Goal: Task Accomplishment & Management: Manage account settings

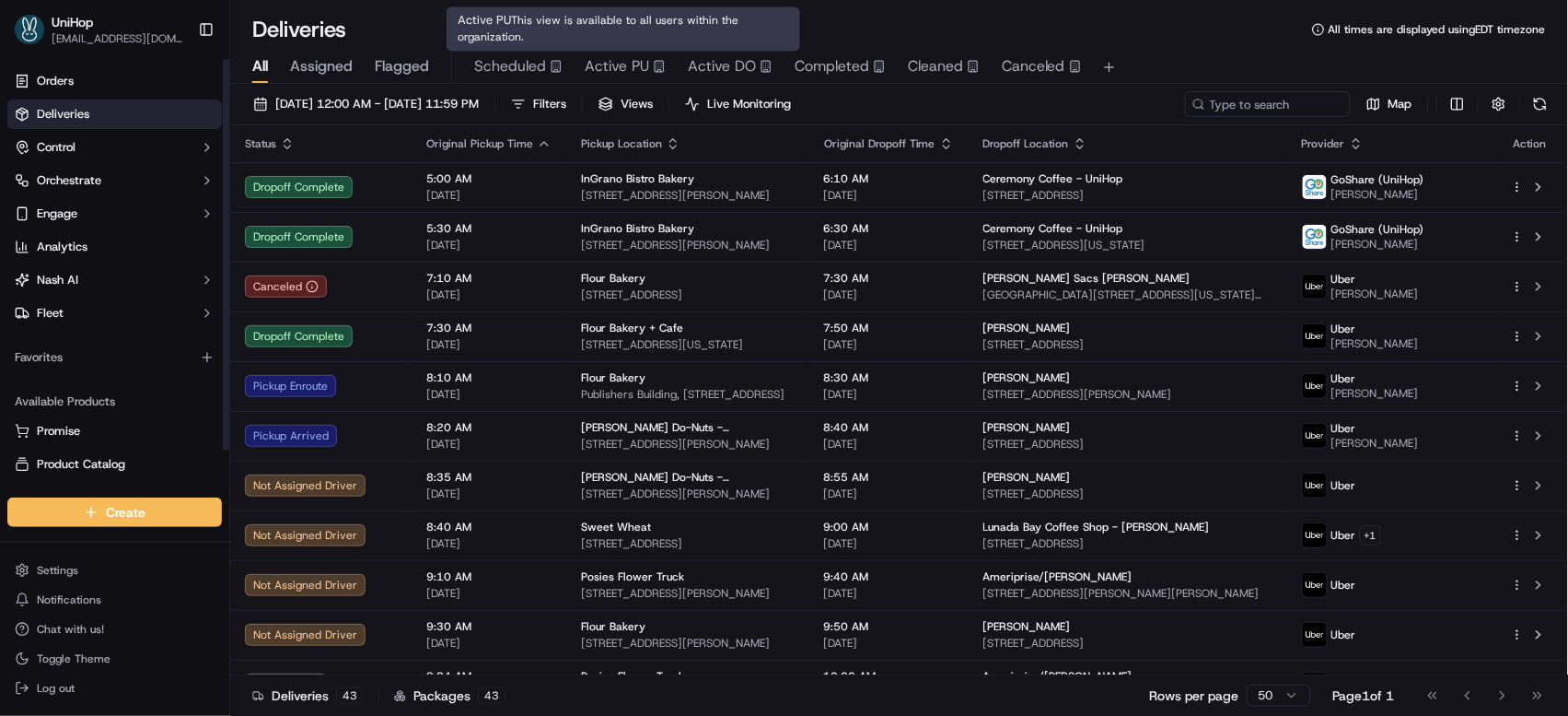
click at [597, 67] on span "Active PU" at bounding box center [617, 66] width 64 height 22
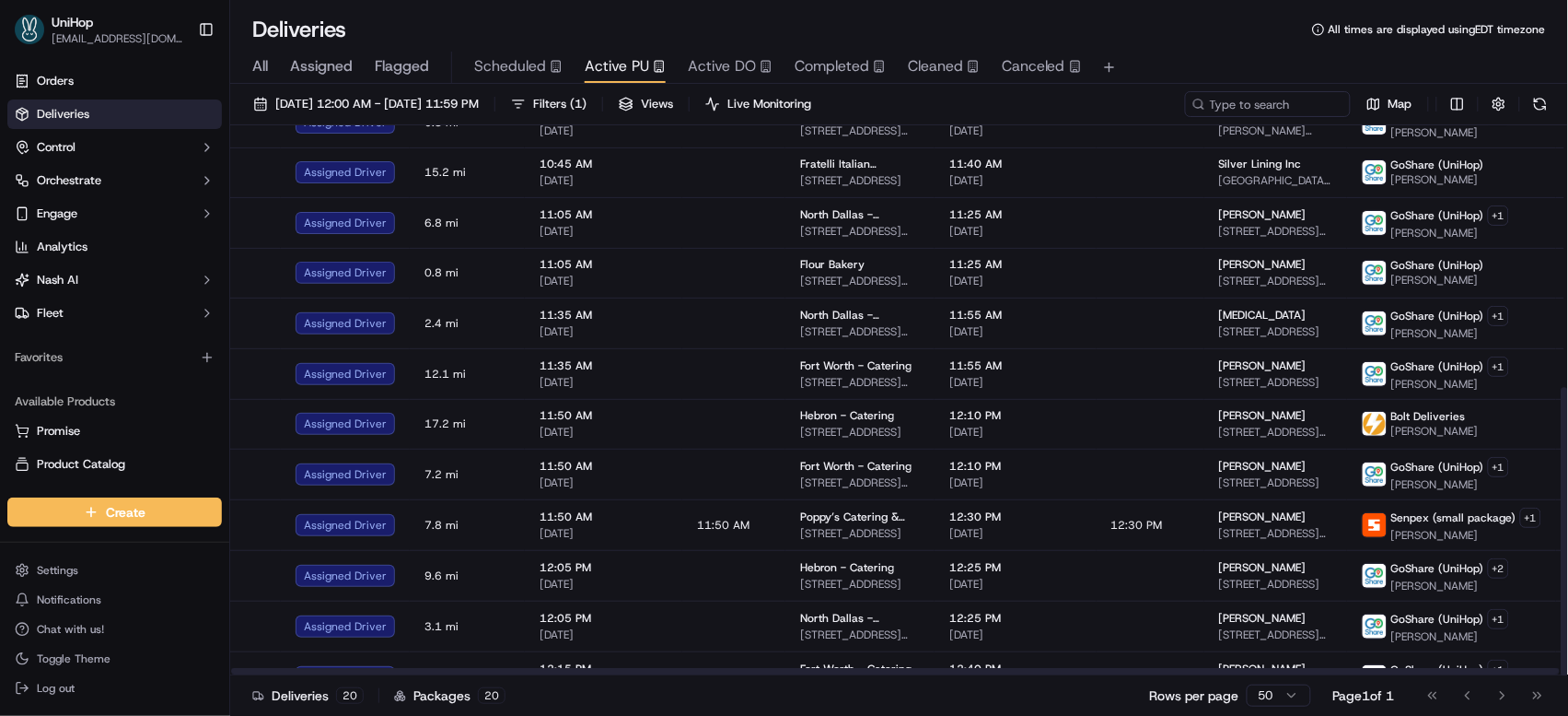
scroll to position [499, 0]
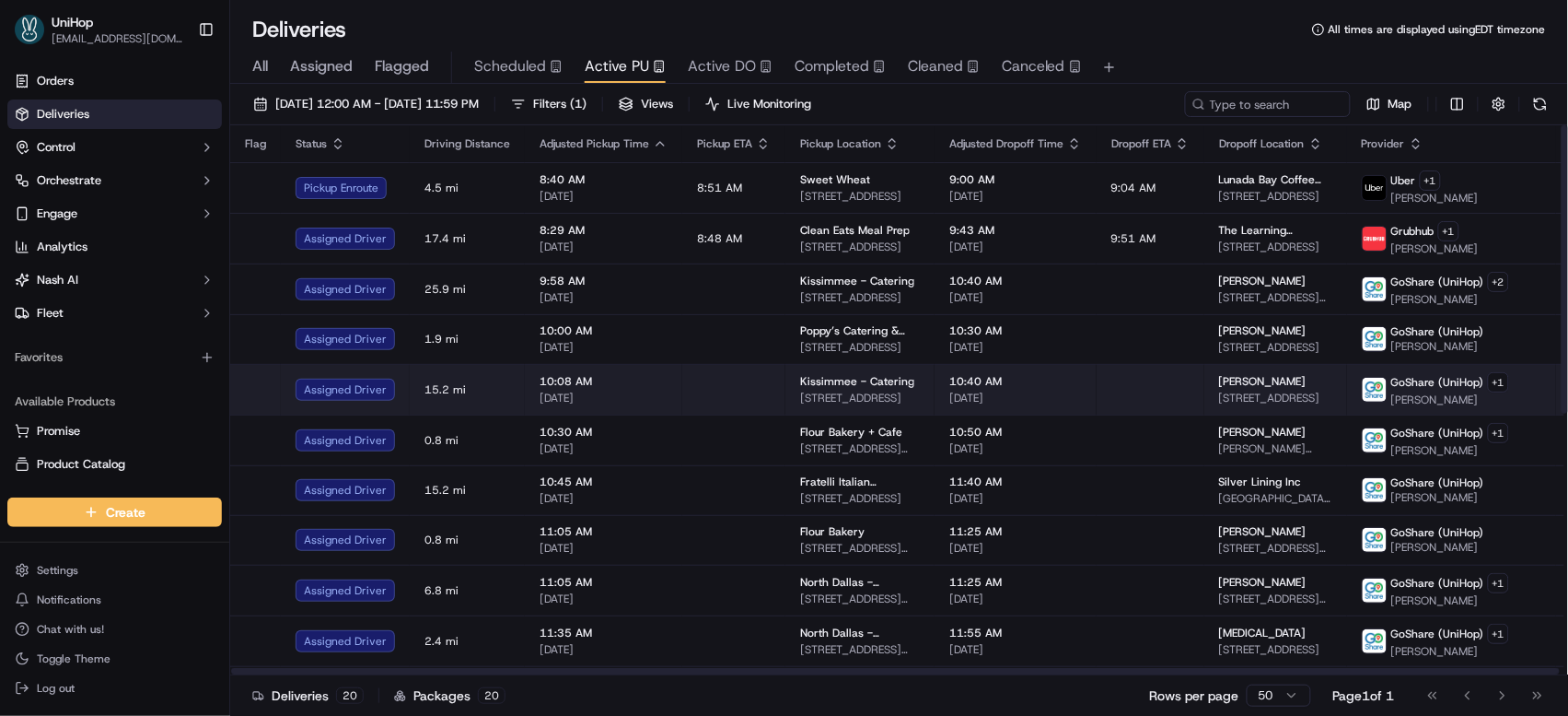
click at [1055, 375] on td "10:40 AM Sep 15 2025" at bounding box center [1015, 389] width 162 height 51
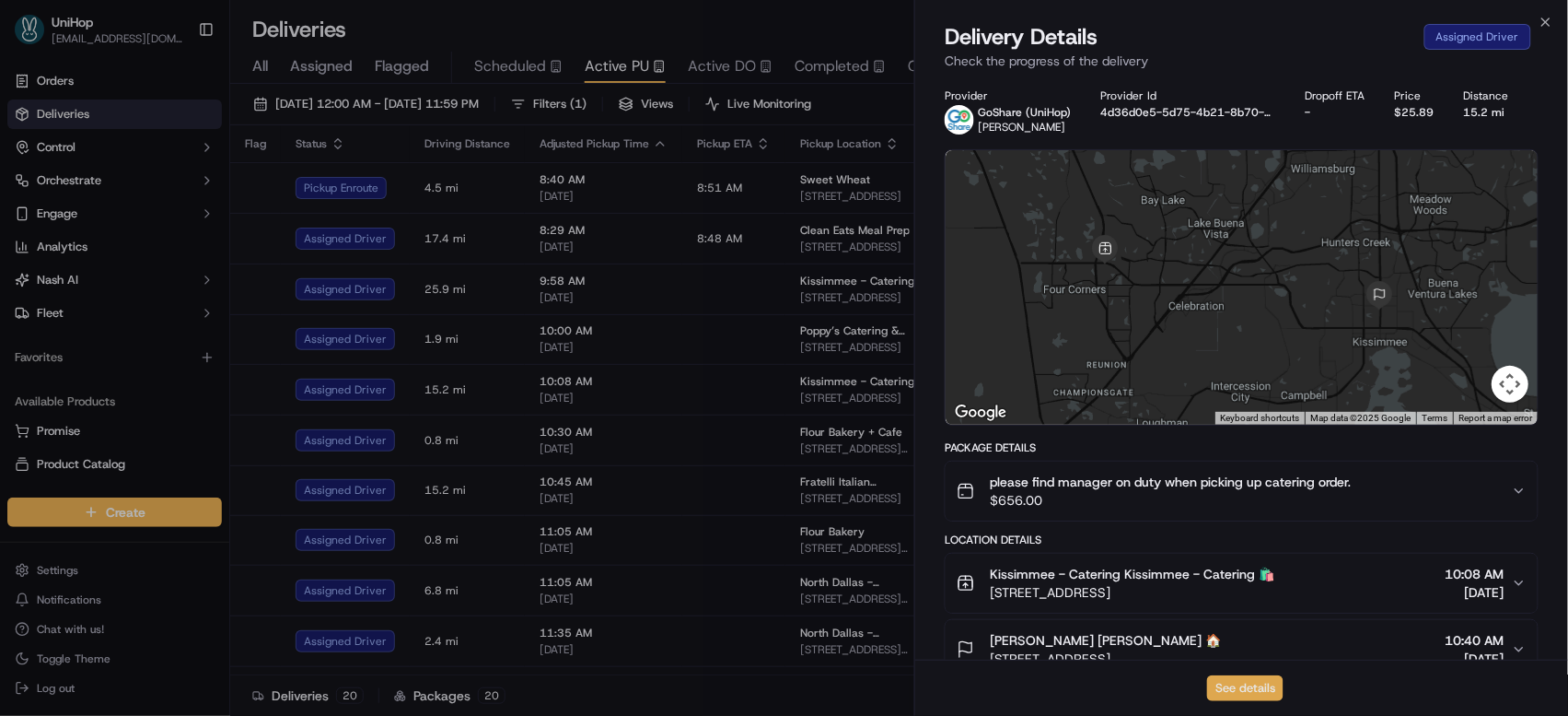
click at [1224, 680] on button "See details" at bounding box center [1245, 688] width 76 height 26
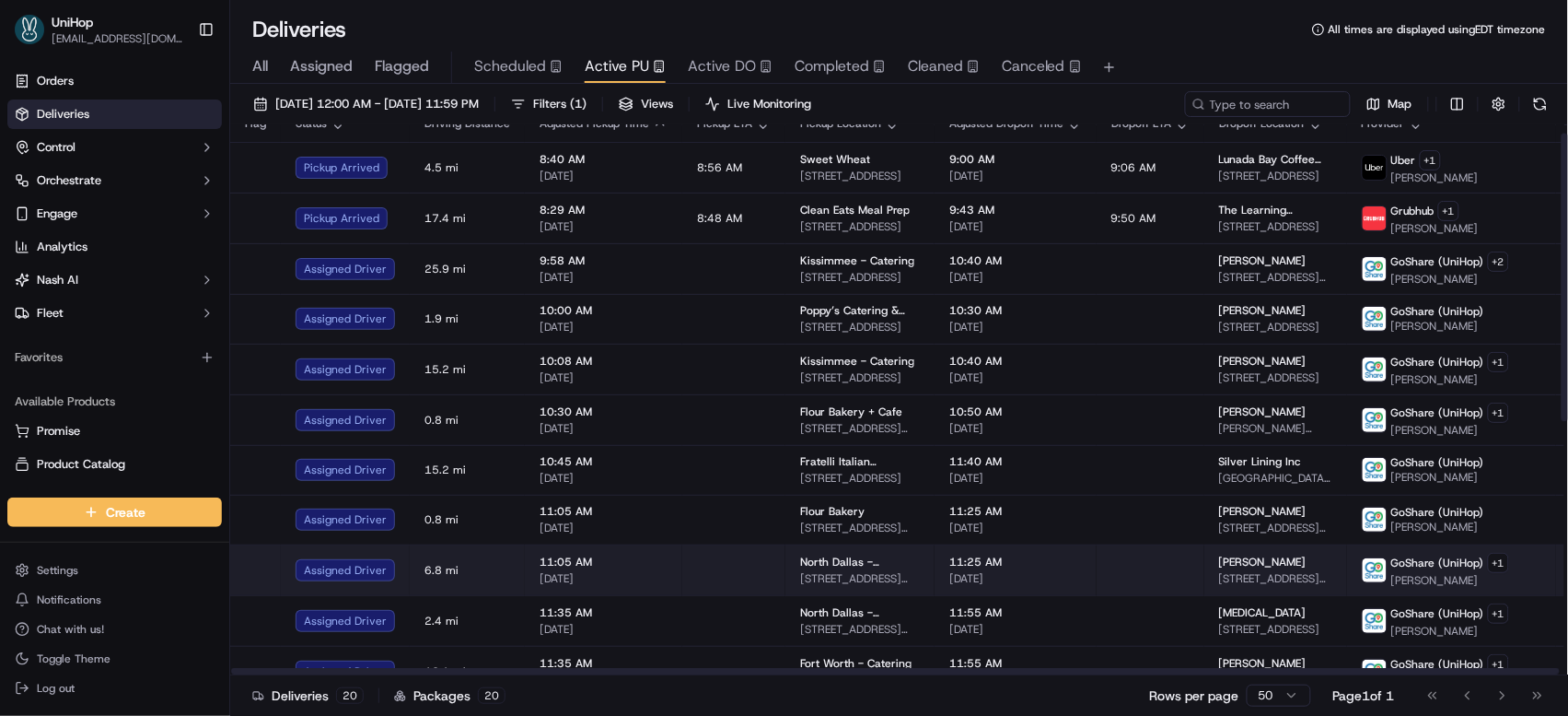
scroll to position [40, 0]
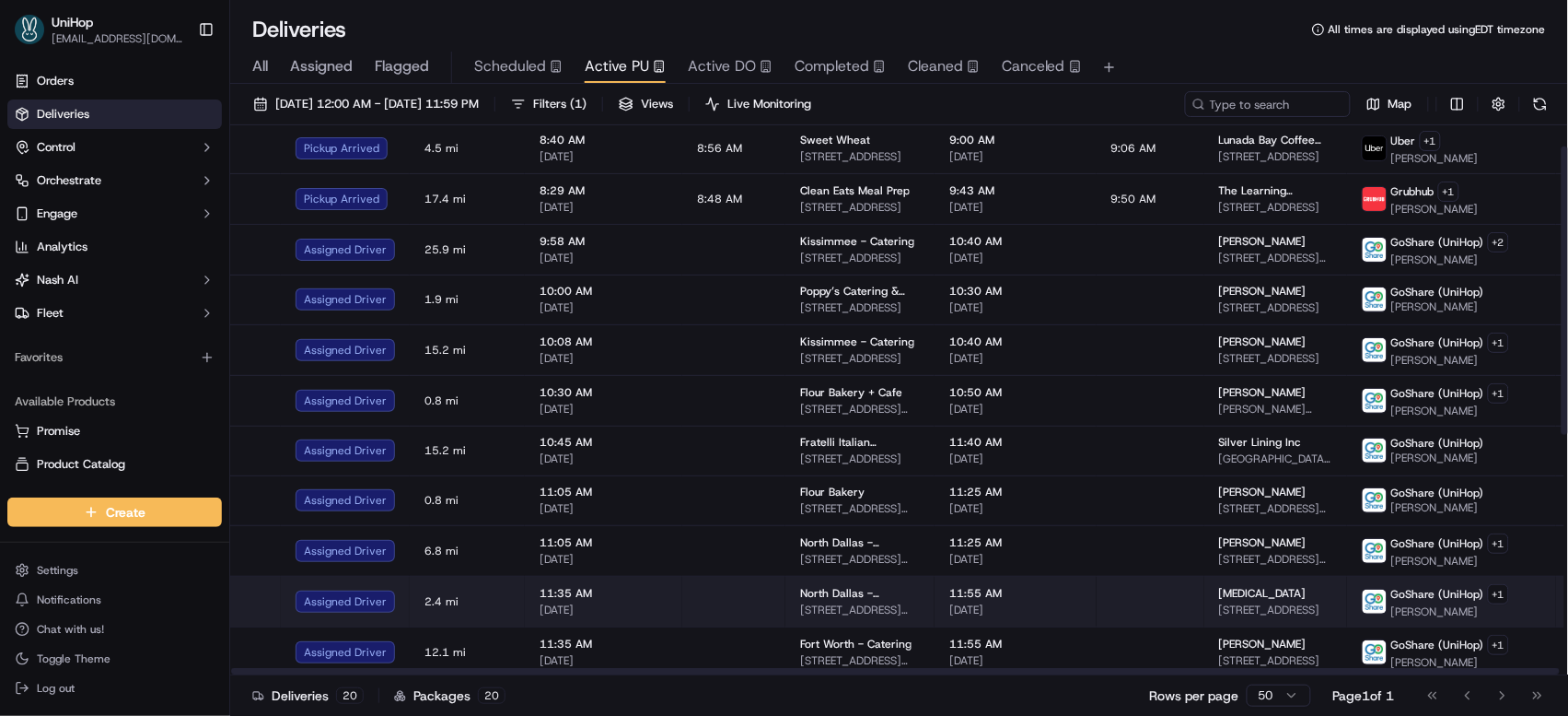
click at [1363, 593] on img at bounding box center [1375, 602] width 24 height 24
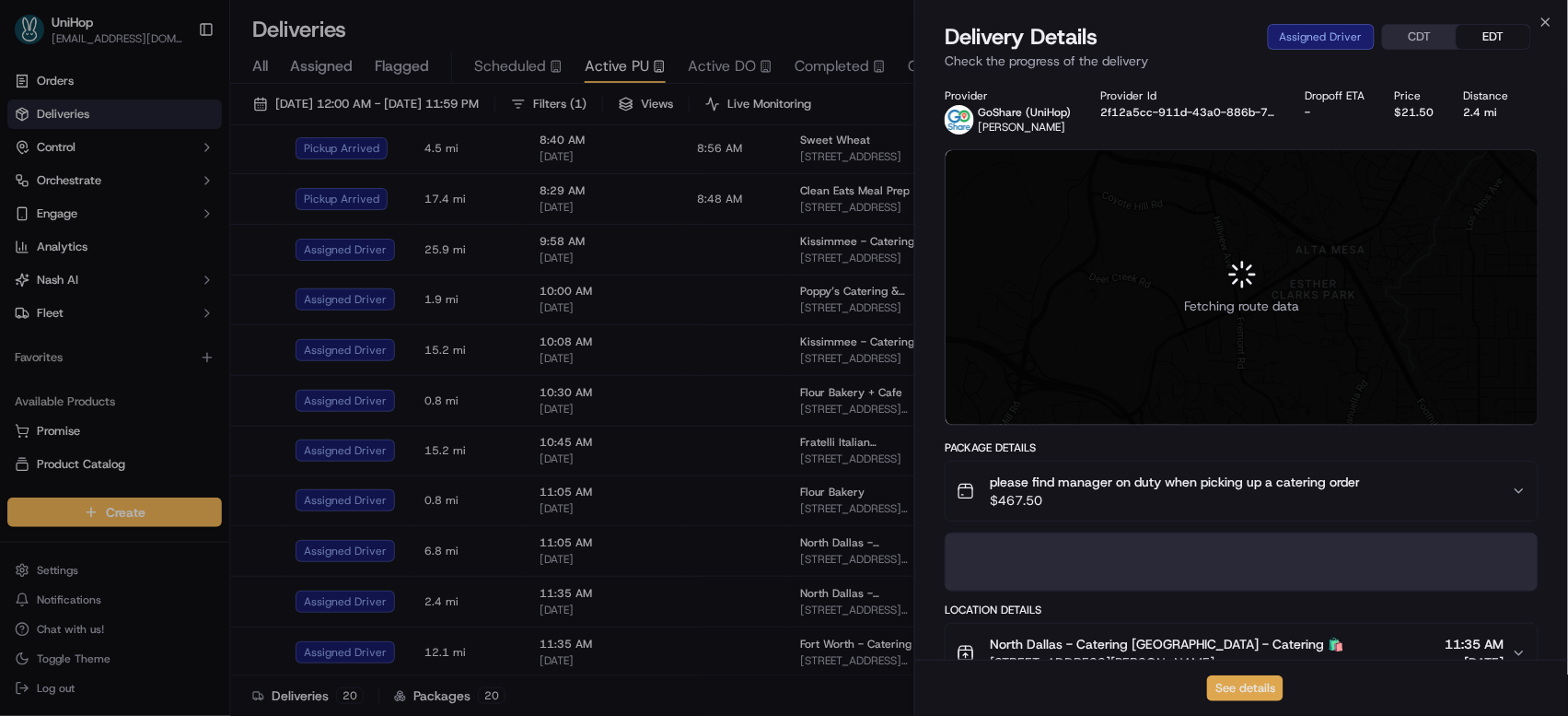
click at [1224, 687] on button "See details" at bounding box center [1245, 688] width 76 height 26
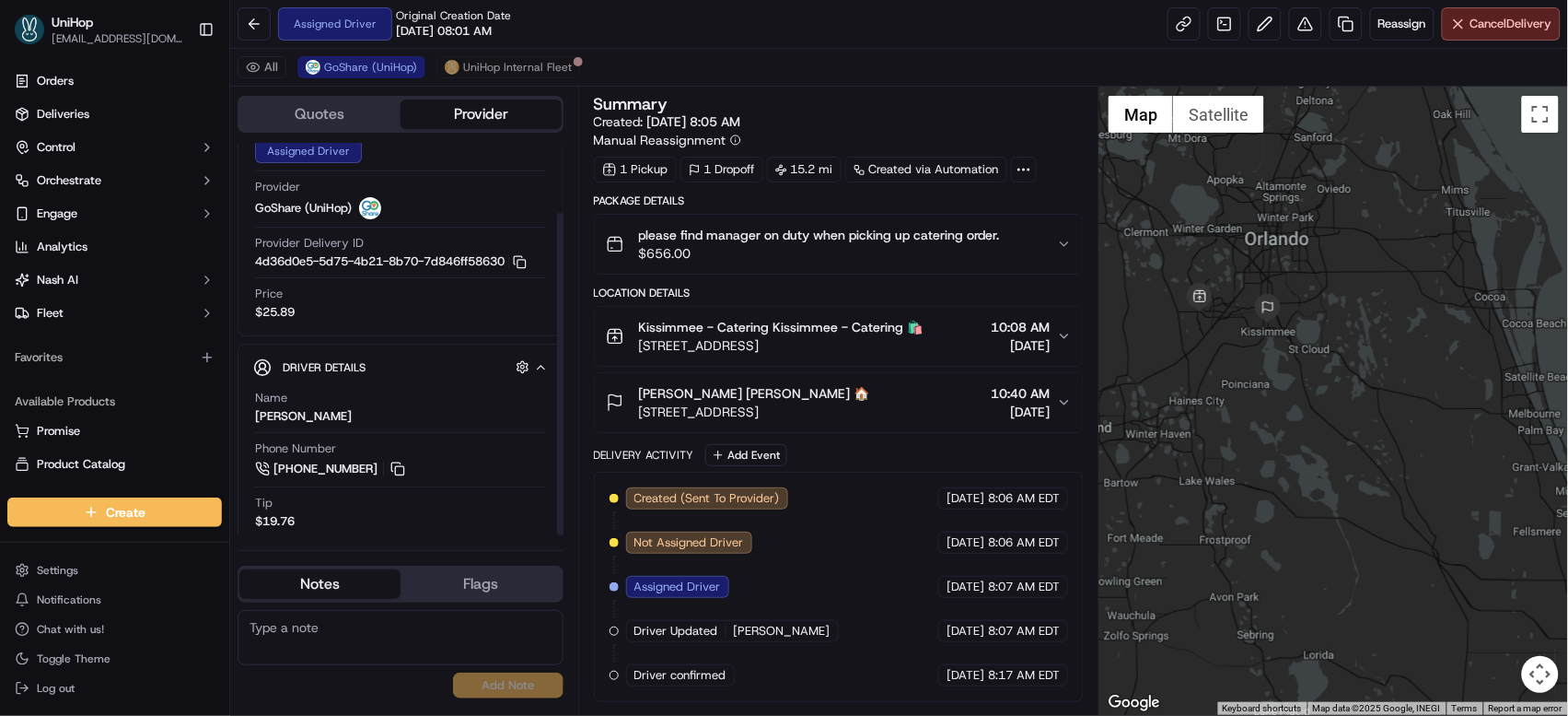
scroll to position [84, 0]
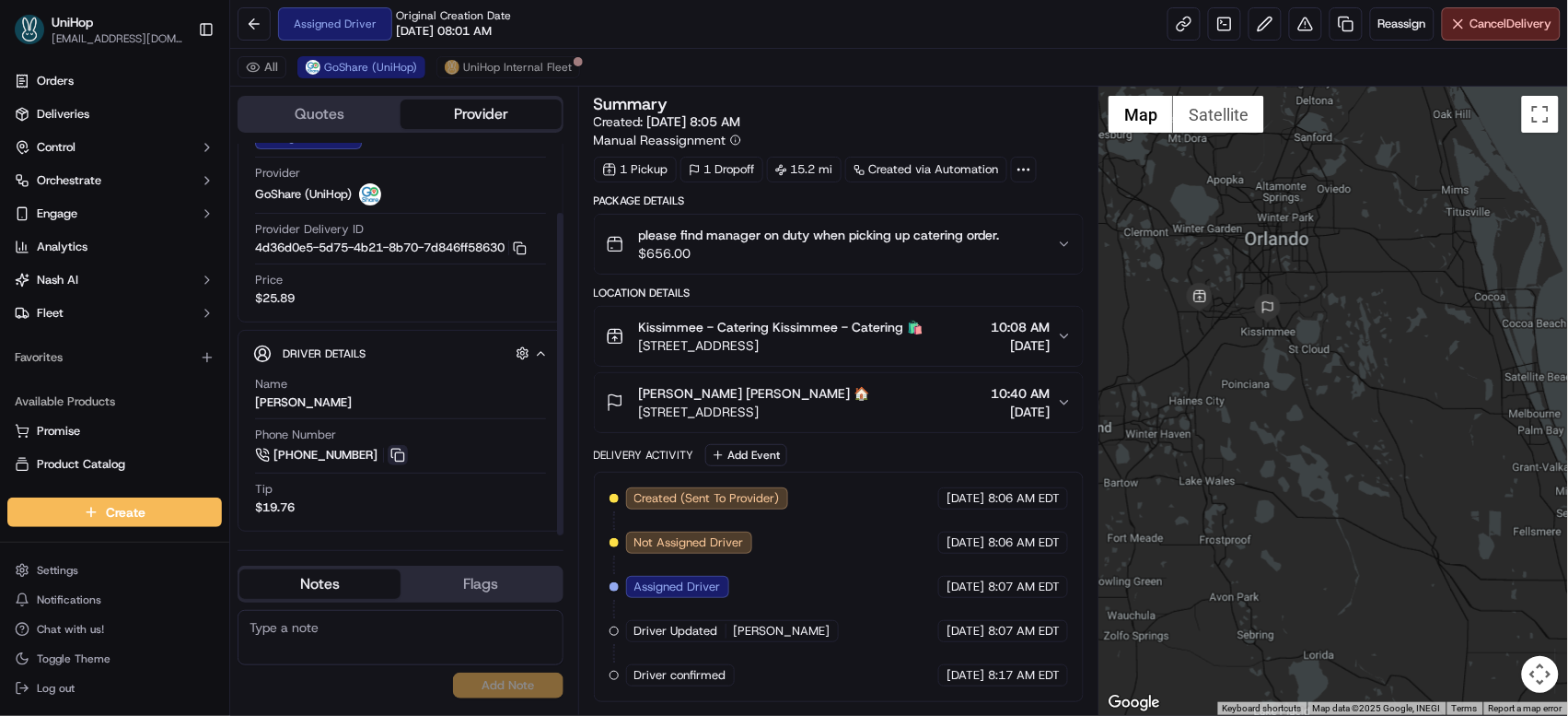
click at [397, 451] on button at bounding box center [398, 455] width 20 height 20
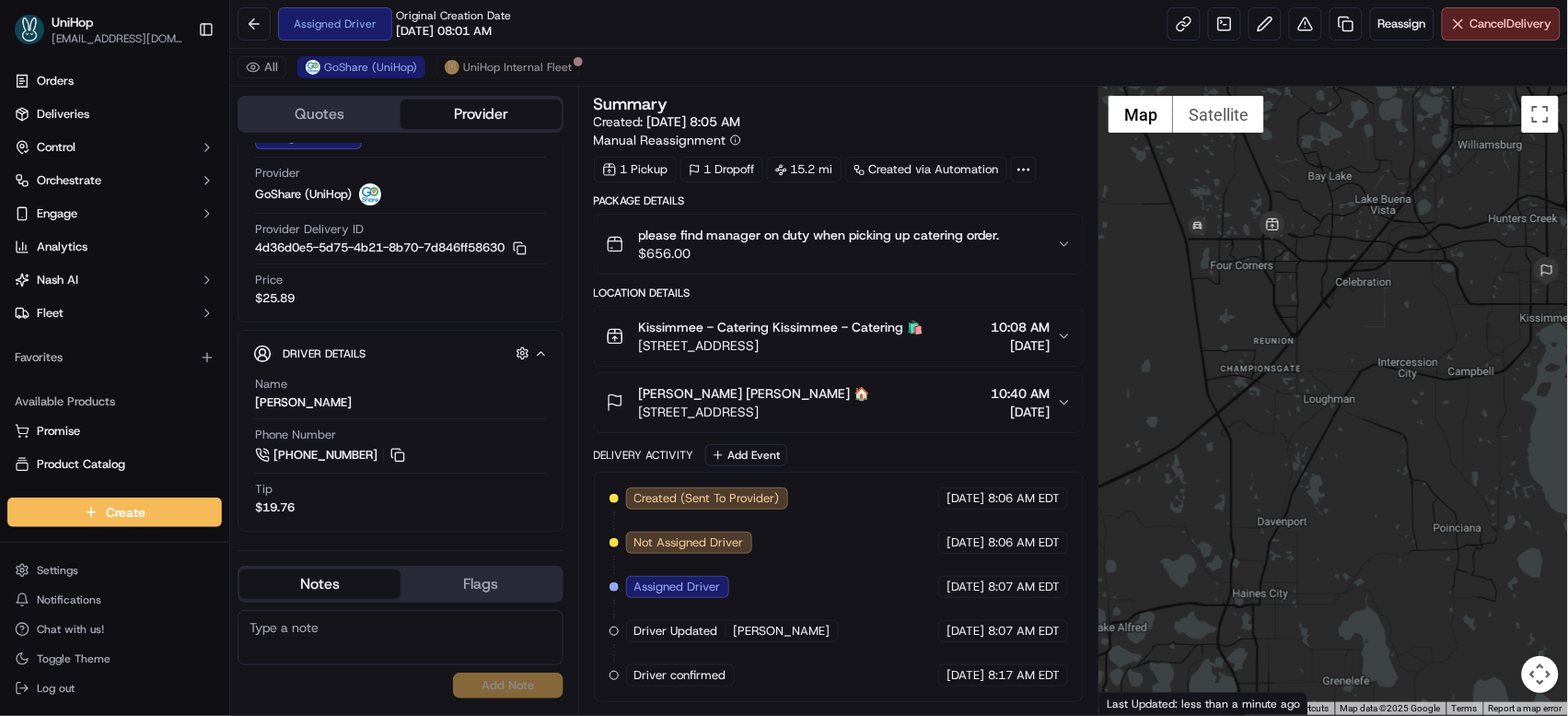
drag, startPoint x: 1198, startPoint y: 288, endPoint x: 1169, endPoint y: 367, distance: 84.2
click at [1169, 368] on div at bounding box center [1333, 401] width 469 height 628
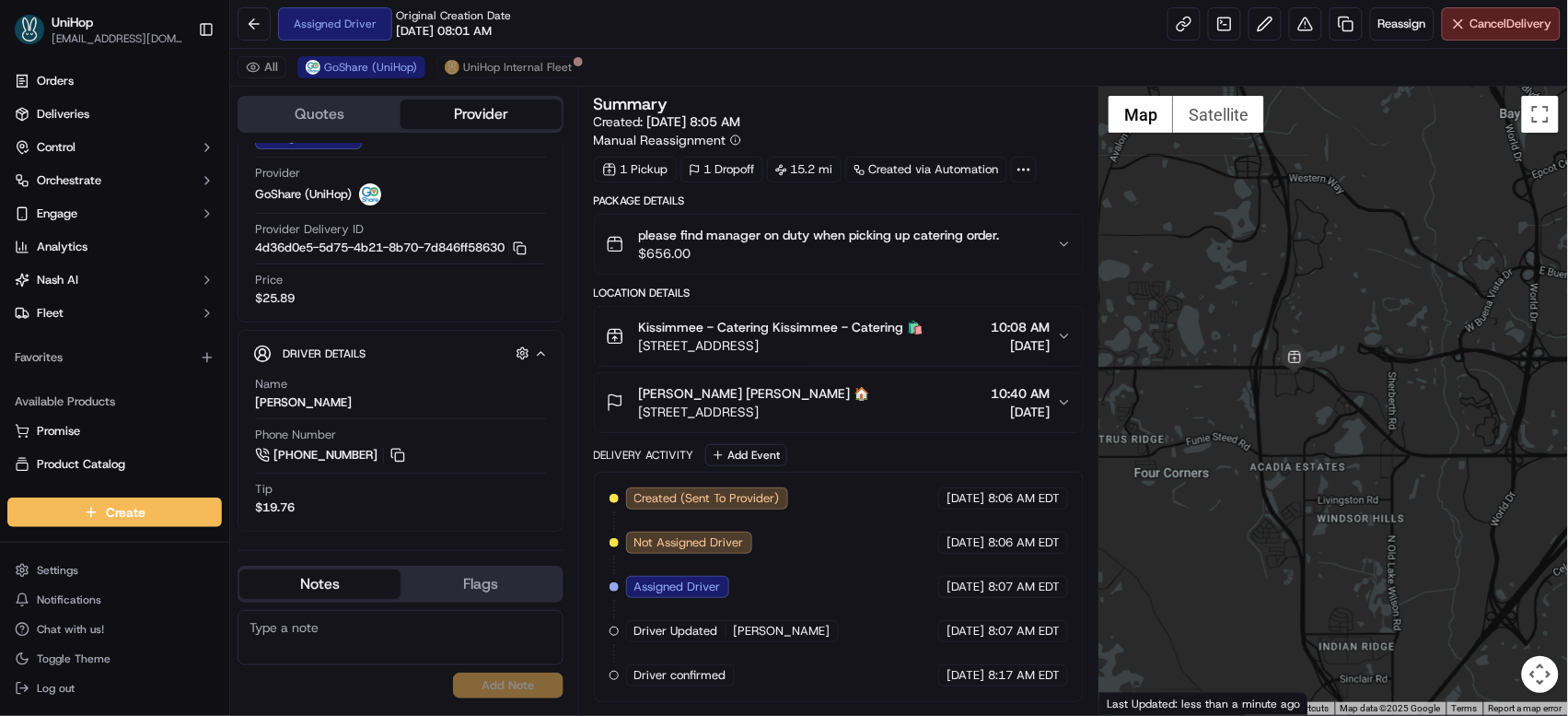
click at [1328, 271] on div at bounding box center [1333, 401] width 469 height 628
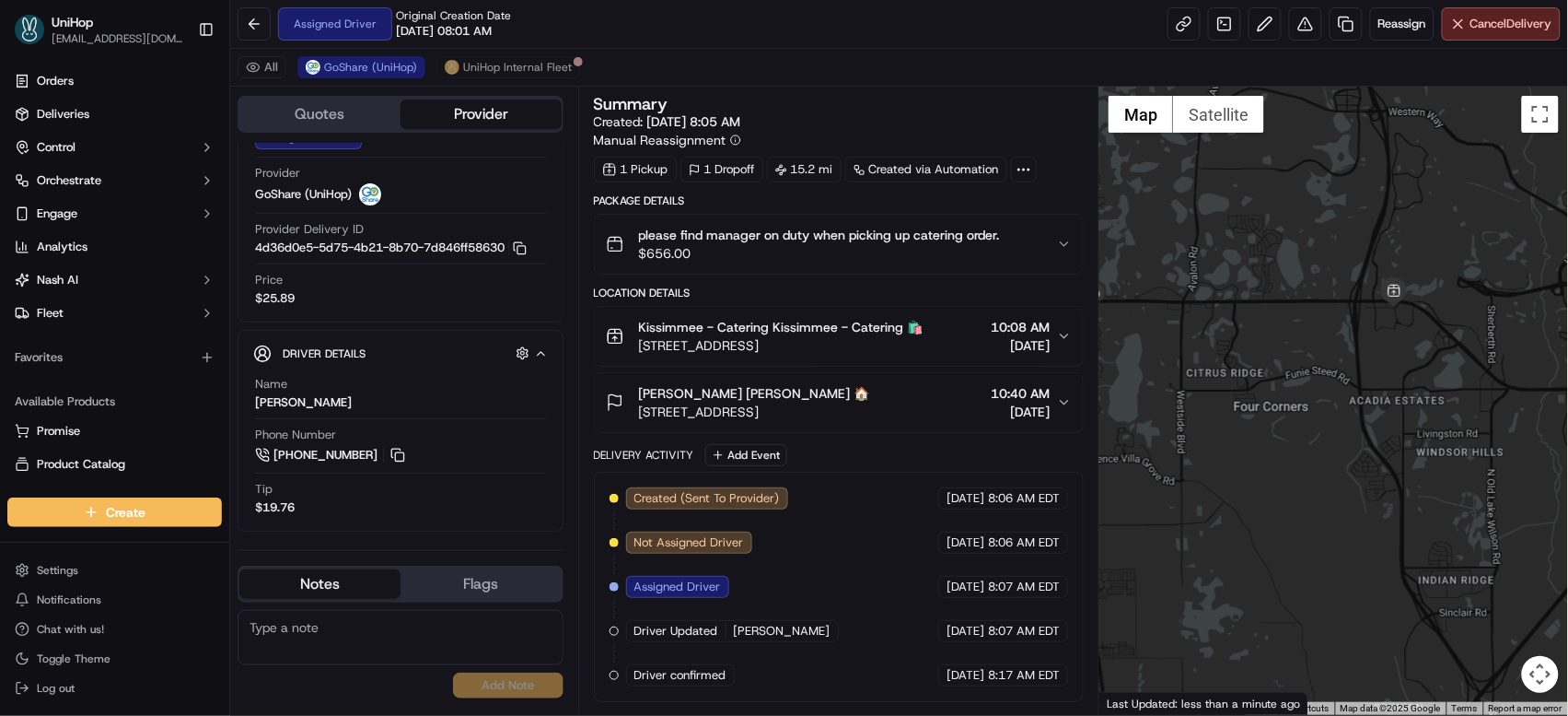
drag, startPoint x: 1201, startPoint y: 280, endPoint x: 1217, endPoint y: 265, distance: 21.9
click at [1217, 265] on div at bounding box center [1333, 401] width 469 height 628
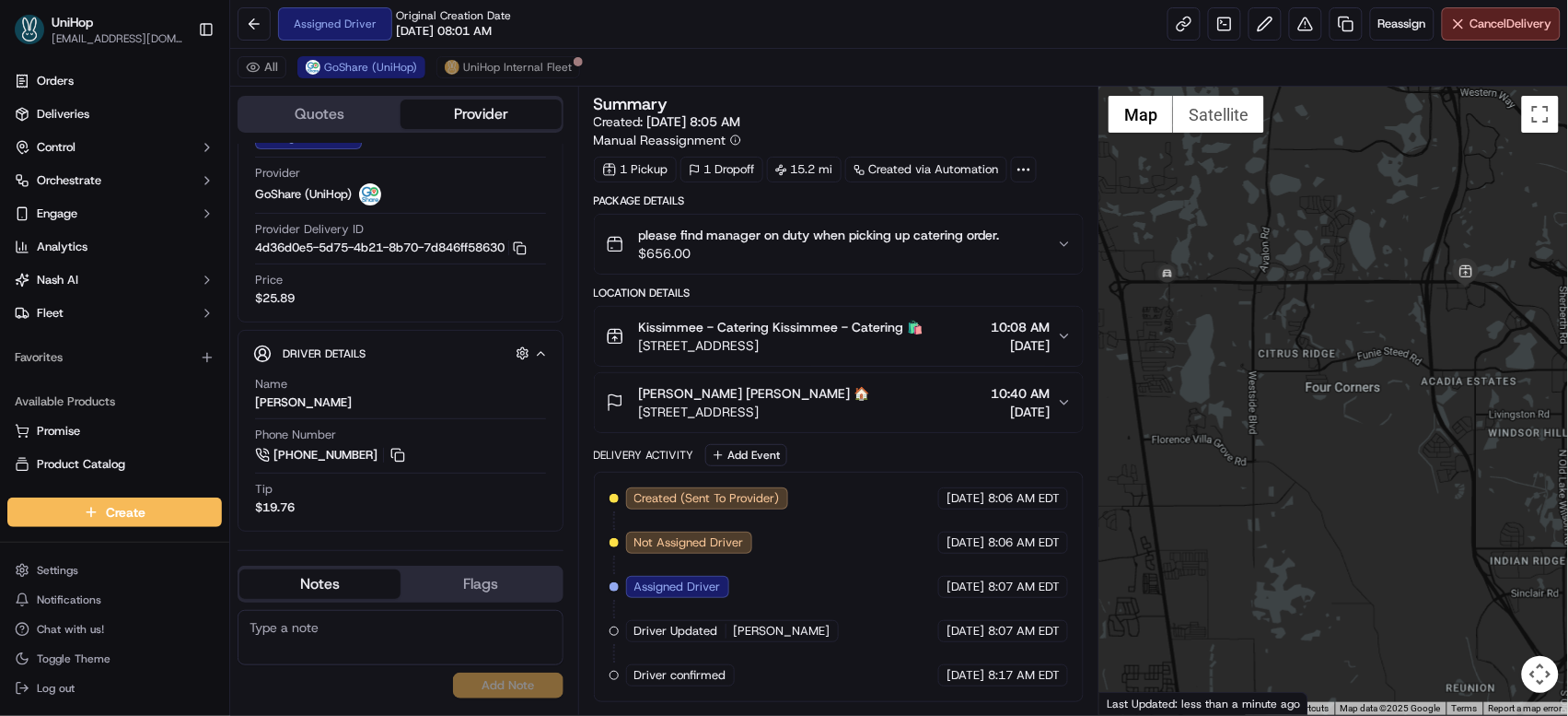
drag, startPoint x: 1197, startPoint y: 268, endPoint x: 1281, endPoint y: 248, distance: 86.3
click at [1281, 248] on div at bounding box center [1333, 401] width 469 height 628
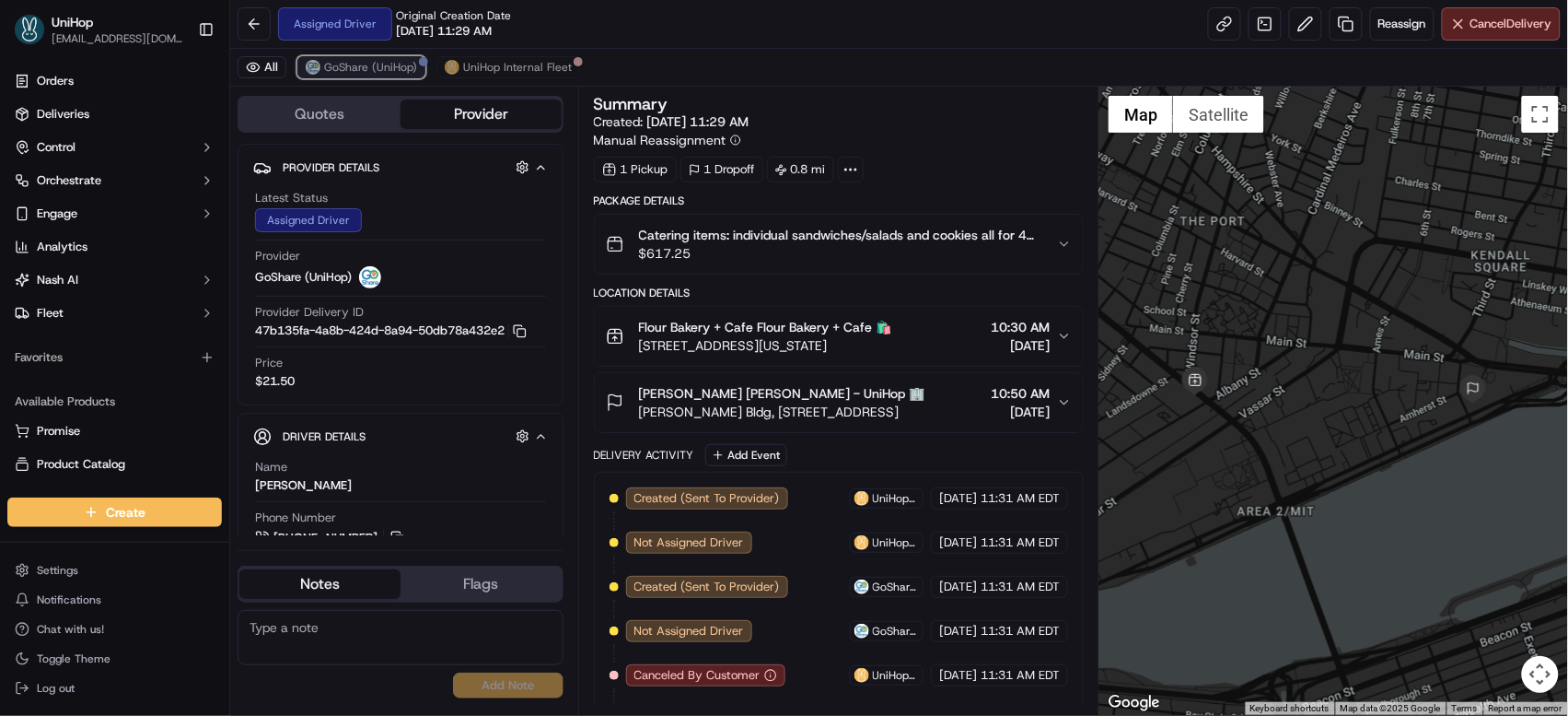
click at [330, 74] on span "GoShare (UniHop)" at bounding box center [370, 67] width 93 height 15
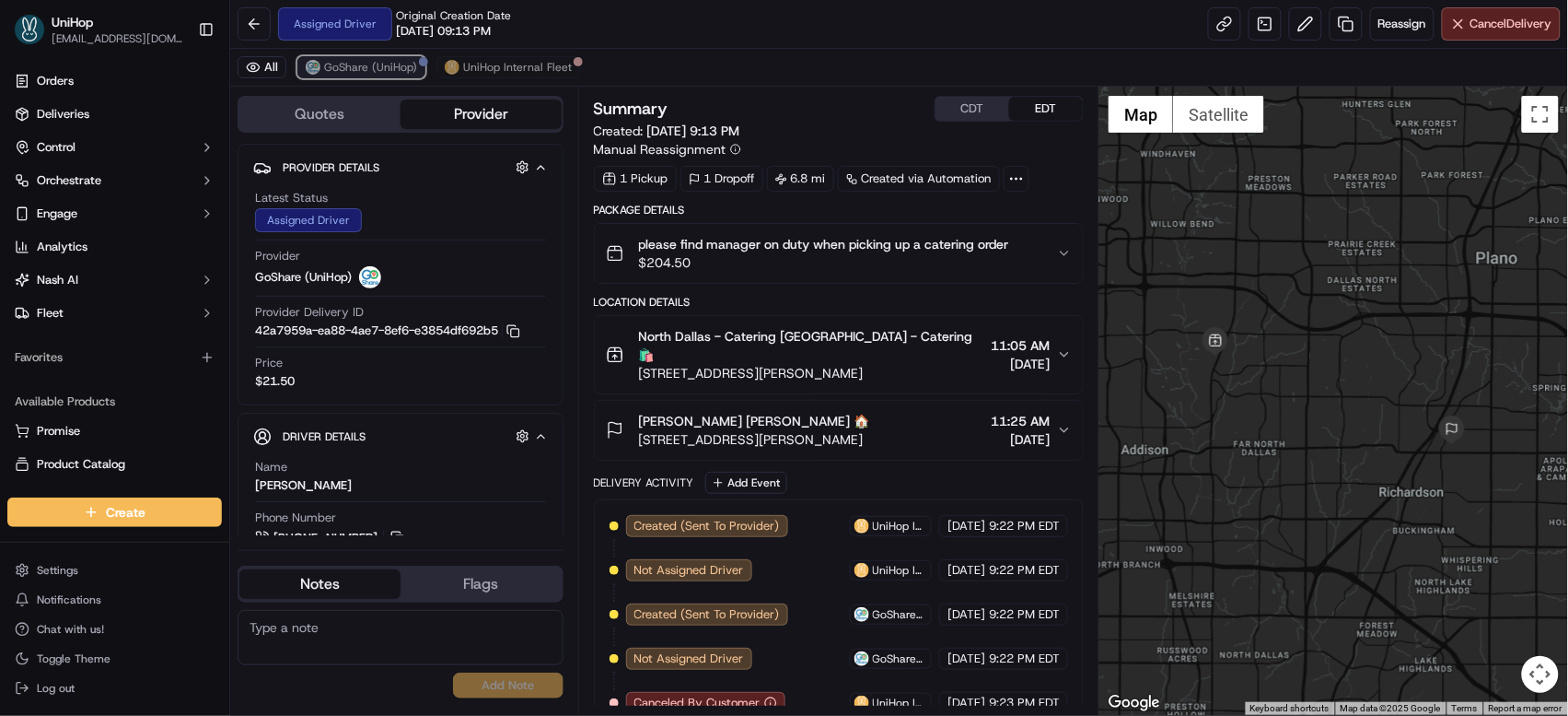
click at [355, 71] on span "GoShare (UniHop)" at bounding box center [370, 67] width 93 height 15
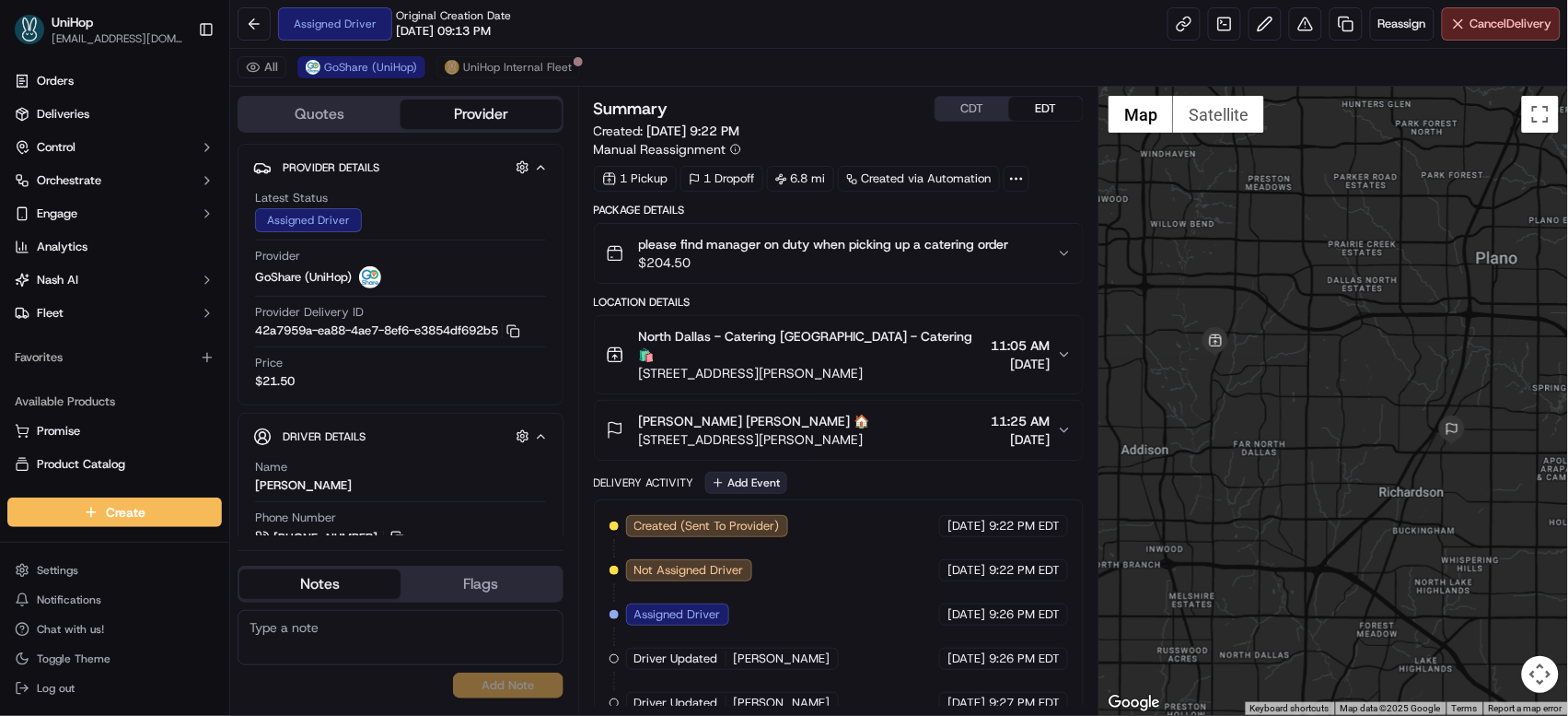
click at [763, 472] on button "Add Event" at bounding box center [746, 483] width 82 height 22
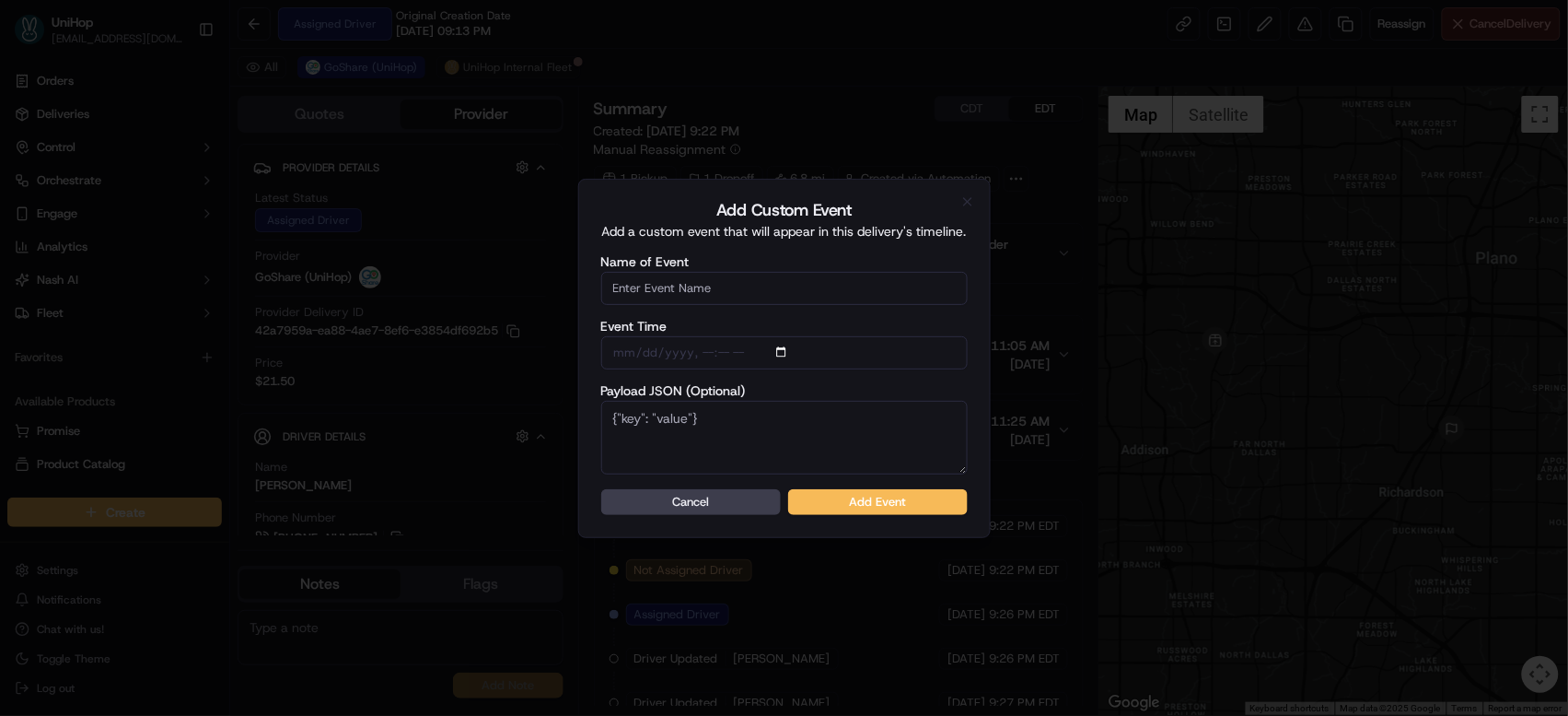
click at [739, 282] on input "Name of Event" at bounding box center [785, 288] width 367 height 33
type input "Driver Confirmed"
click at [891, 505] on button "Add Event" at bounding box center [877, 502] width 180 height 26
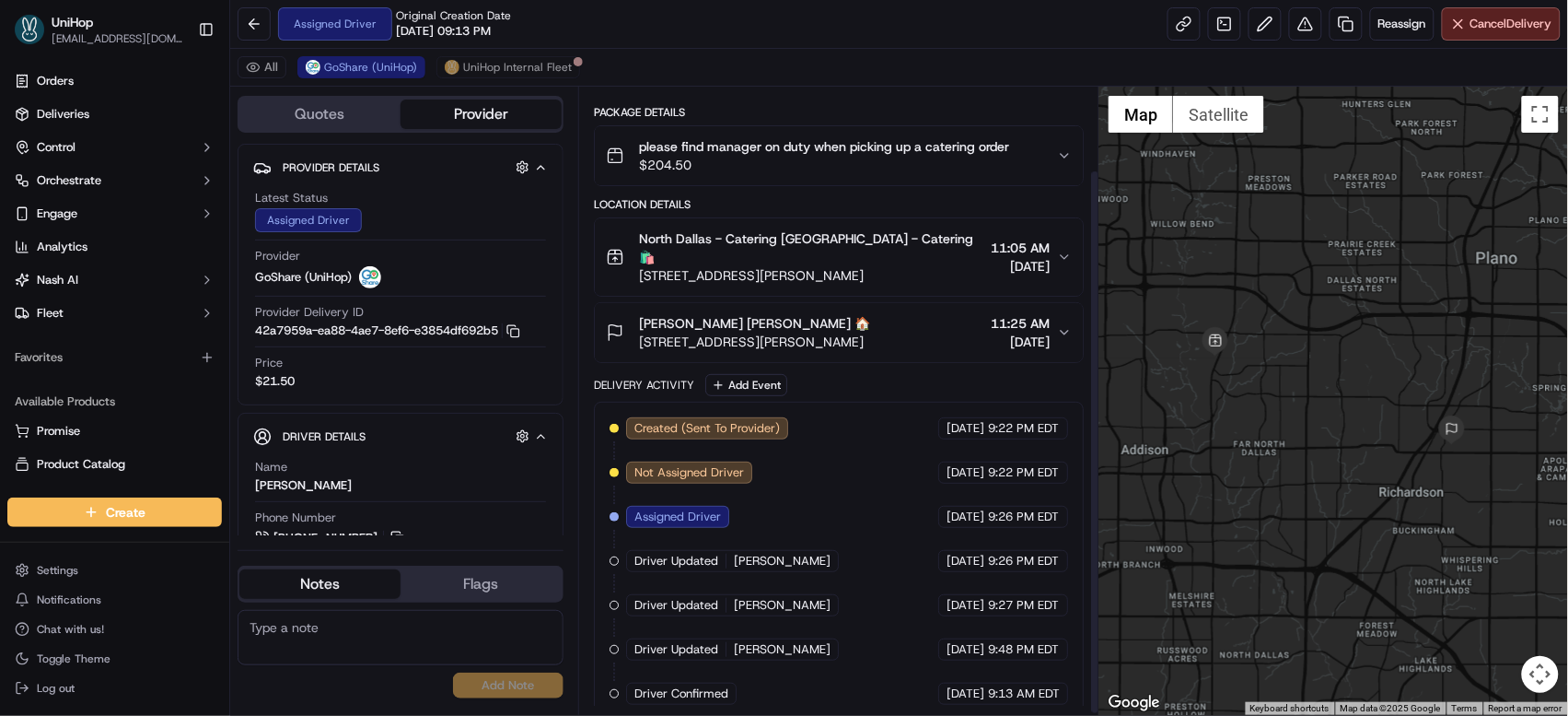
scroll to position [99, 0]
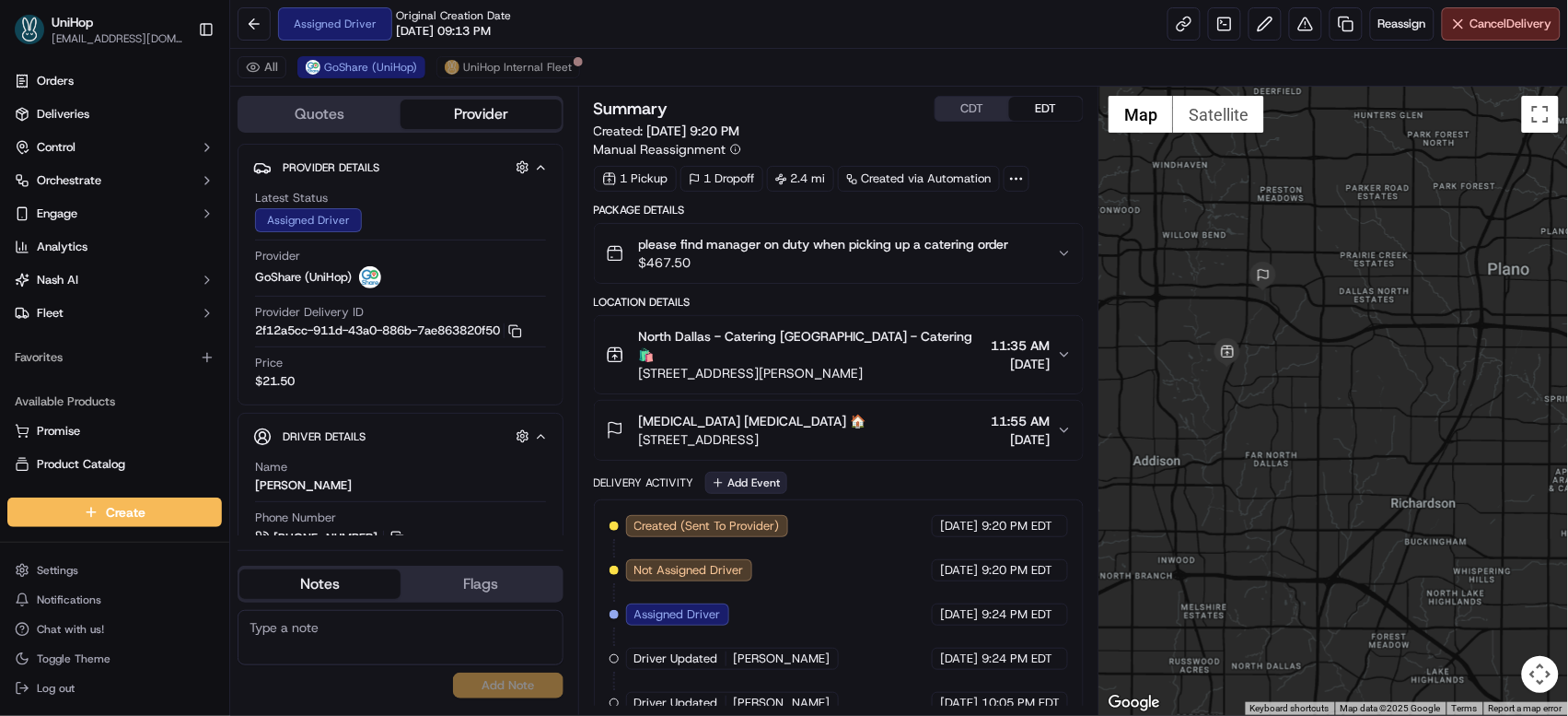
click at [741, 472] on button "Add Event" at bounding box center [746, 483] width 82 height 22
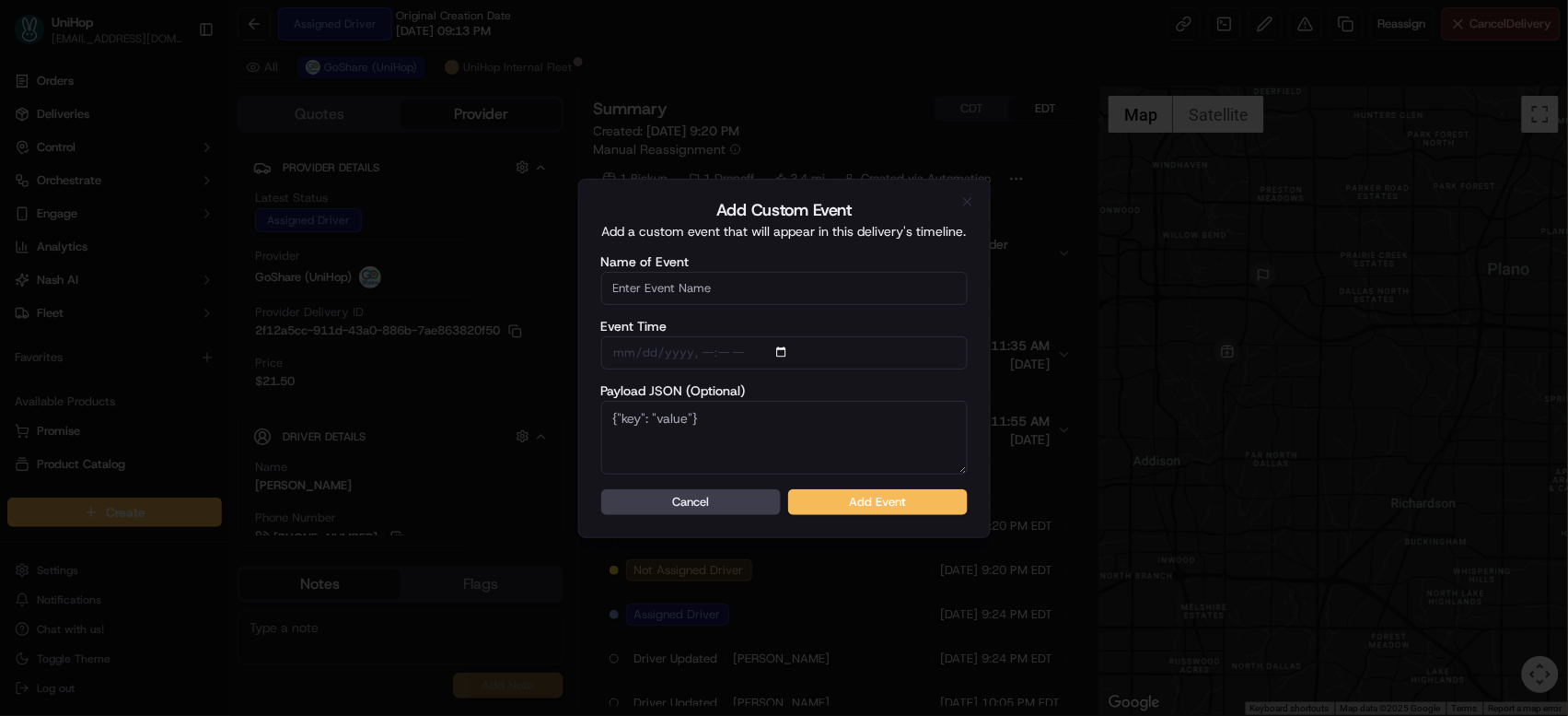
click at [758, 293] on input "Name of Event" at bounding box center [785, 288] width 367 height 33
type input "Driver Confirmed"
click at [841, 501] on button "Add Event" at bounding box center [877, 502] width 180 height 26
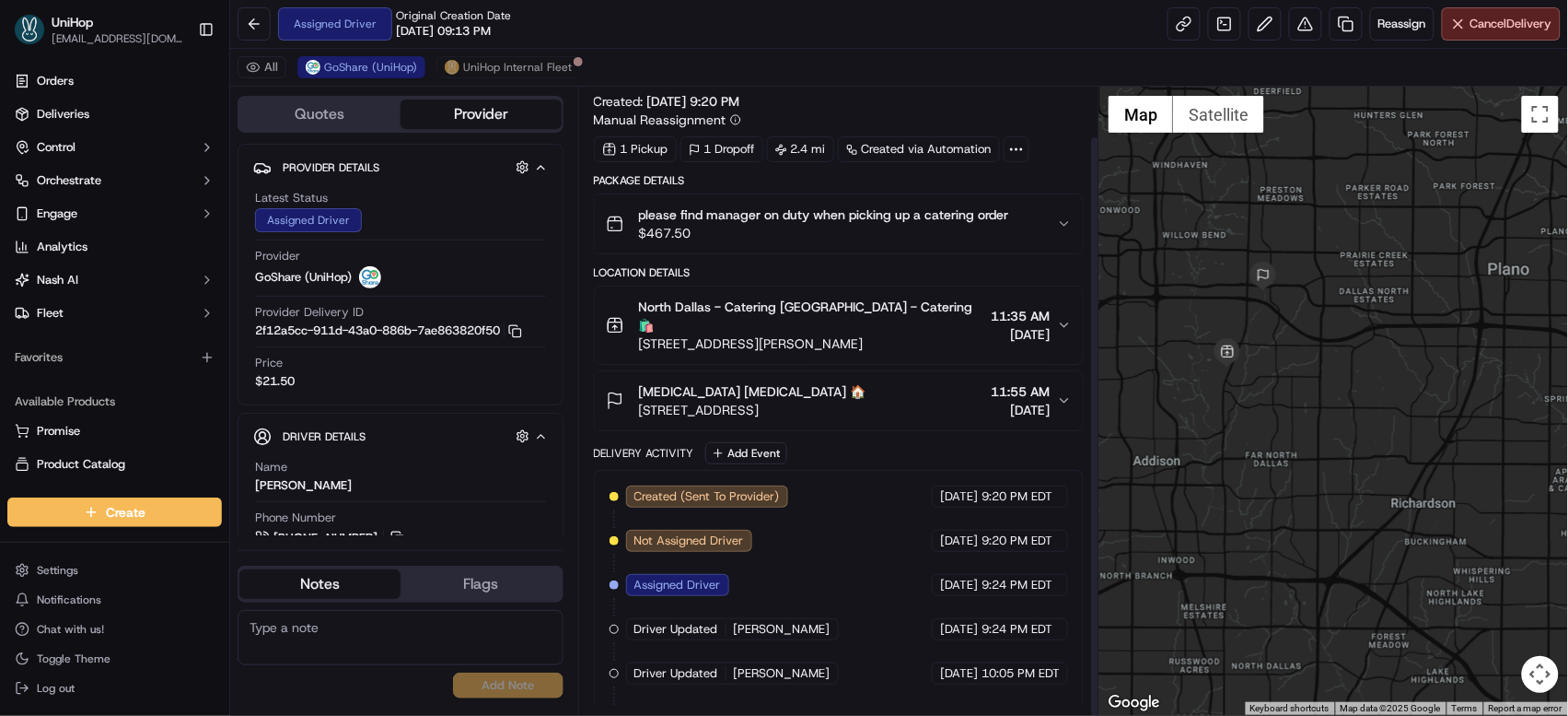
scroll to position [53, 0]
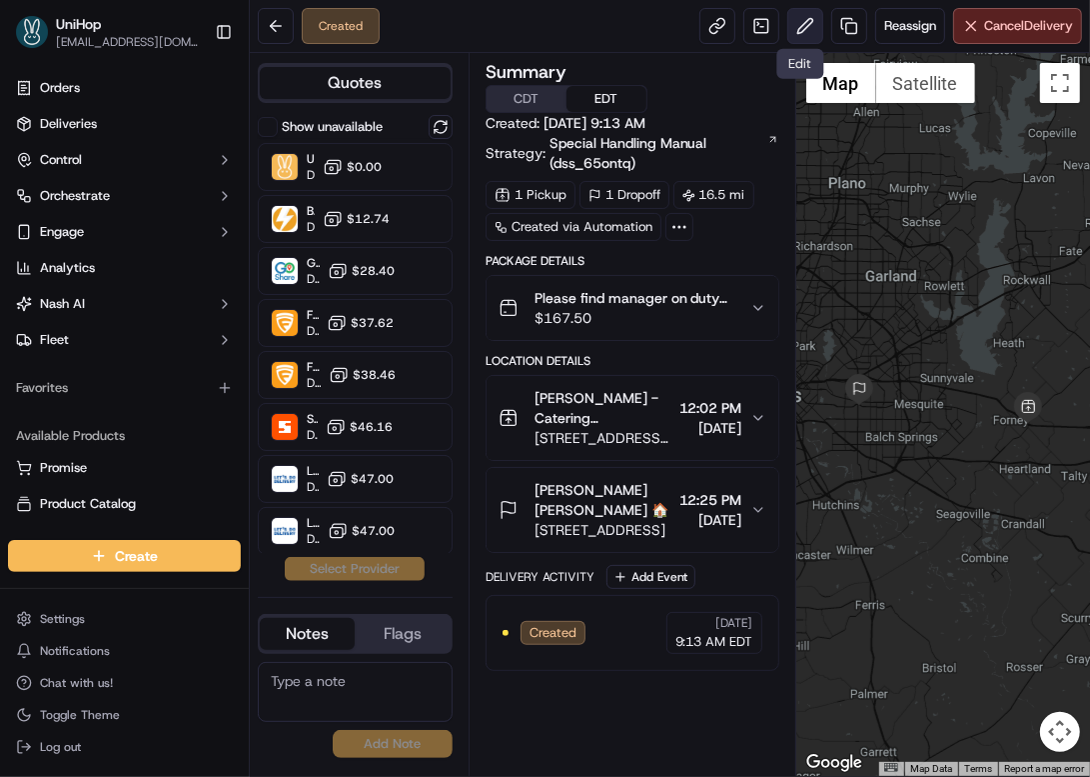
click at [800, 23] on button at bounding box center [806, 26] width 36 height 36
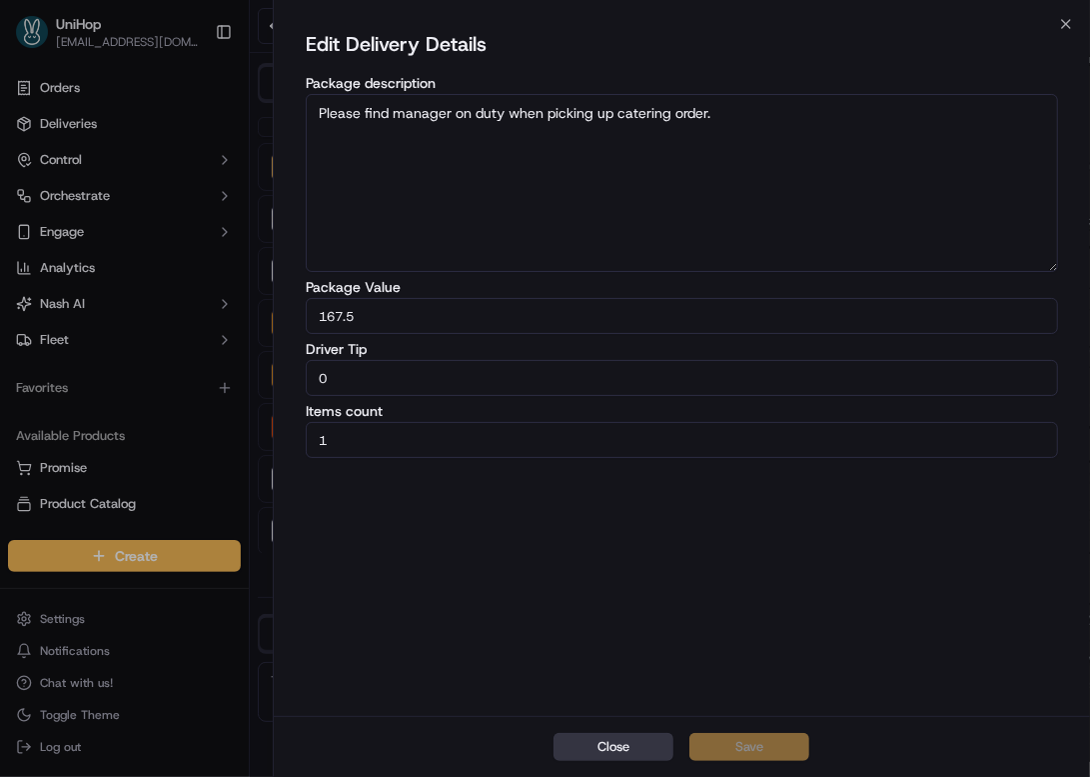
click at [617, 755] on button "Close" at bounding box center [614, 747] width 120 height 28
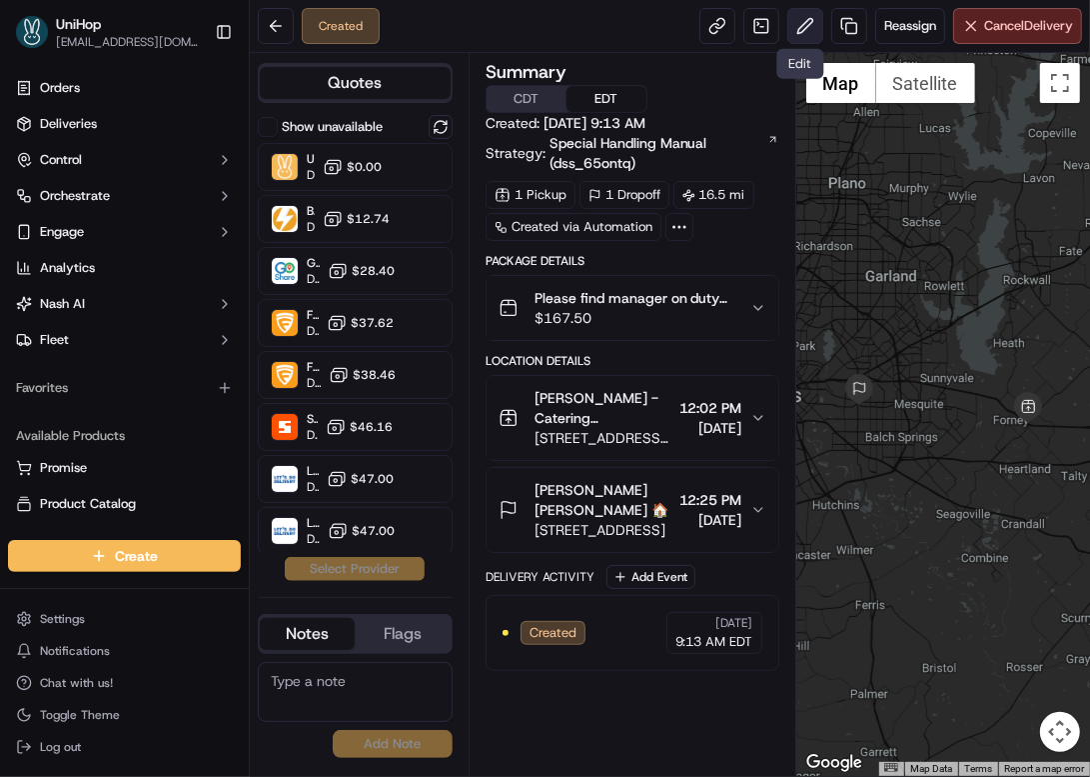
click at [810, 33] on button at bounding box center [806, 26] width 36 height 36
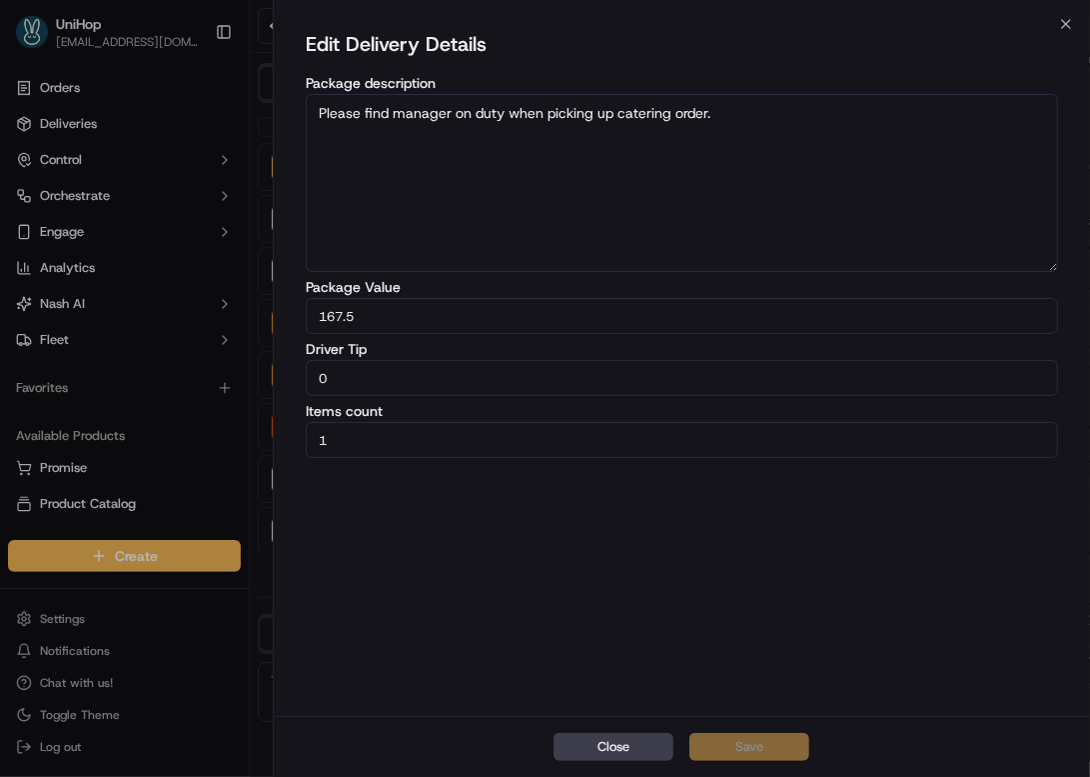
drag, startPoint x: 436, startPoint y: 376, endPoint x: 268, endPoint y: 376, distance: 167.9
click at [268, 376] on body "UniHop dispatch+j@unihop.app Toggle Sidebar Orders Deliveries Control Orchestra…" at bounding box center [545, 388] width 1090 height 777
type input "5"
click at [757, 741] on button "Save" at bounding box center [750, 747] width 120 height 28
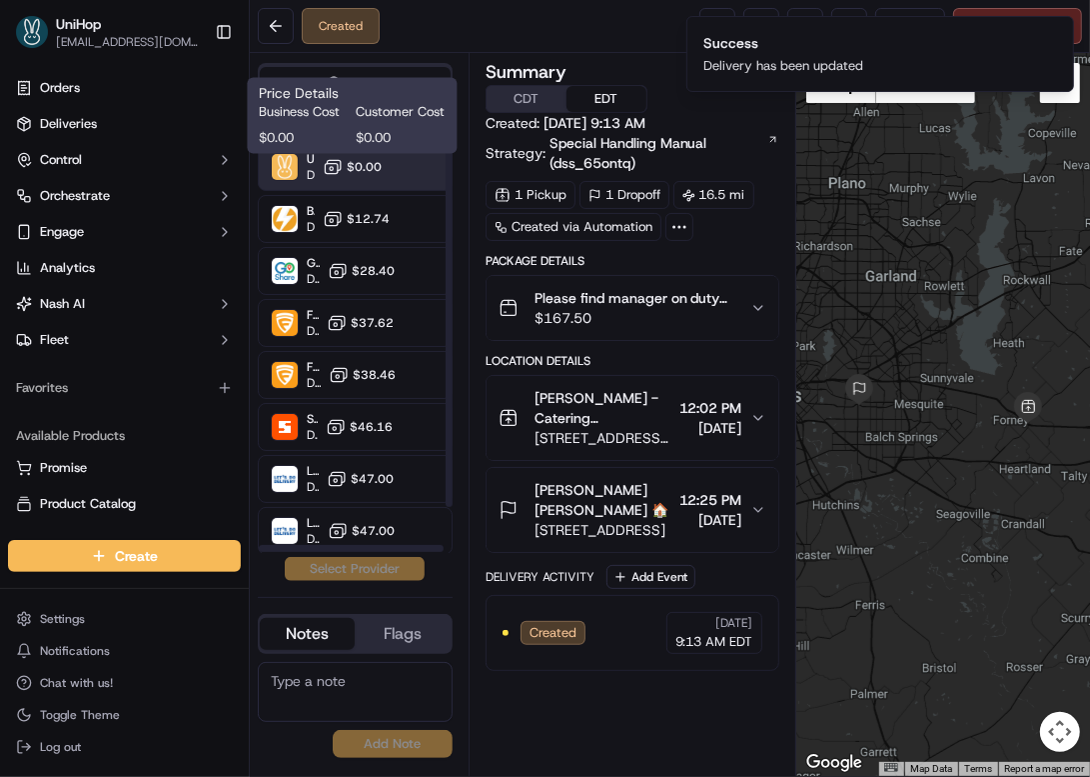
click at [348, 169] on span "$0.00" at bounding box center [364, 167] width 35 height 16
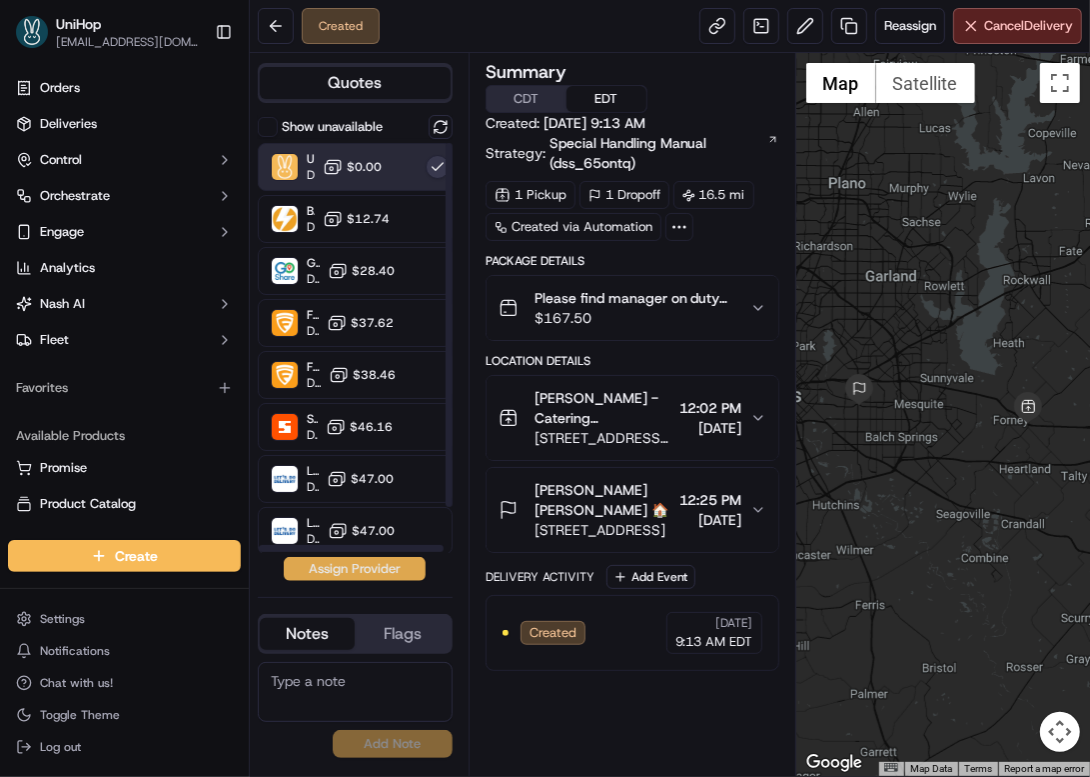
click at [351, 578] on button "Assign Provider" at bounding box center [355, 569] width 142 height 24
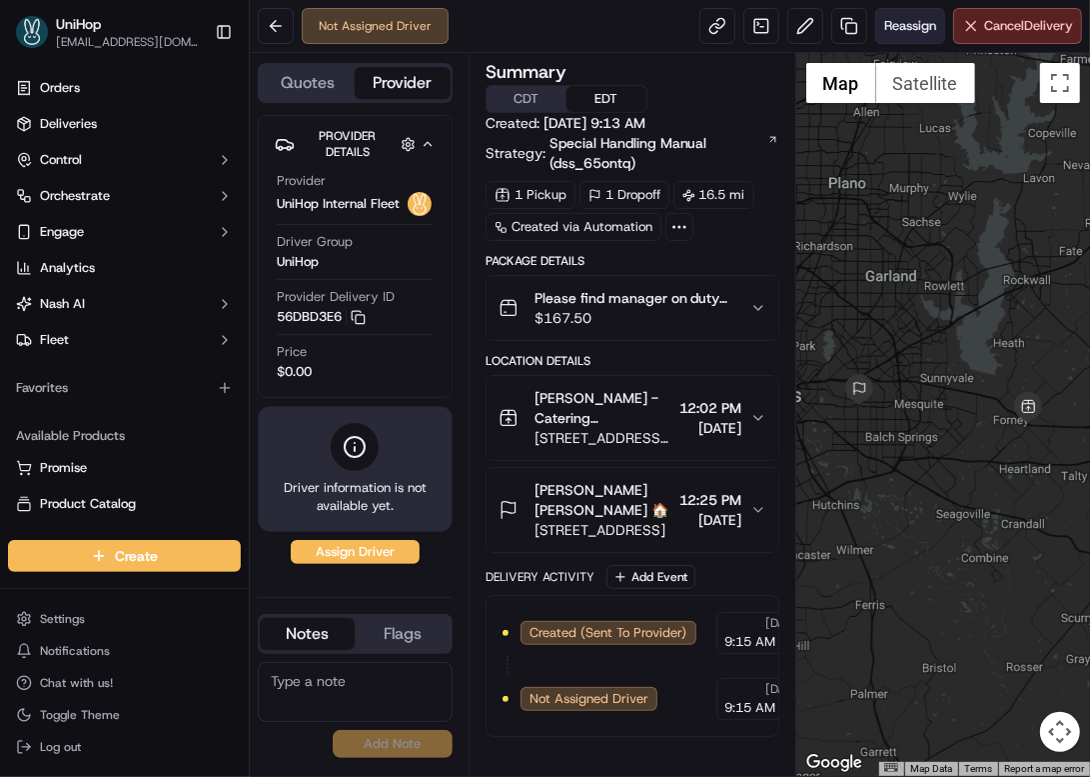
click at [896, 27] on span "Reassign" at bounding box center [910, 26] width 52 height 18
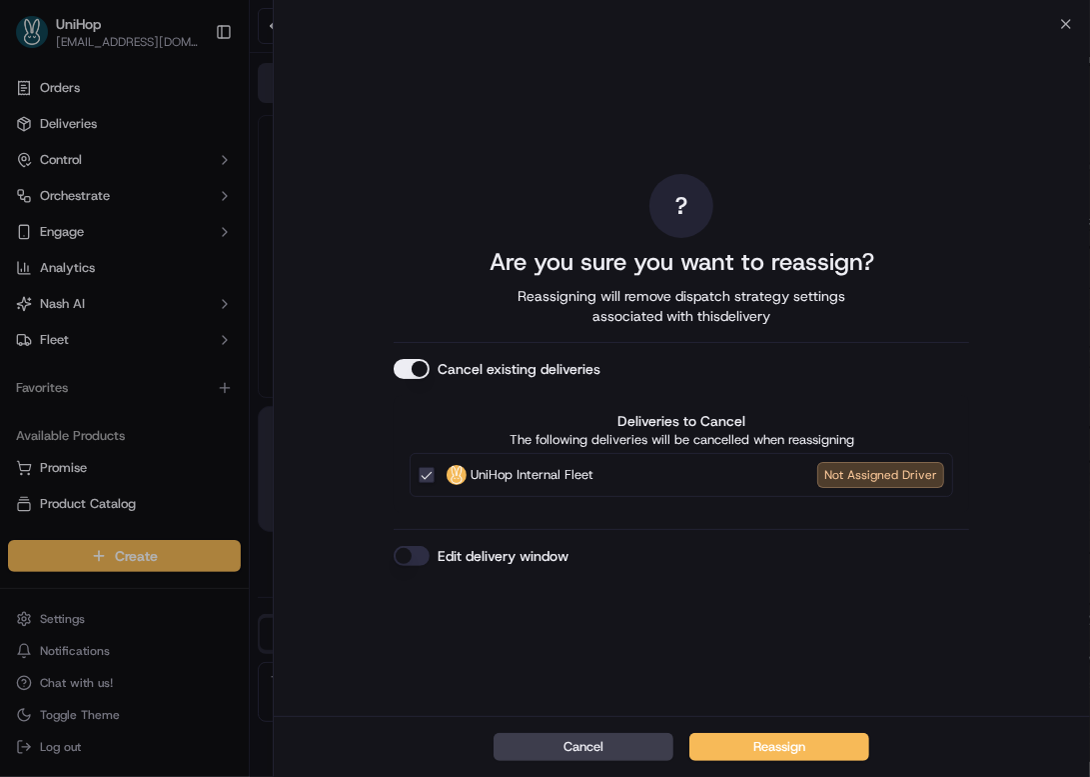
click at [423, 370] on button "Cancel existing deliveries" at bounding box center [412, 369] width 36 height 20
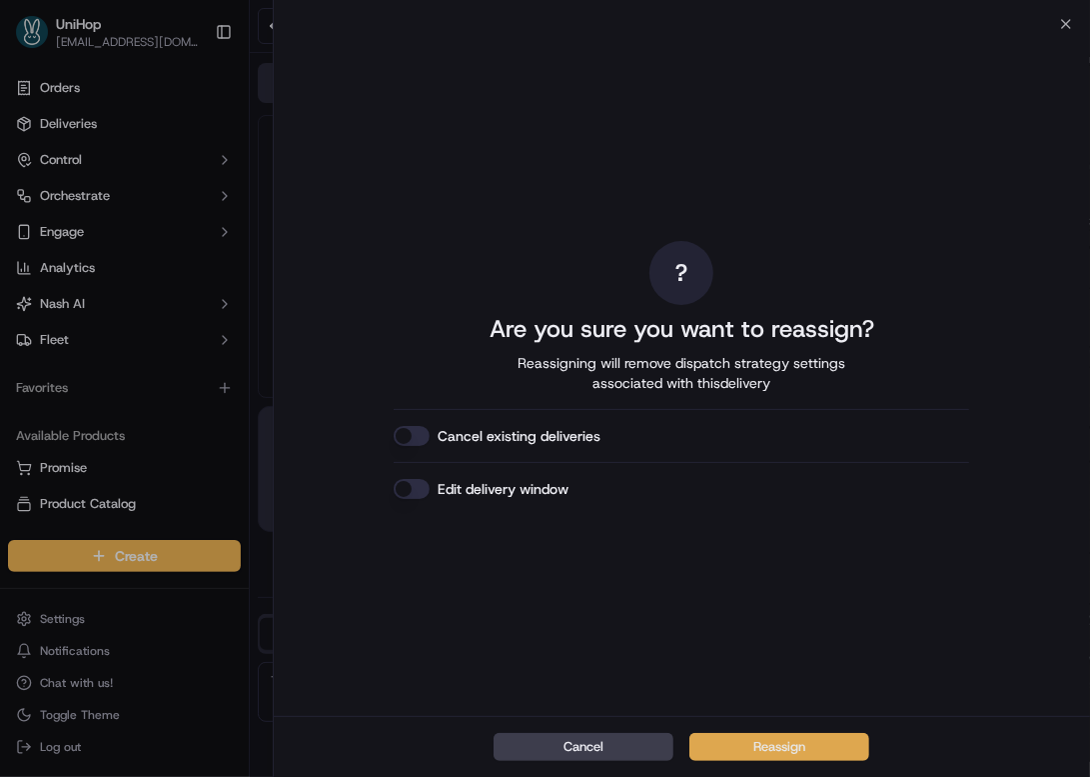
click at [740, 752] on button "Reassign" at bounding box center [780, 747] width 180 height 28
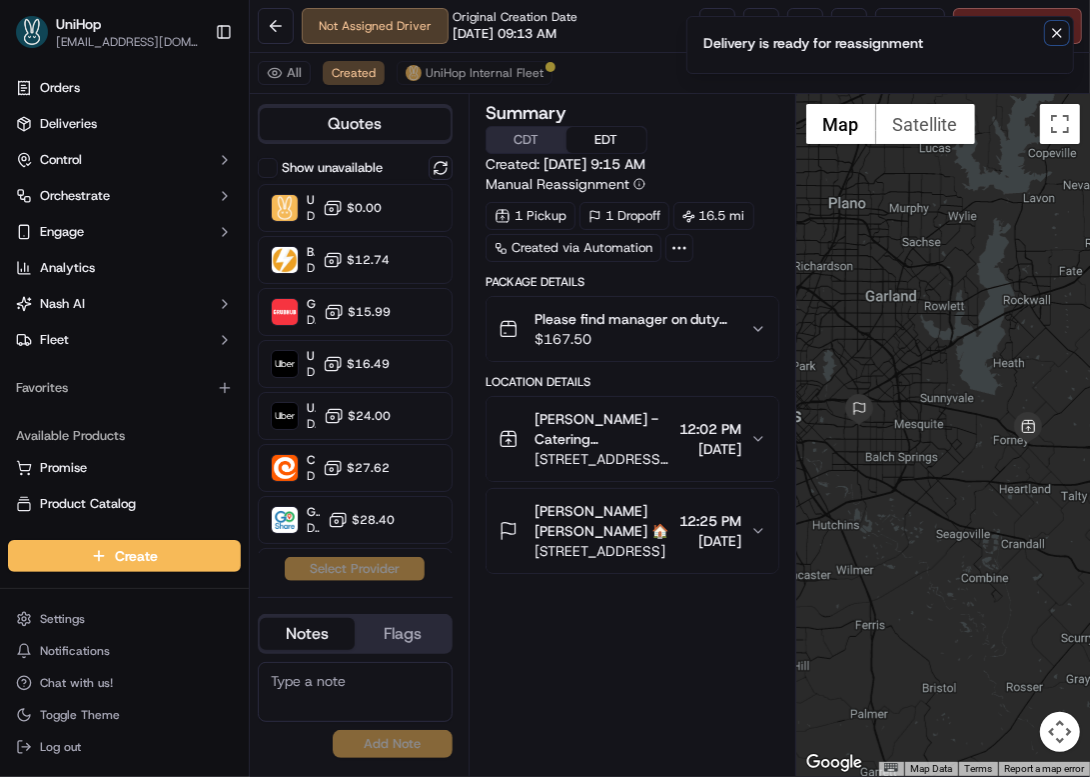
click at [1052, 39] on icon "Notifications (F8)" at bounding box center [1057, 33] width 16 height 16
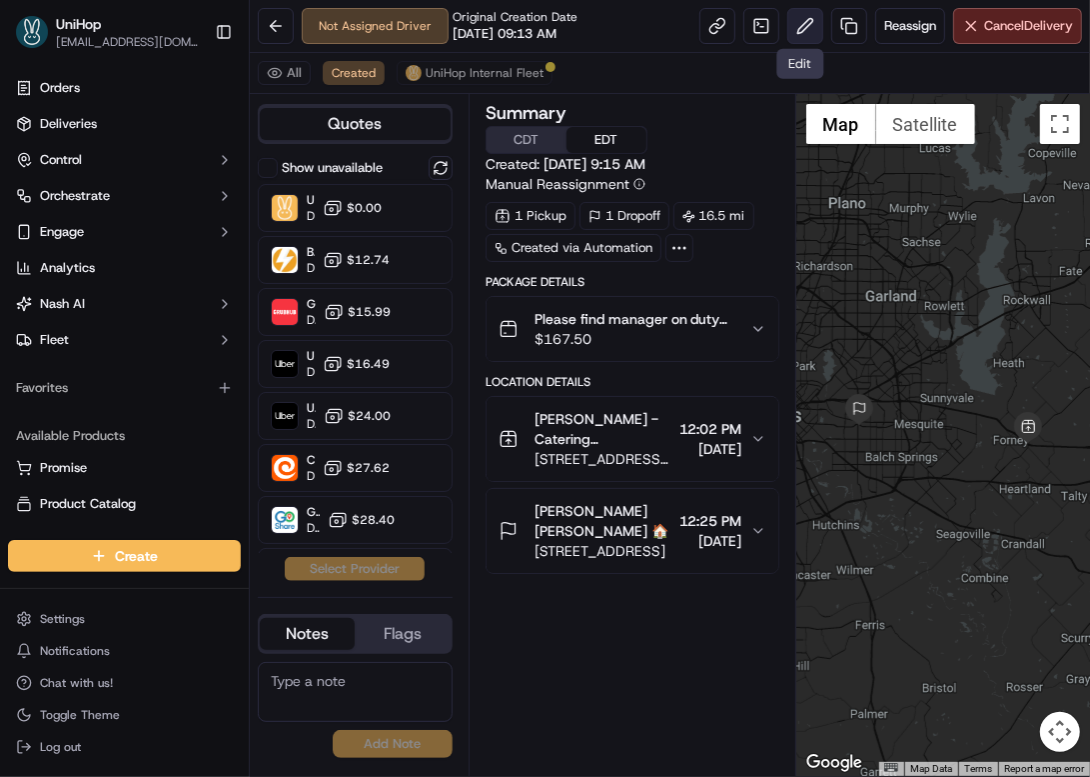
click at [792, 33] on button at bounding box center [806, 26] width 36 height 36
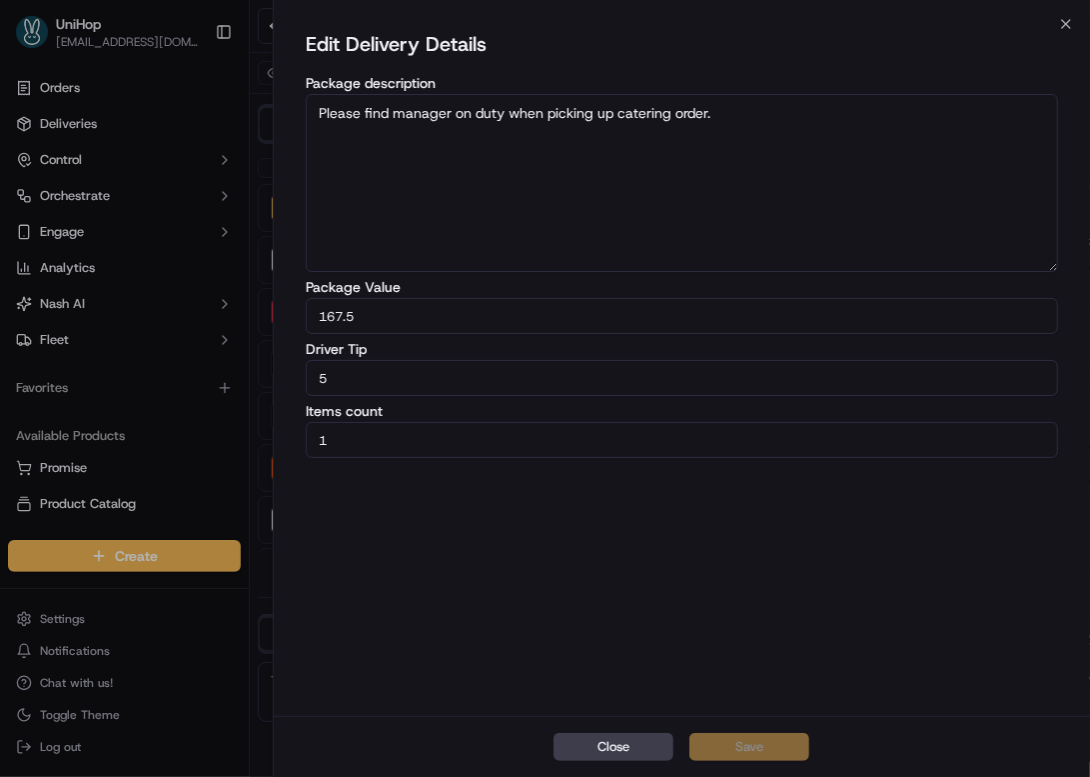
drag, startPoint x: 426, startPoint y: 373, endPoint x: 255, endPoint y: 383, distance: 171.2
click at [255, 383] on body "UniHop dispatch+j@unihop.app Toggle Sidebar Orders Deliveries Control Orchestra…" at bounding box center [545, 388] width 1090 height 777
type input "13.2"
click at [764, 746] on button "Save" at bounding box center [750, 747] width 120 height 28
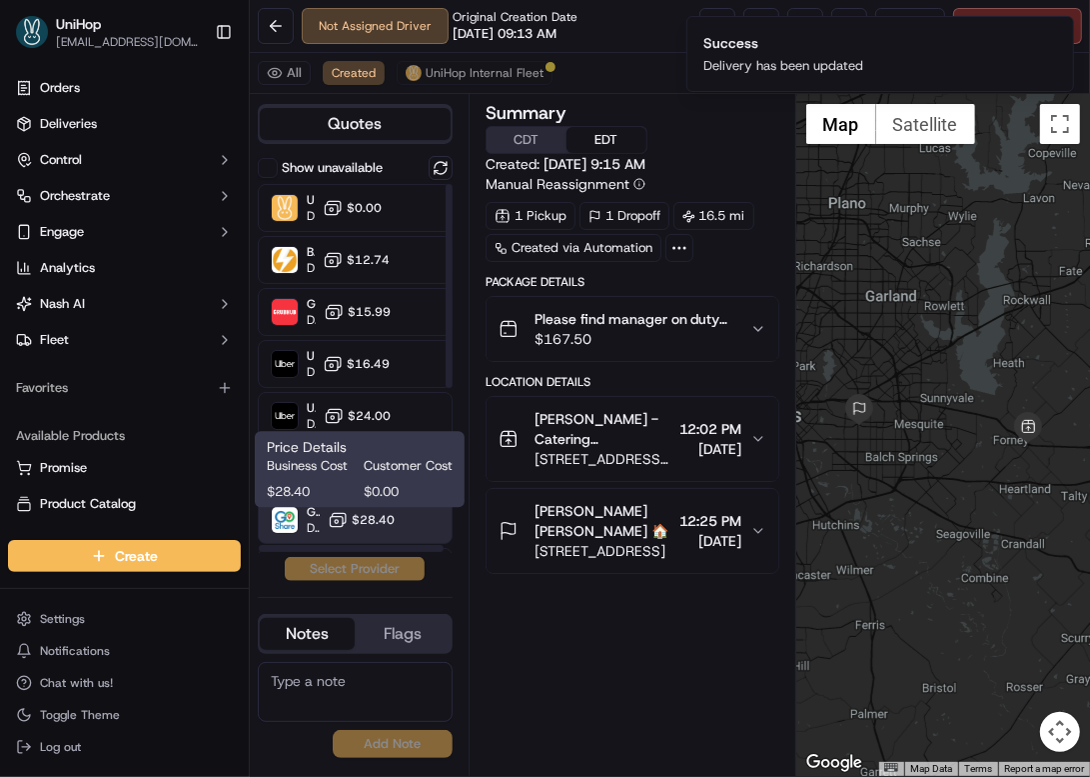
click at [341, 527] on icon at bounding box center [338, 520] width 20 height 20
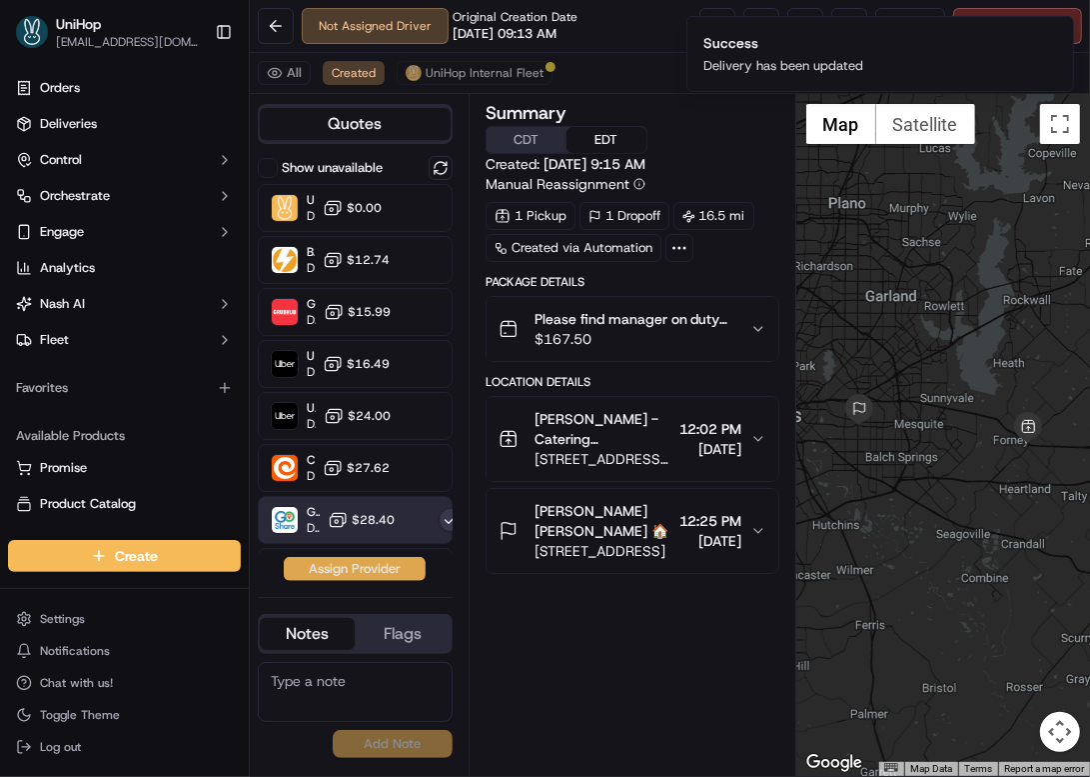
click at [330, 577] on button "Assign Provider" at bounding box center [355, 569] width 142 height 24
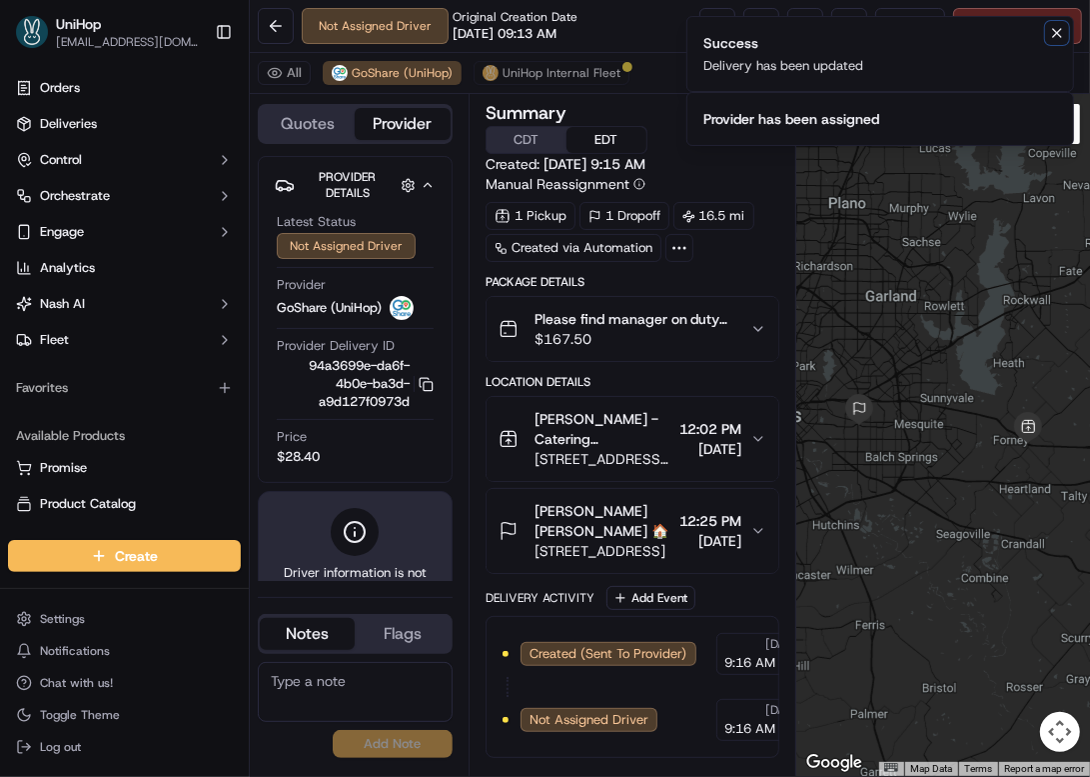
click at [1059, 39] on icon "Notifications (F8)" at bounding box center [1057, 33] width 16 height 16
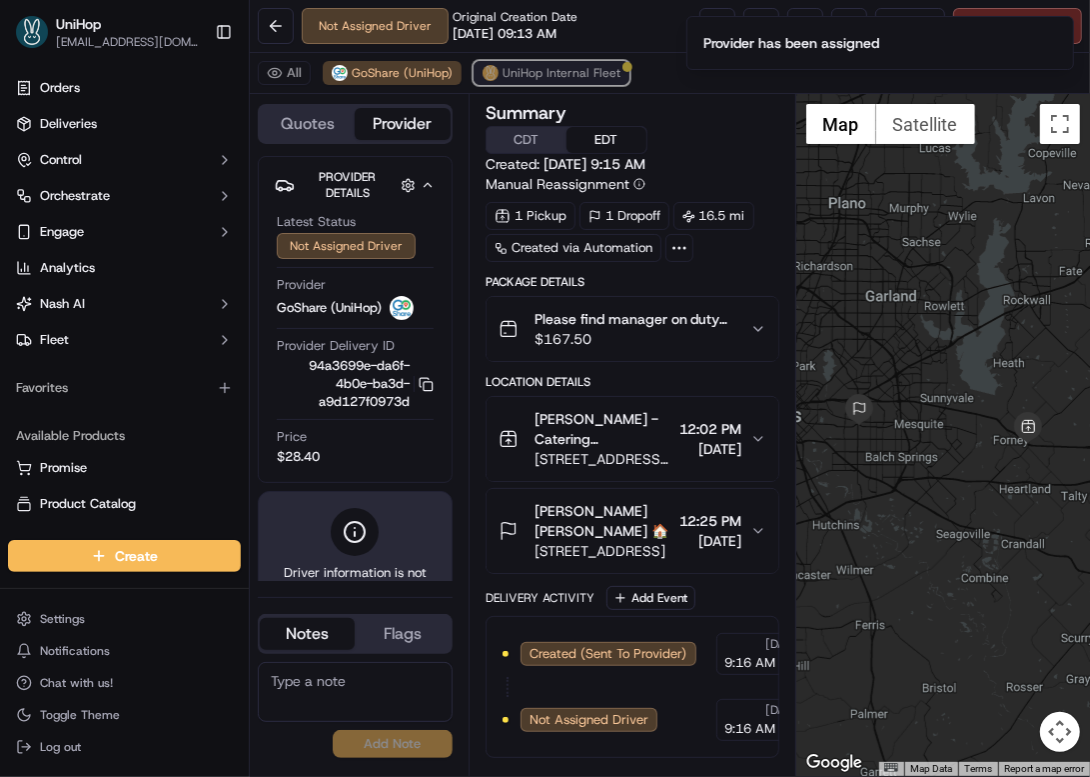
click at [538, 79] on span "UniHop Internal Fleet" at bounding box center [562, 73] width 118 height 16
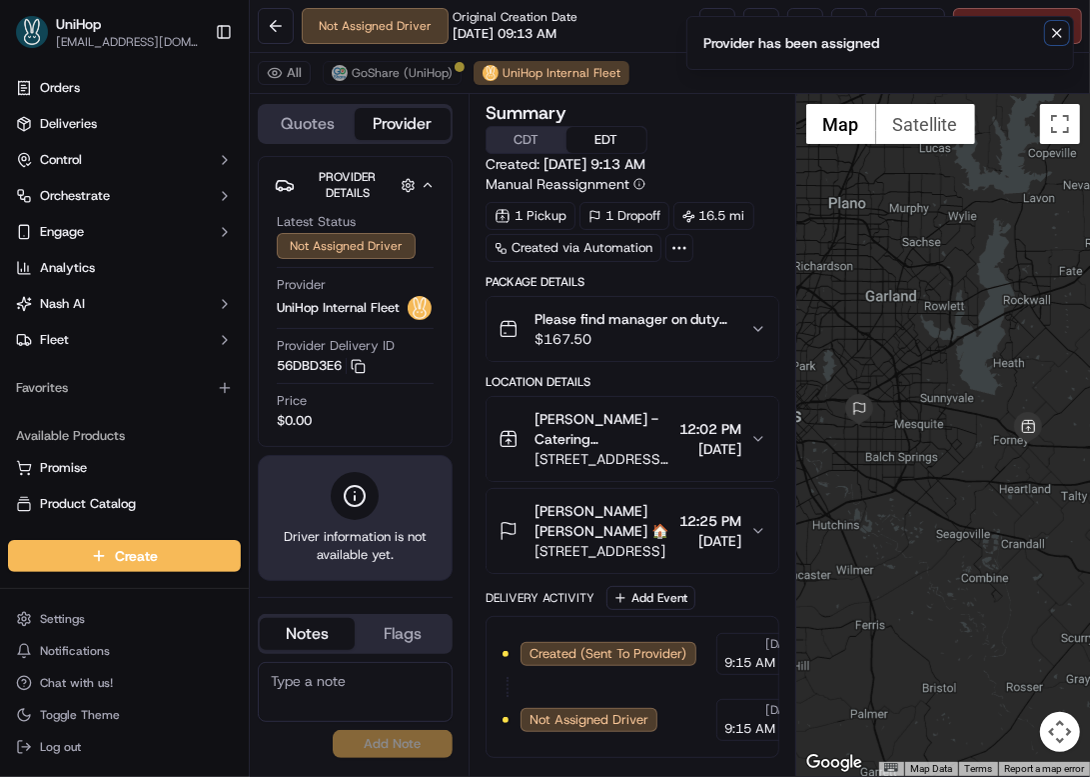
click at [1054, 35] on icon "Notifications (F8)" at bounding box center [1057, 33] width 16 height 16
click at [1033, 27] on span "Cancel Delivery" at bounding box center [1028, 26] width 89 height 18
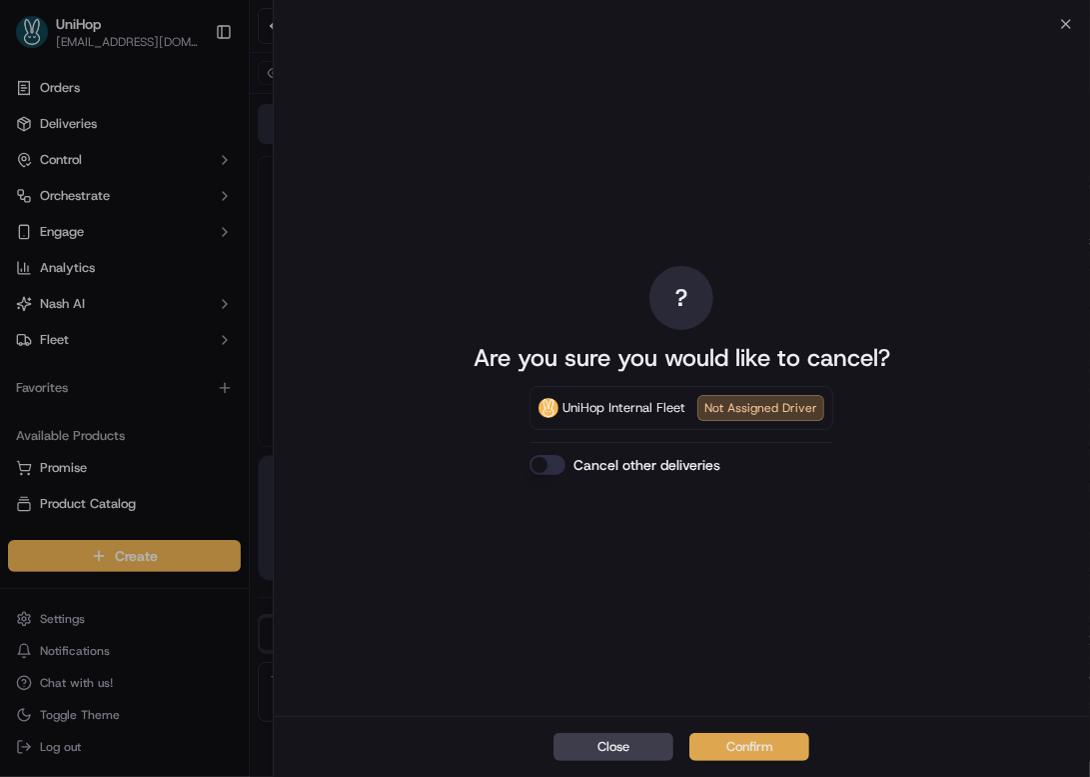
click at [737, 738] on button "Confirm" at bounding box center [750, 747] width 120 height 28
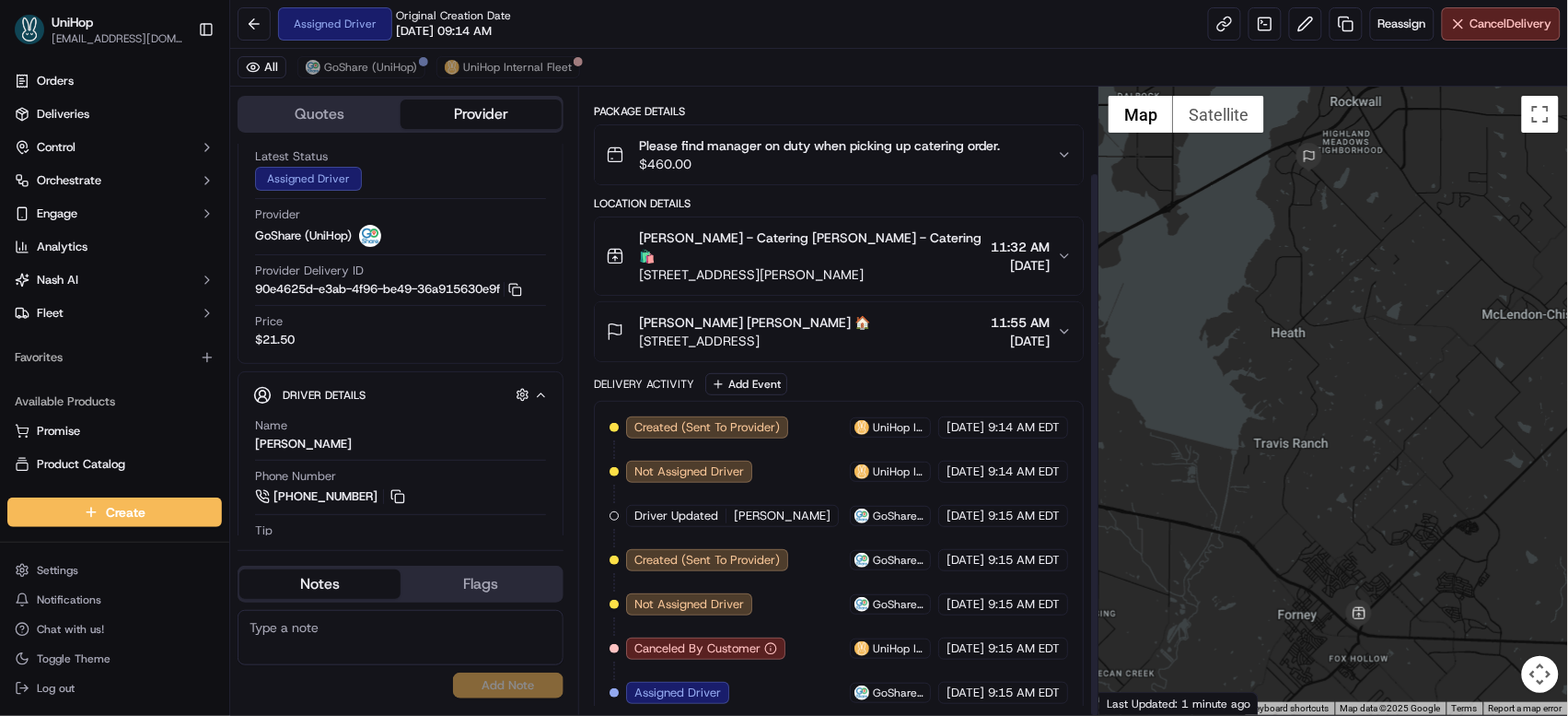
scroll to position [84, 0]
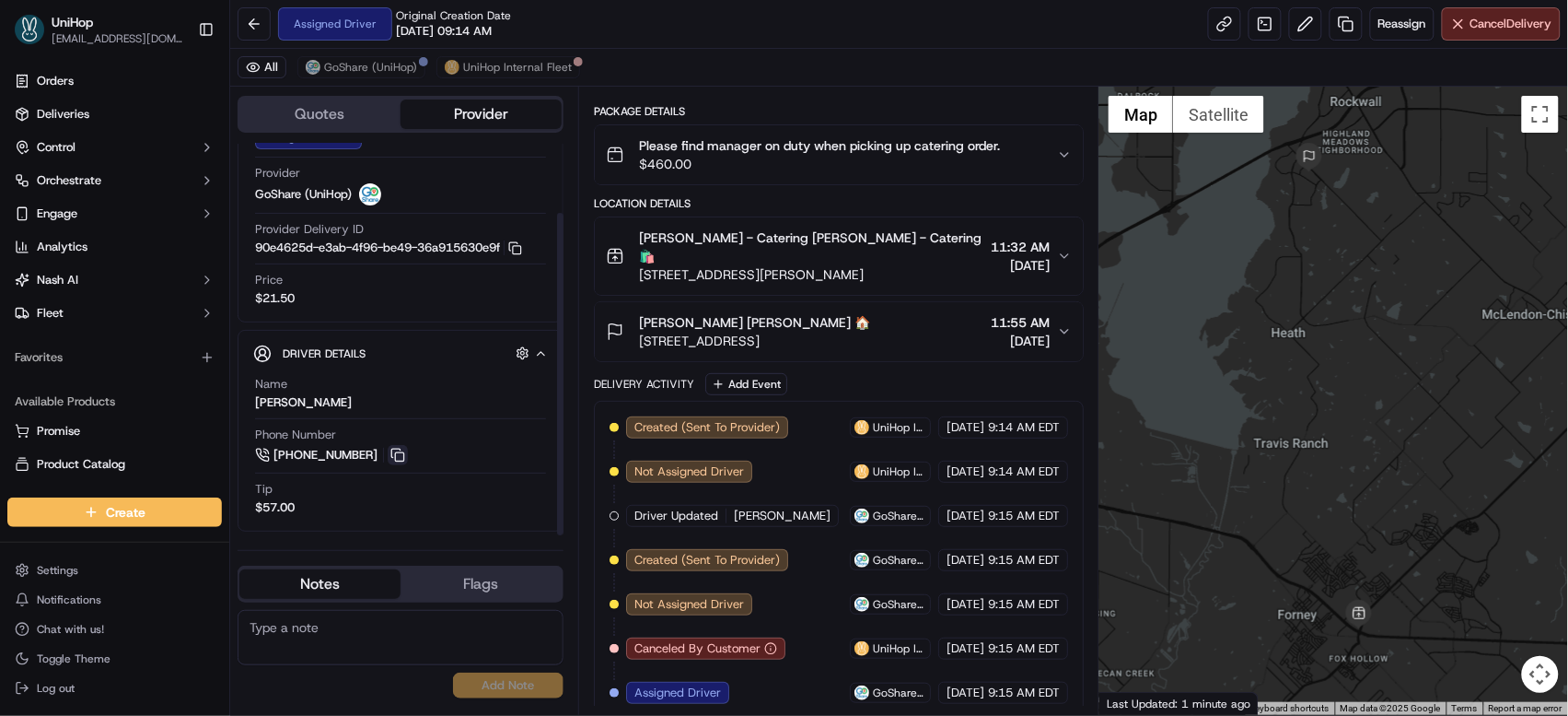
click at [393, 459] on button at bounding box center [398, 455] width 20 height 20
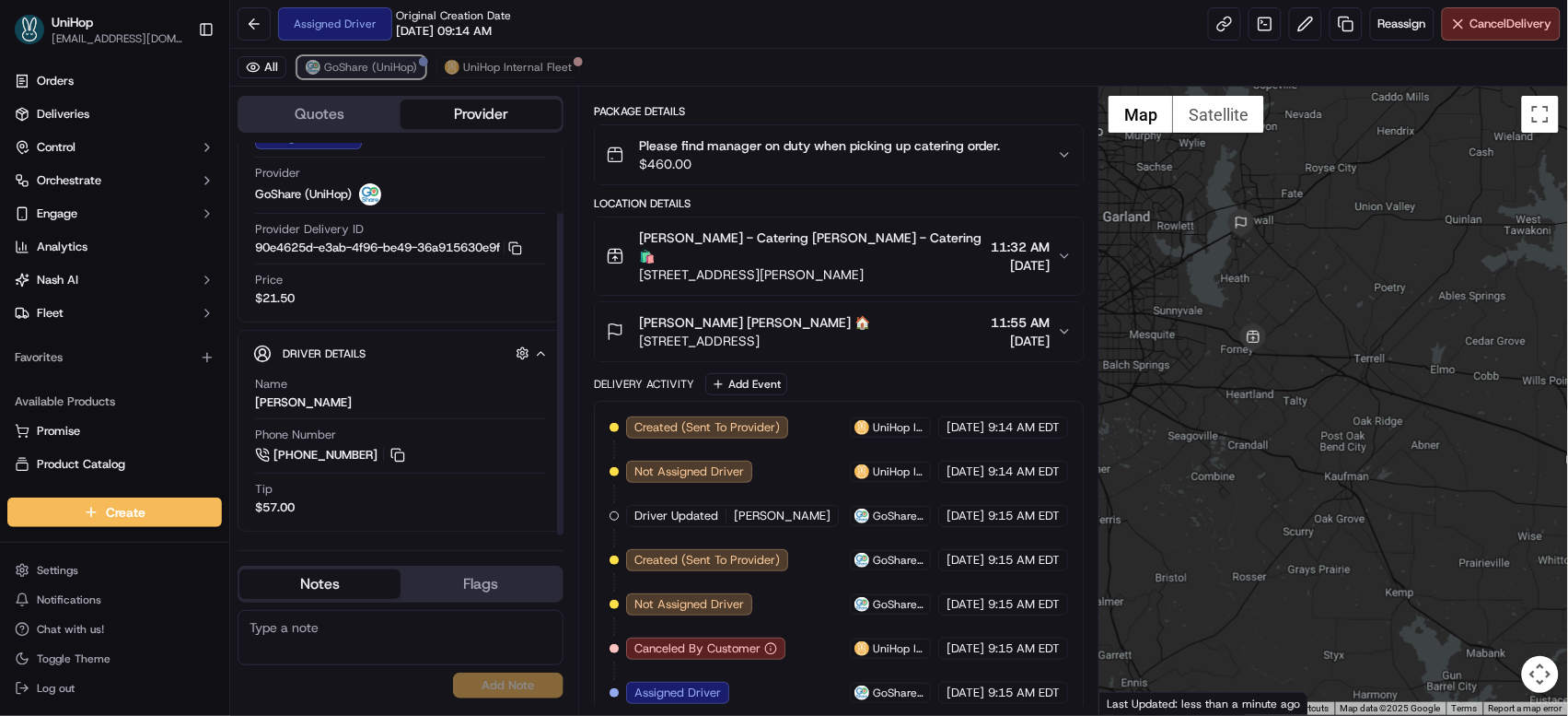
click at [370, 72] on span "GoShare (UniHop)" at bounding box center [370, 67] width 93 height 15
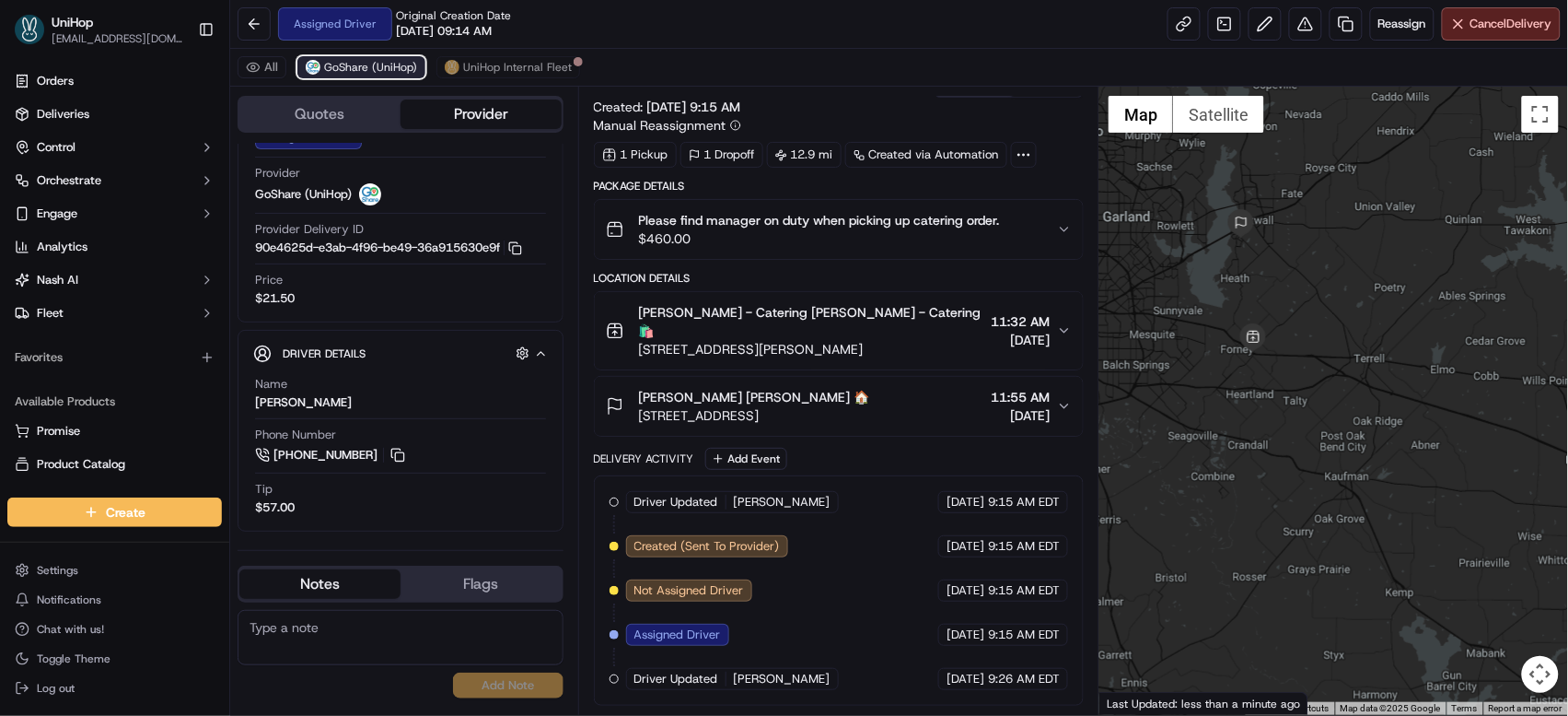
scroll to position [9, 0]
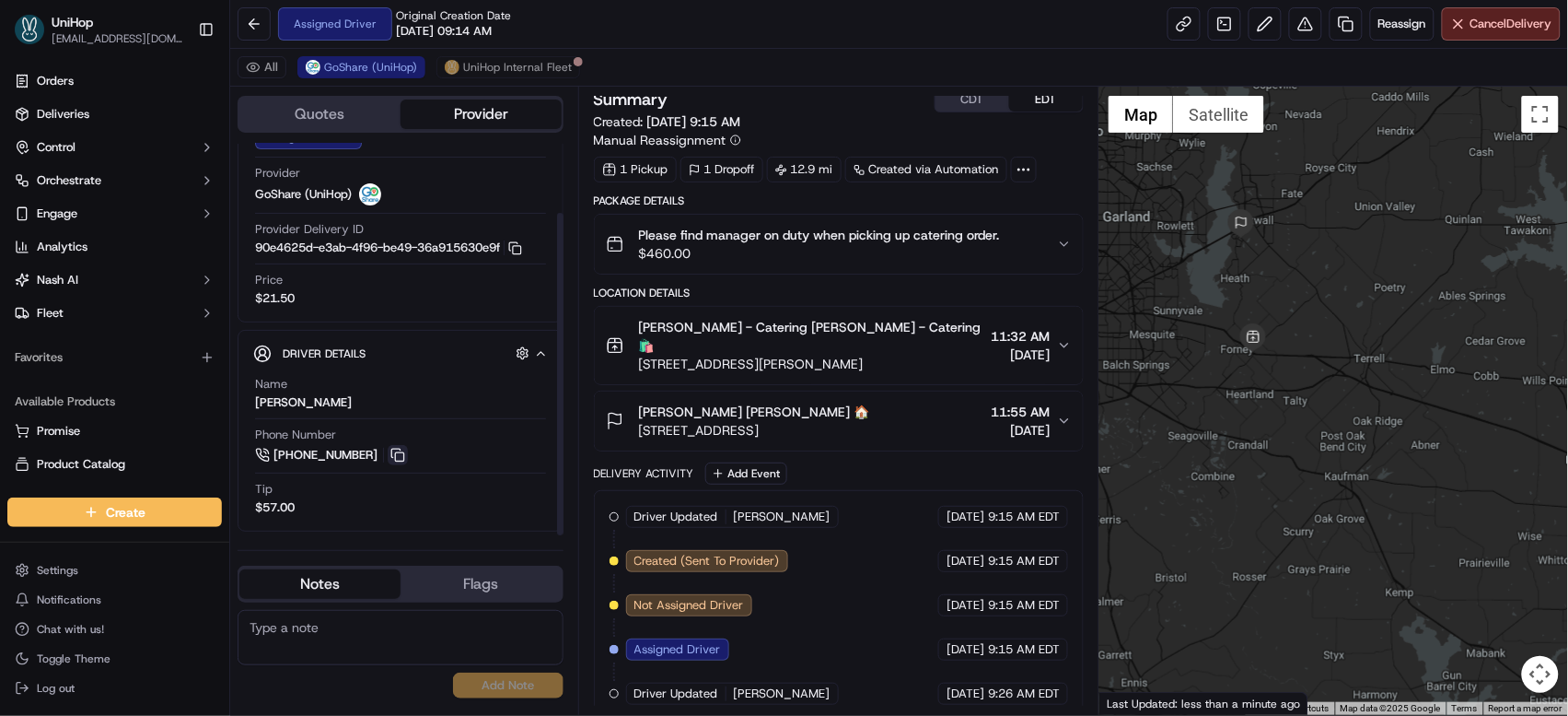
click at [401, 457] on button at bounding box center [398, 455] width 20 height 20
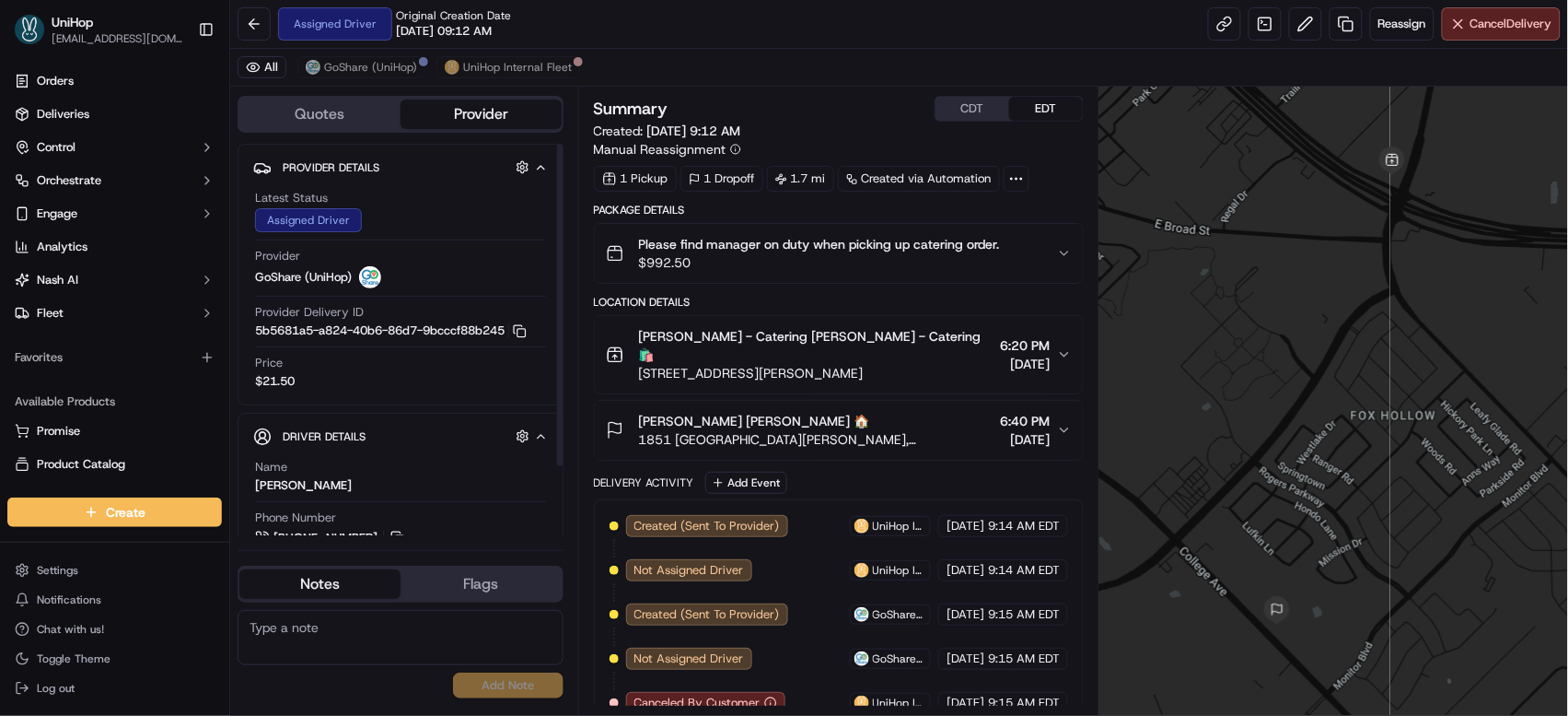
click at [961, 117] on button "CDT" at bounding box center [972, 109] width 74 height 24
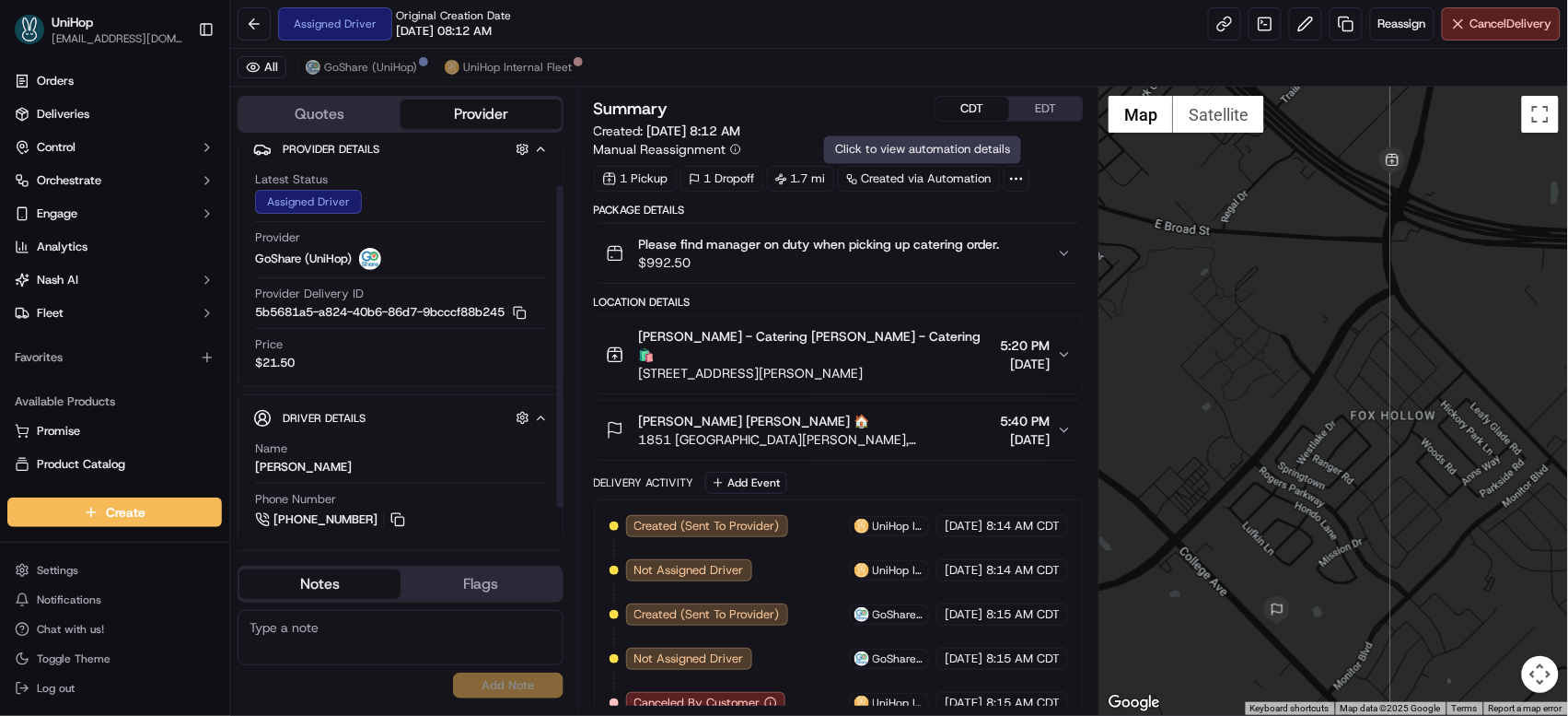
scroll to position [51, 0]
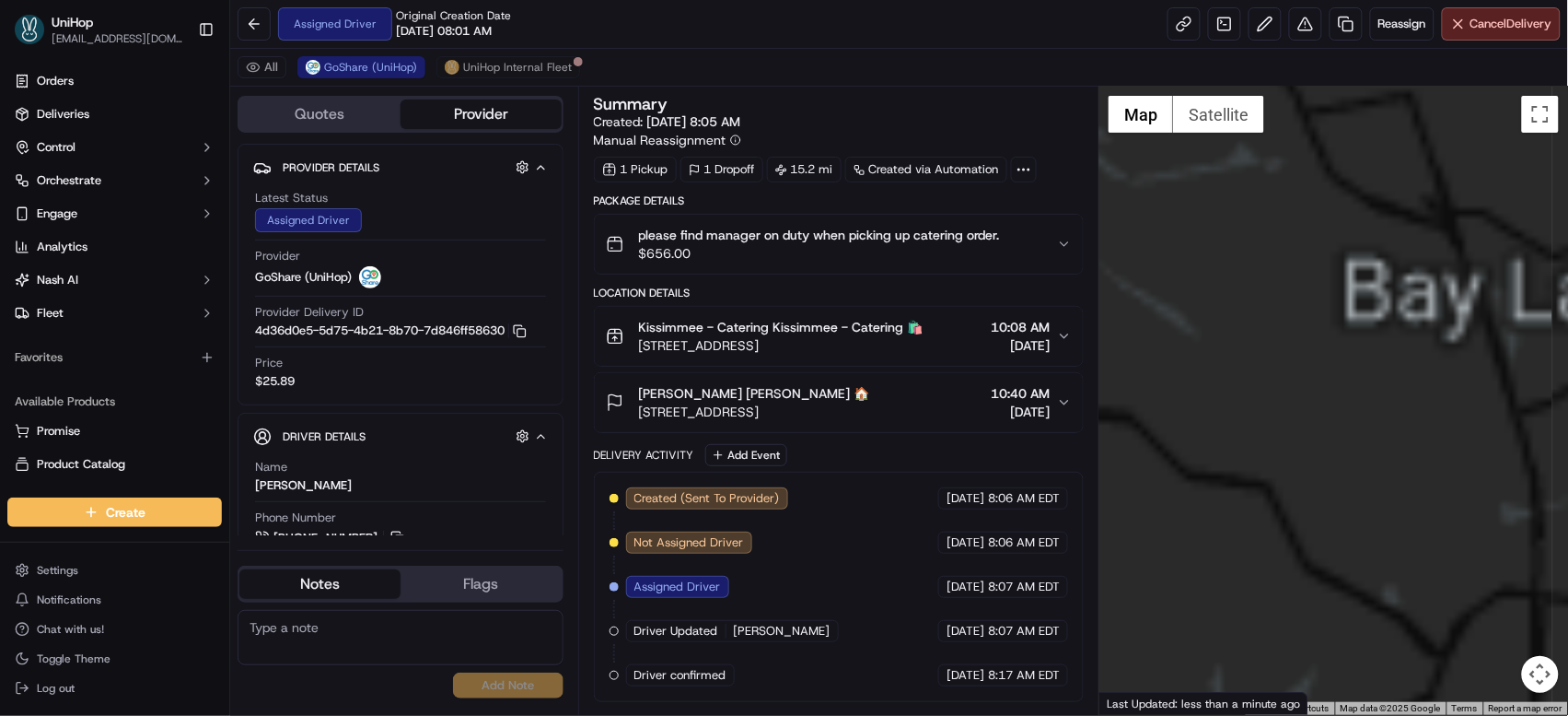
drag, startPoint x: 1155, startPoint y: 428, endPoint x: 1212, endPoint y: 451, distance: 61.5
click at [1514, 278] on div at bounding box center [1333, 401] width 469 height 628
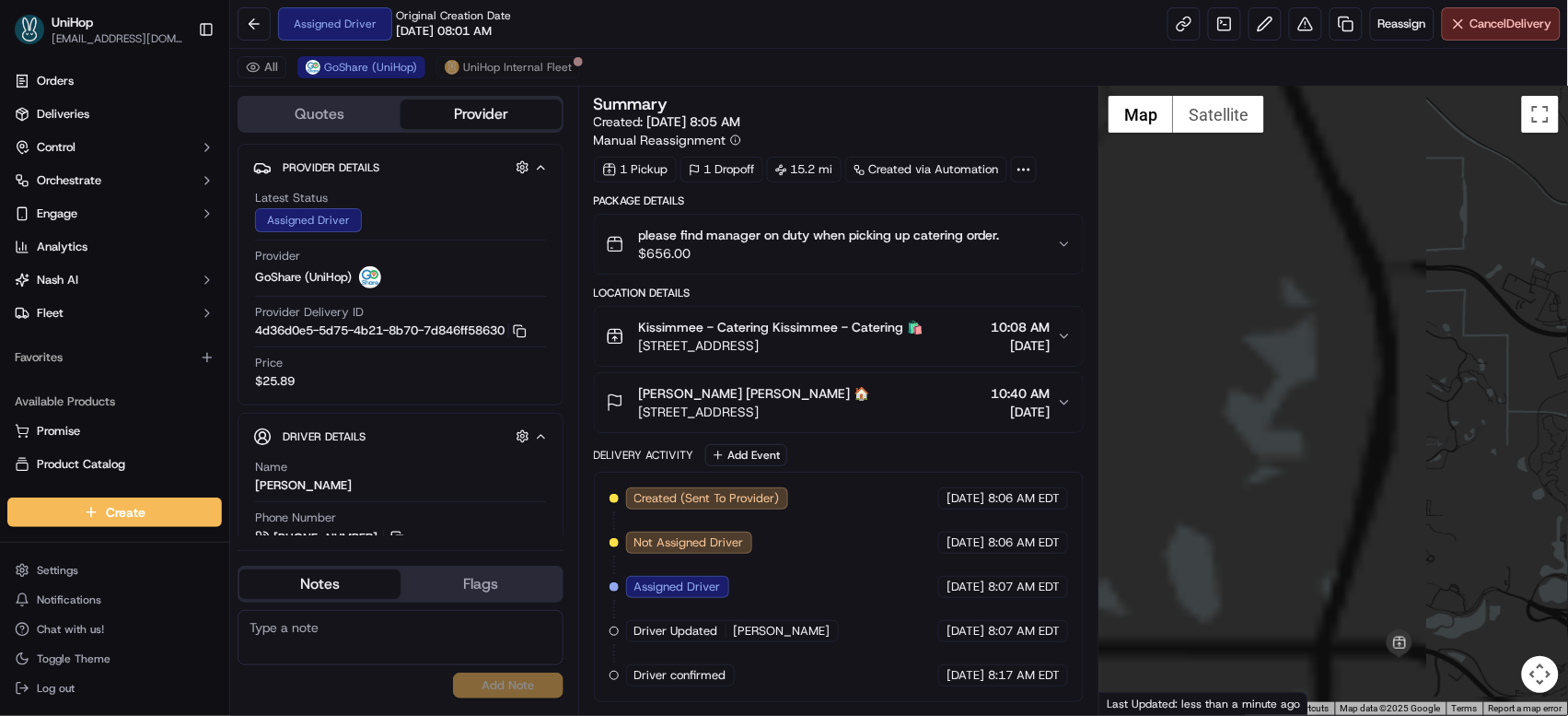
drag, startPoint x: 1358, startPoint y: 272, endPoint x: 1367, endPoint y: 270, distance: 9.2
click at [1366, 268] on div at bounding box center [1333, 401] width 469 height 628
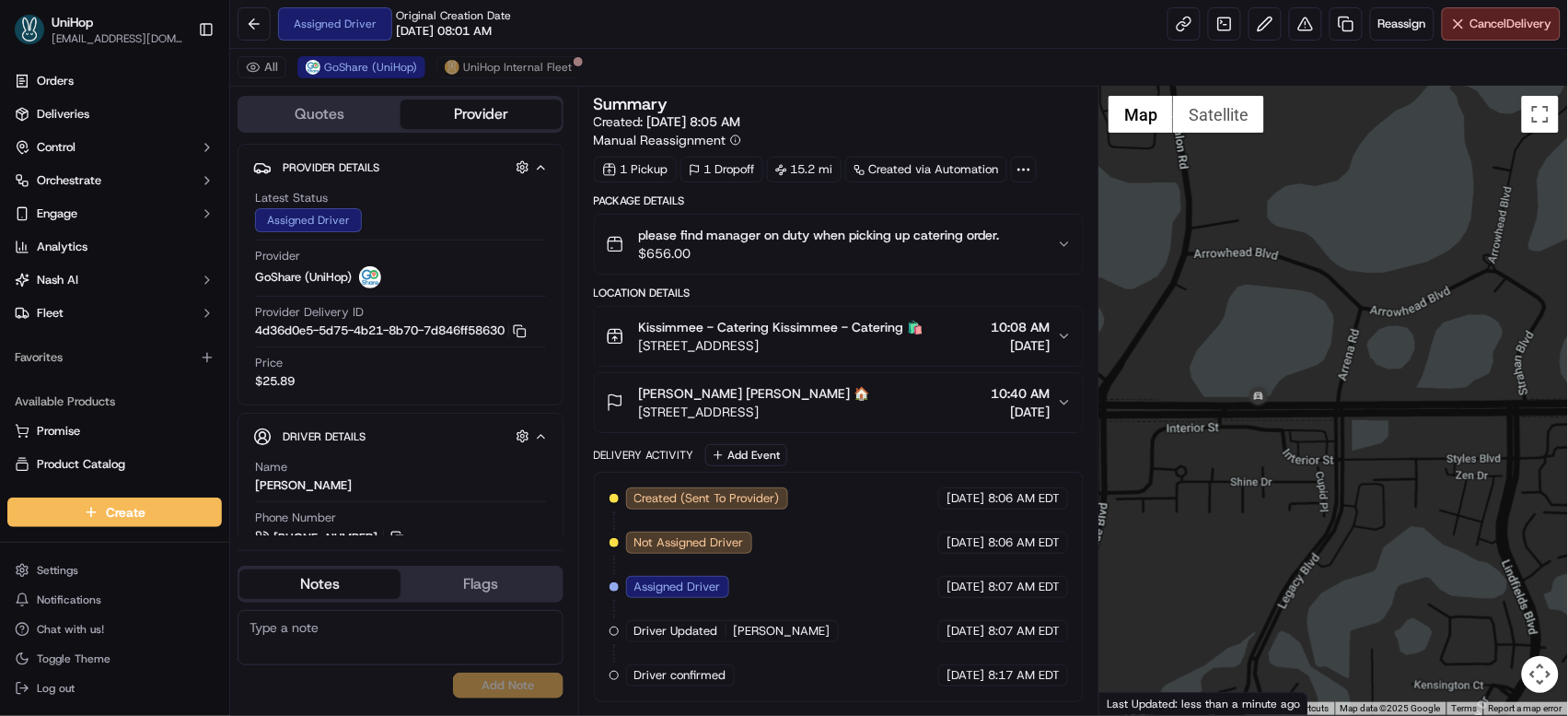
drag, startPoint x: 1222, startPoint y: 460, endPoint x: 1357, endPoint y: 352, distance: 172.9
click at [1357, 352] on div at bounding box center [1333, 401] width 469 height 628
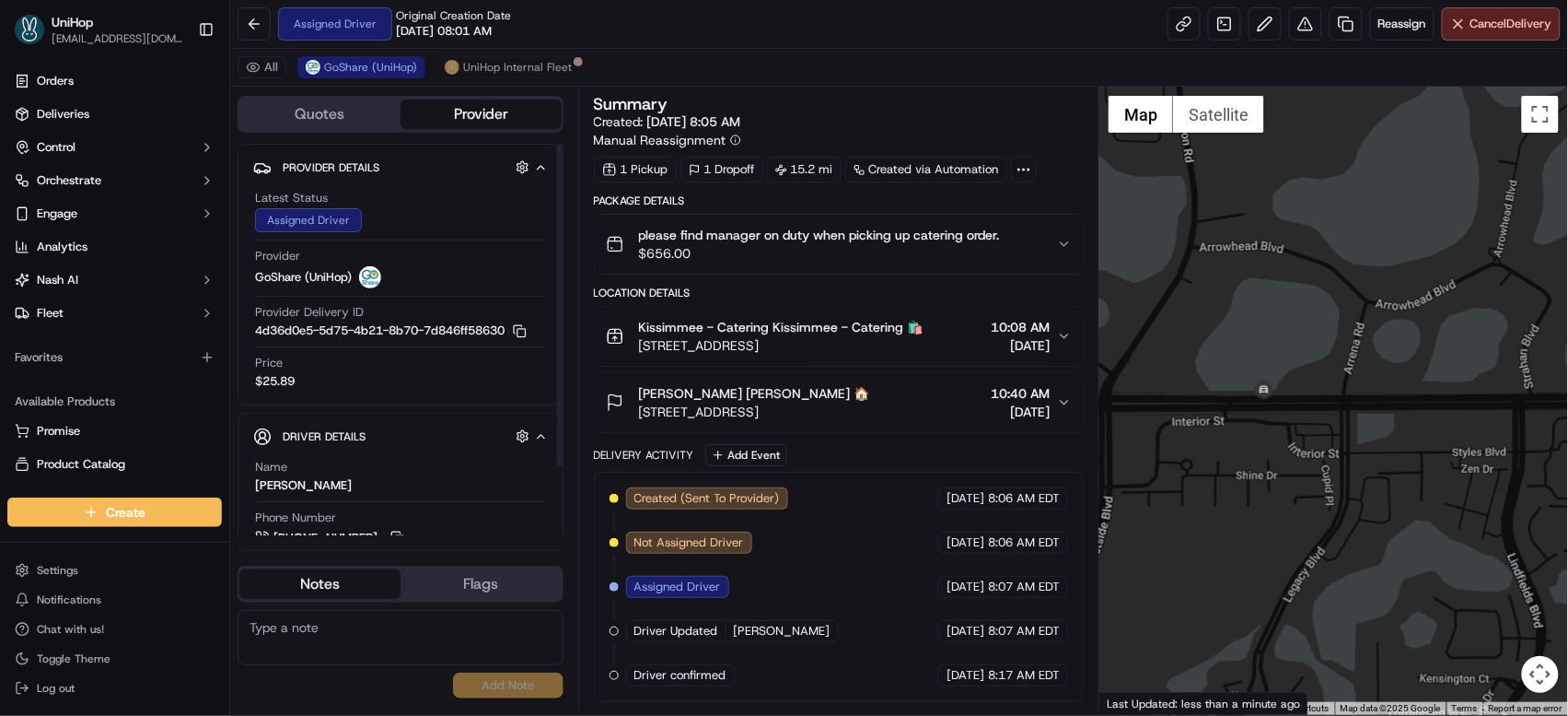
scroll to position [84, 0]
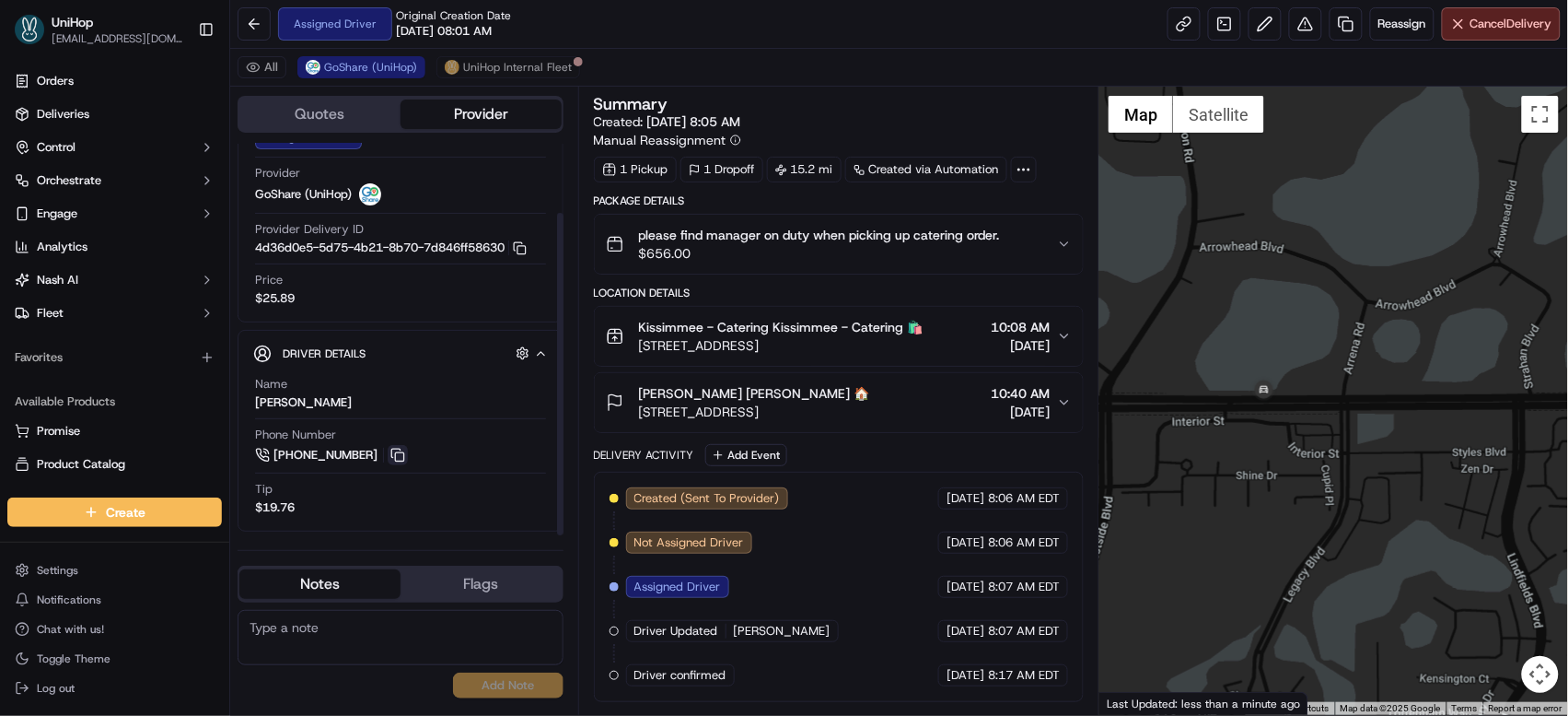
click at [392, 453] on button at bounding box center [398, 455] width 20 height 20
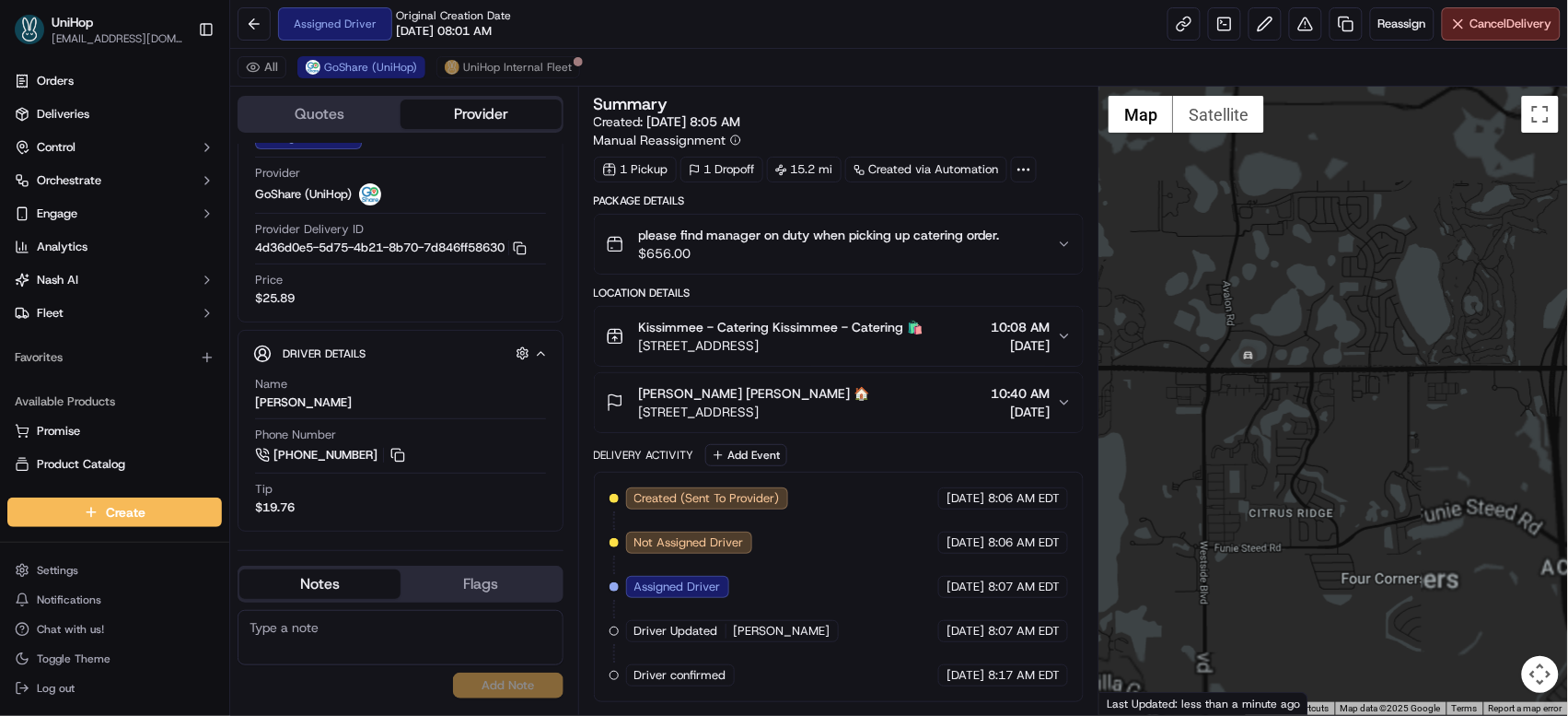
drag, startPoint x: 1253, startPoint y: 269, endPoint x: 1173, endPoint y: 246, distance: 83.2
click at [1173, 246] on div at bounding box center [1333, 401] width 469 height 628
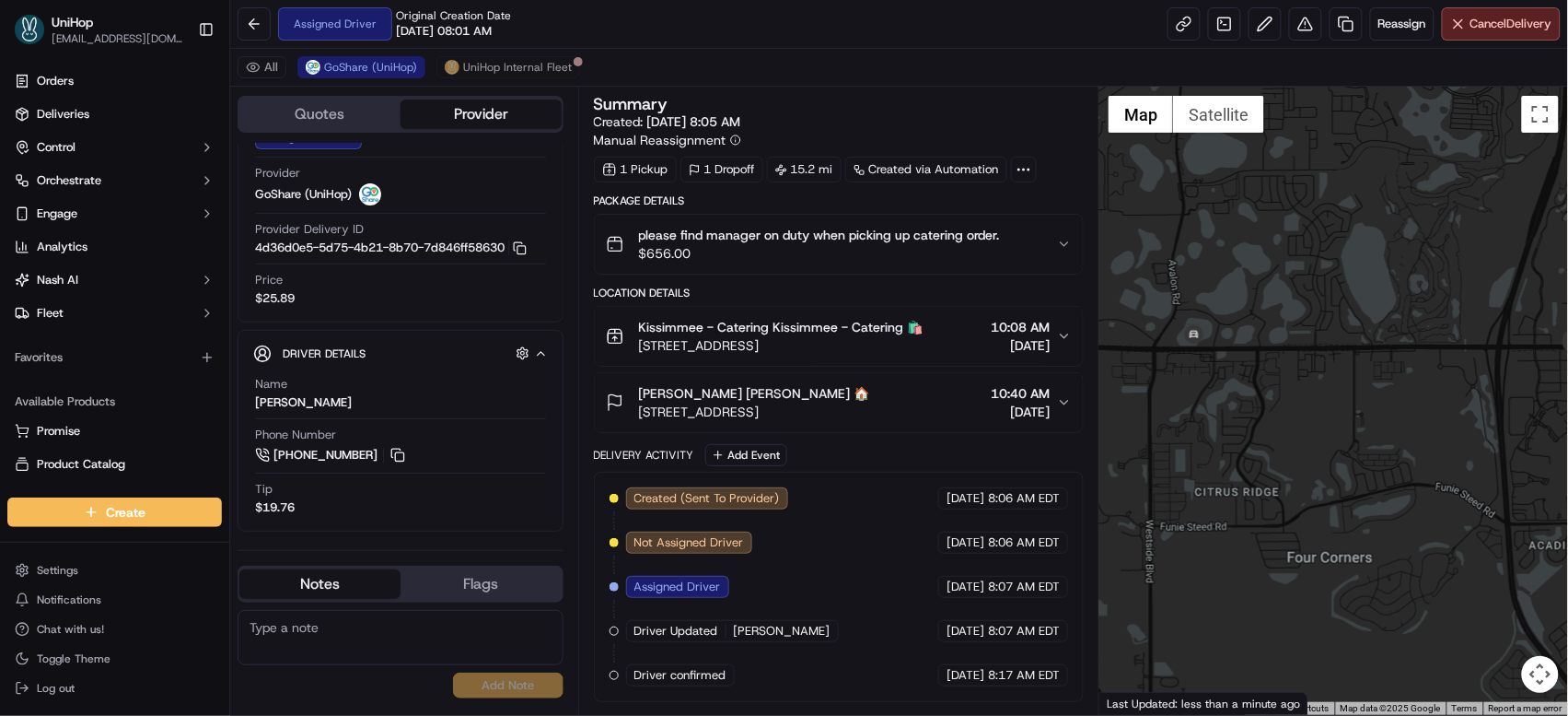
drag, startPoint x: 1333, startPoint y: 276, endPoint x: 1270, endPoint y: 251, distance: 67.8
click at [1274, 252] on div at bounding box center [1333, 401] width 469 height 628
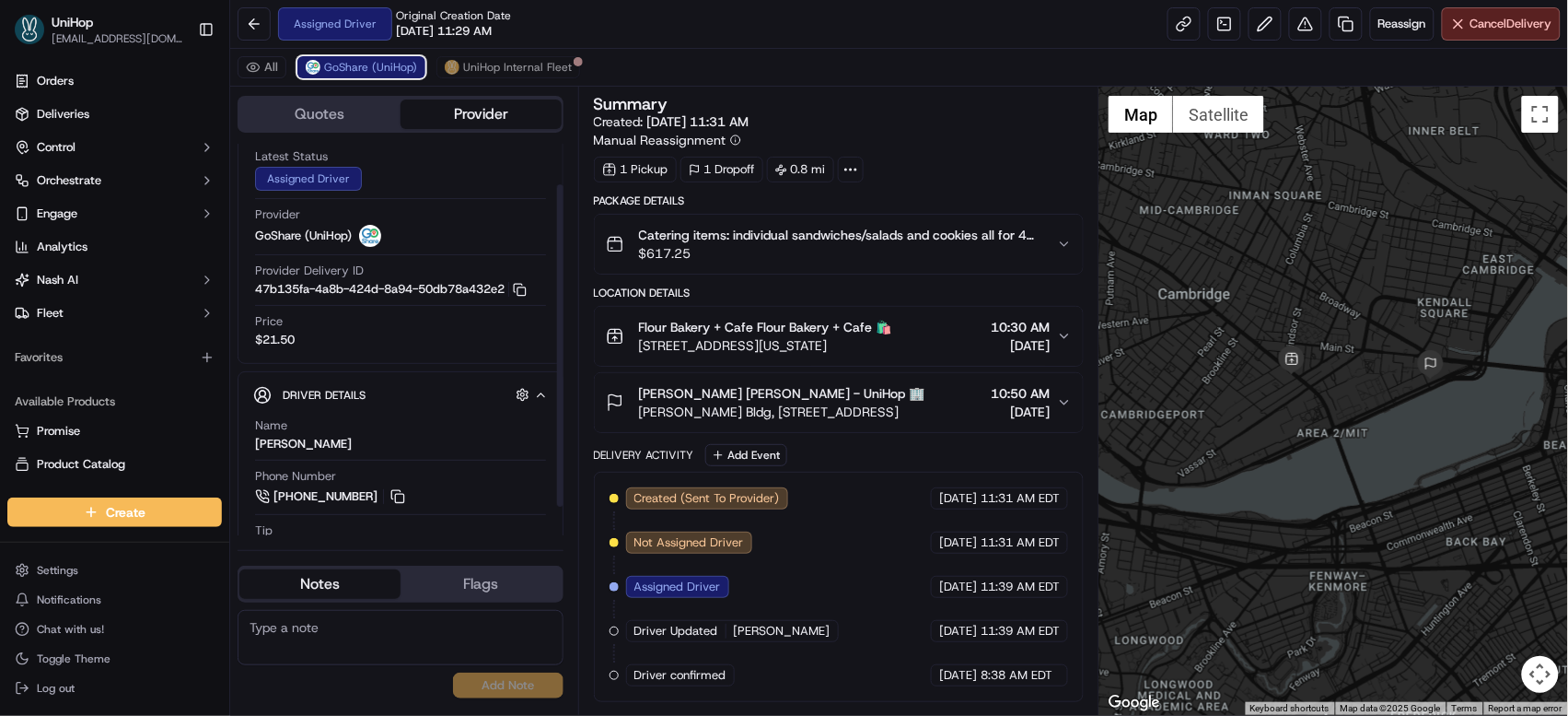
scroll to position [81, 0]
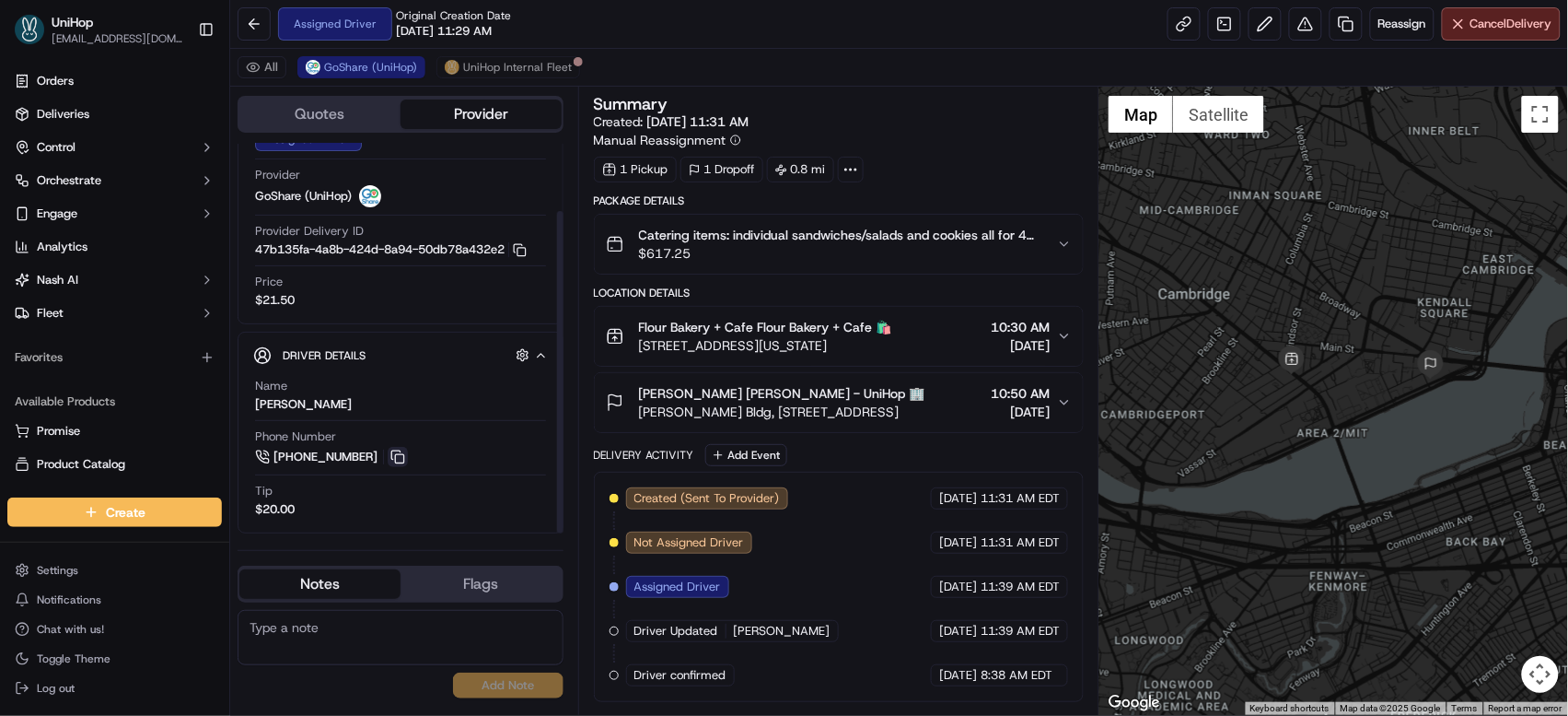
click at [396, 451] on button at bounding box center [398, 457] width 20 height 20
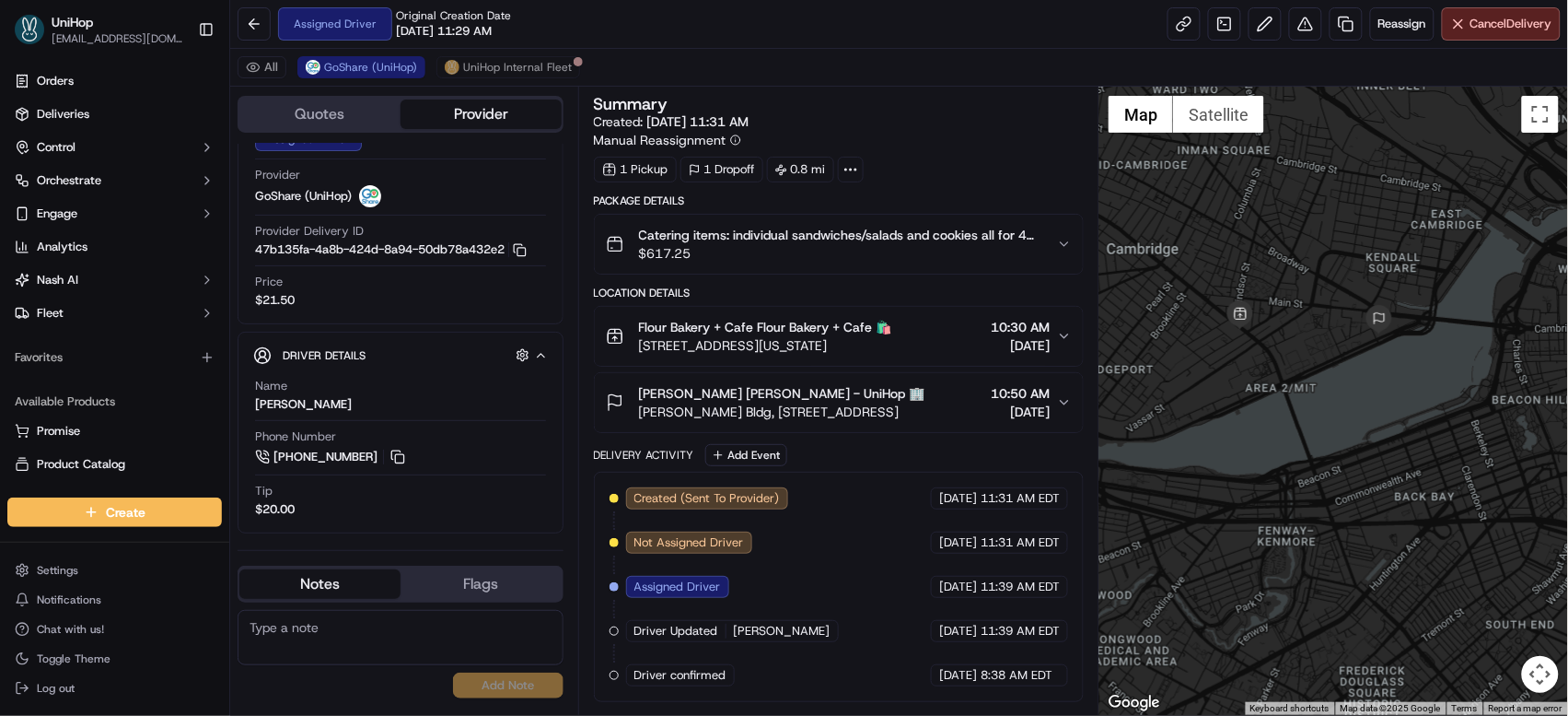
drag, startPoint x: 1256, startPoint y: 274, endPoint x: 1204, endPoint y: 227, distance: 70.1
click at [1204, 227] on div at bounding box center [1333, 401] width 469 height 628
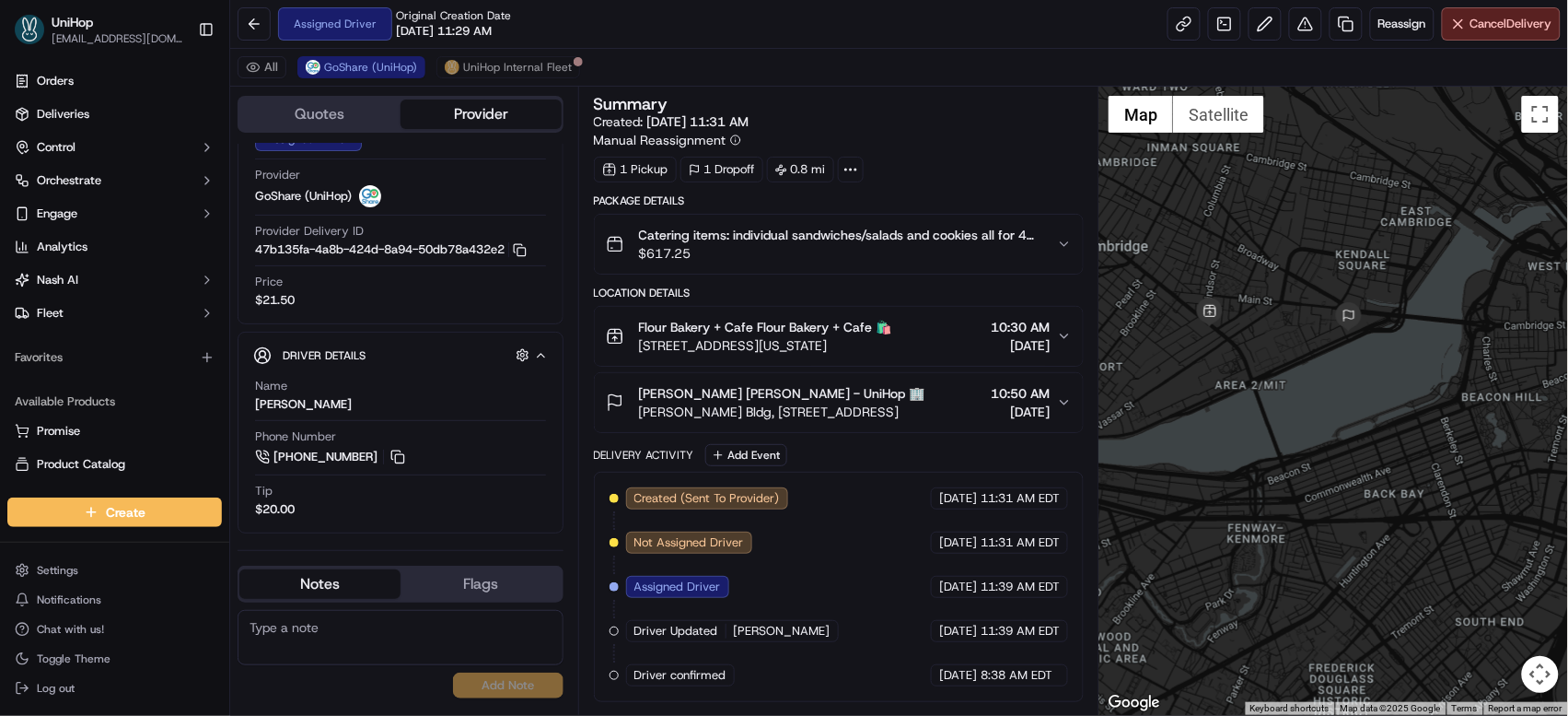
drag, startPoint x: 1316, startPoint y: 254, endPoint x: 1275, endPoint y: 252, distance: 41.0
click at [1275, 252] on div at bounding box center [1333, 401] width 469 height 628
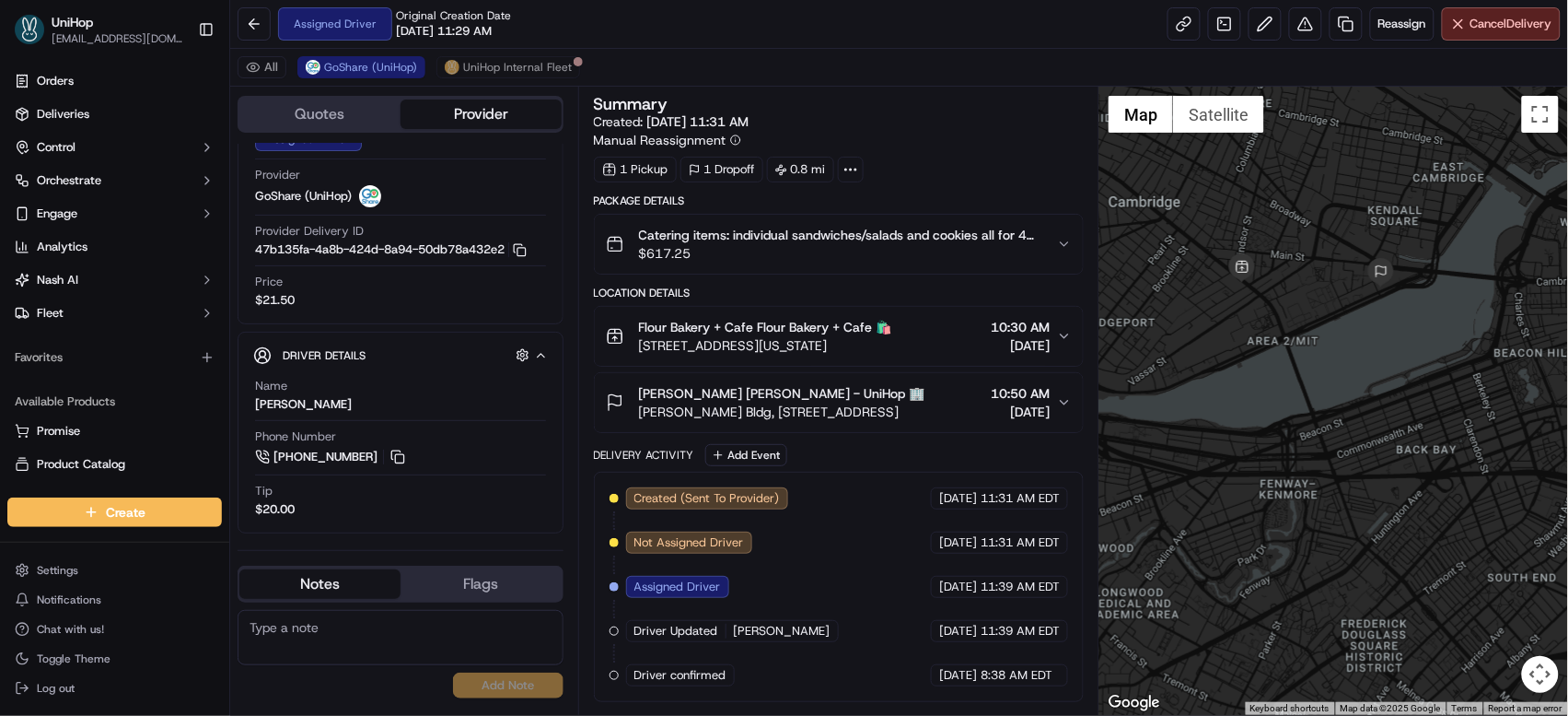
drag, startPoint x: 1206, startPoint y: 297, endPoint x: 1362, endPoint y: 294, distance: 156.0
click at [1362, 294] on div at bounding box center [1333, 401] width 469 height 628
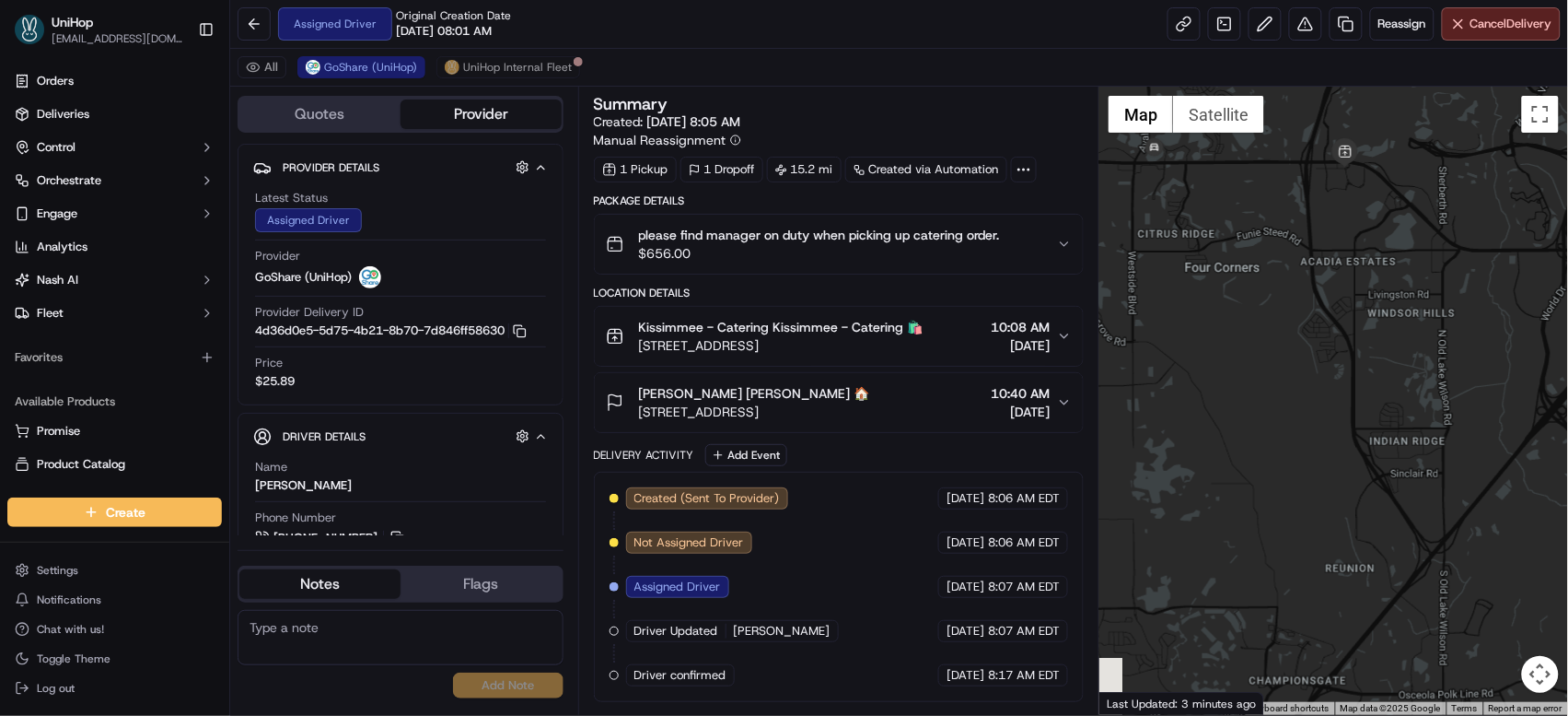
drag, startPoint x: 1203, startPoint y: 445, endPoint x: 1475, endPoint y: 591, distance: 308.7
click at [1475, 591] on div at bounding box center [1333, 401] width 469 height 628
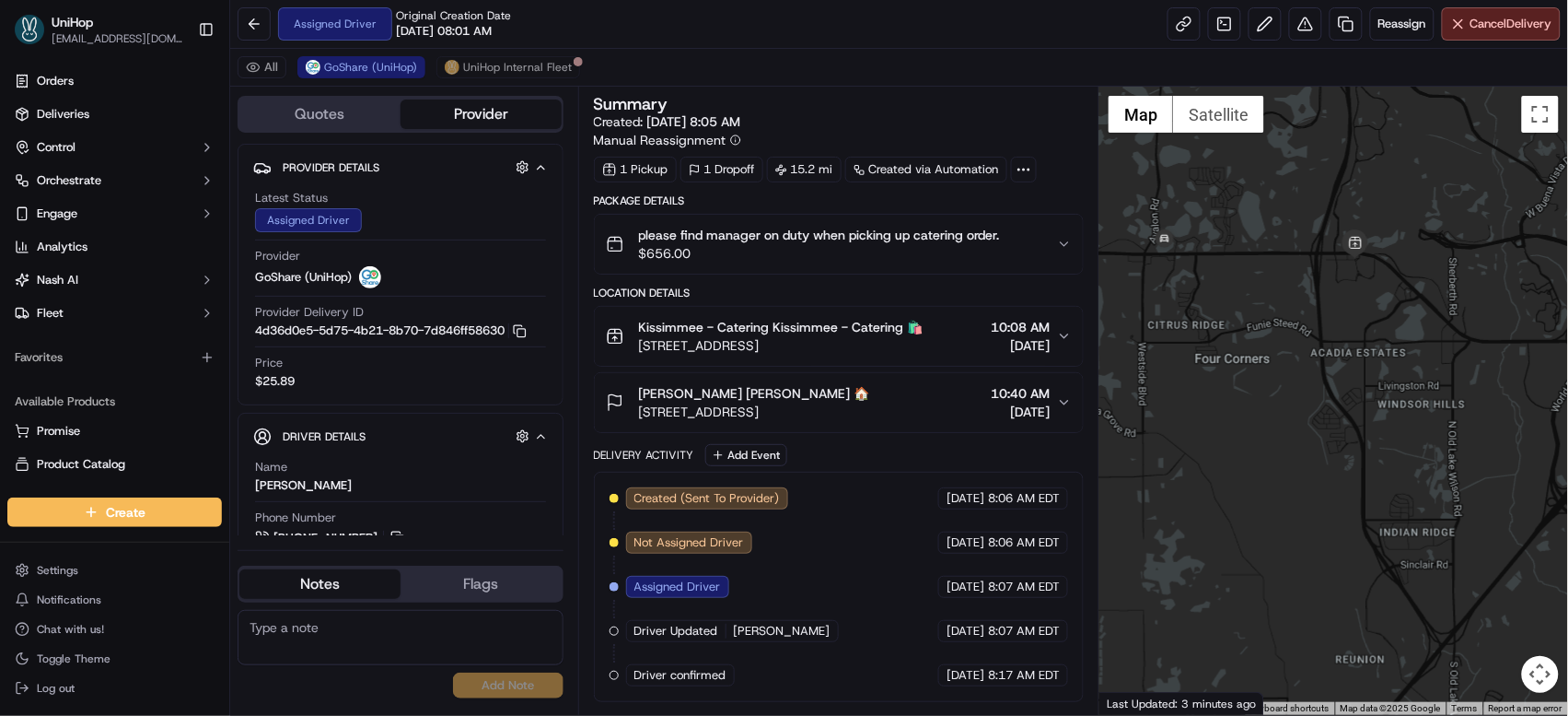
drag, startPoint x: 1255, startPoint y: 272, endPoint x: 1240, endPoint y: 348, distance: 77.5
click at [1240, 348] on div at bounding box center [1333, 401] width 469 height 628
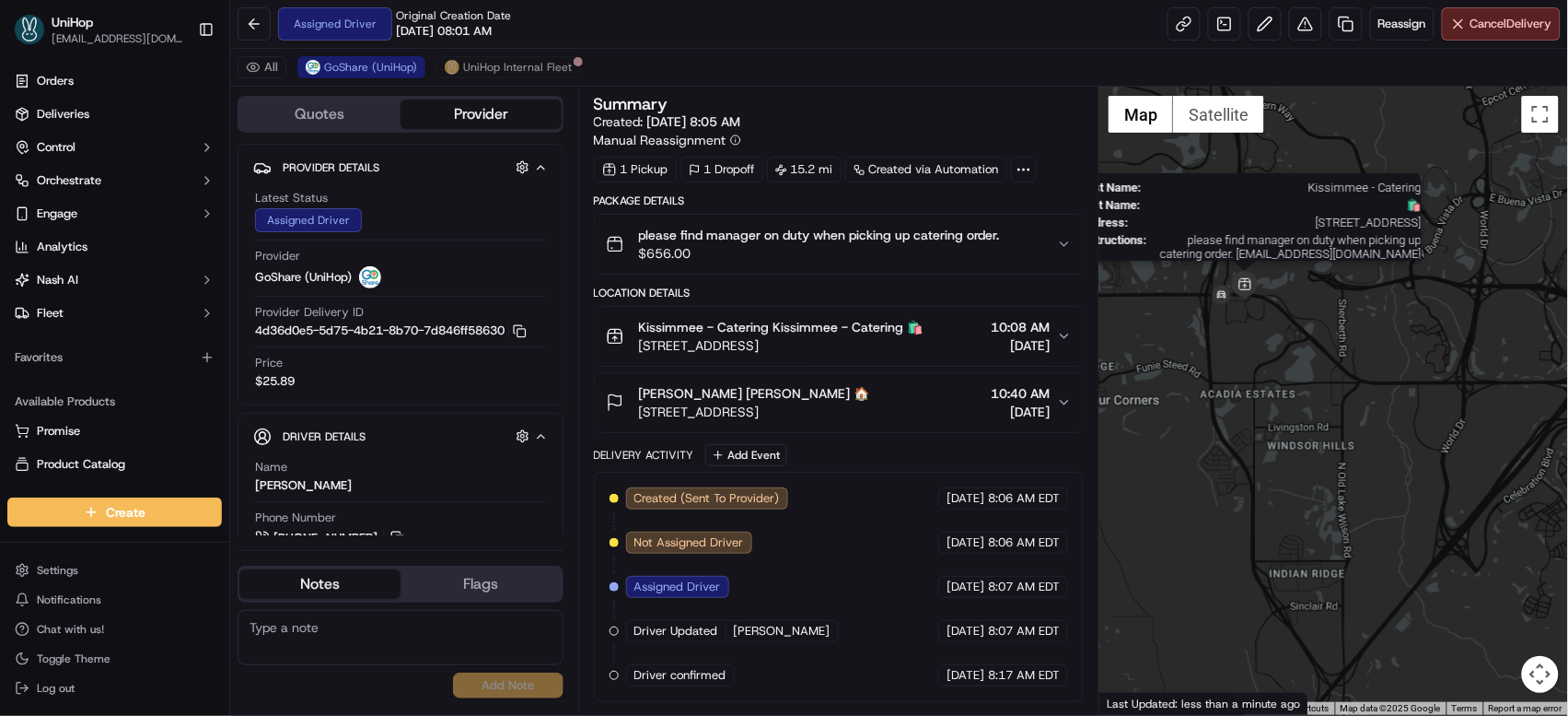
drag, startPoint x: 1382, startPoint y: 238, endPoint x: 1270, endPoint y: 276, distance: 118.3
click at [1270, 276] on div "First Name : Kissimmee - Catering Last Name : 🛍️ Address : [STREET_ADDRESS] Ins…" at bounding box center [1333, 401] width 469 height 628
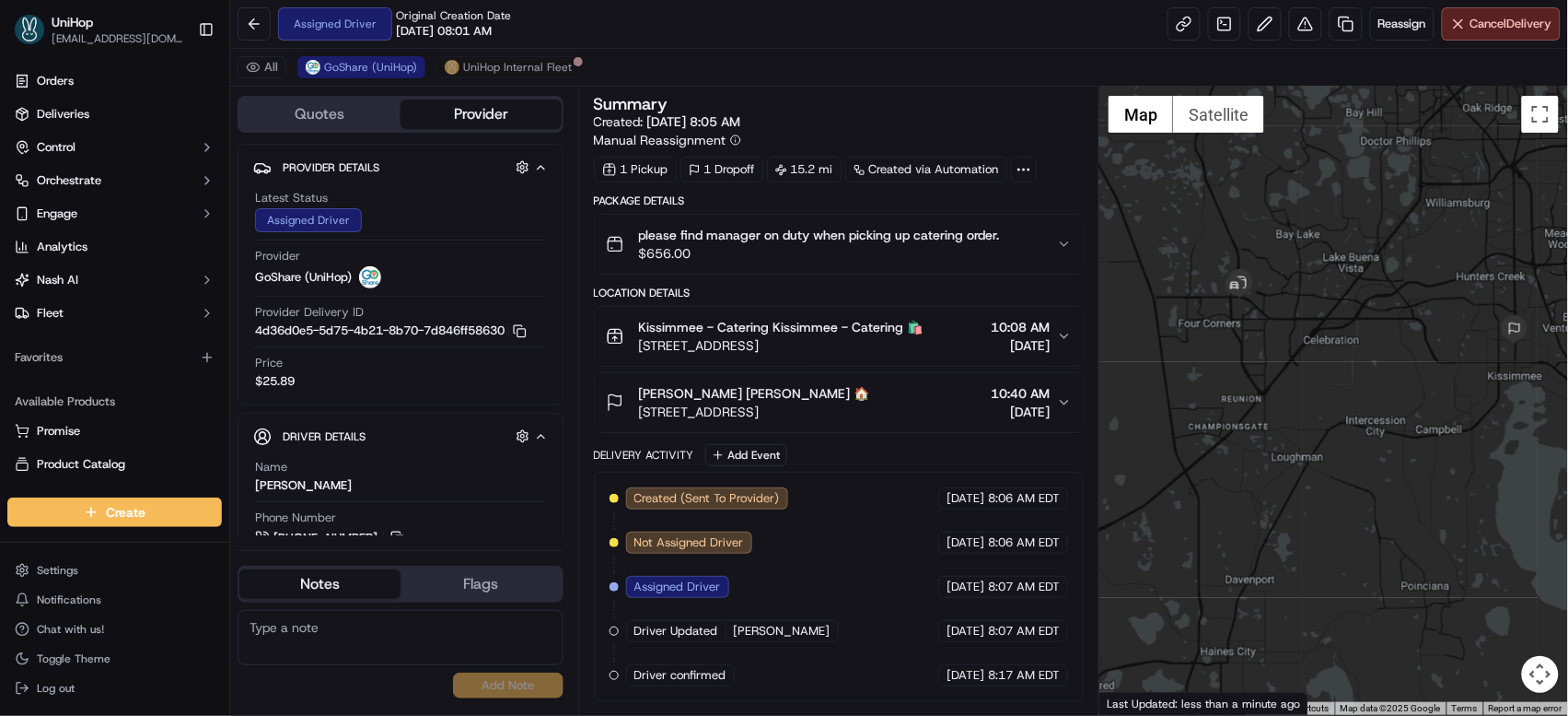
drag, startPoint x: 1299, startPoint y: 217, endPoint x: 1249, endPoint y: 208, distance: 50.8
click at [1249, 208] on div at bounding box center [1333, 401] width 469 height 628
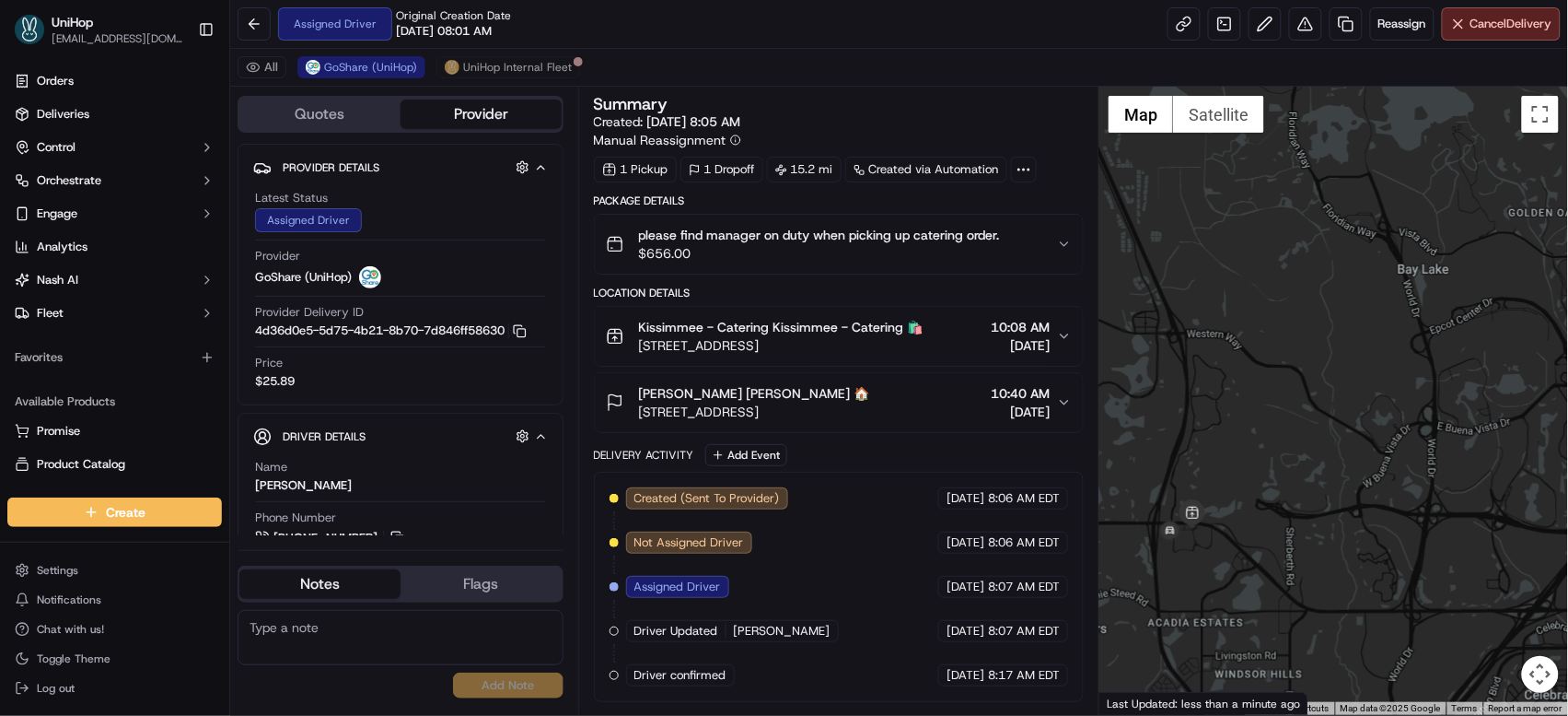
drag, startPoint x: 1187, startPoint y: 237, endPoint x: 1212, endPoint y: 164, distance: 77.2
click at [1212, 164] on div at bounding box center [1333, 401] width 469 height 628
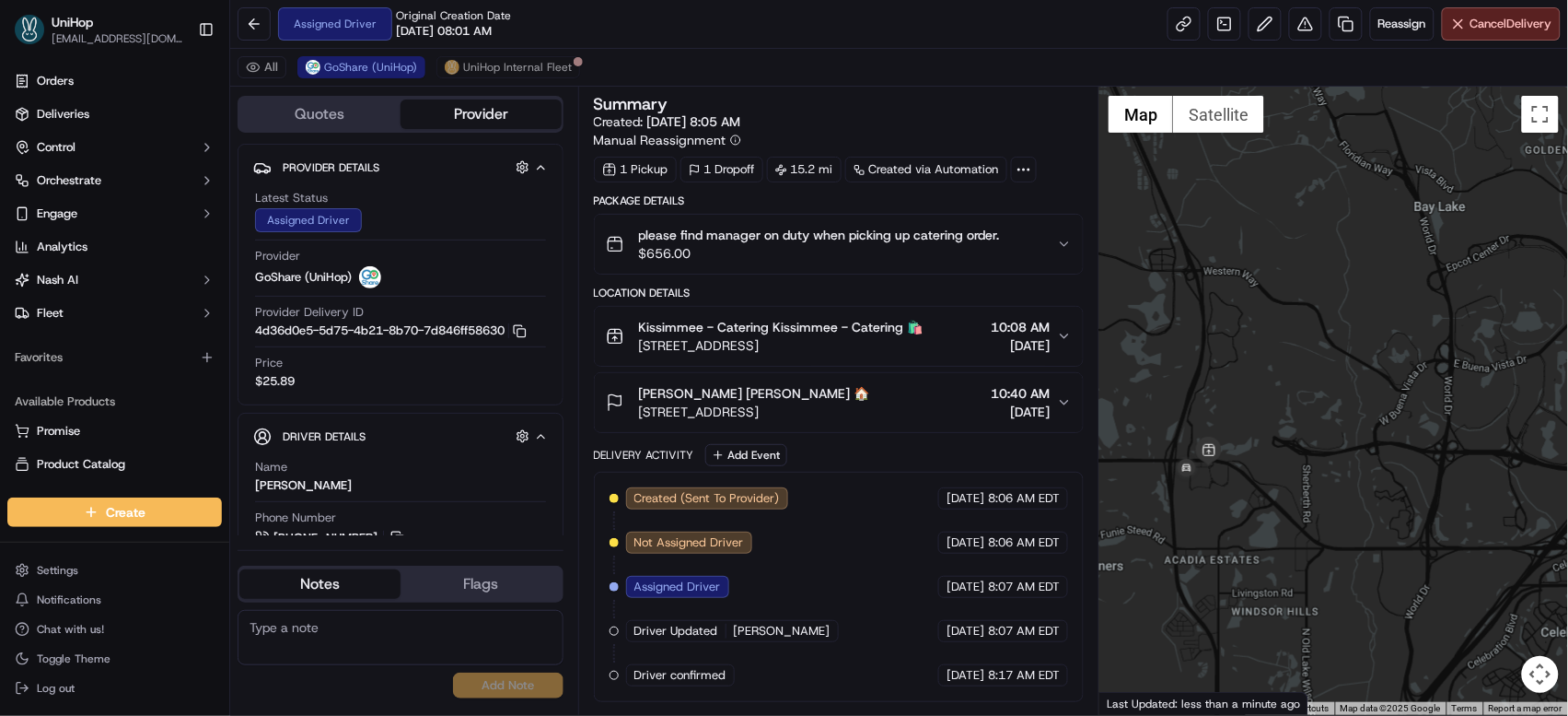
drag, startPoint x: 1215, startPoint y: 352, endPoint x: 1223, endPoint y: 323, distance: 30.1
click at [1223, 323] on div at bounding box center [1333, 401] width 469 height 628
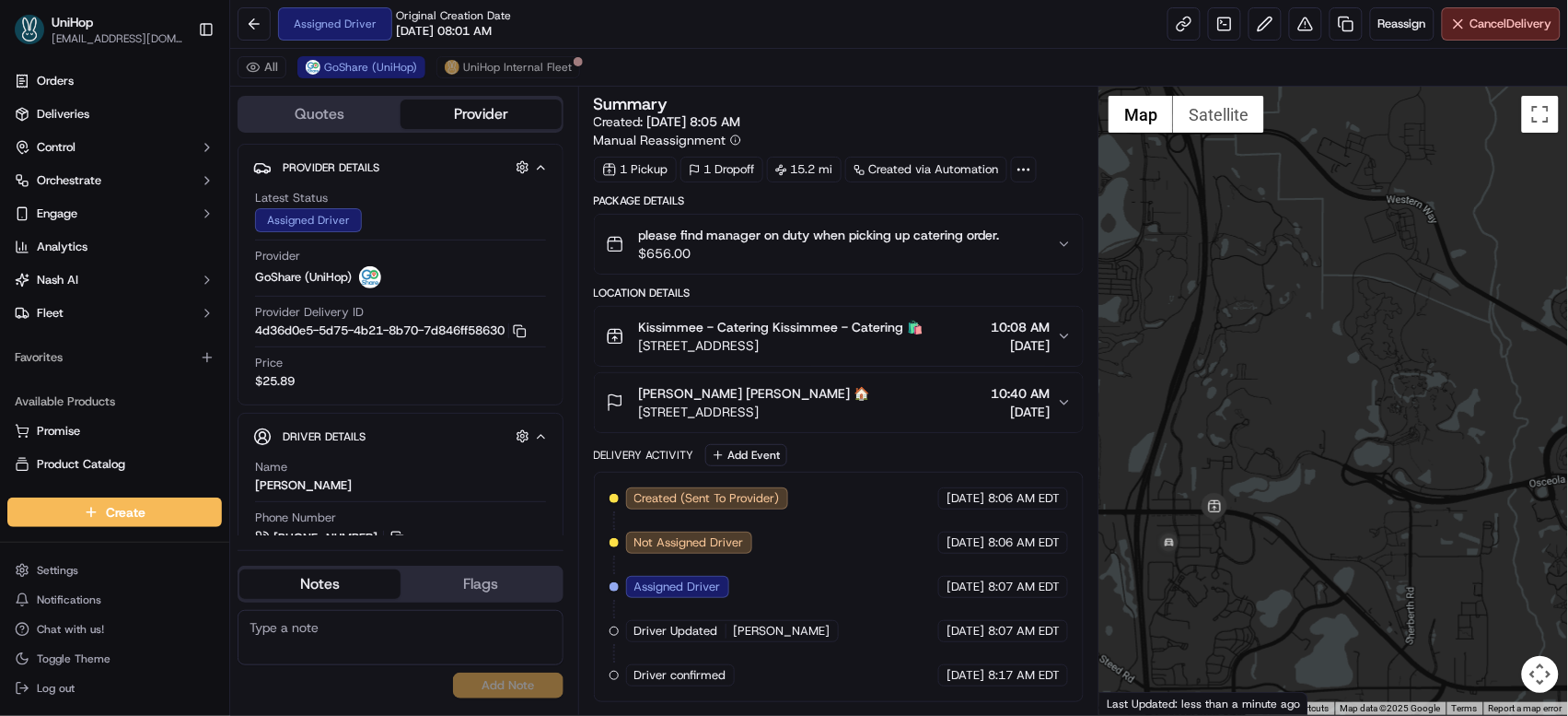
click at [1024, 243] on div "please find manager on duty when picking up catering order. $656.00" at bounding box center [832, 244] width 452 height 37
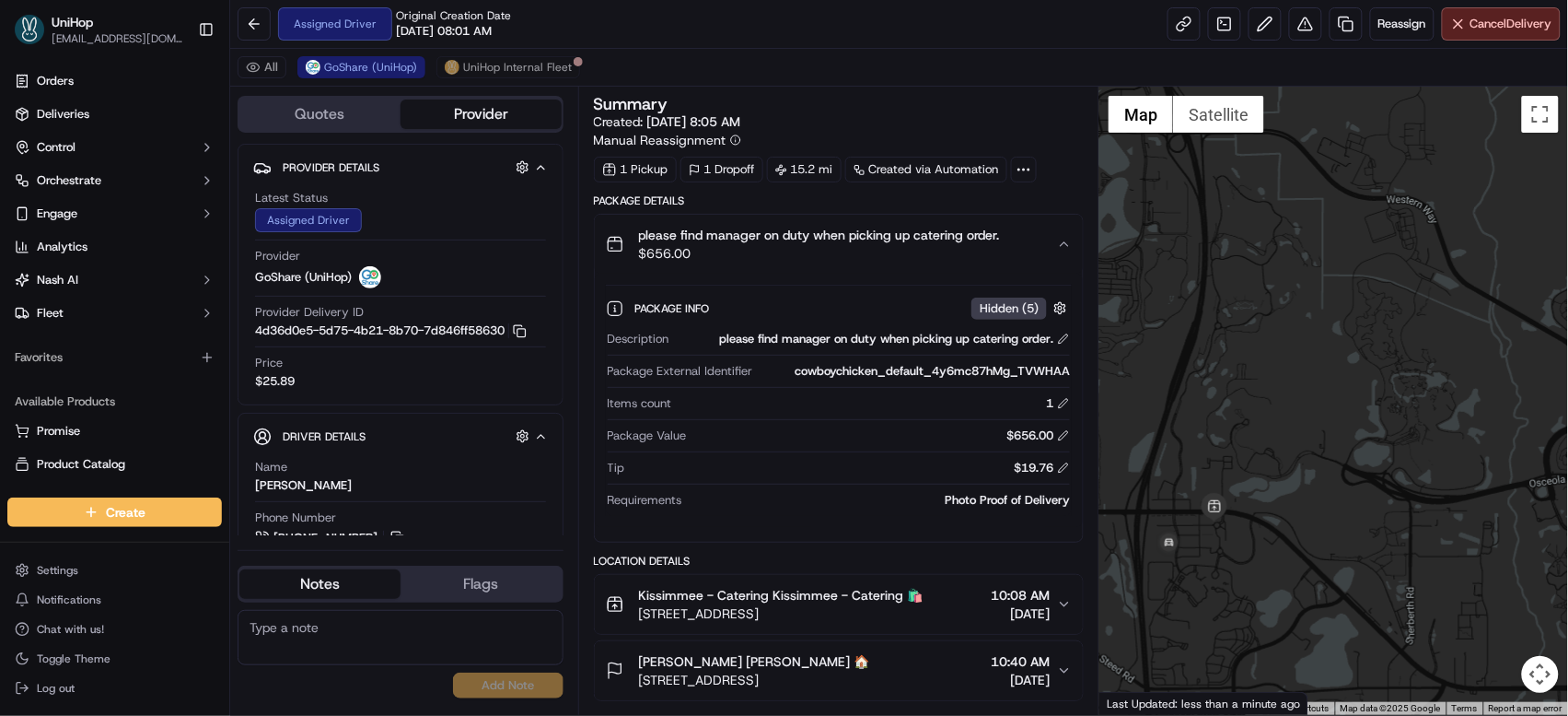
click at [1024, 243] on div "please find manager on duty when picking up catering order. $656.00" at bounding box center [832, 244] width 452 height 37
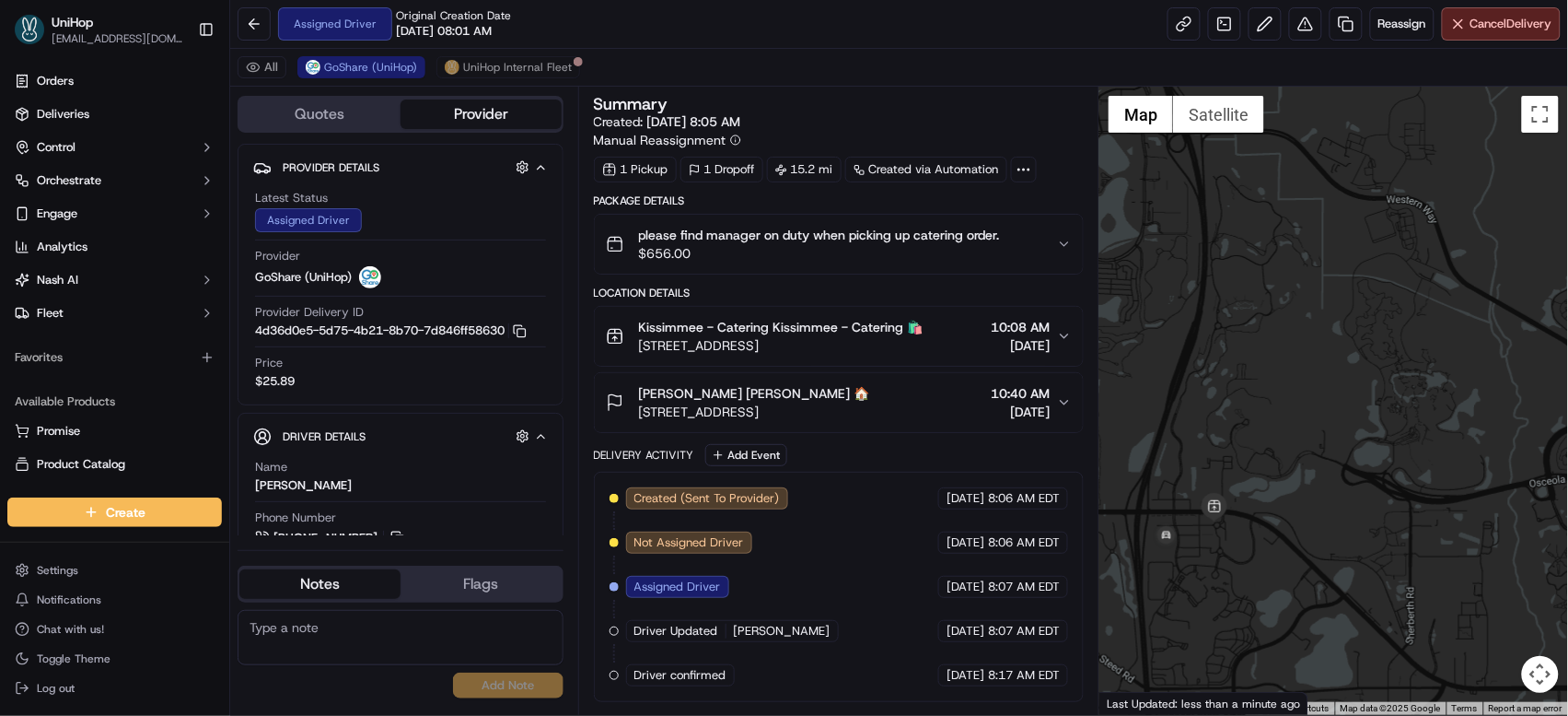
drag, startPoint x: 952, startPoint y: 349, endPoint x: 640, endPoint y: 347, distance: 312.0
click at [640, 348] on div "Kissimmee - Catering Kissimmee - Catering 🛍️ 3290 Margaritaville Blvd, Kissimme…" at bounding box center [832, 336] width 452 height 37
copy span "3290 Margaritaville Blvd, Kissimmee, FL 34747, USA"
drag, startPoint x: 952, startPoint y: 415, endPoint x: 639, endPoint y: 415, distance: 313.0
click at [639, 415] on span "2400 N Orange Blossom Trail, Kissimmee, FL 34744, USA" at bounding box center [755, 412] width 231 height 18
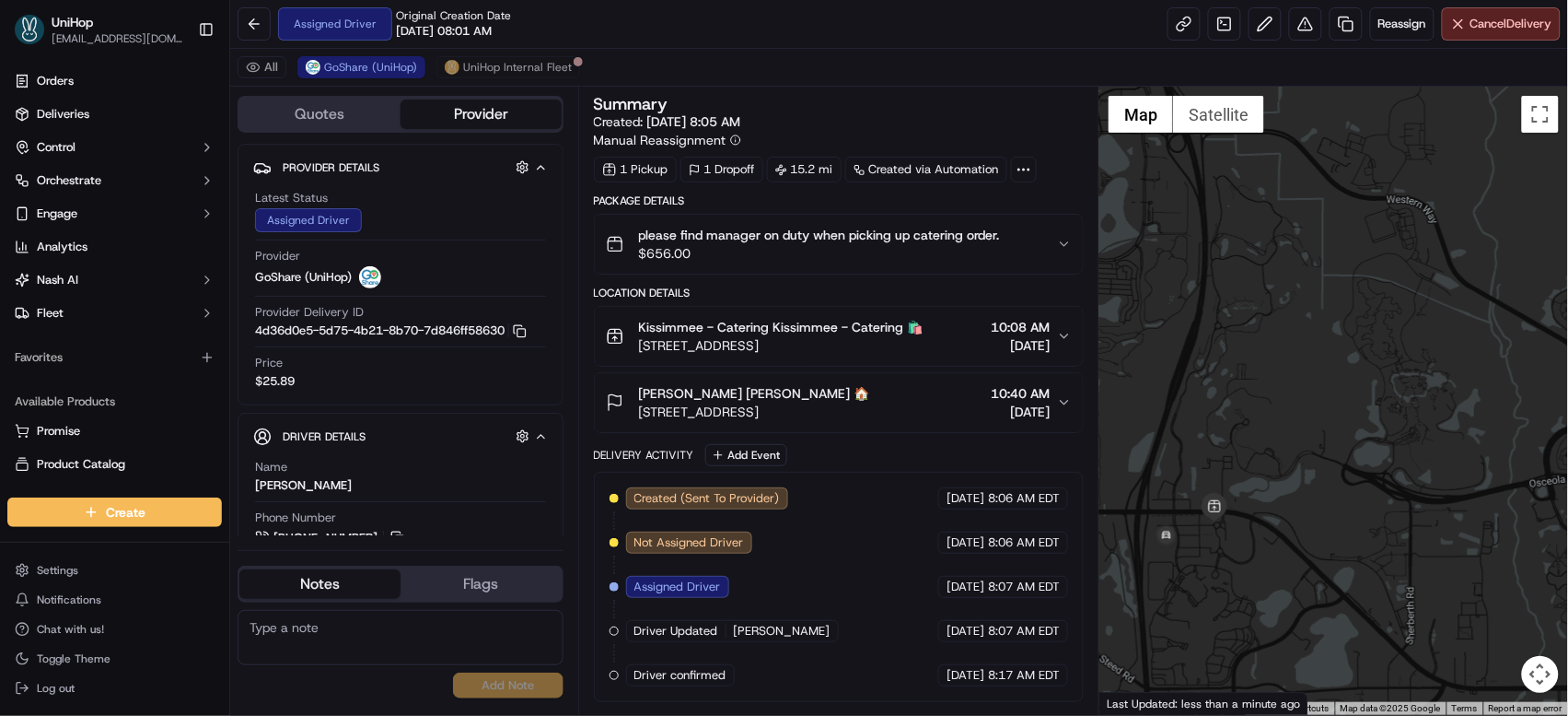
copy span "2400 N Orange Blossom Trail, Kissimmee, FL 34744,"
click at [1018, 405] on span "[DATE]" at bounding box center [1020, 412] width 59 height 18
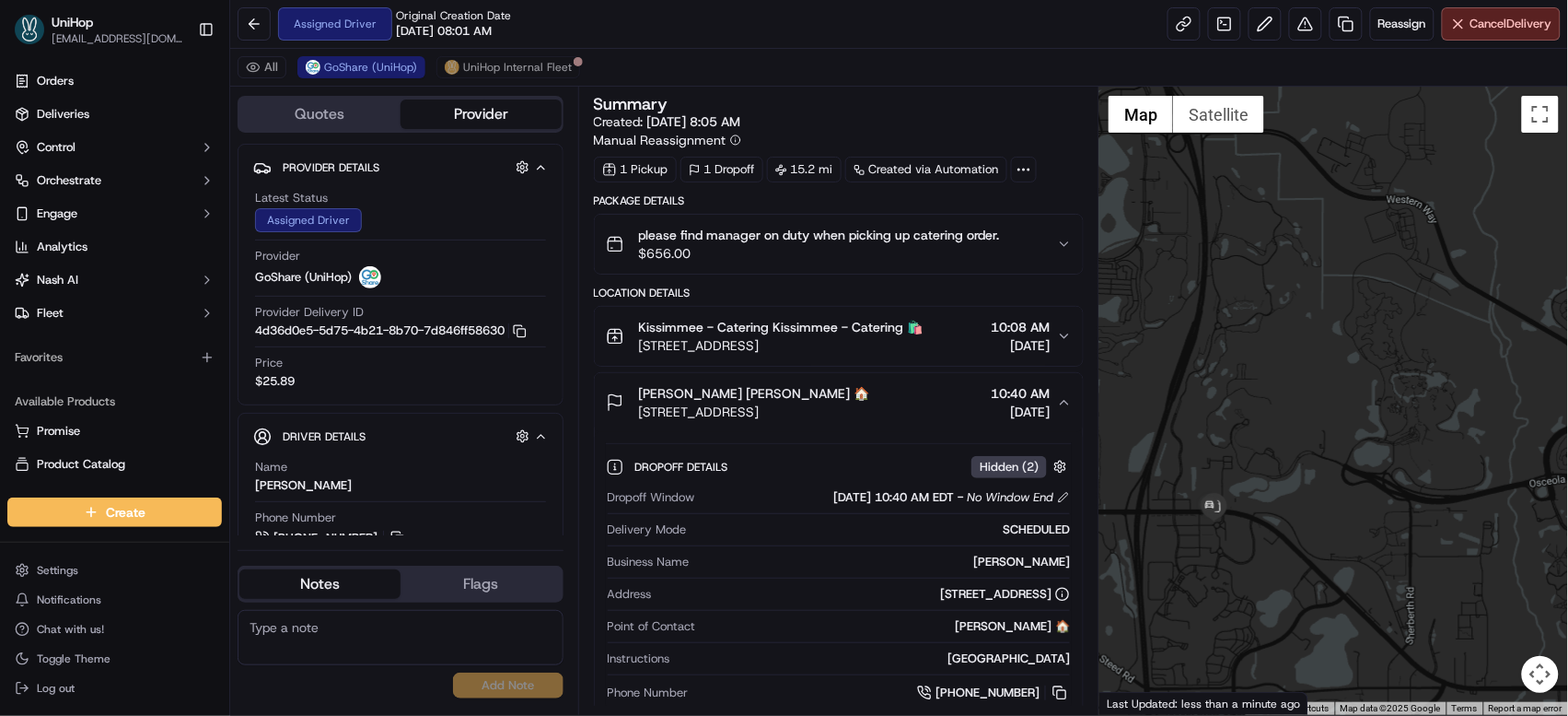
scroll to position [47, 0]
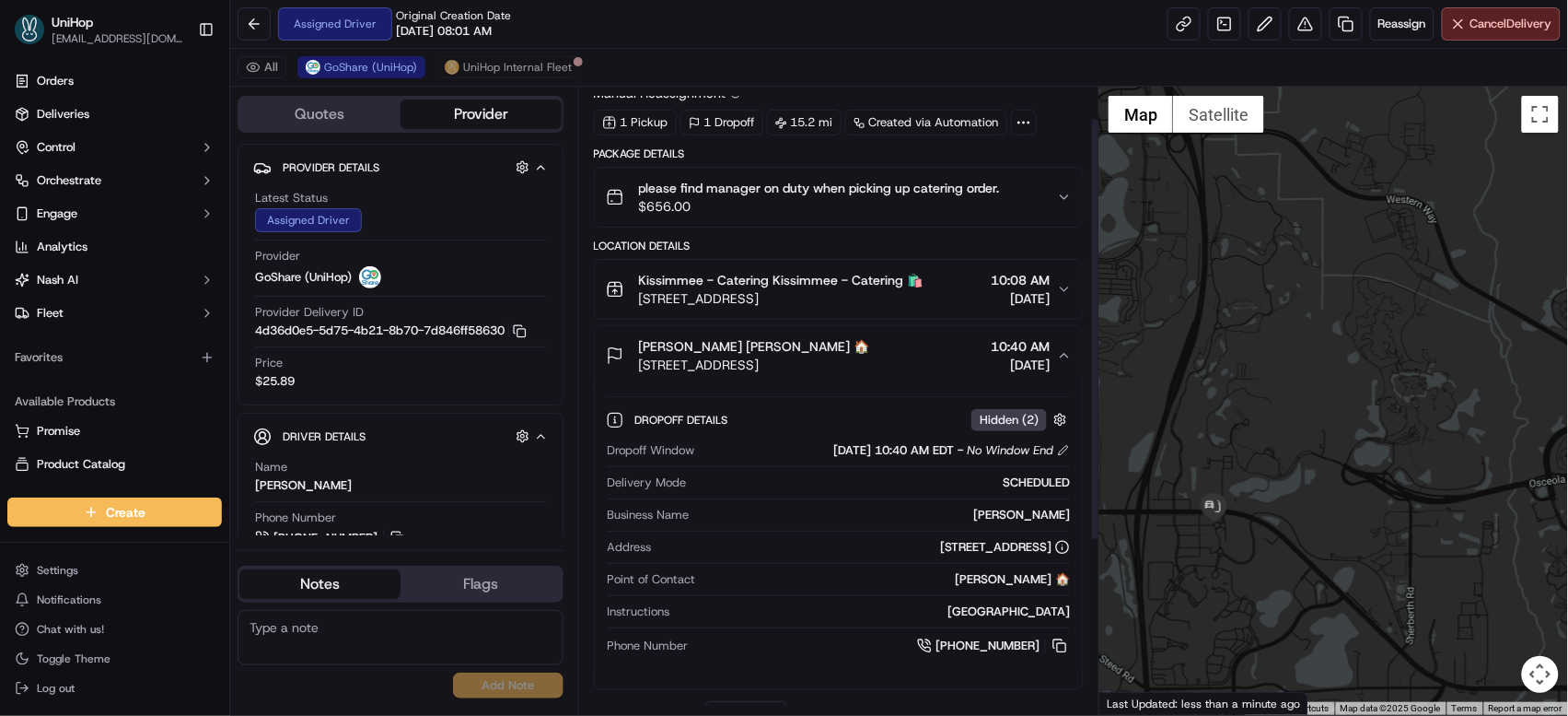
click at [1012, 353] on span "10:40 AM" at bounding box center [1020, 346] width 59 height 18
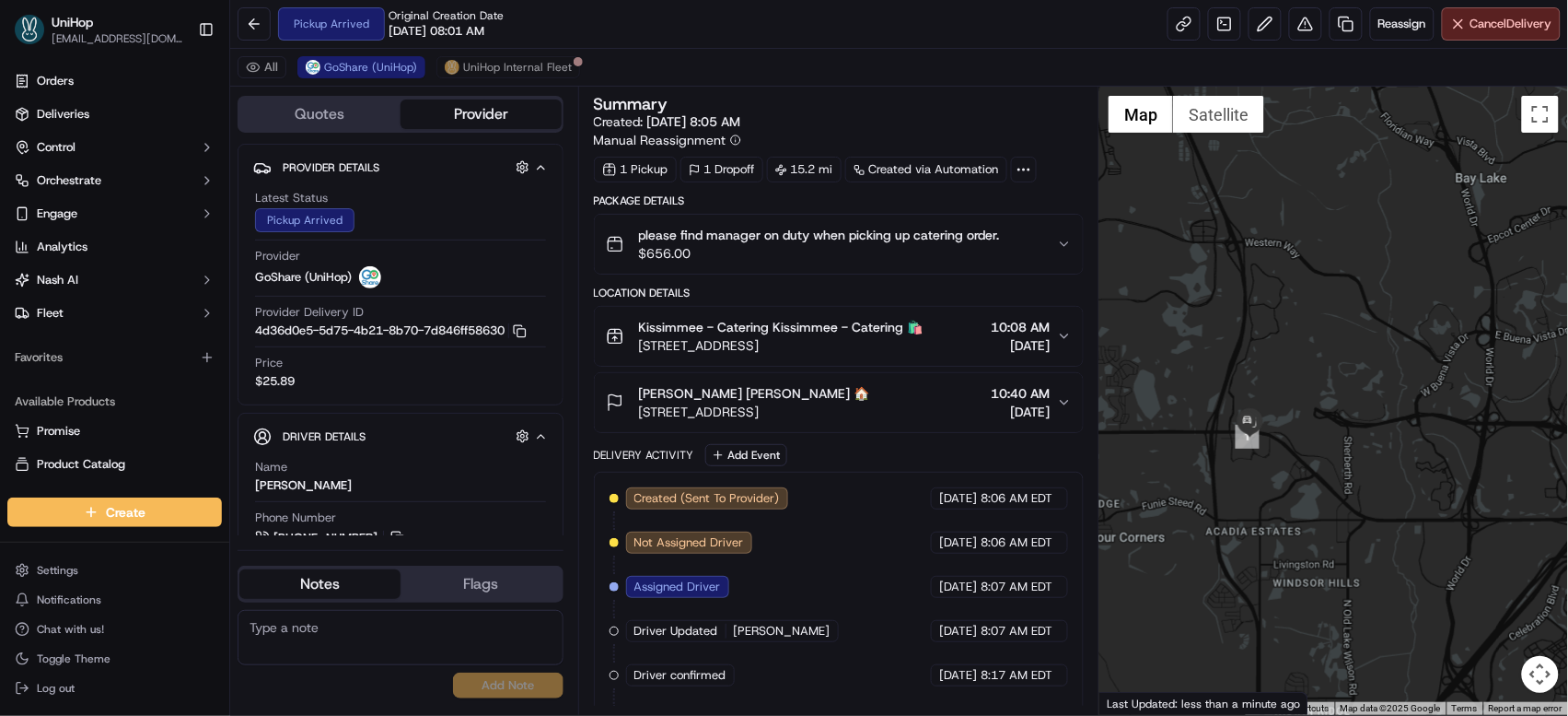
scroll to position [89, 0]
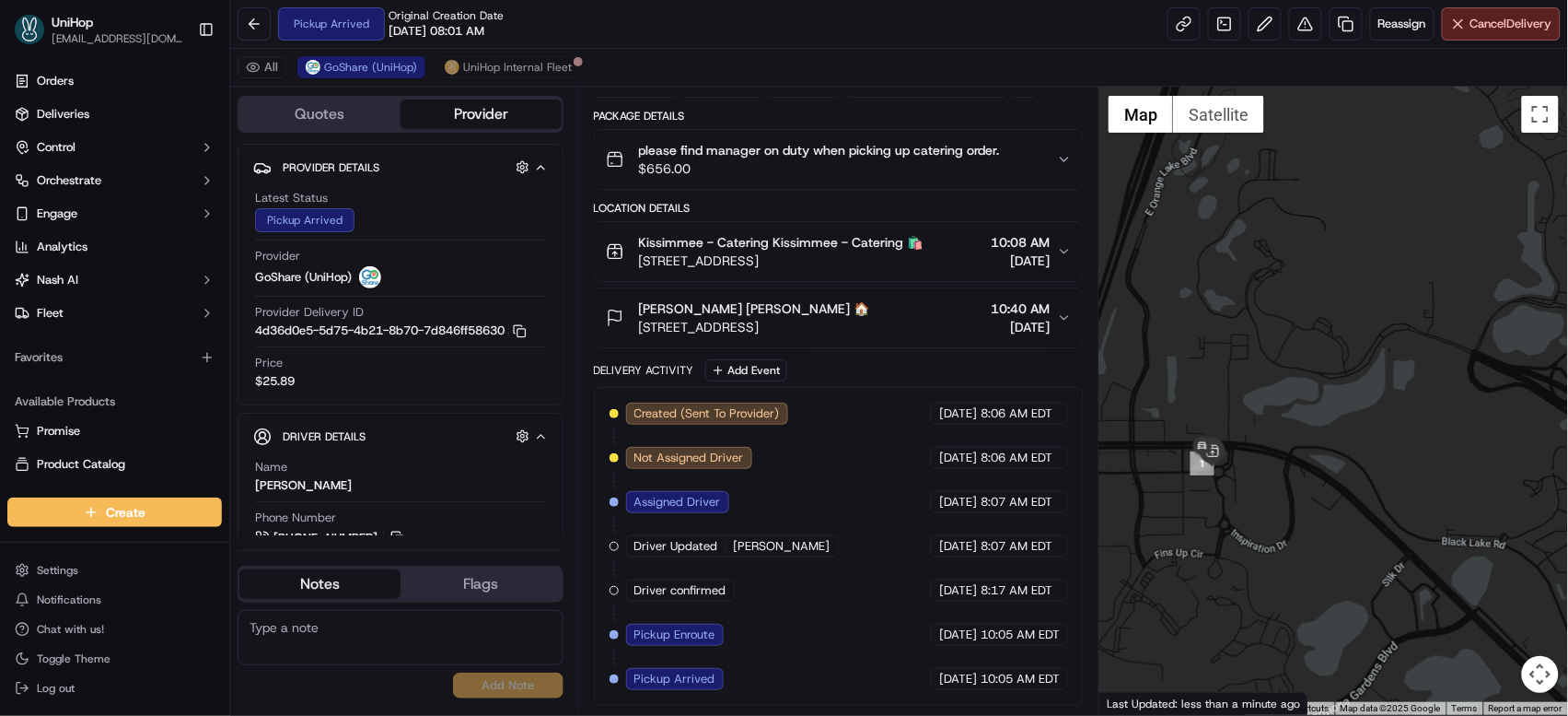
drag, startPoint x: 1272, startPoint y: 428, endPoint x: 1394, endPoint y: 341, distance: 149.8
click at [1394, 341] on div at bounding box center [1333, 401] width 469 height 628
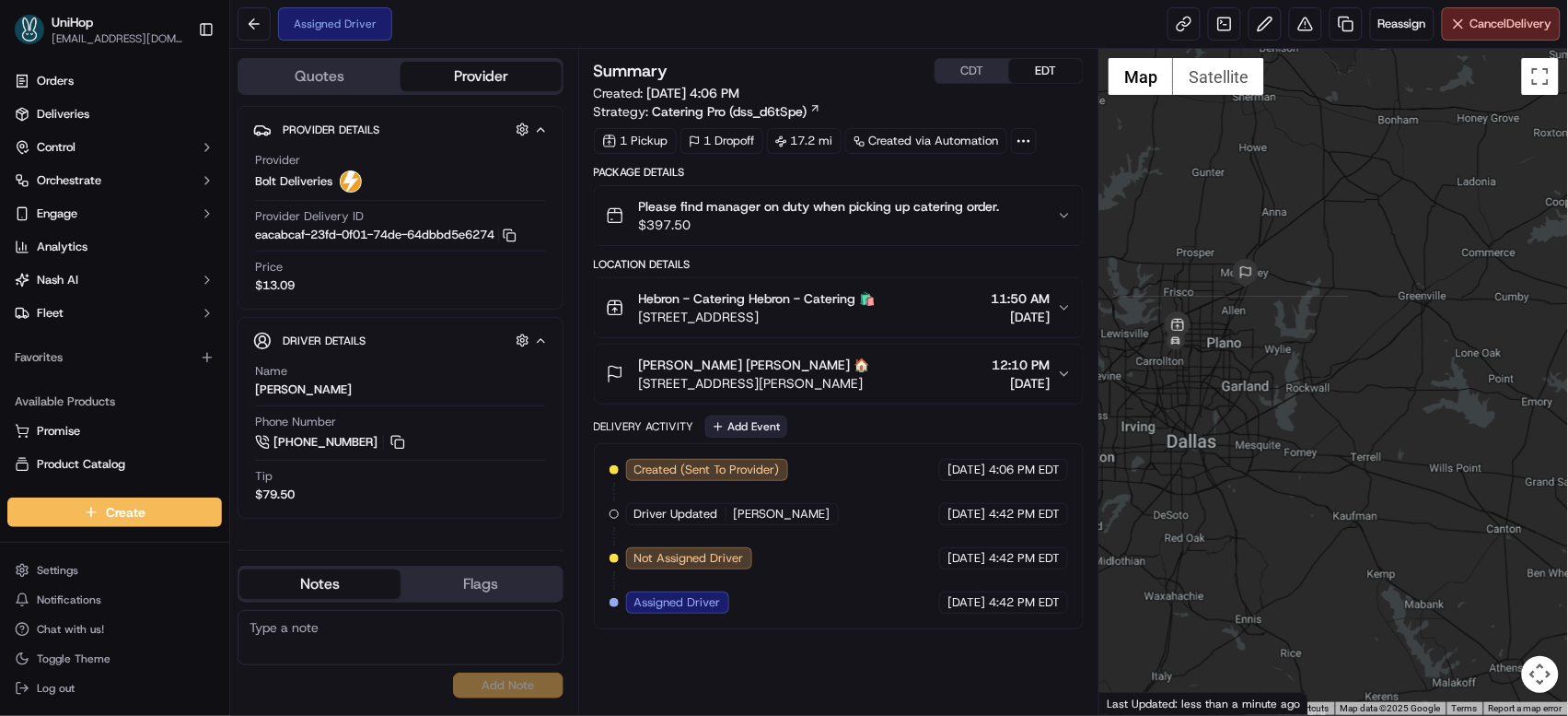
click at [763, 426] on button "Add Event" at bounding box center [746, 427] width 82 height 22
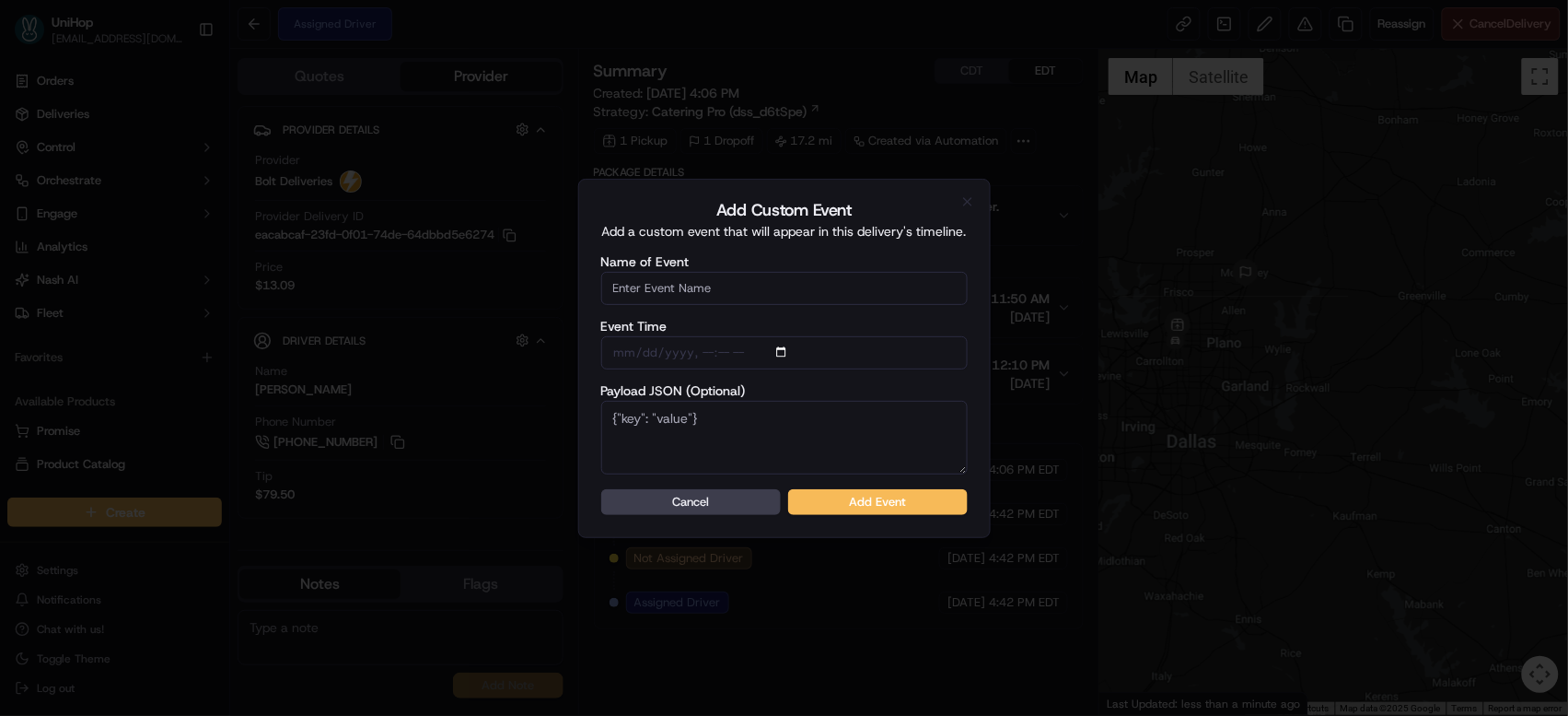
click at [731, 296] on input "Name of Event" at bounding box center [785, 288] width 367 height 33
type input "Driver Confirmed"
click at [825, 491] on button "Add Event" at bounding box center [877, 502] width 180 height 26
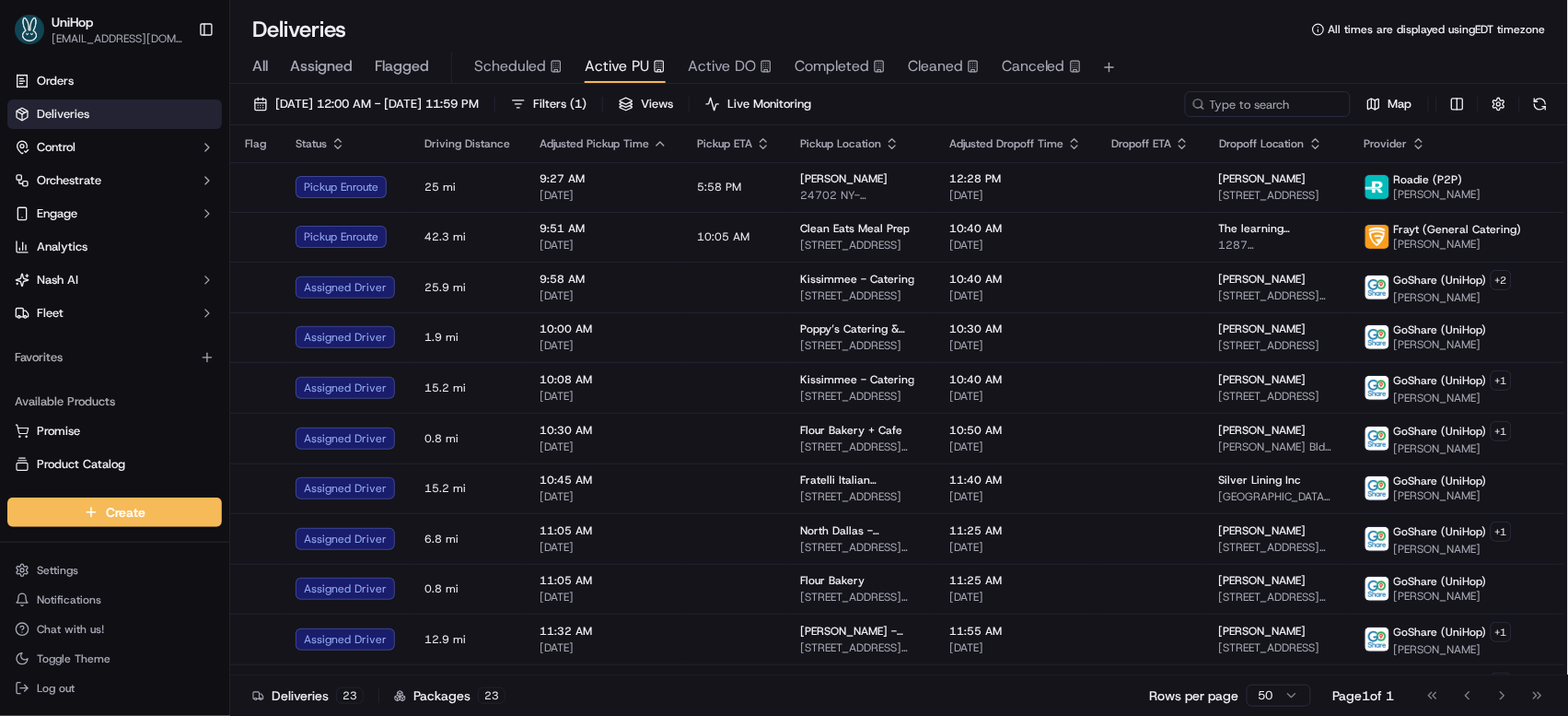
scroll to position [40, 0]
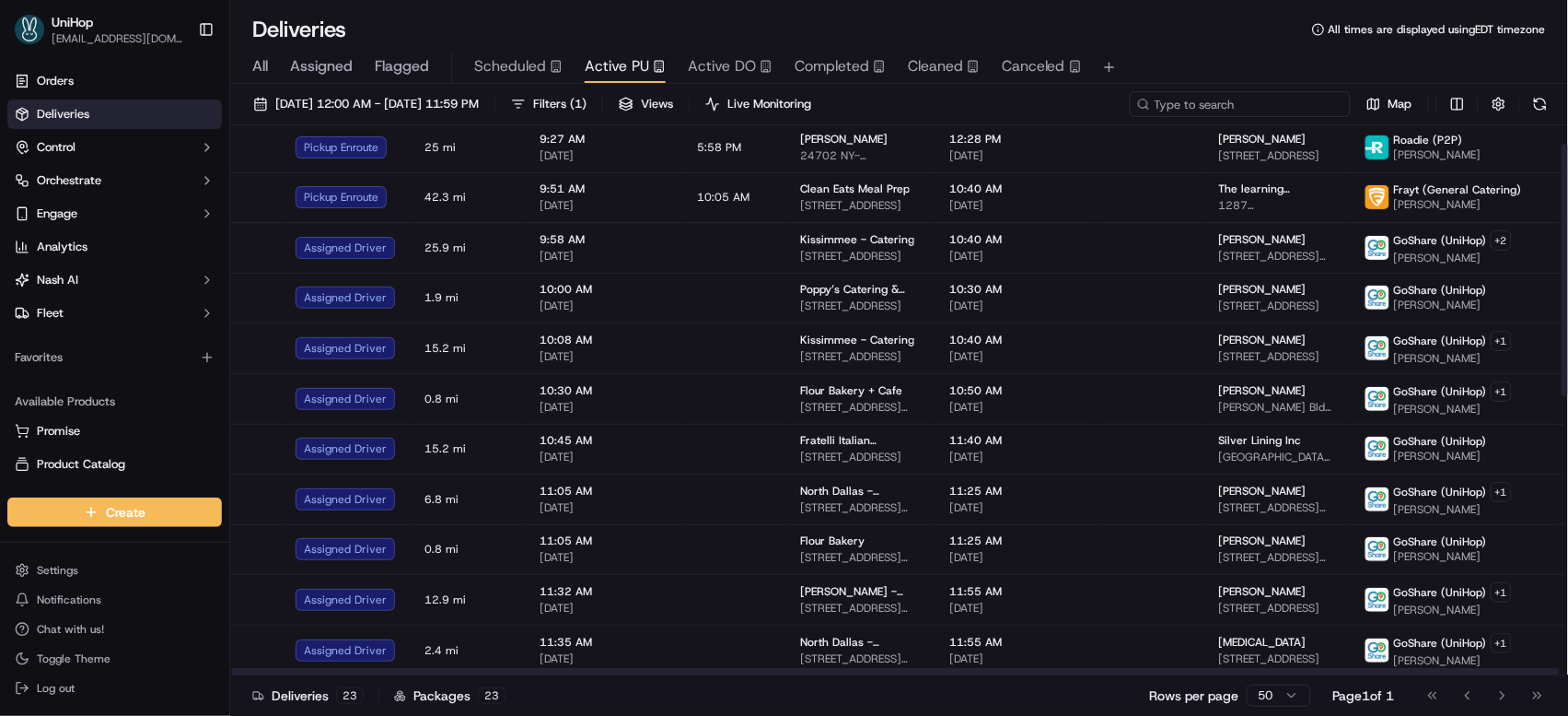
click at [1242, 99] on input at bounding box center [1240, 104] width 221 height 26
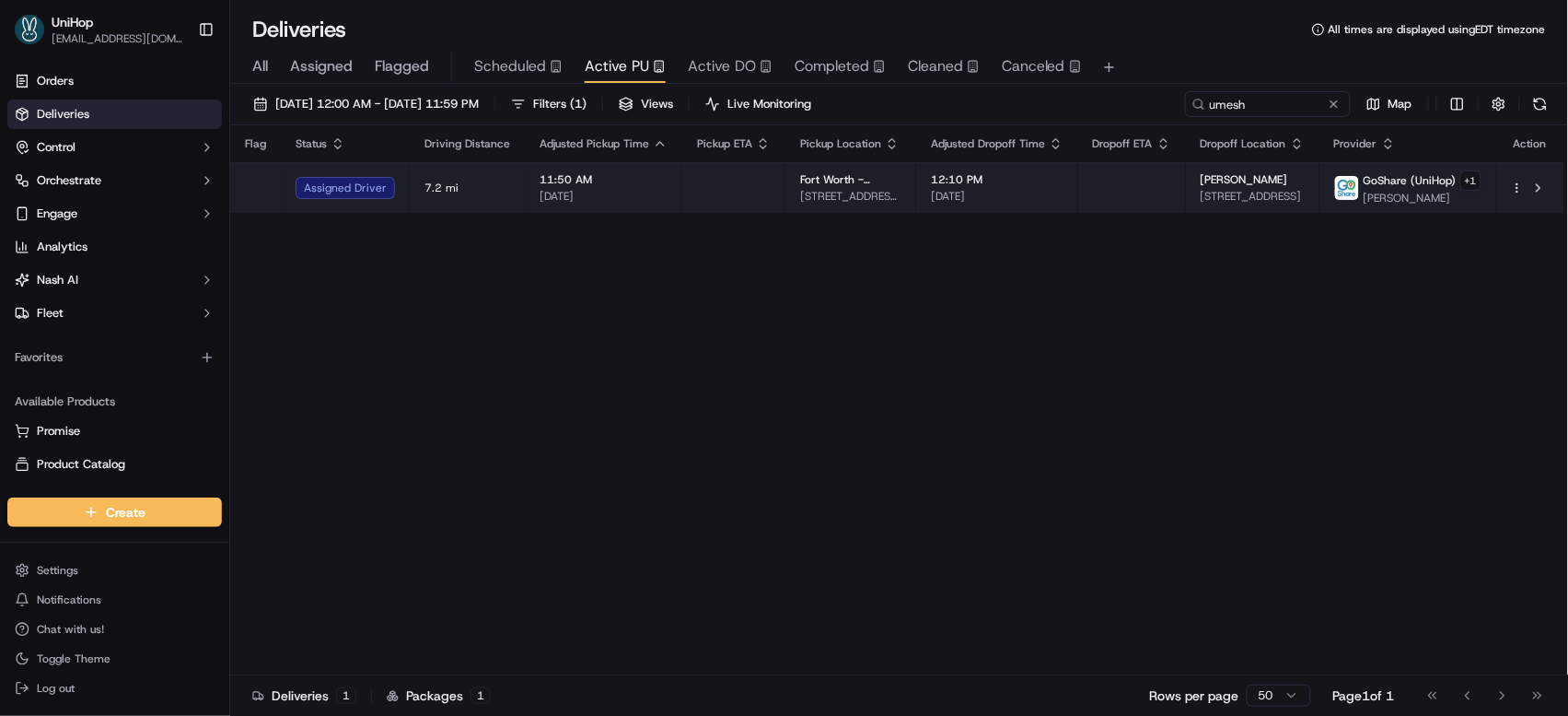
click at [1290, 192] on span "[STREET_ADDRESS]" at bounding box center [1252, 196] width 104 height 15
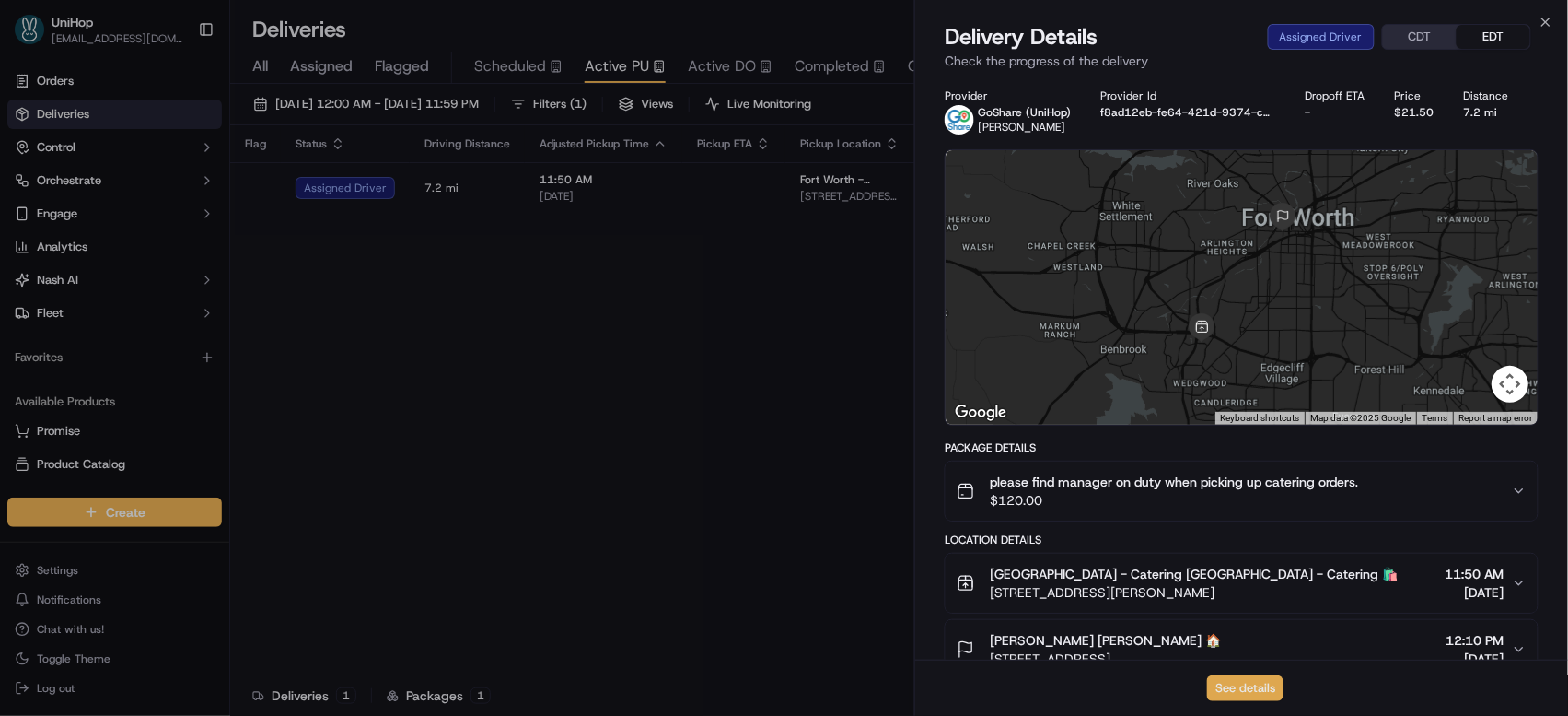
click at [1249, 676] on button "See details" at bounding box center [1245, 688] width 76 height 26
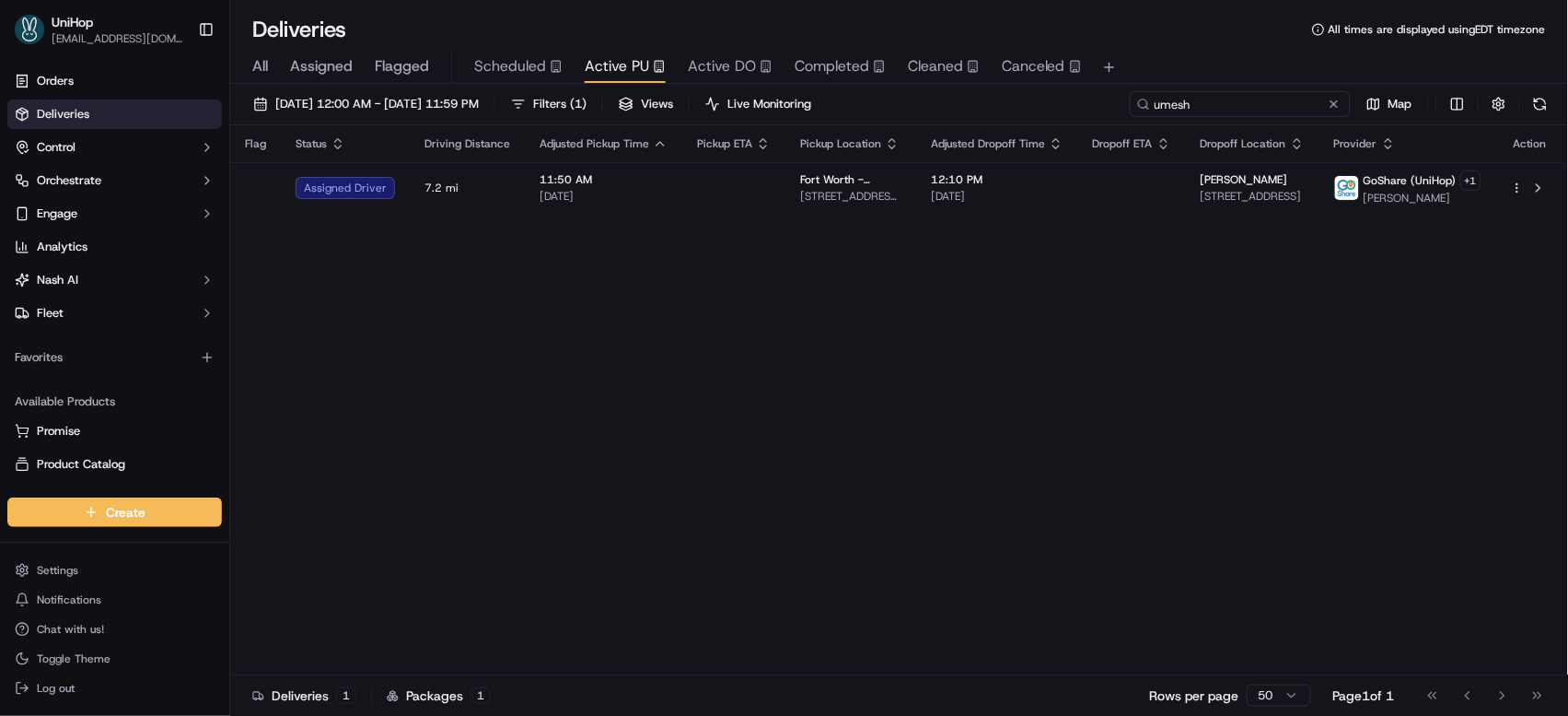
drag, startPoint x: 1188, startPoint y: 90, endPoint x: 1145, endPoint y: 87, distance: 43.1
click at [1145, 87] on div "Sep 15 2025 12:00 AM - Sep 15 2025 11:59 PM Filters ( 1 ) Views Live Monitoring…" at bounding box center [899, 402] width 1338 height 636
paste input "Atticus D"
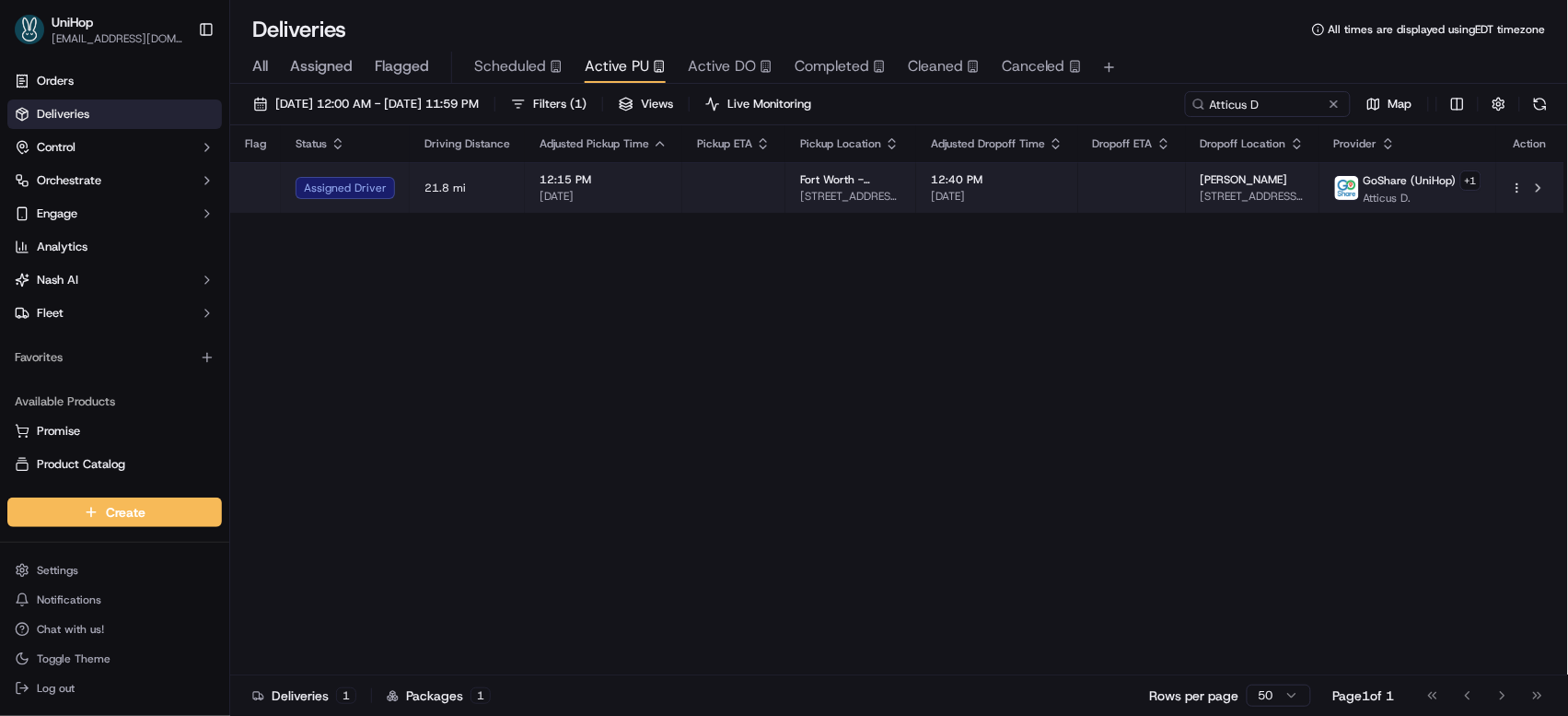
click at [1157, 180] on td at bounding box center [1131, 187] width 108 height 51
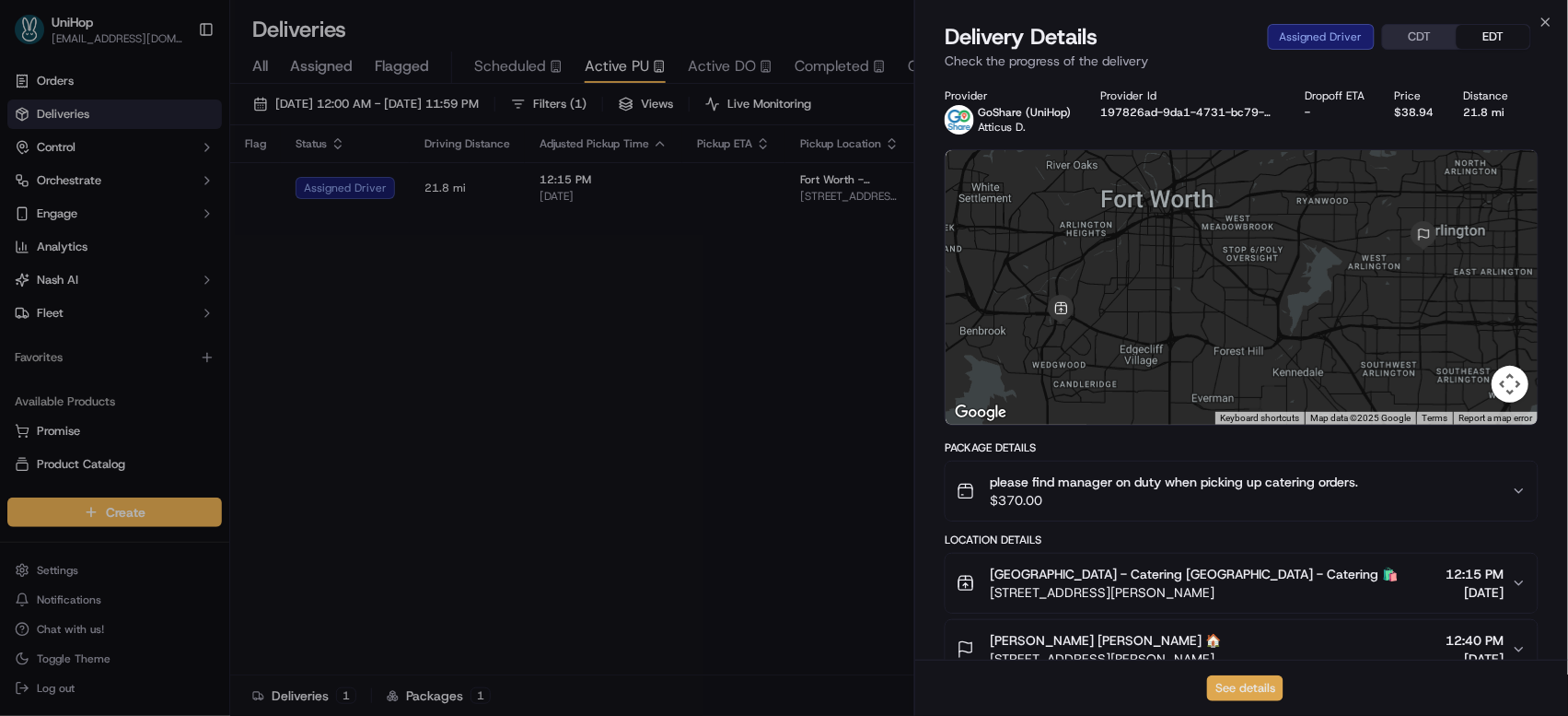
click at [1246, 681] on button "See details" at bounding box center [1245, 688] width 76 height 26
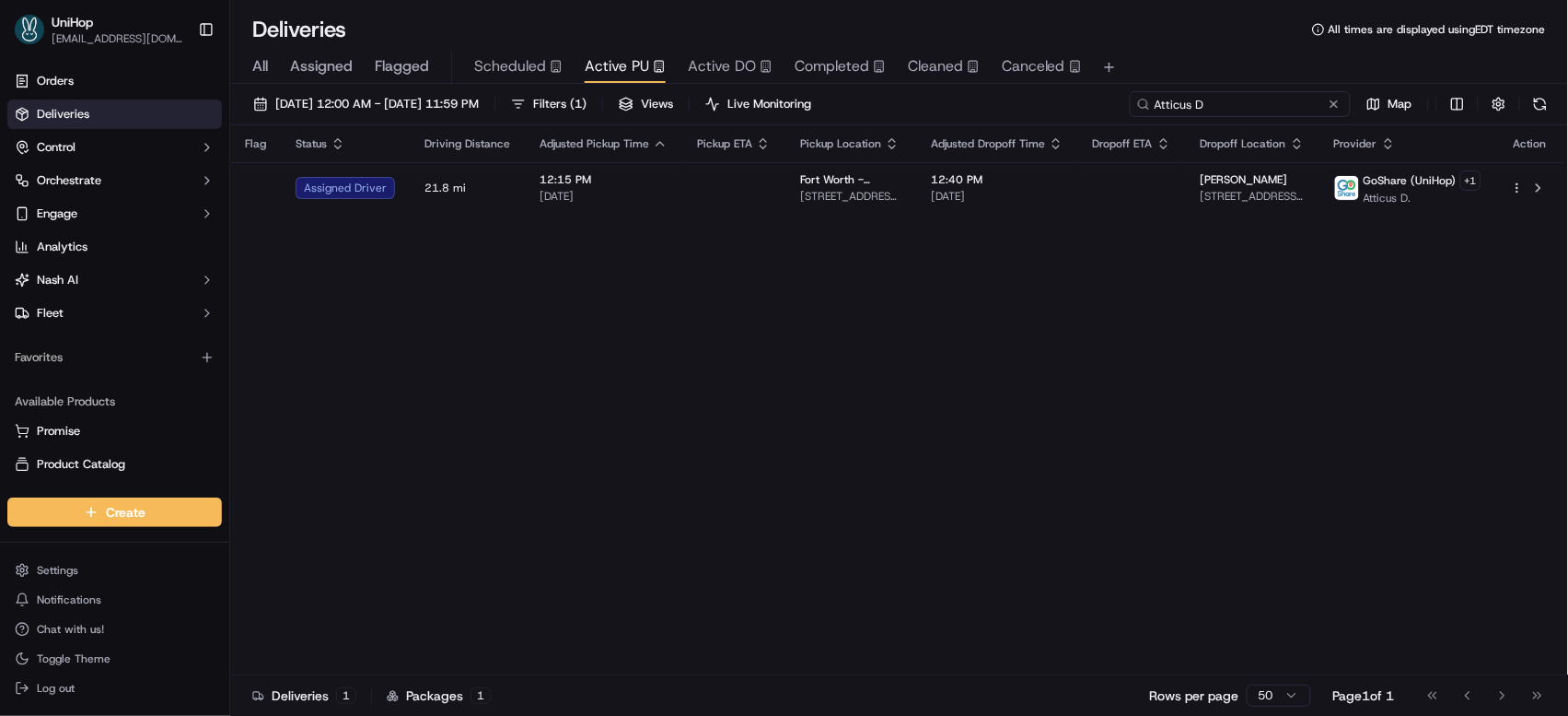
drag, startPoint x: 1285, startPoint y: 100, endPoint x: 1131, endPoint y: 97, distance: 154.0
click at [1131, 97] on input "Atticus D" at bounding box center [1240, 104] width 221 height 26
paste input "Jeremy"
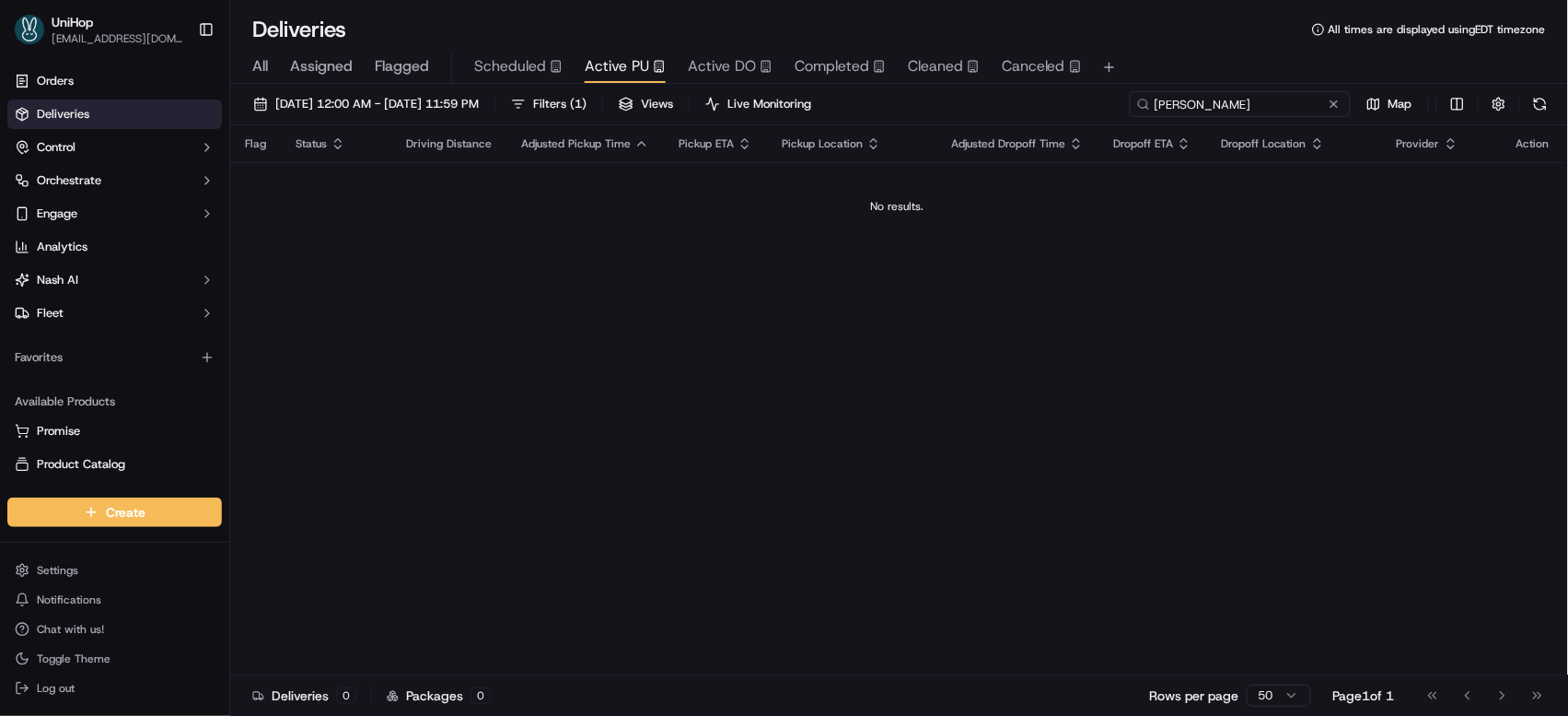
drag, startPoint x: 1258, startPoint y: 98, endPoint x: 1132, endPoint y: 89, distance: 126.3
click at [1132, 89] on div "Sep 15 2025 12:00 AM - Sep 15 2025 11:59 PM Filters ( 1 ) Views Live Monitoring…" at bounding box center [899, 402] width 1338 height 636
type input "Mark S"
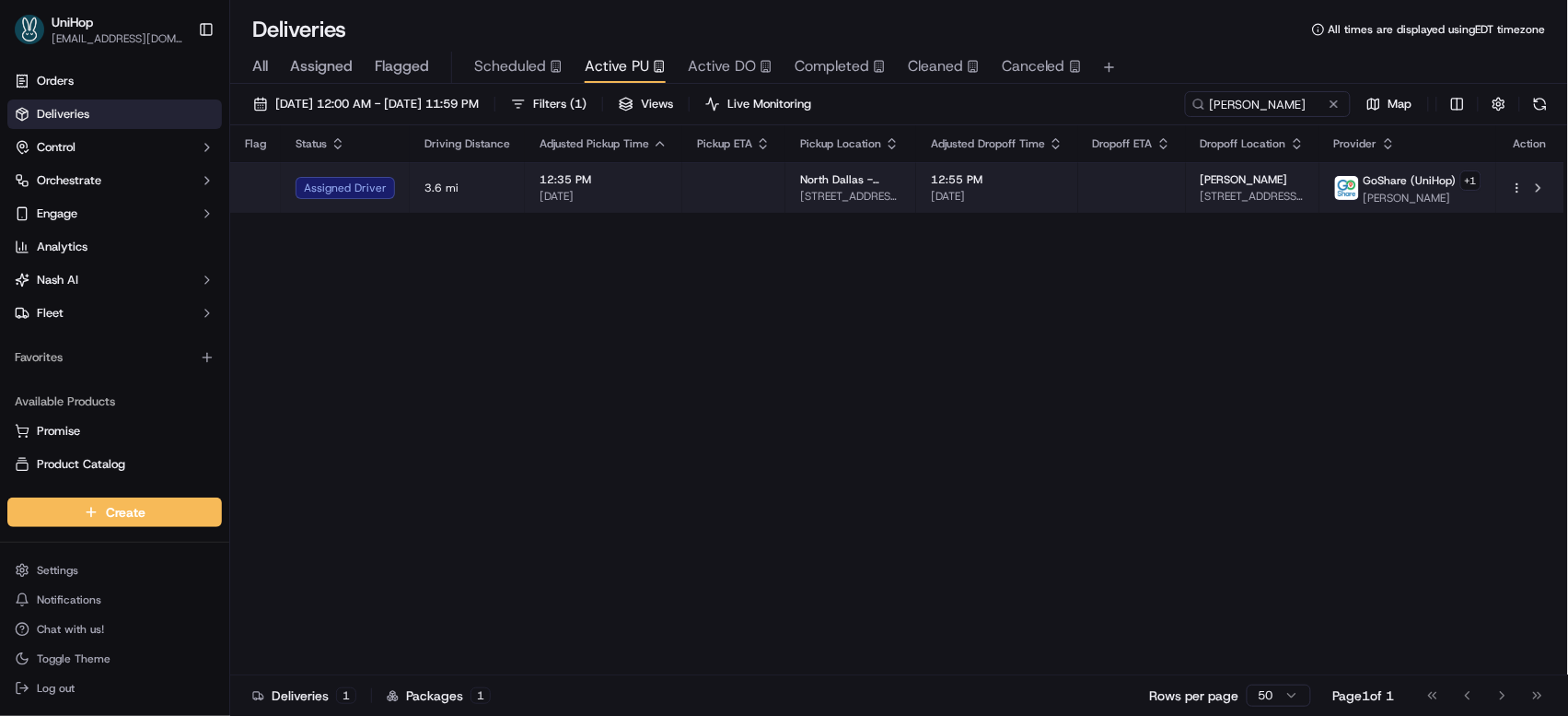
click at [972, 172] on span "12:55 PM" at bounding box center [997, 180] width 133 height 15
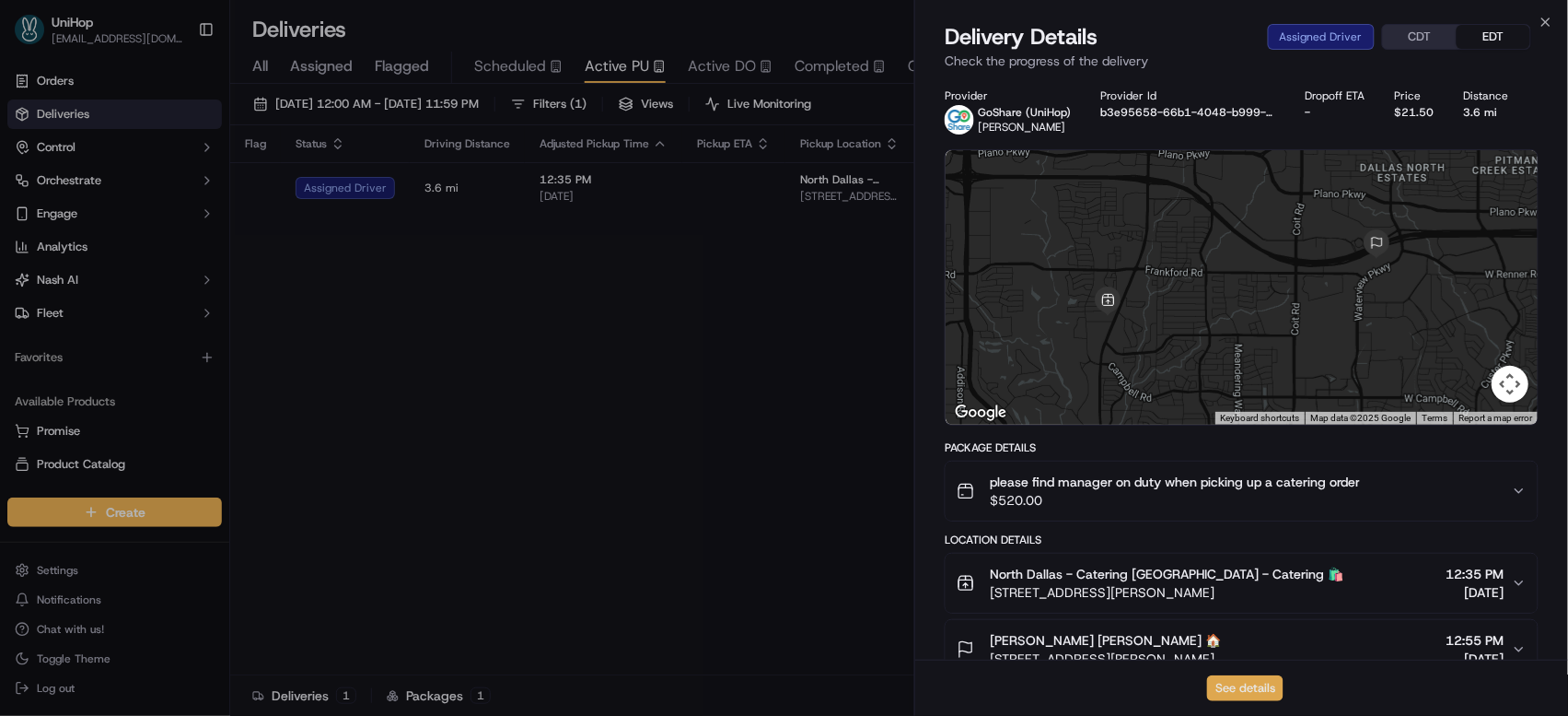
click at [1232, 677] on button "See details" at bounding box center [1245, 688] width 76 height 26
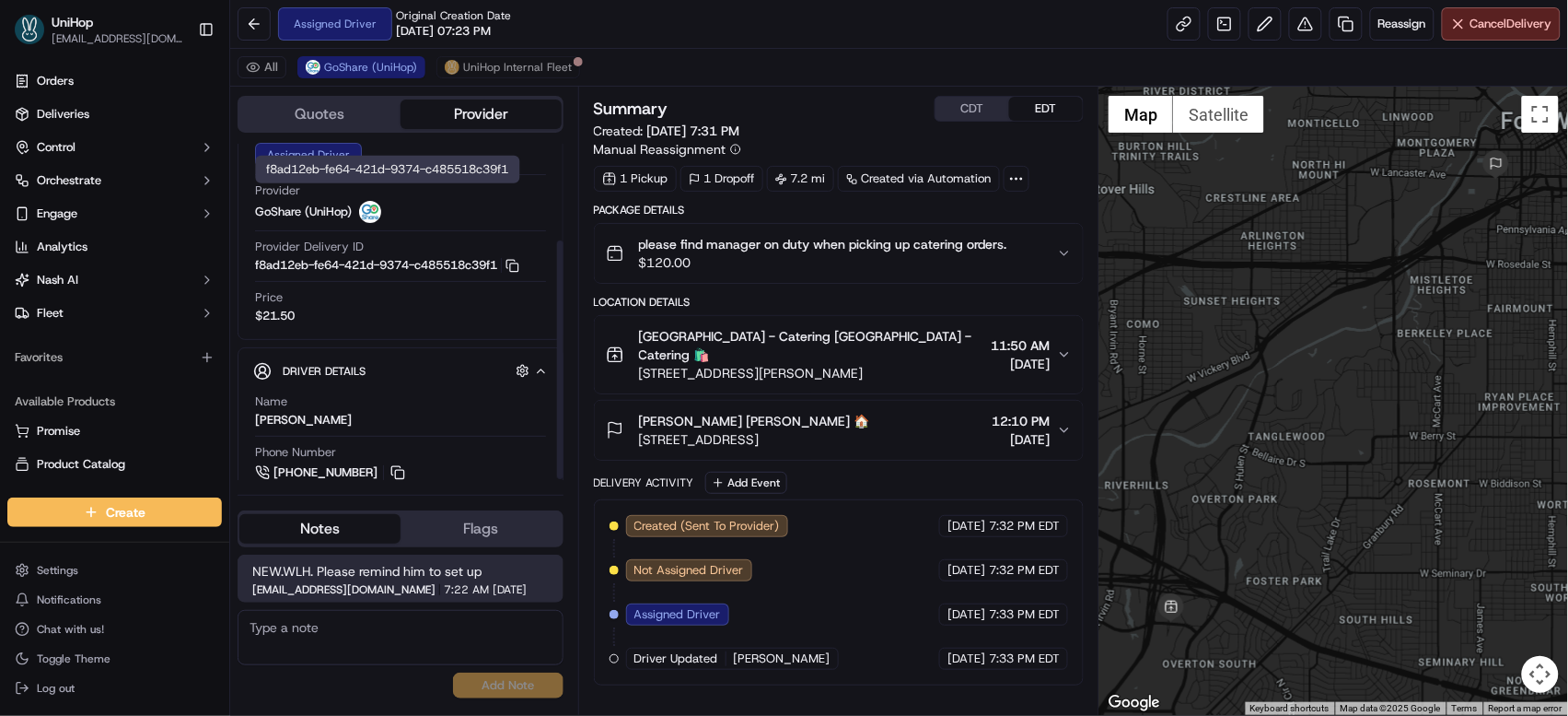
scroll to position [139, 0]
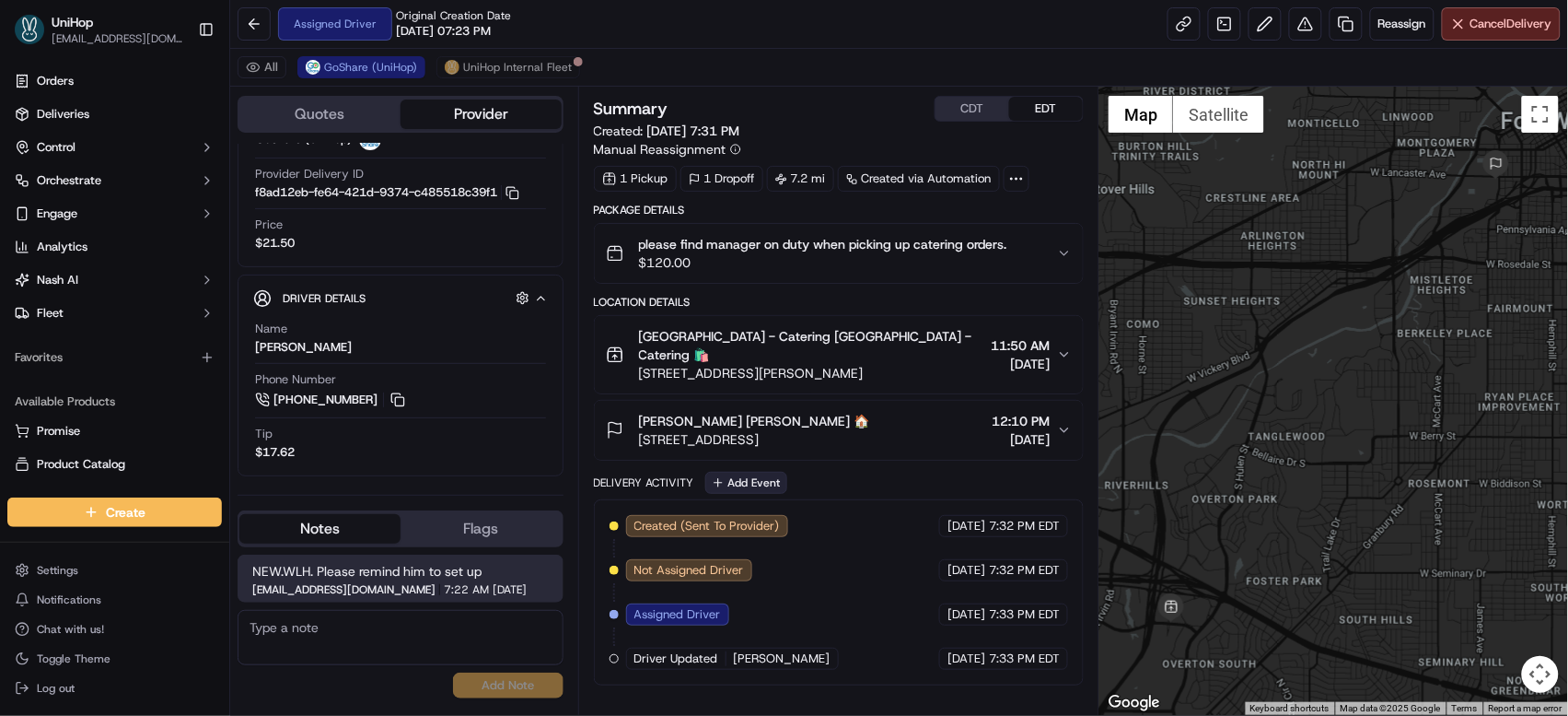
click at [744, 472] on button "Add Event" at bounding box center [746, 483] width 82 height 22
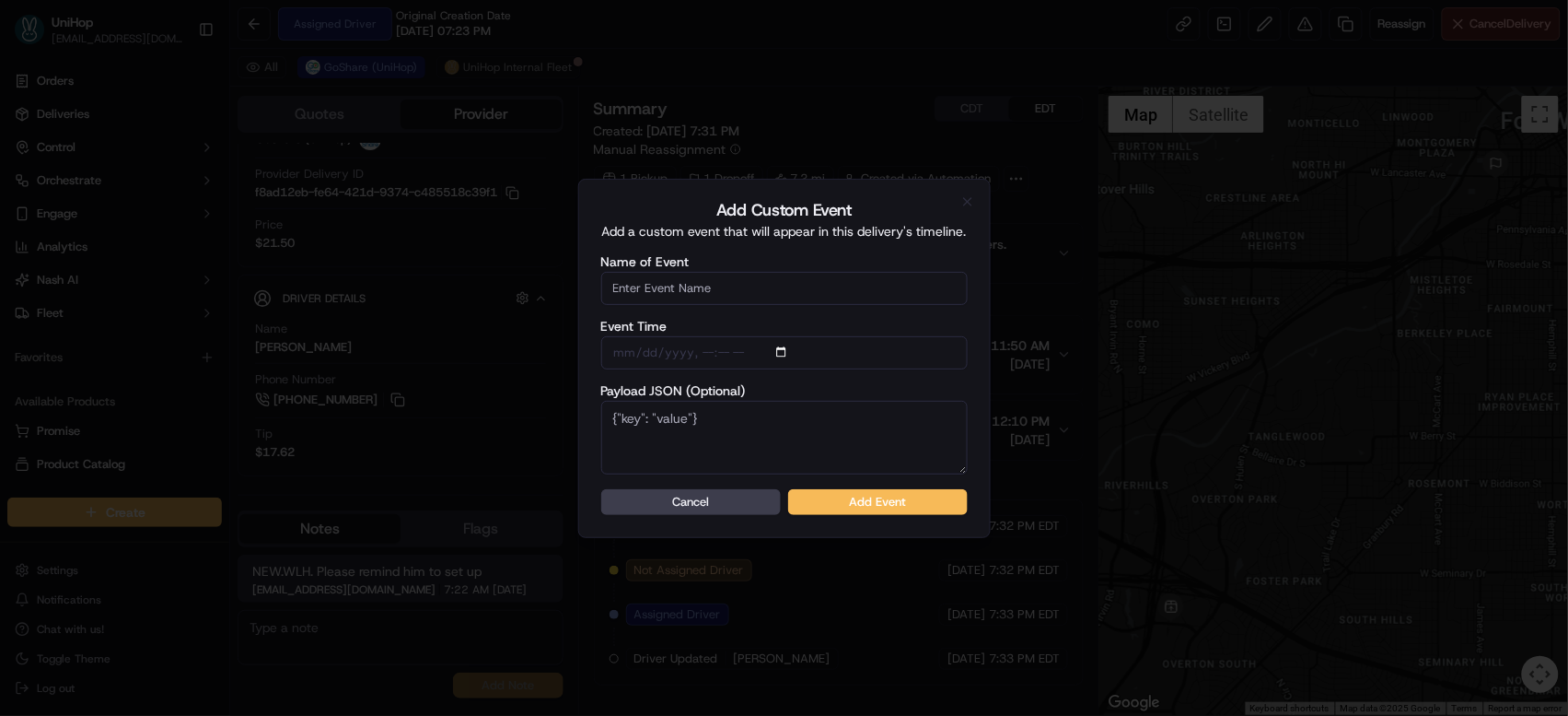
click at [736, 287] on input "Name of Event" at bounding box center [785, 288] width 367 height 33
type input "Driver Confirmed"
click at [885, 503] on button "Add Event" at bounding box center [877, 502] width 180 height 26
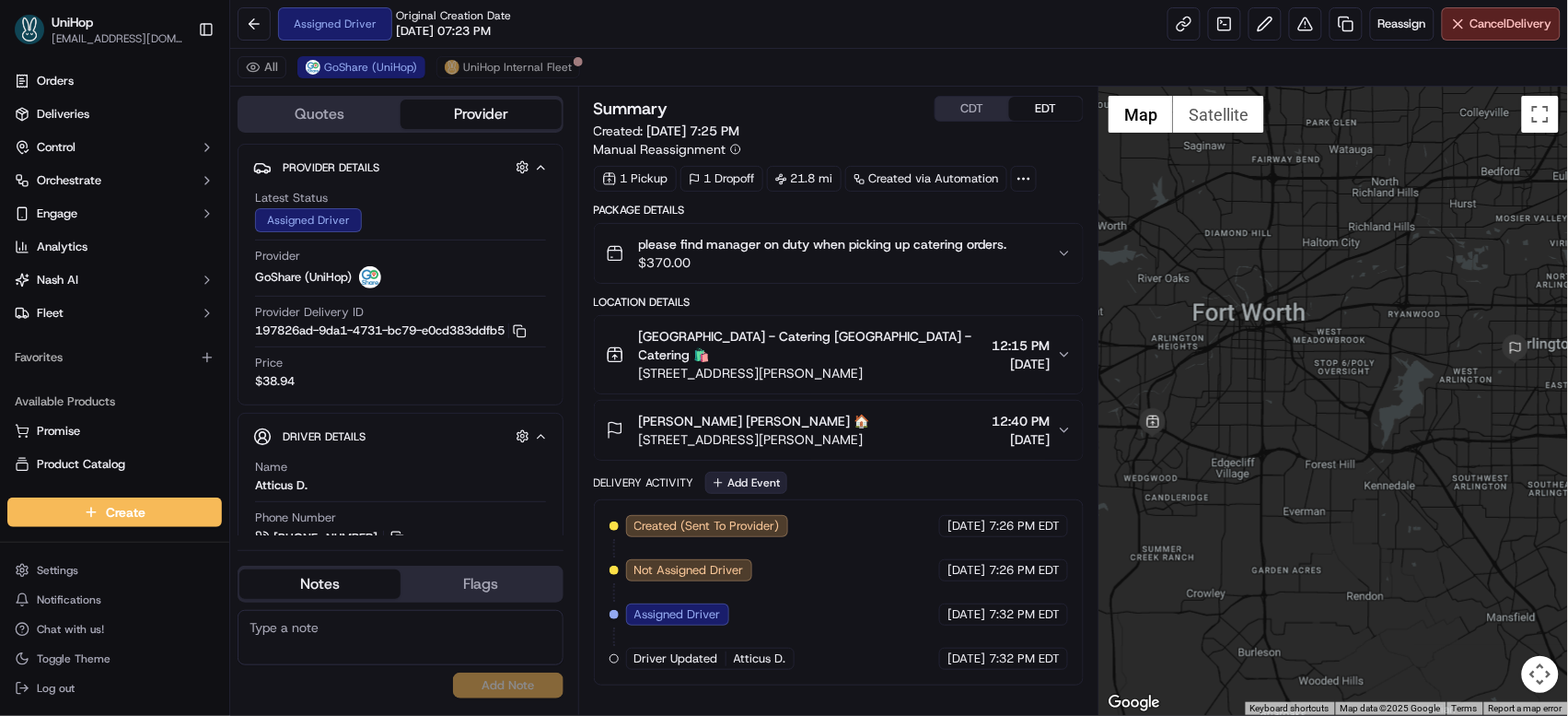
click at [723, 472] on button "Add Event" at bounding box center [746, 483] width 82 height 22
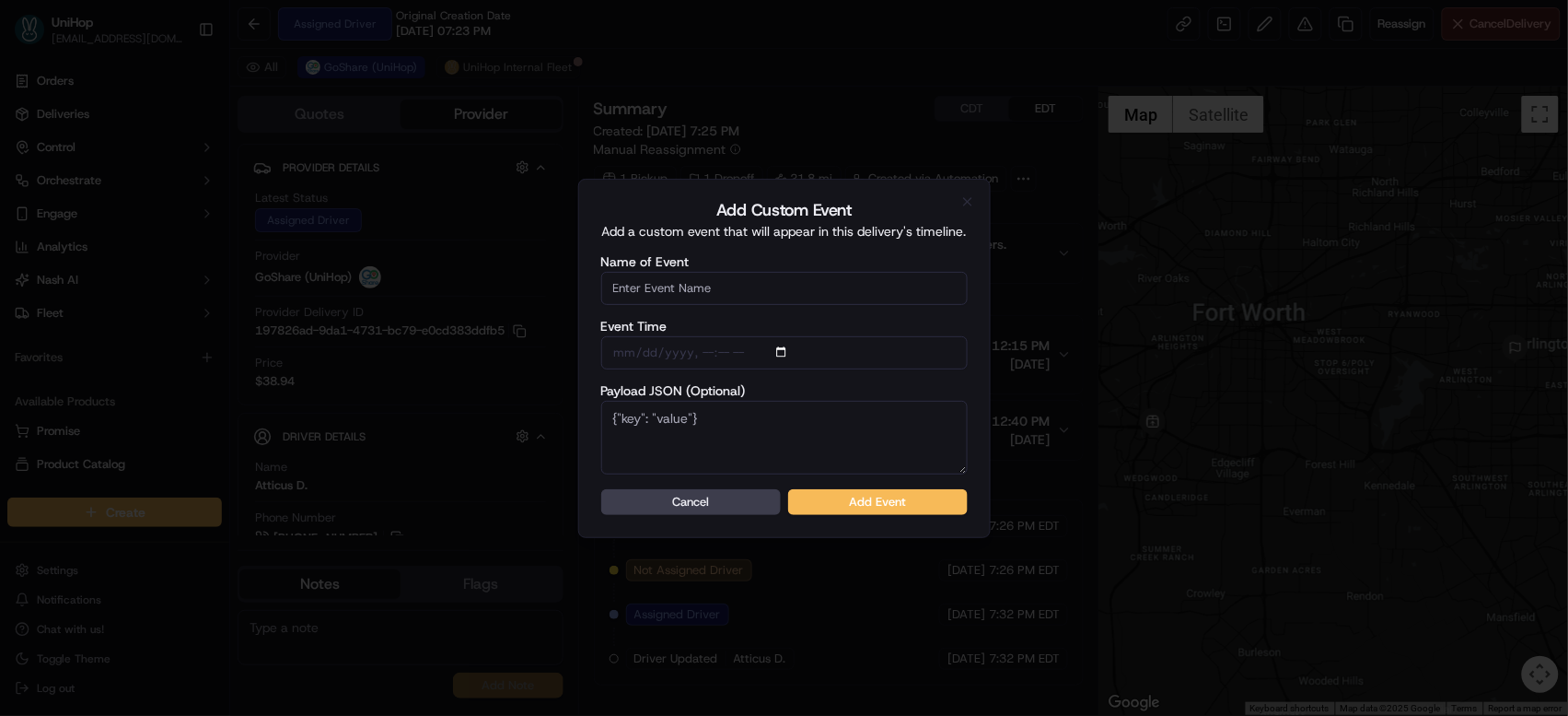
click at [747, 295] on input "Name of Event" at bounding box center [785, 288] width 367 height 33
type input "Driver Confirmed"
click at [841, 493] on button "Add Event" at bounding box center [877, 502] width 180 height 26
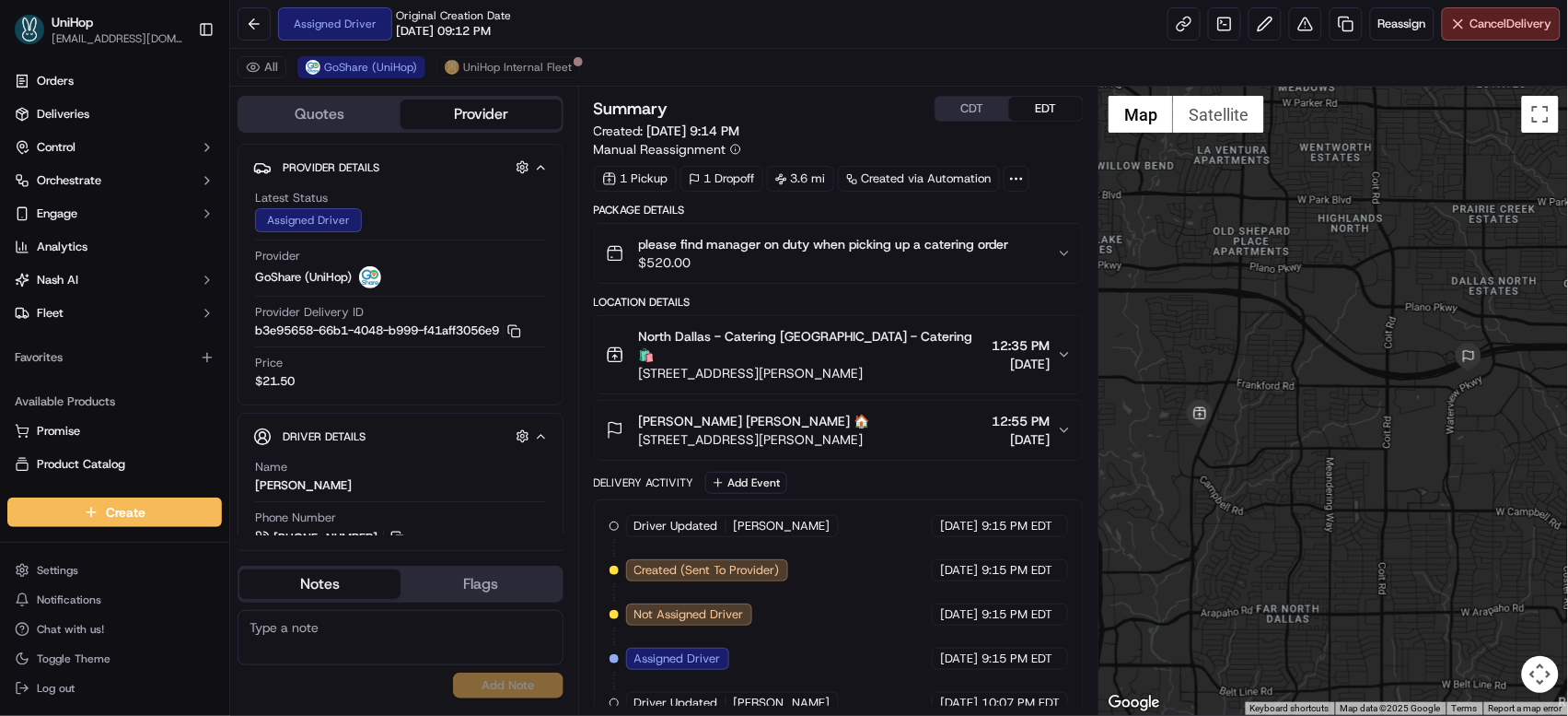
click at [978, 122] on div "Summary CDT EDT Created: Sep 14 2025 9:14 PM Manual Reassignment" at bounding box center [839, 127] width 491 height 63
click at [978, 112] on button "CDT" at bounding box center [972, 109] width 74 height 24
click at [1043, 122] on div "CDT EDT" at bounding box center [1009, 109] width 149 height 26
click at [1040, 111] on button "EDT" at bounding box center [1046, 109] width 74 height 24
click at [759, 472] on button "Add Event" at bounding box center [746, 483] width 82 height 22
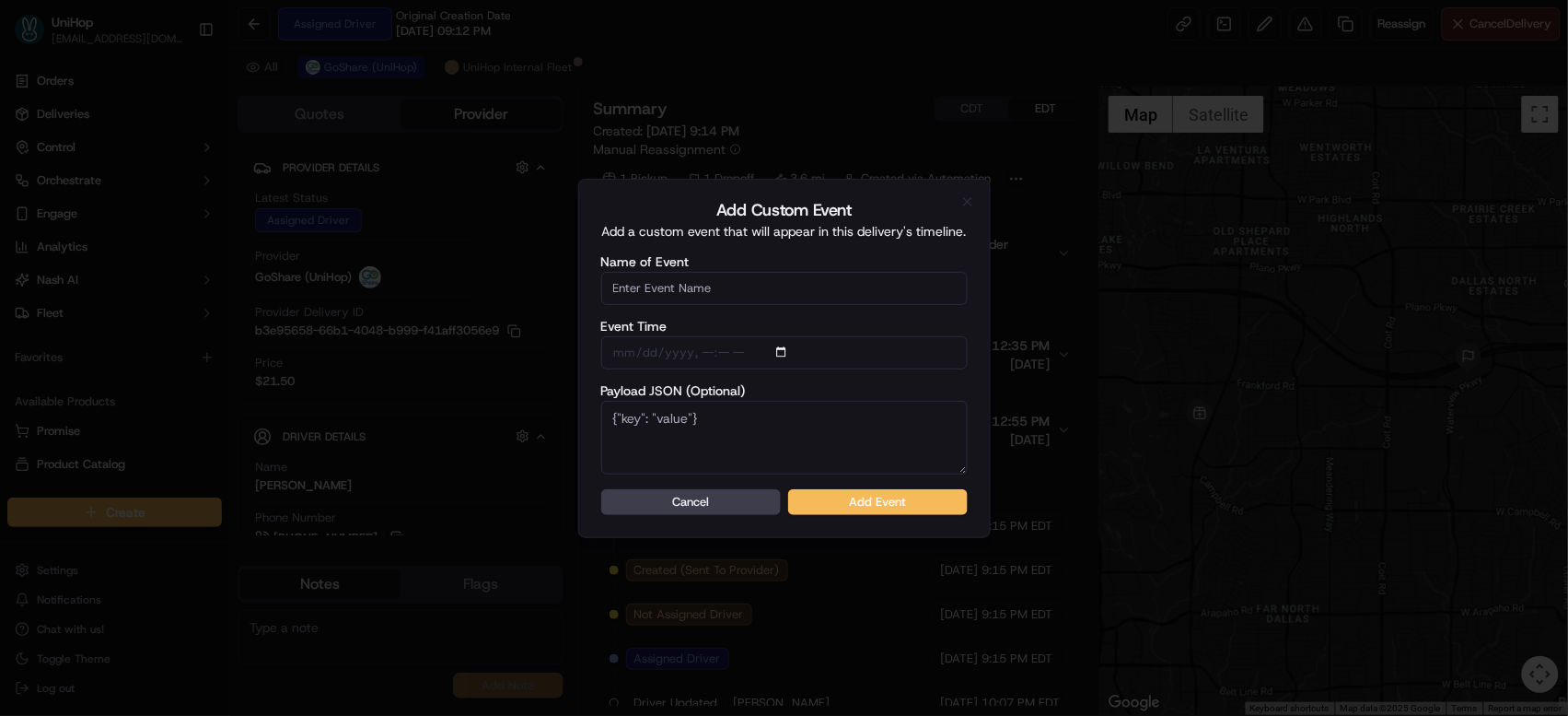
click at [734, 293] on input "Name of Event" at bounding box center [785, 288] width 367 height 33
type input "Driver Confirmed"
click at [871, 495] on button "Add Event" at bounding box center [877, 502] width 180 height 26
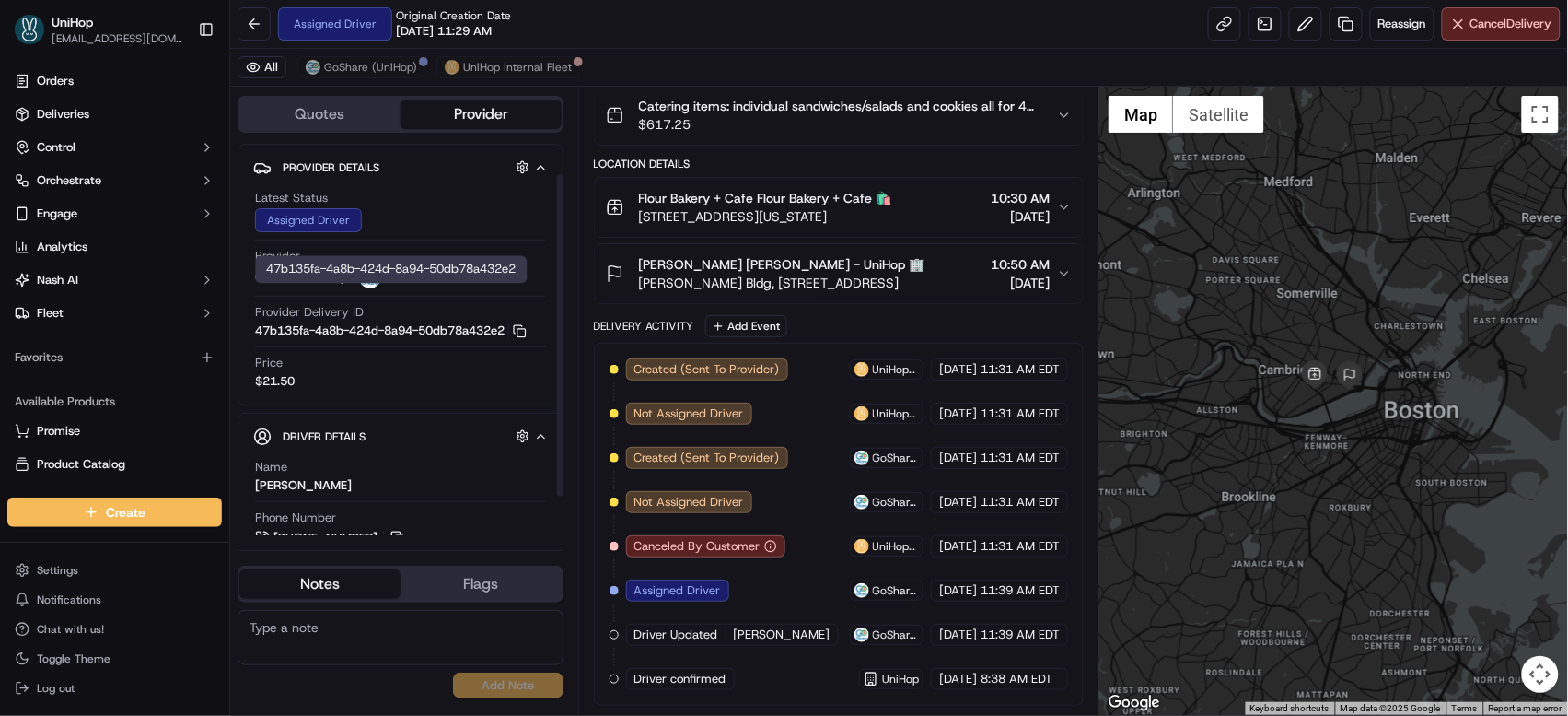
scroll to position [84, 0]
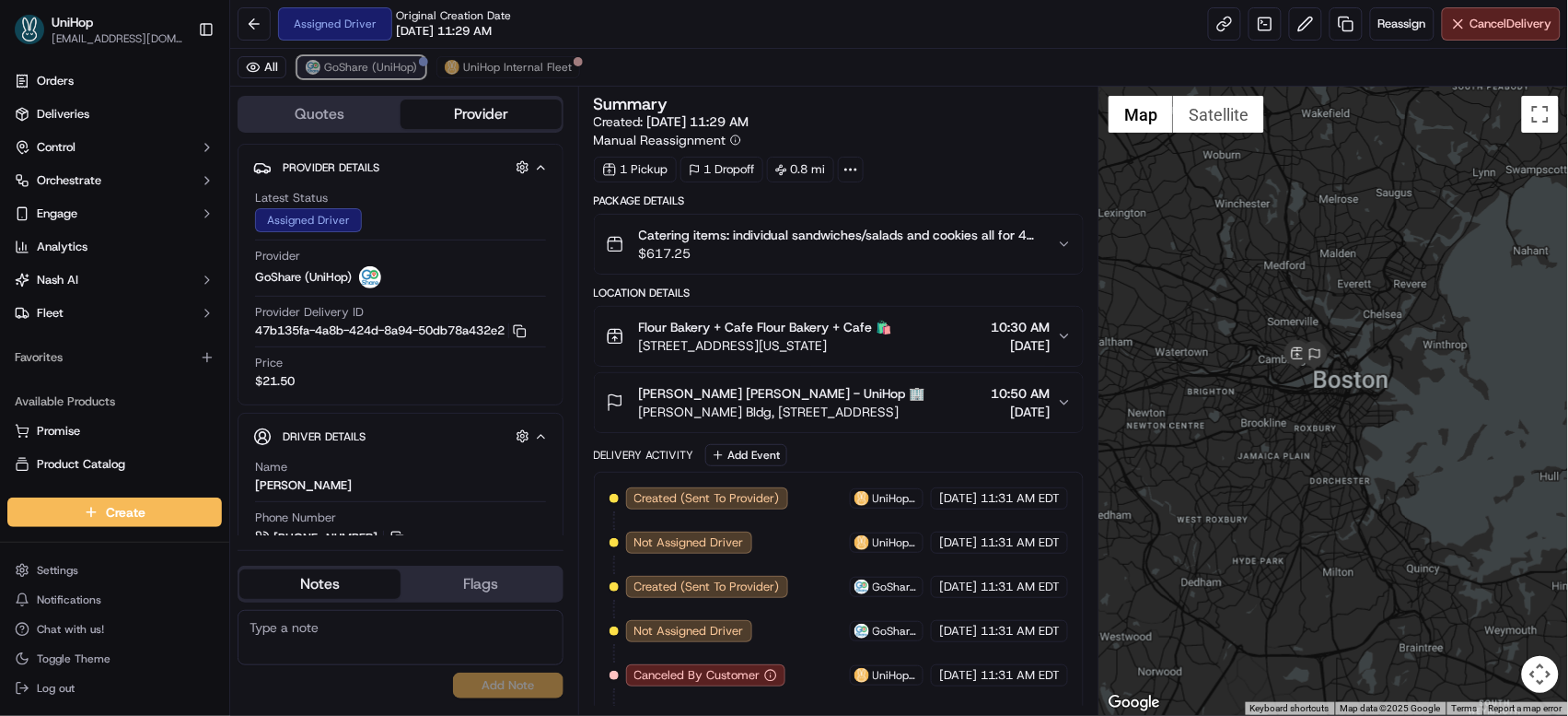
click at [369, 67] on span "GoShare (UniHop)" at bounding box center [370, 67] width 93 height 15
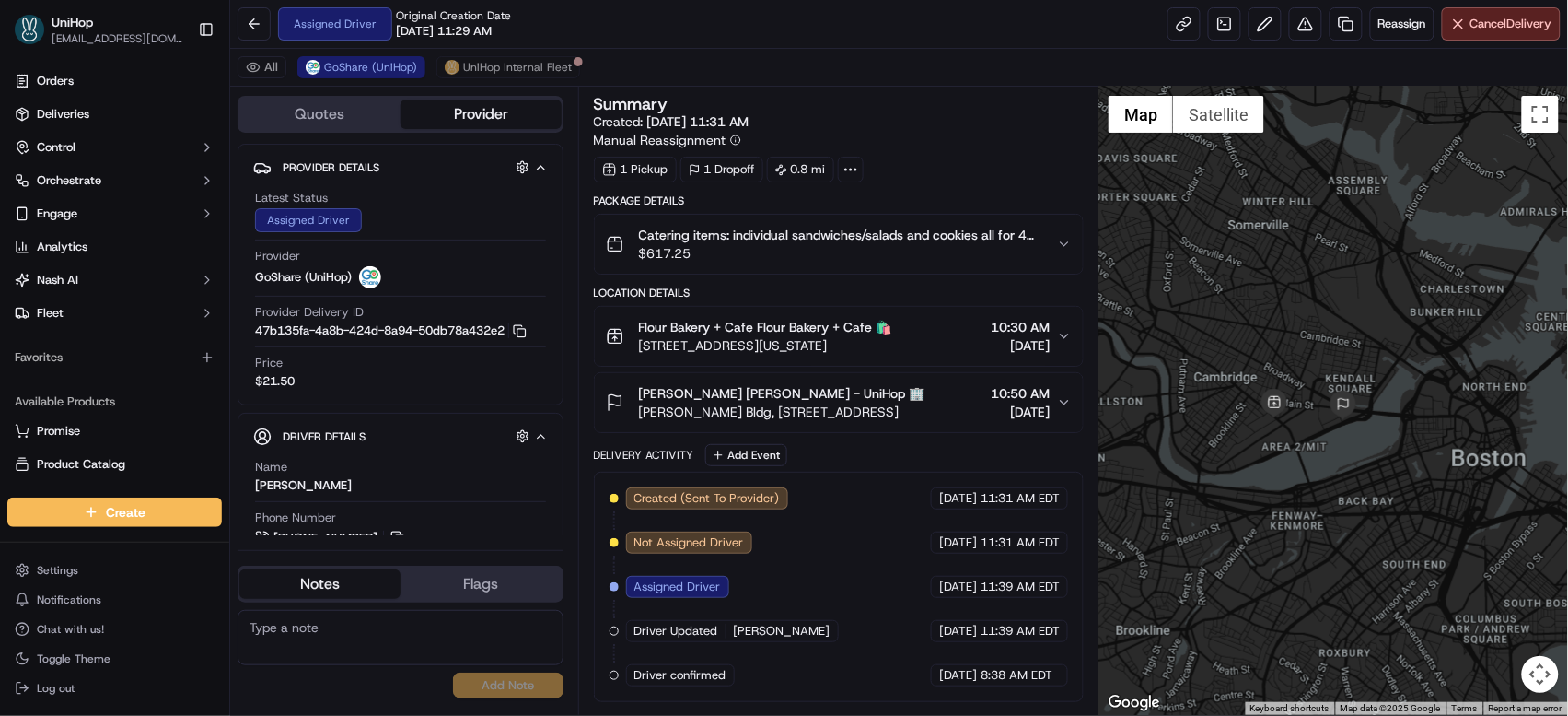
drag, startPoint x: 1314, startPoint y: 323, endPoint x: 1341, endPoint y: 262, distance: 66.7
click at [1341, 263] on div at bounding box center [1333, 401] width 469 height 628
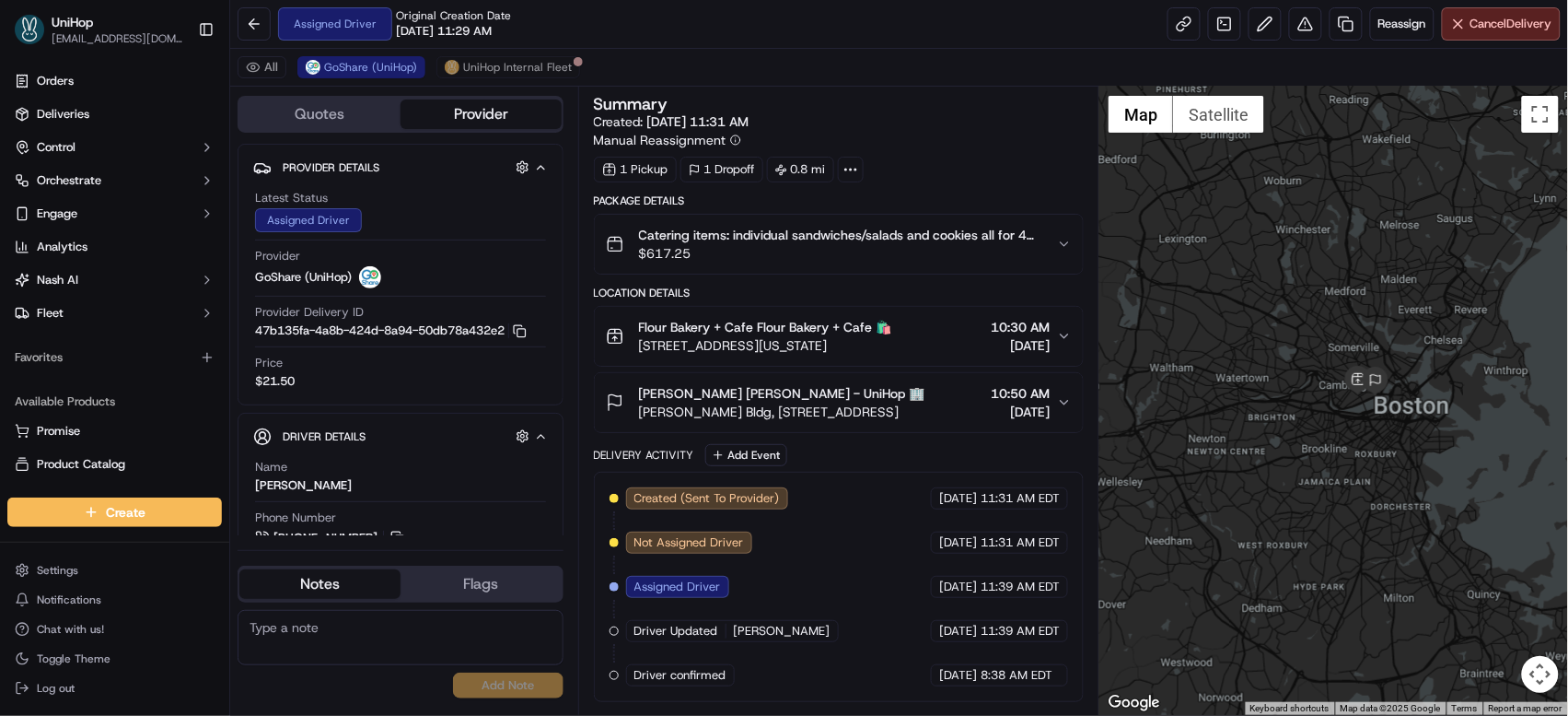
drag, startPoint x: 1242, startPoint y: 308, endPoint x: 1361, endPoint y: 318, distance: 119.4
click at [1361, 318] on div at bounding box center [1333, 401] width 469 height 628
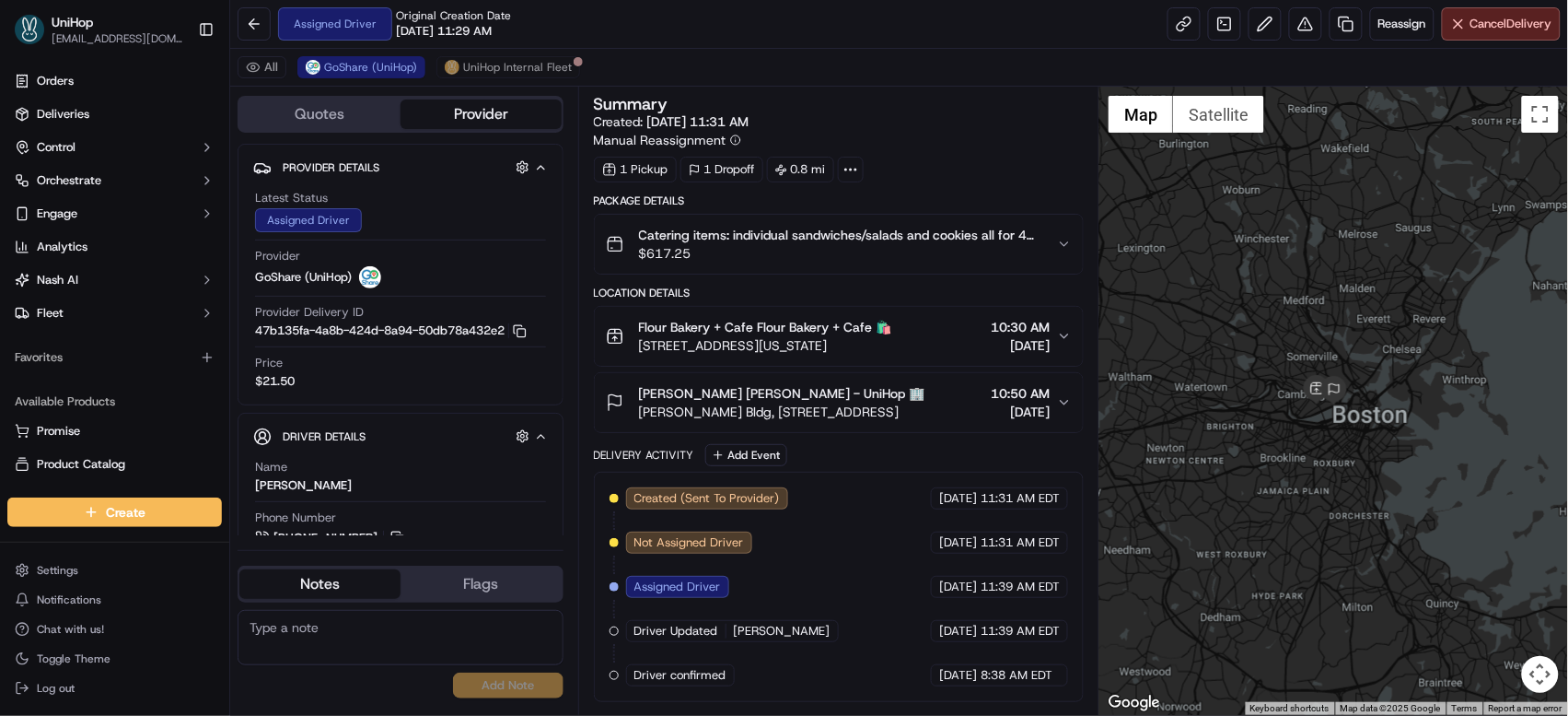
drag, startPoint x: 1320, startPoint y: 366, endPoint x: 1235, endPoint y: 348, distance: 86.9
click at [1235, 348] on div at bounding box center [1333, 401] width 469 height 628
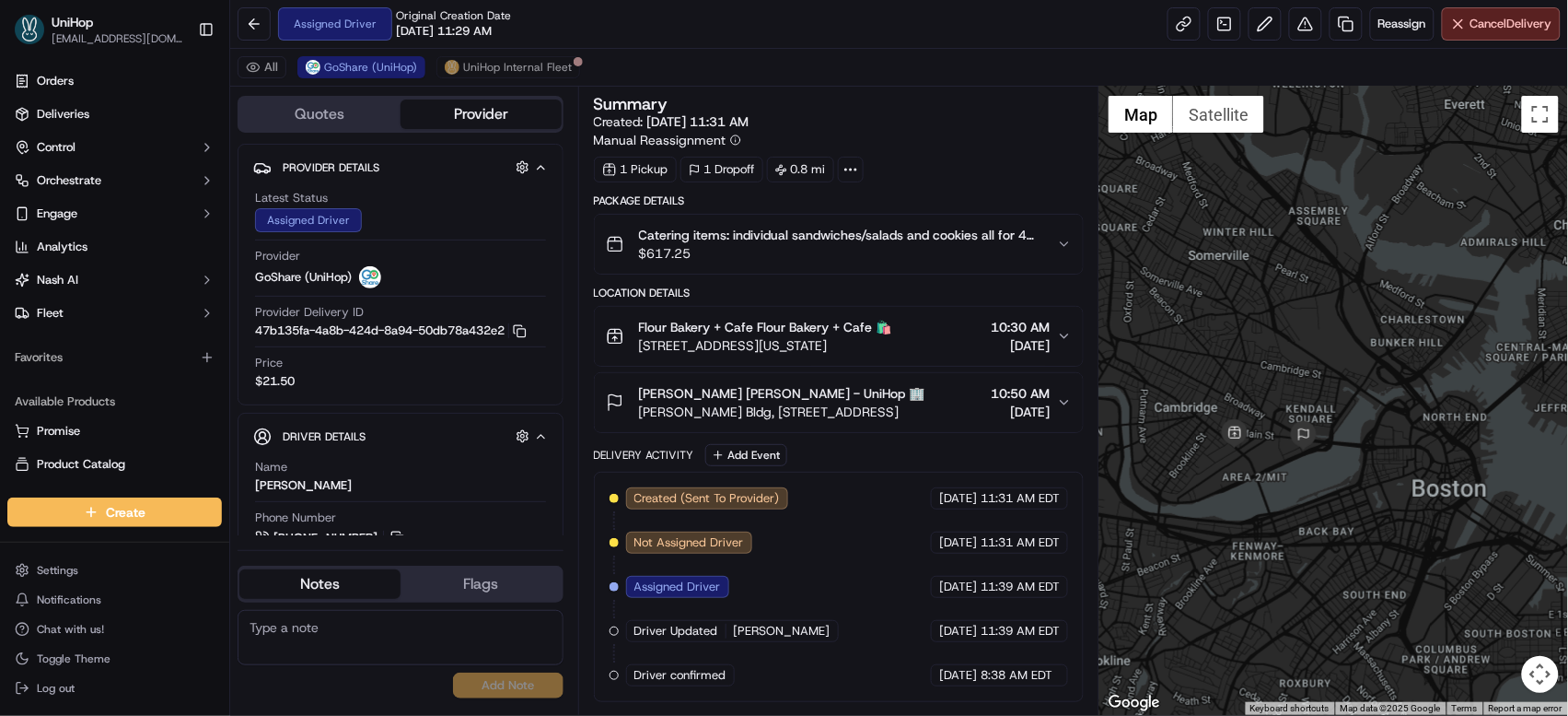
drag, startPoint x: 1283, startPoint y: 446, endPoint x: 1309, endPoint y: 327, distance: 121.8
click at [1309, 327] on div at bounding box center [1333, 401] width 469 height 628
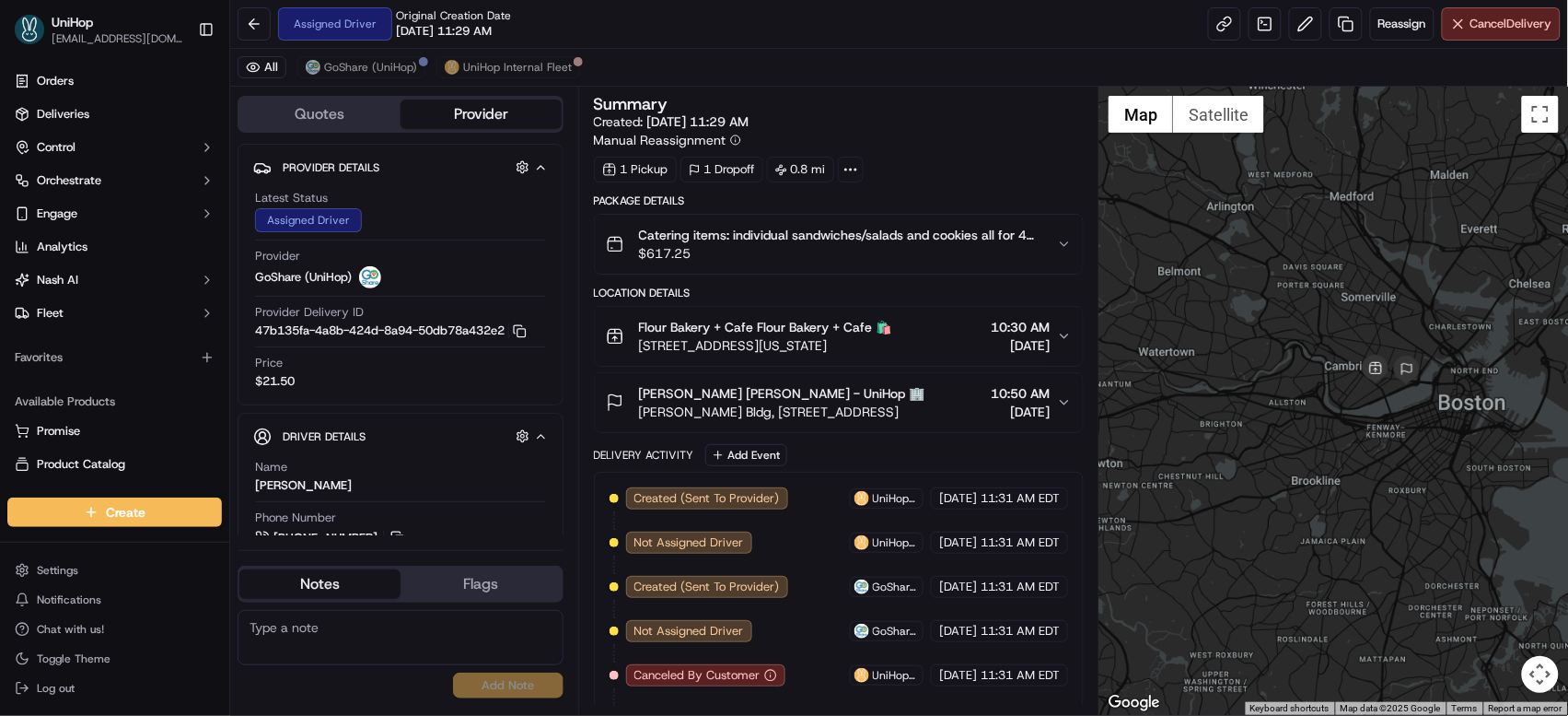
drag, startPoint x: 1364, startPoint y: 258, endPoint x: 1281, endPoint y: 246, distance: 83.9
click at [1281, 246] on div at bounding box center [1333, 401] width 469 height 628
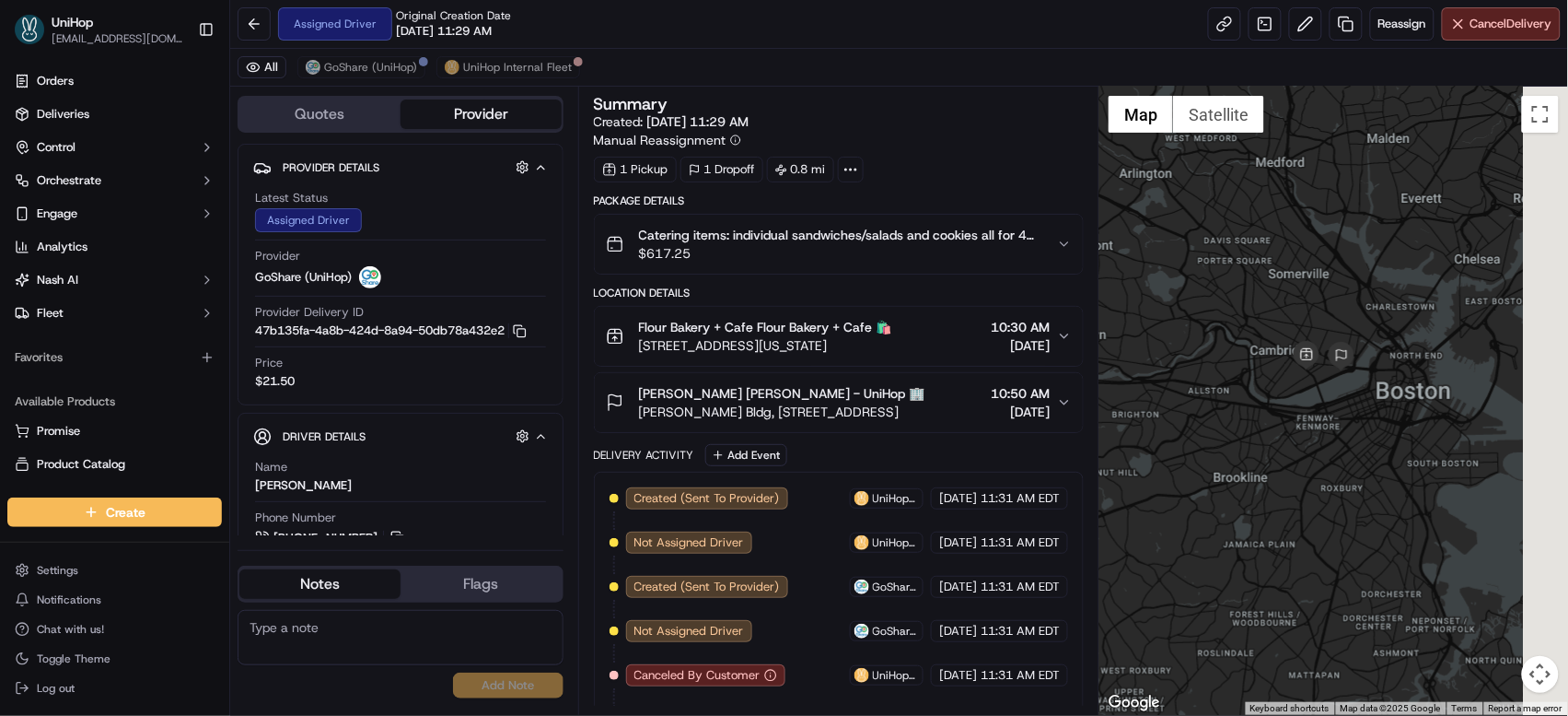
drag, startPoint x: 1424, startPoint y: 266, endPoint x: 1282, endPoint y: 243, distance: 143.9
click at [1283, 243] on div at bounding box center [1333, 401] width 469 height 628
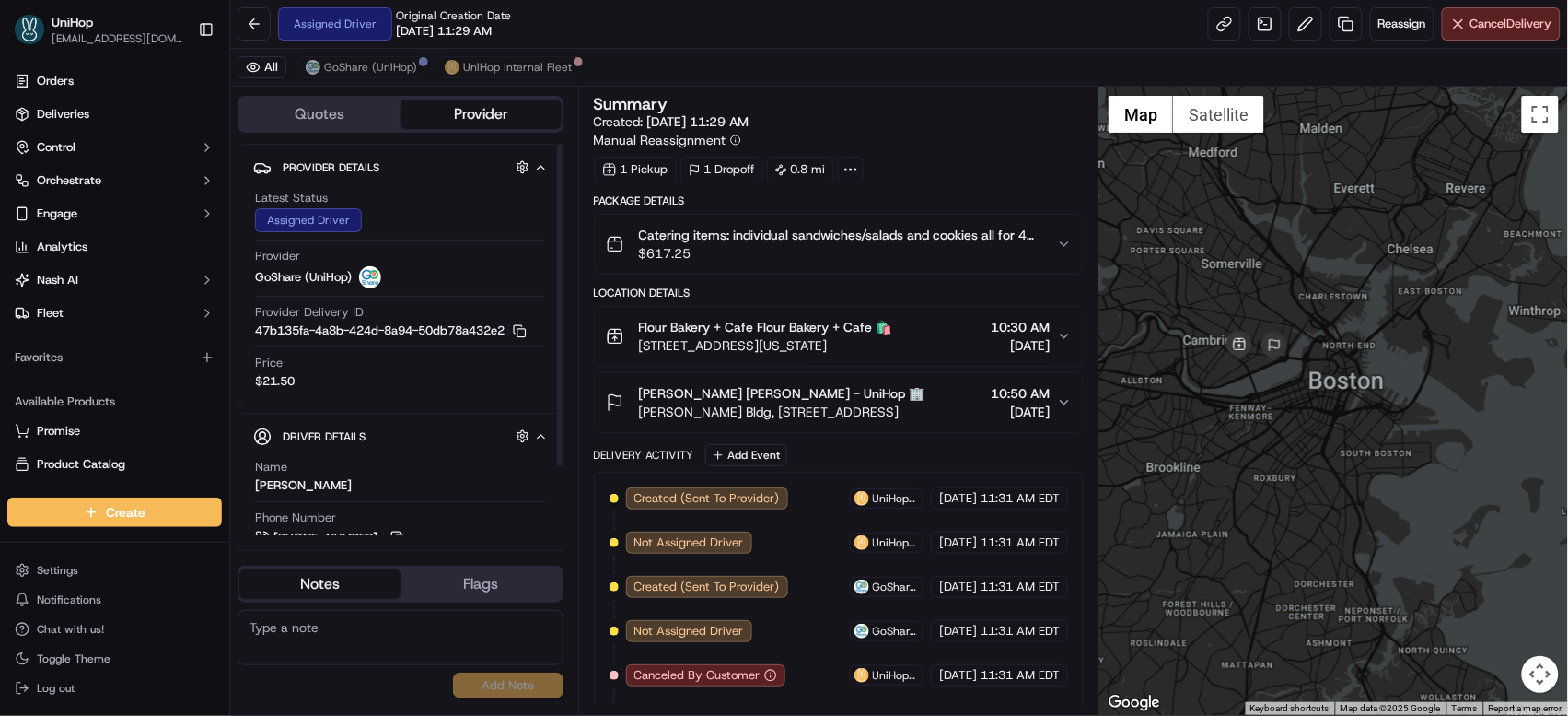
click at [421, 631] on textarea at bounding box center [401, 638] width 326 height 55
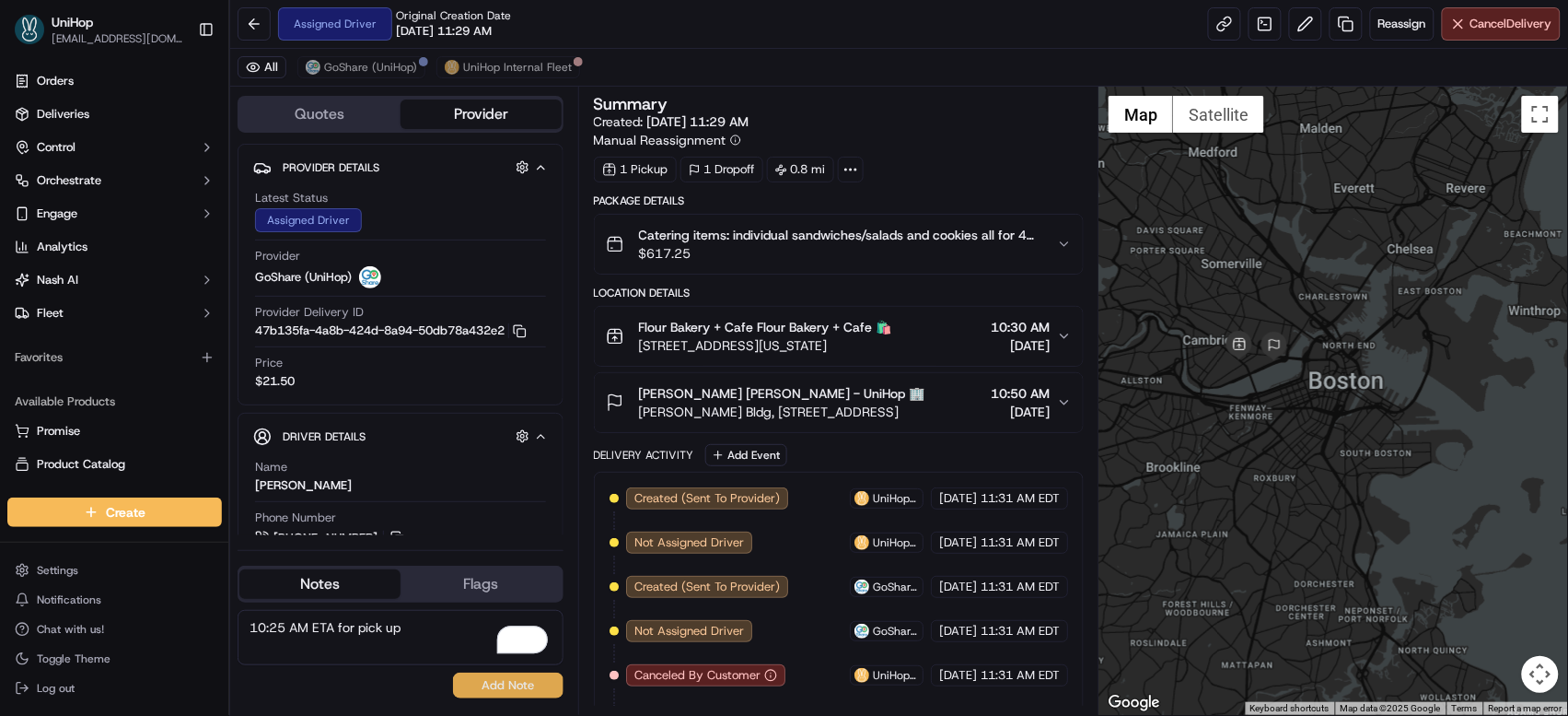
type textarea "10:25 AM ETA for pick up"
click at [492, 695] on button "Add Note" at bounding box center [509, 686] width 111 height 26
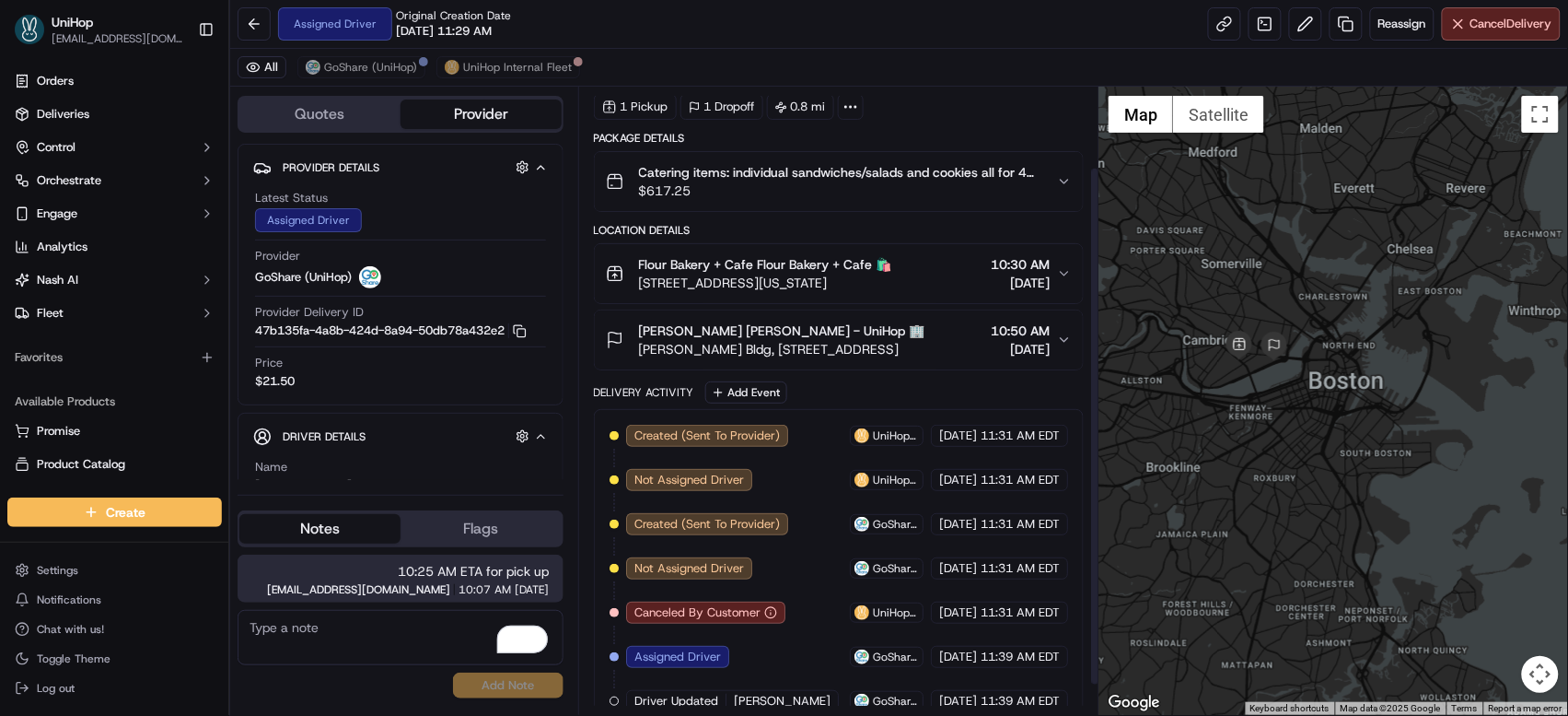
scroll to position [134, 0]
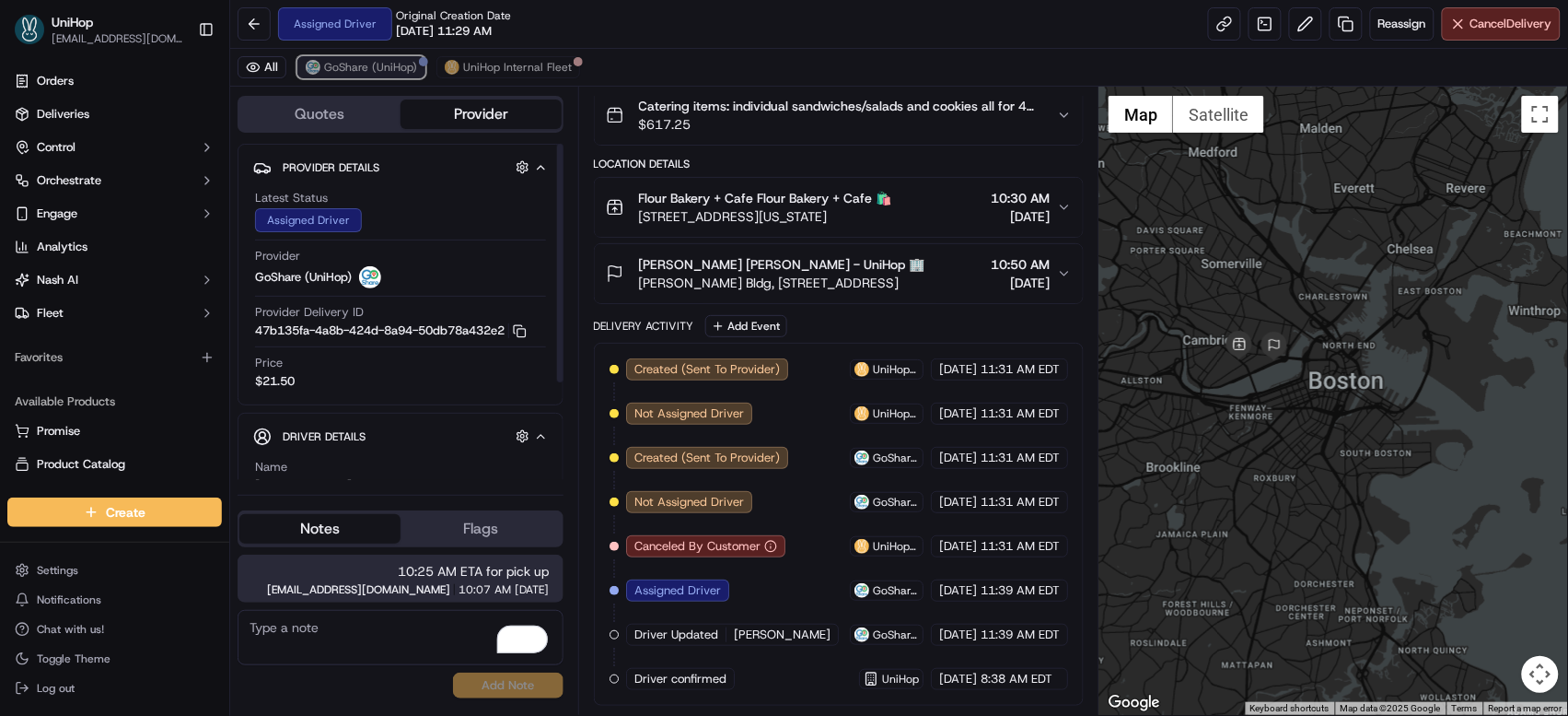
click at [348, 74] on span "GoShare (UniHop)" at bounding box center [370, 67] width 93 height 15
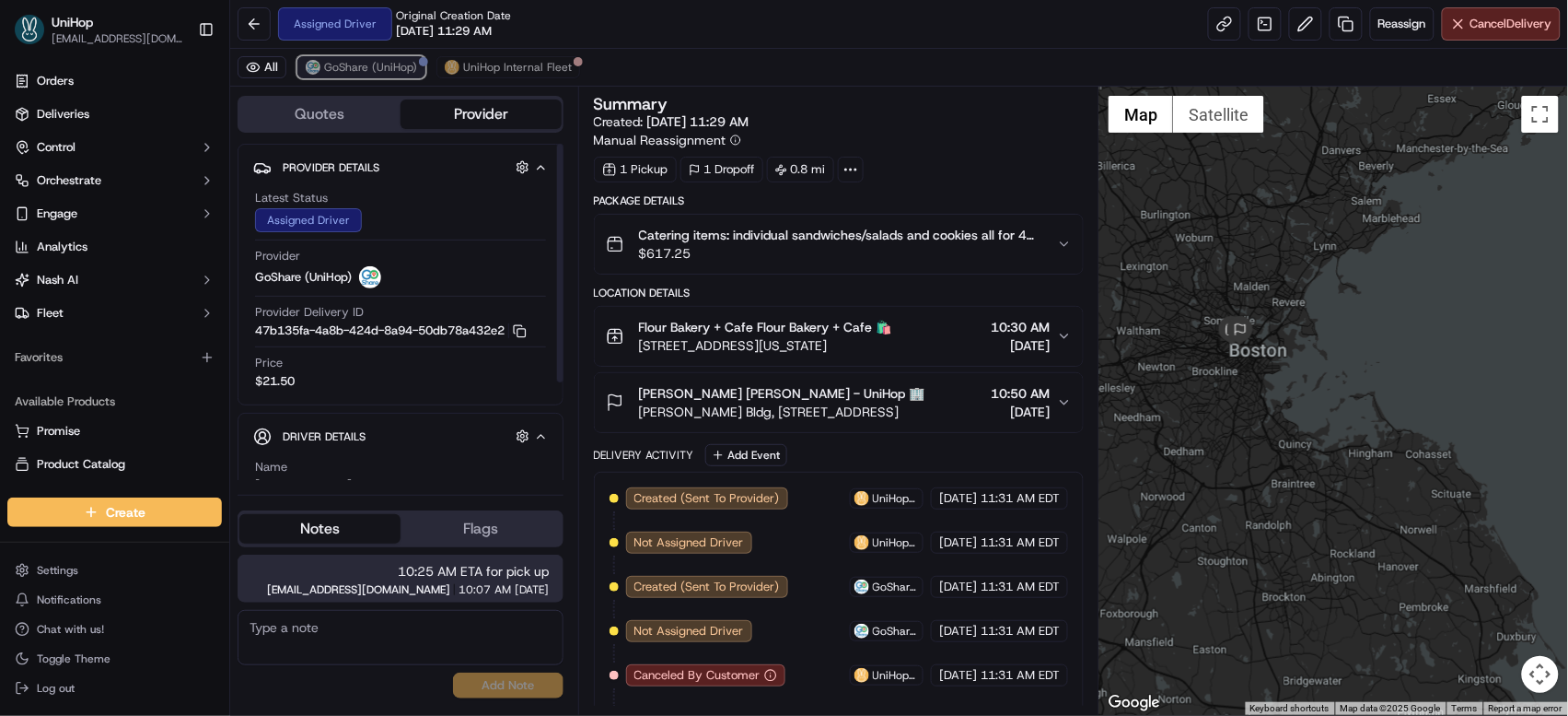
click at [393, 77] on button "GoShare (UniHop)" at bounding box center [361, 67] width 128 height 22
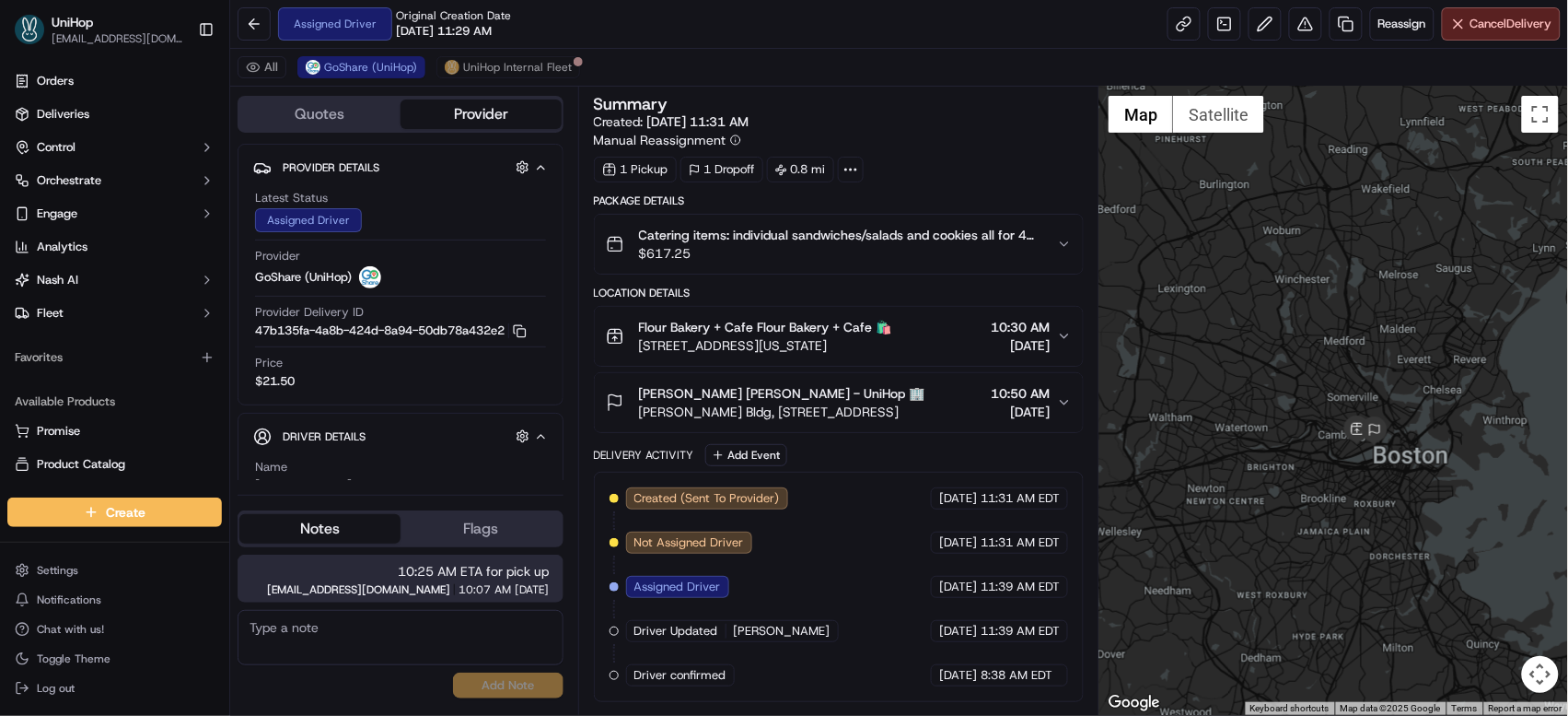
drag, startPoint x: 1201, startPoint y: 326, endPoint x: 1290, endPoint y: 255, distance: 113.9
click at [1289, 256] on div at bounding box center [1333, 401] width 469 height 628
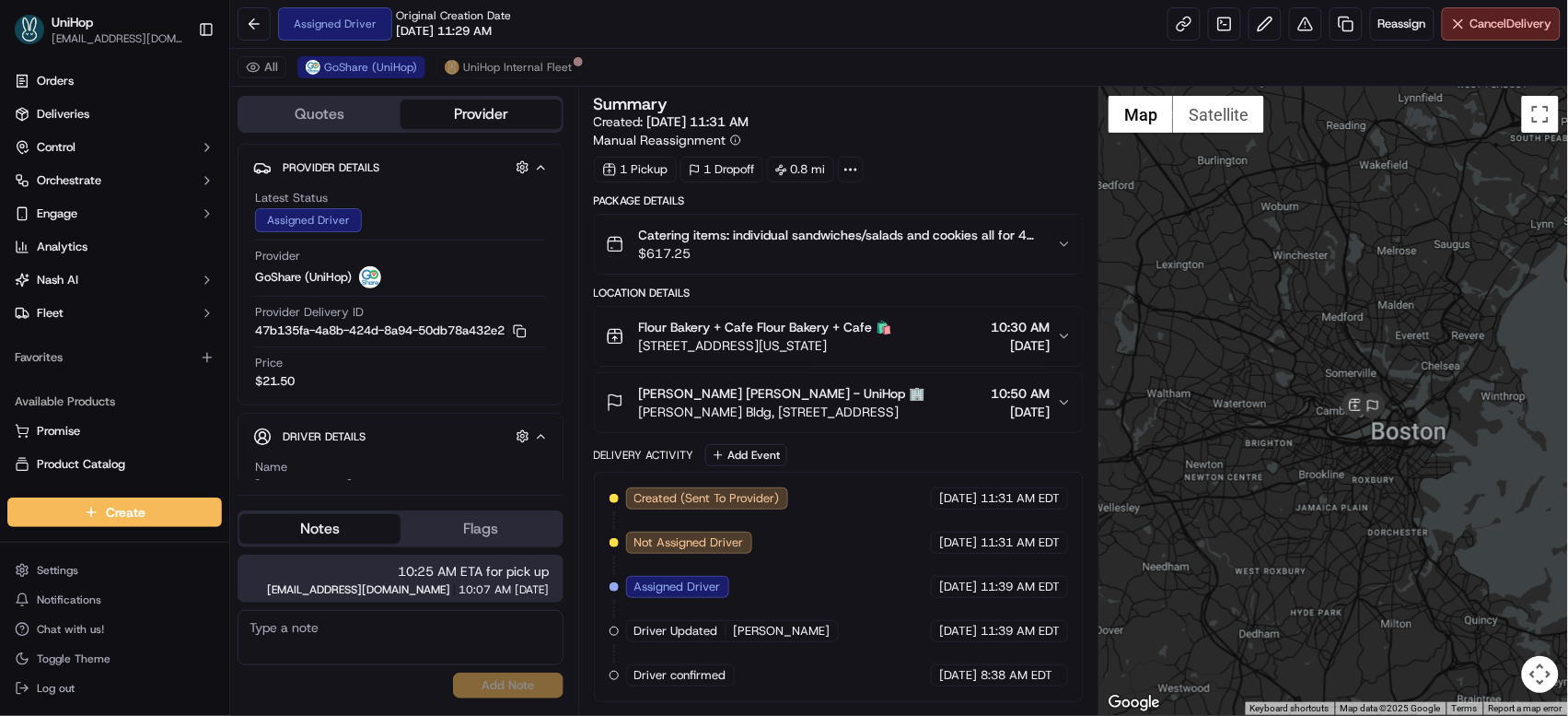
drag, startPoint x: 1274, startPoint y: 256, endPoint x: 1267, endPoint y: 231, distance: 26.0
click at [1267, 231] on div at bounding box center [1333, 401] width 469 height 628
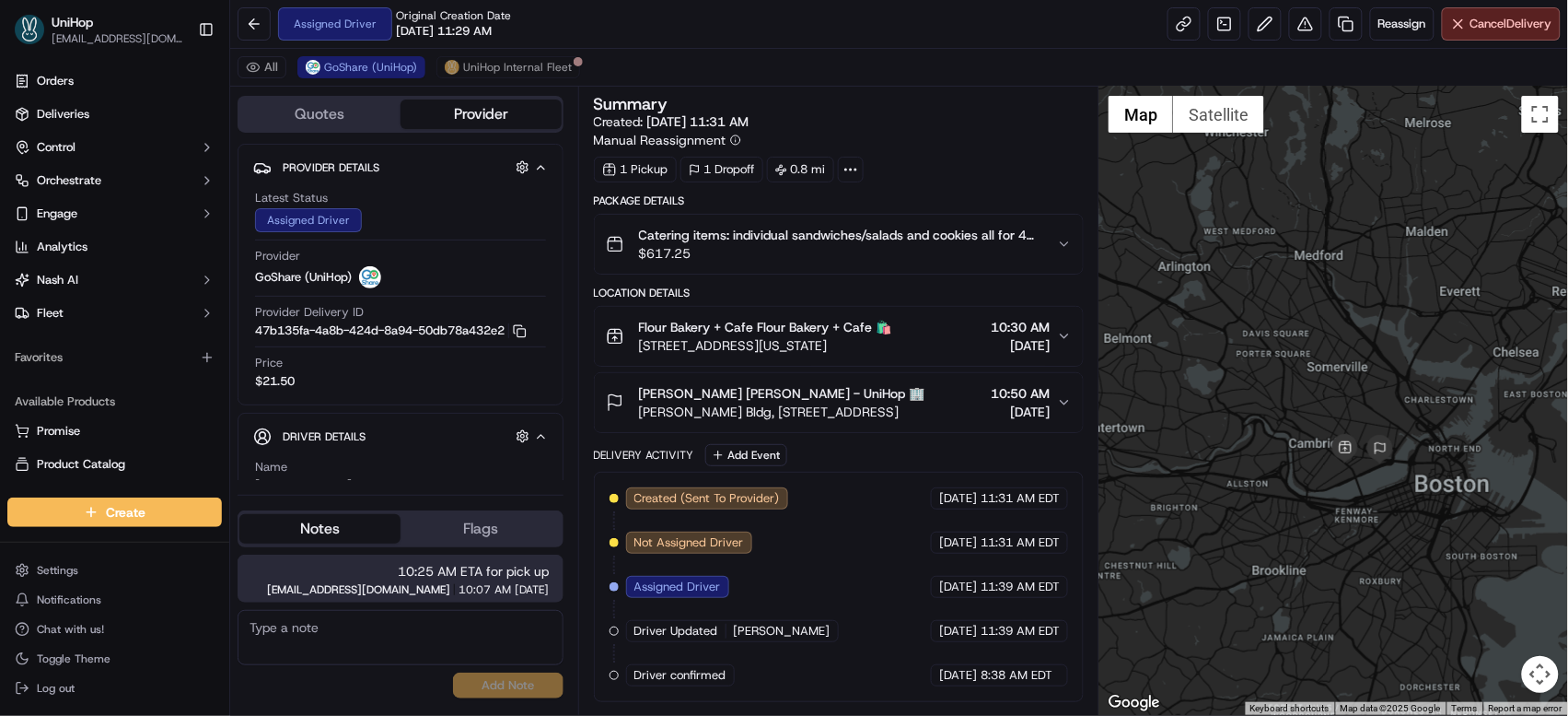
drag, startPoint x: 1356, startPoint y: 361, endPoint x: 1322, endPoint y: 312, distance: 59.6
click at [1322, 312] on div at bounding box center [1333, 401] width 469 height 628
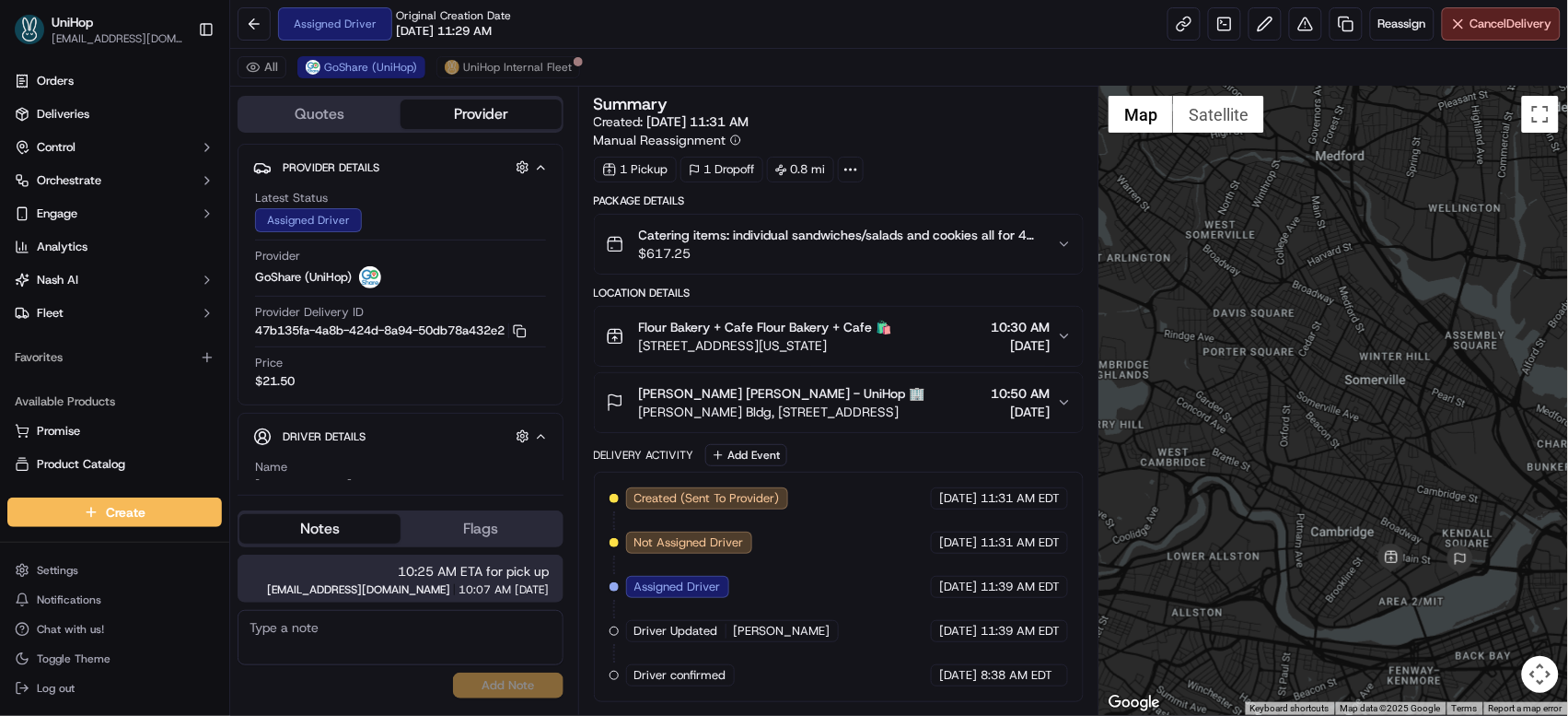
drag, startPoint x: 1228, startPoint y: 365, endPoint x: 1180, endPoint y: 302, distance: 79.2
click at [1194, 323] on div at bounding box center [1333, 401] width 469 height 628
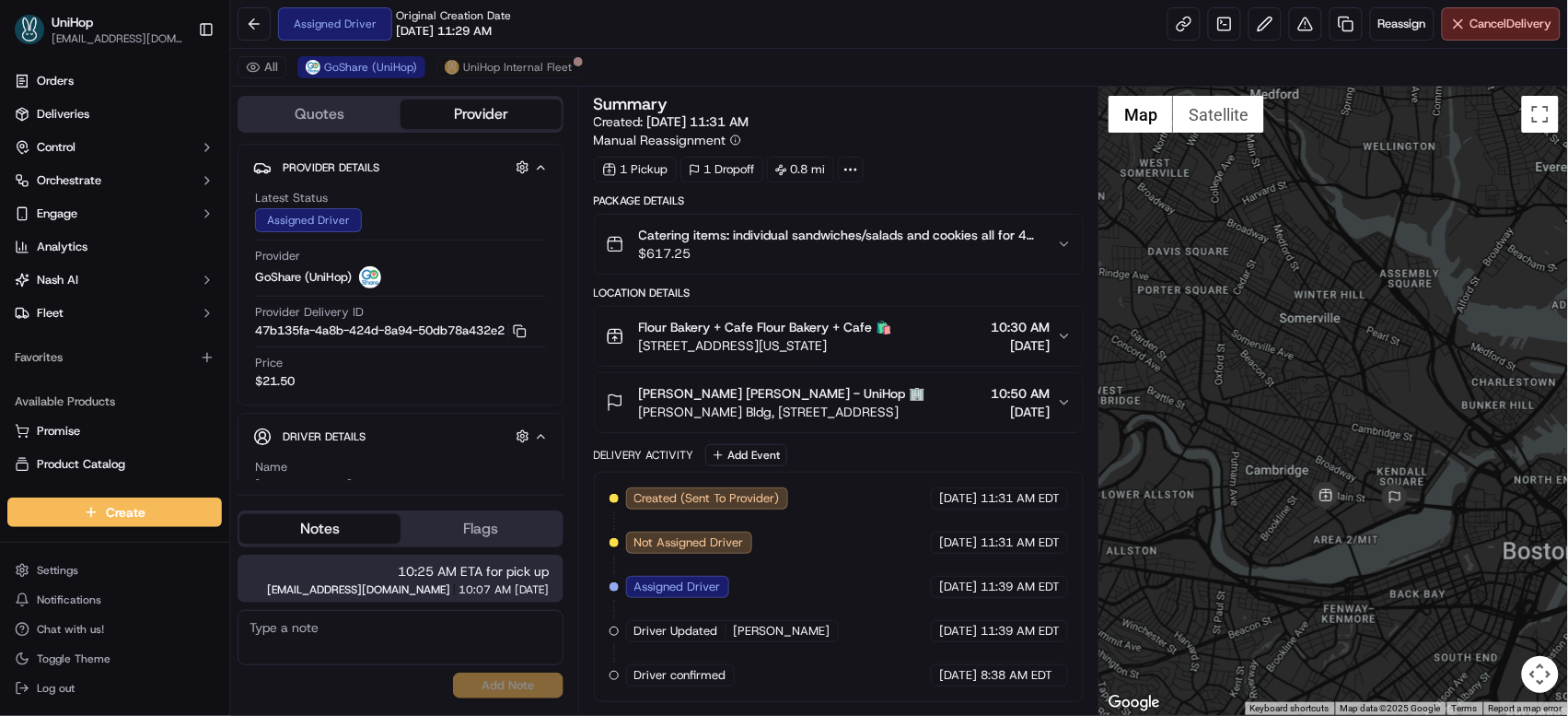
drag, startPoint x: 1305, startPoint y: 368, endPoint x: 1229, endPoint y: 316, distance: 92.1
click at [1231, 317] on div at bounding box center [1333, 401] width 469 height 628
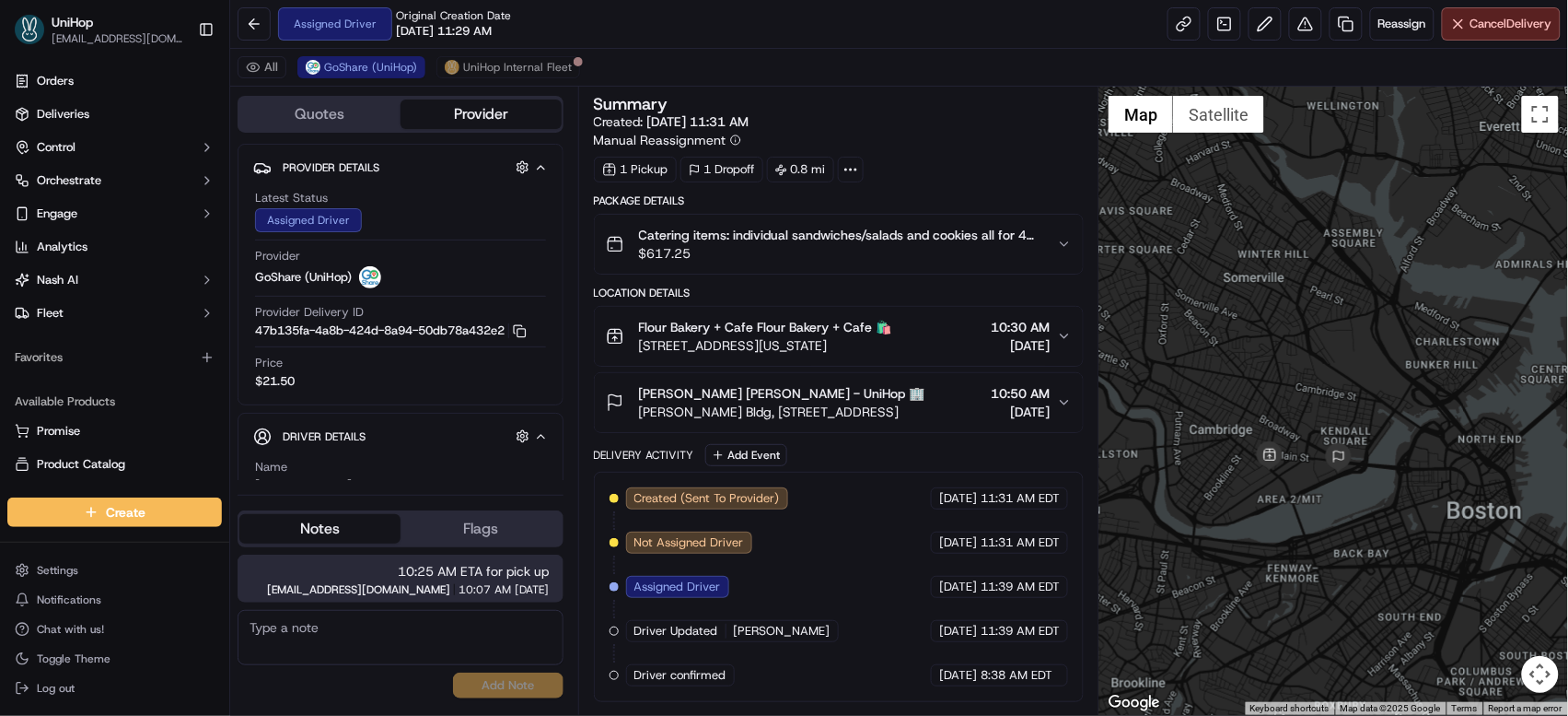
drag, startPoint x: 1355, startPoint y: 464, endPoint x: 1312, endPoint y: 424, distance: 58.7
click at [1313, 424] on div at bounding box center [1333, 401] width 469 height 628
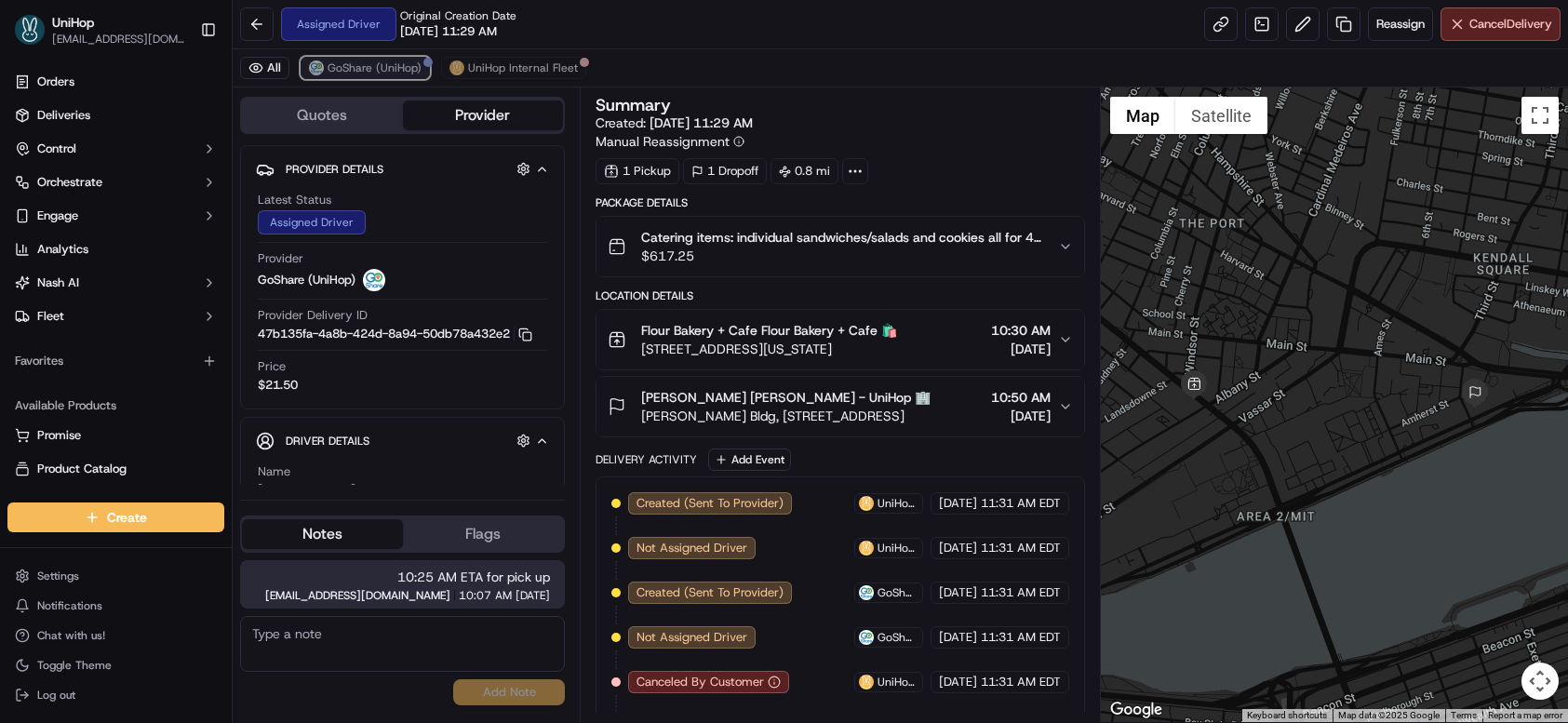
click at [356, 72] on span "GoShare (UniHop)" at bounding box center [374, 68] width 94 height 15
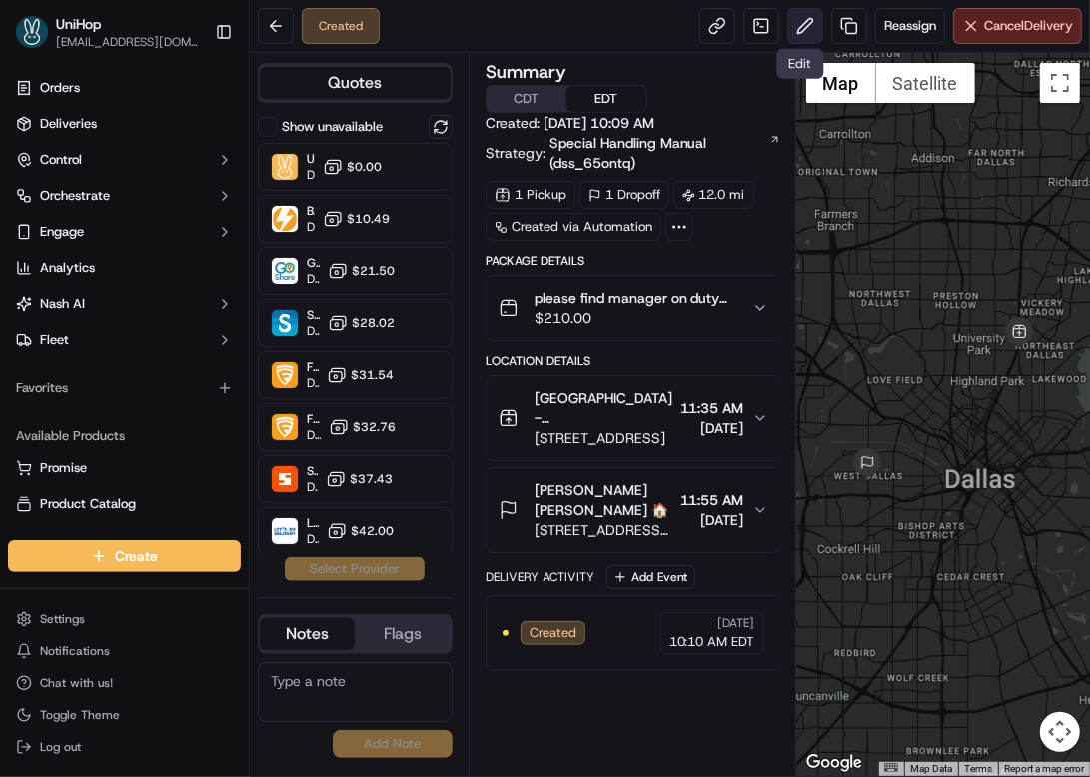
click at [796, 38] on button at bounding box center [806, 26] width 36 height 36
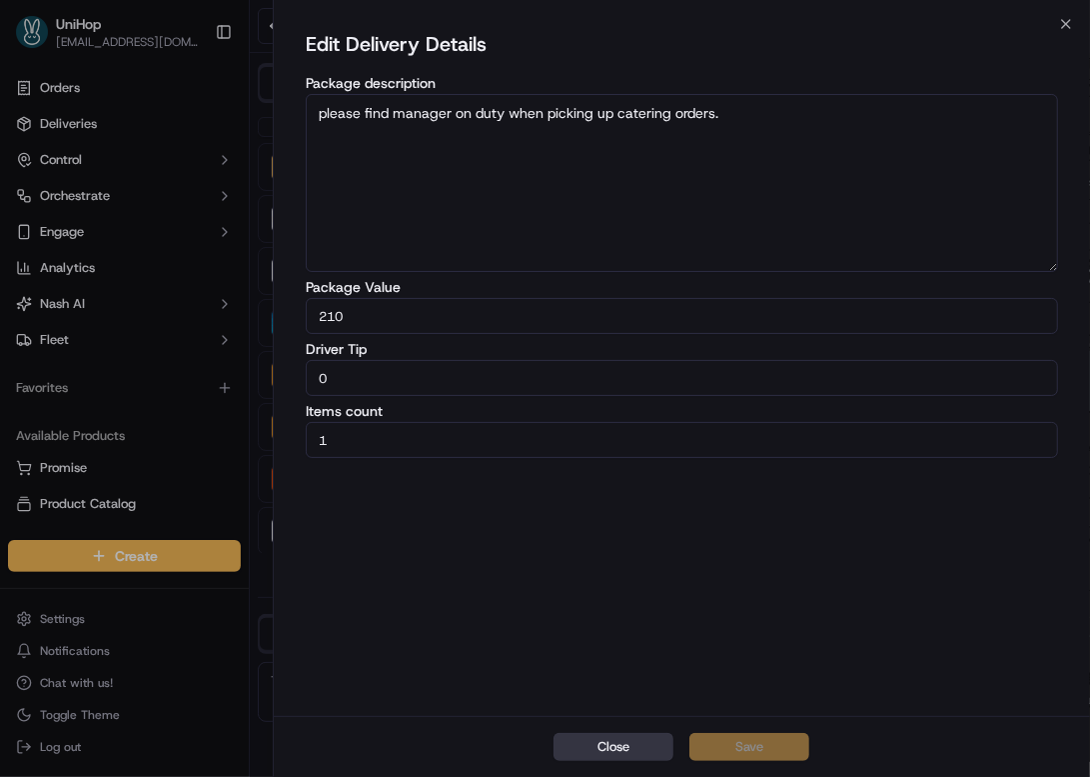
click at [609, 752] on button "Close" at bounding box center [614, 747] width 120 height 28
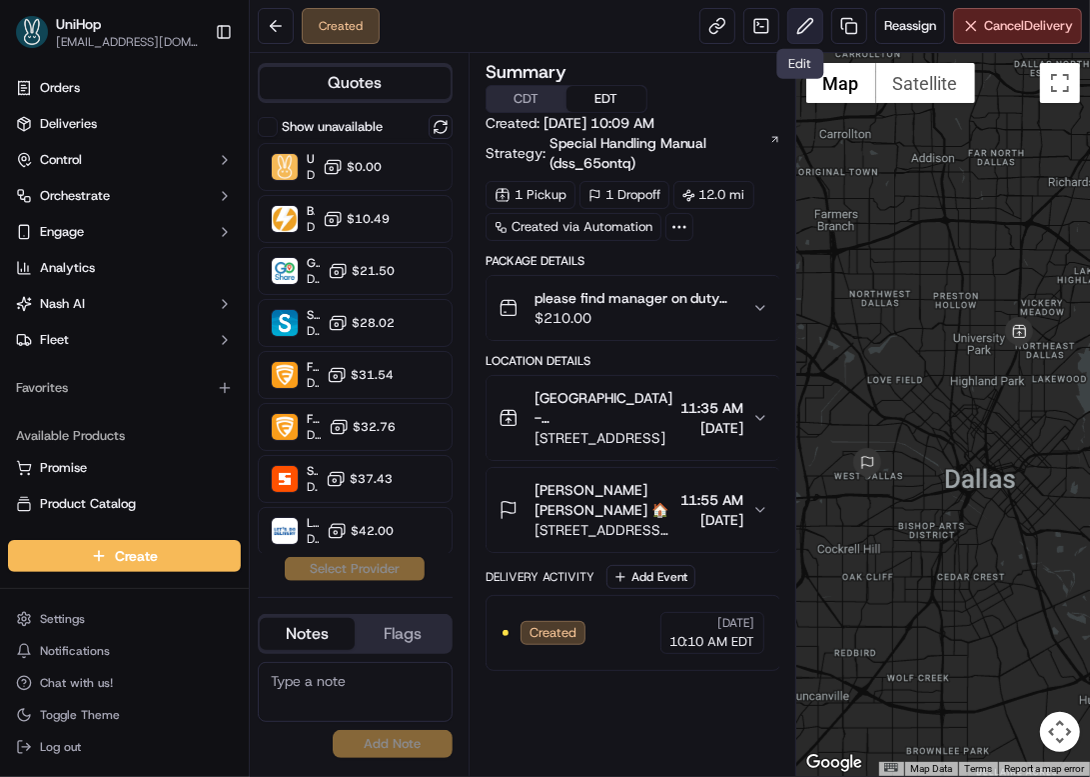
click at [807, 34] on button at bounding box center [806, 26] width 36 height 36
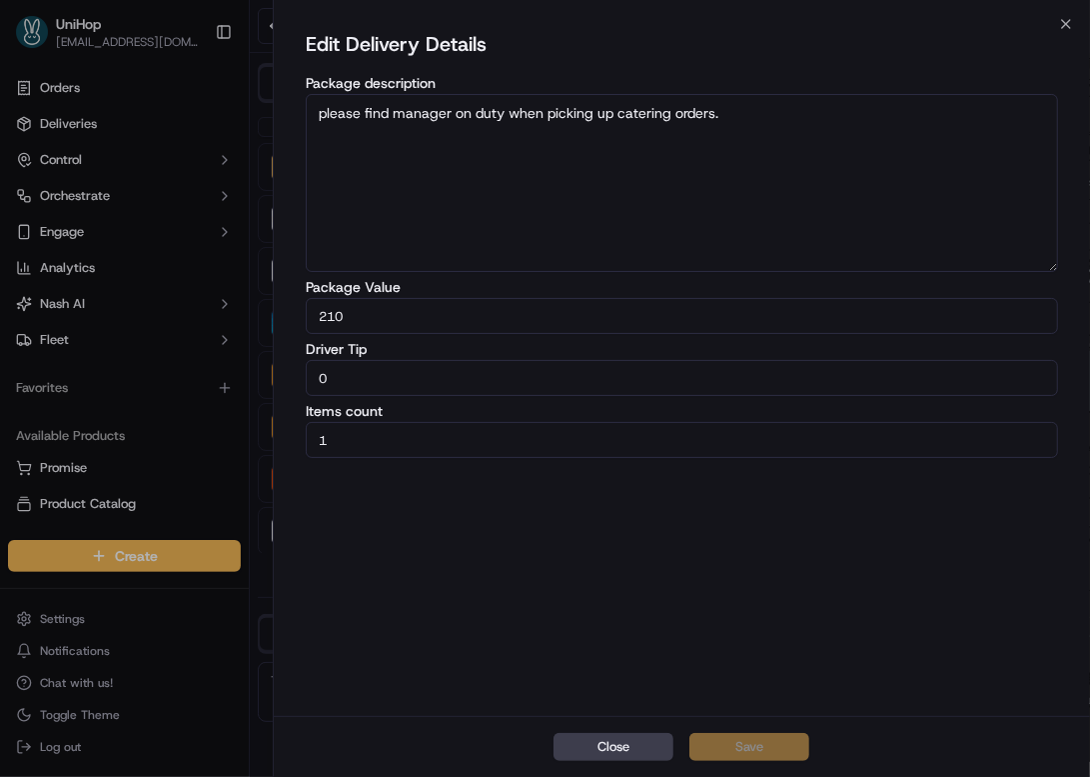
drag, startPoint x: 447, startPoint y: 387, endPoint x: 282, endPoint y: 388, distance: 164.9
click at [282, 388] on div "Edit Delivery Details Package description please find manager on duty when pick…" at bounding box center [682, 370] width 817 height 692
drag, startPoint x: 348, startPoint y: 385, endPoint x: 298, endPoint y: 380, distance: 50.2
click at [298, 380] on div "Edit Delivery Details Package description please find manager on duty when pick…" at bounding box center [682, 370] width 817 height 692
type input "5"
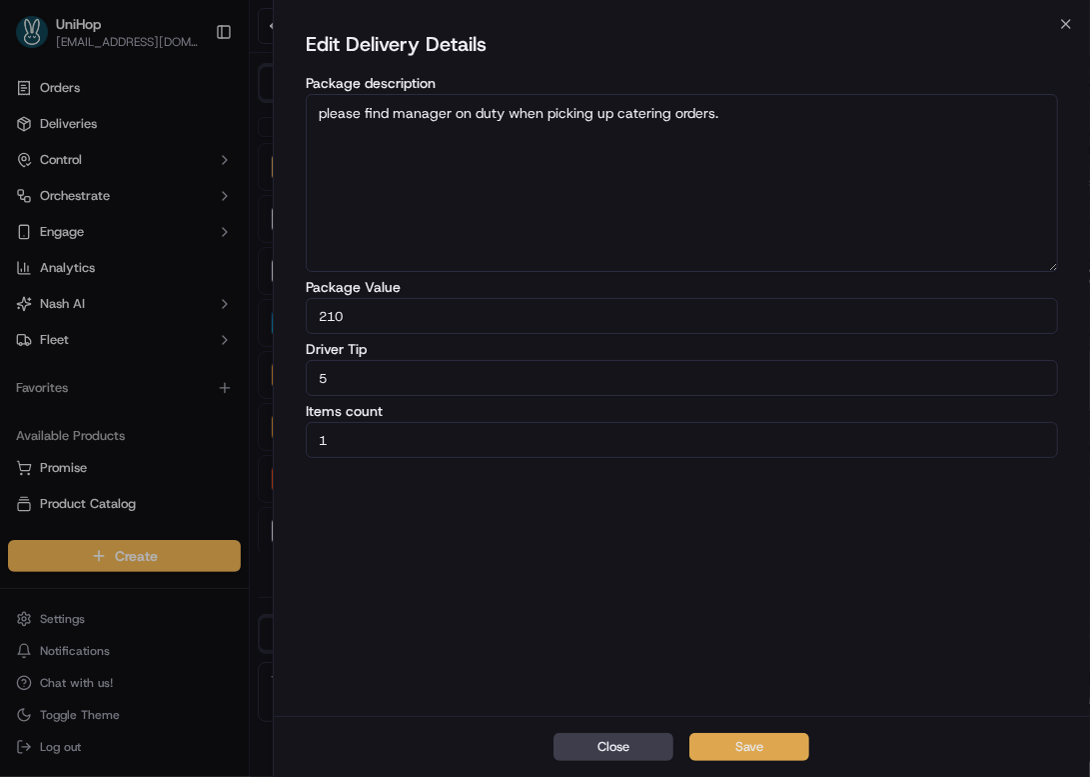
click at [737, 744] on button "Save" at bounding box center [750, 747] width 120 height 28
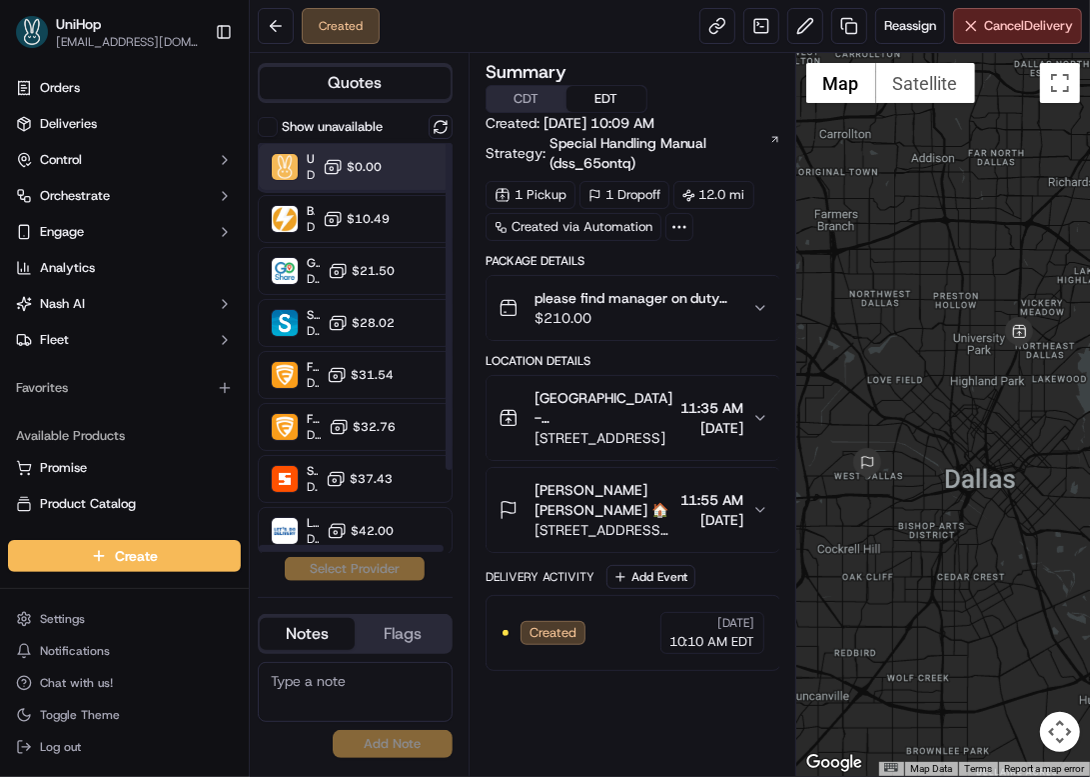
click at [386, 171] on div "UniHop Dropoff ETA - $0.00" at bounding box center [355, 167] width 195 height 48
click at [338, 579] on button "Assign Provider" at bounding box center [355, 569] width 142 height 24
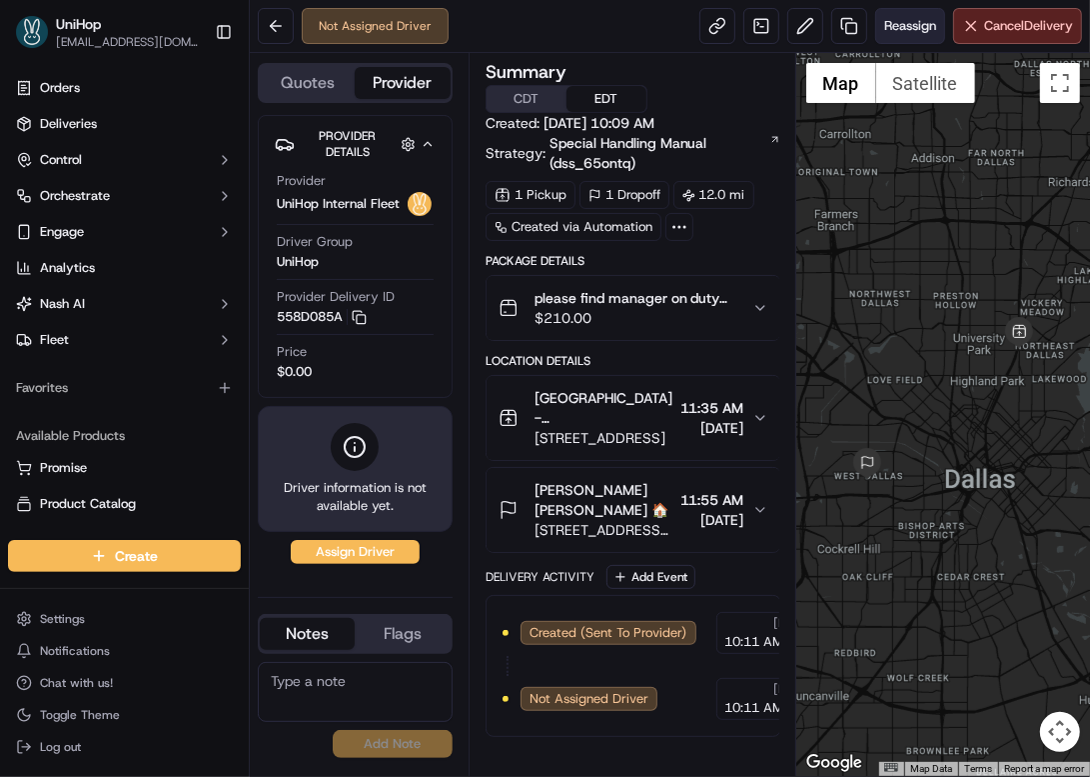
click at [891, 28] on span "Reassign" at bounding box center [910, 26] width 52 height 18
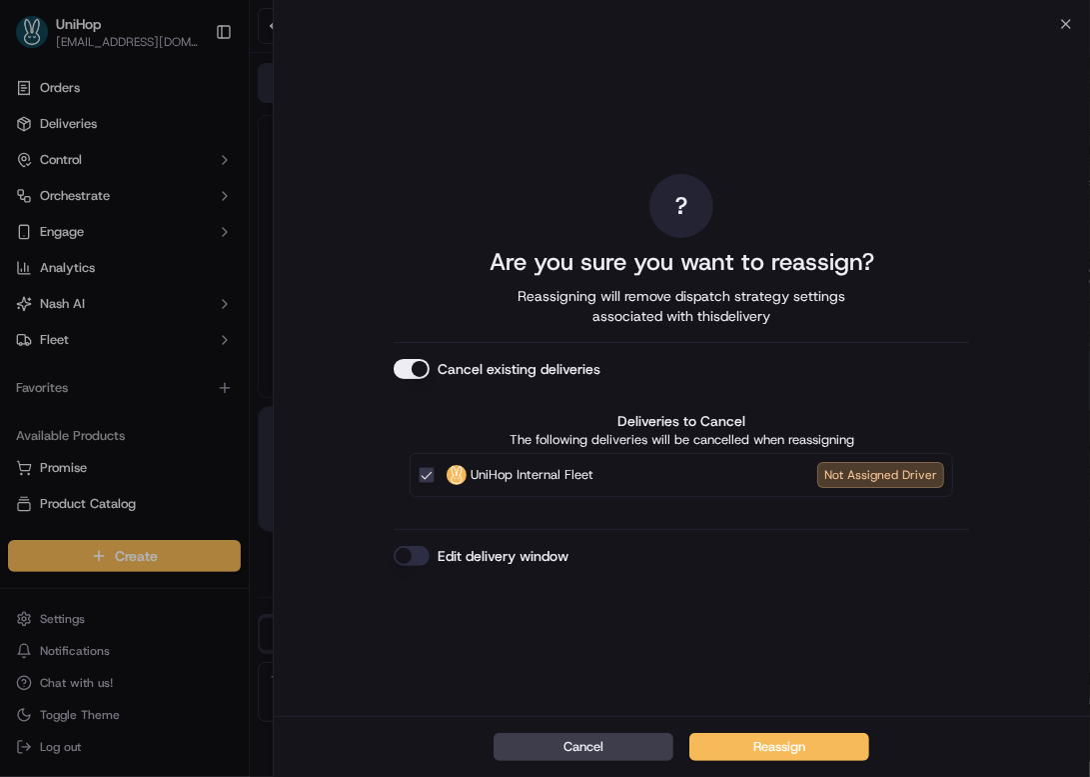
click at [422, 367] on button "Cancel existing deliveries" at bounding box center [412, 369] width 36 height 20
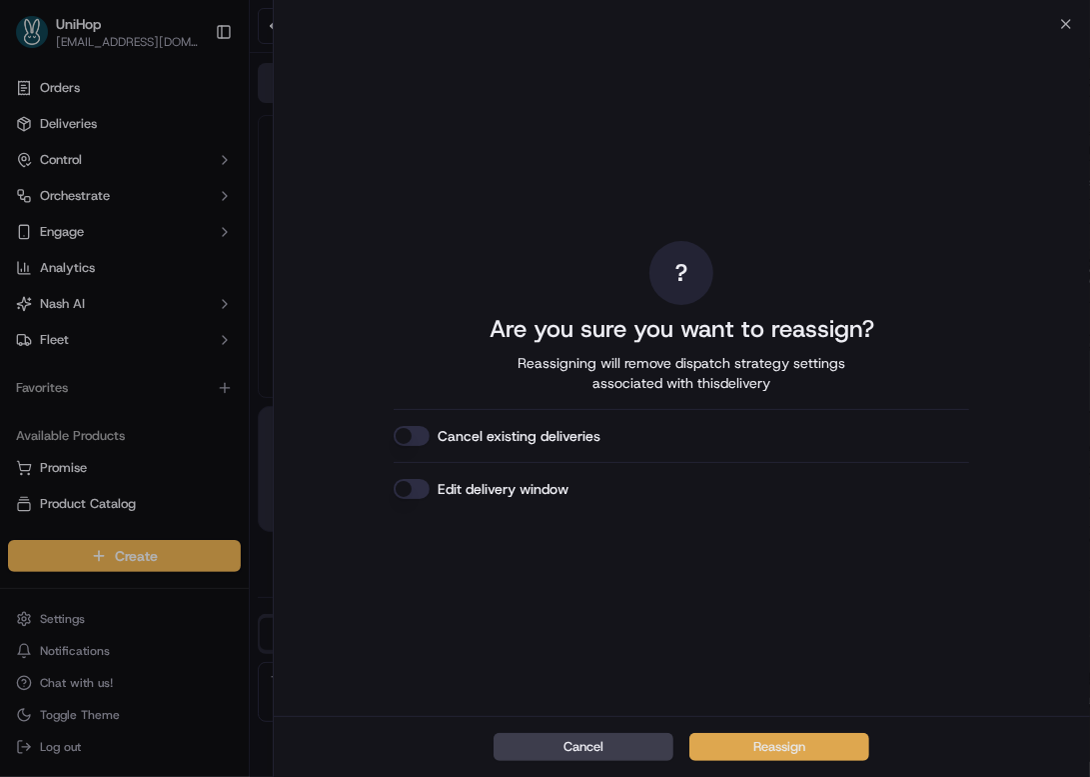
click at [773, 749] on button "Reassign" at bounding box center [780, 747] width 180 height 28
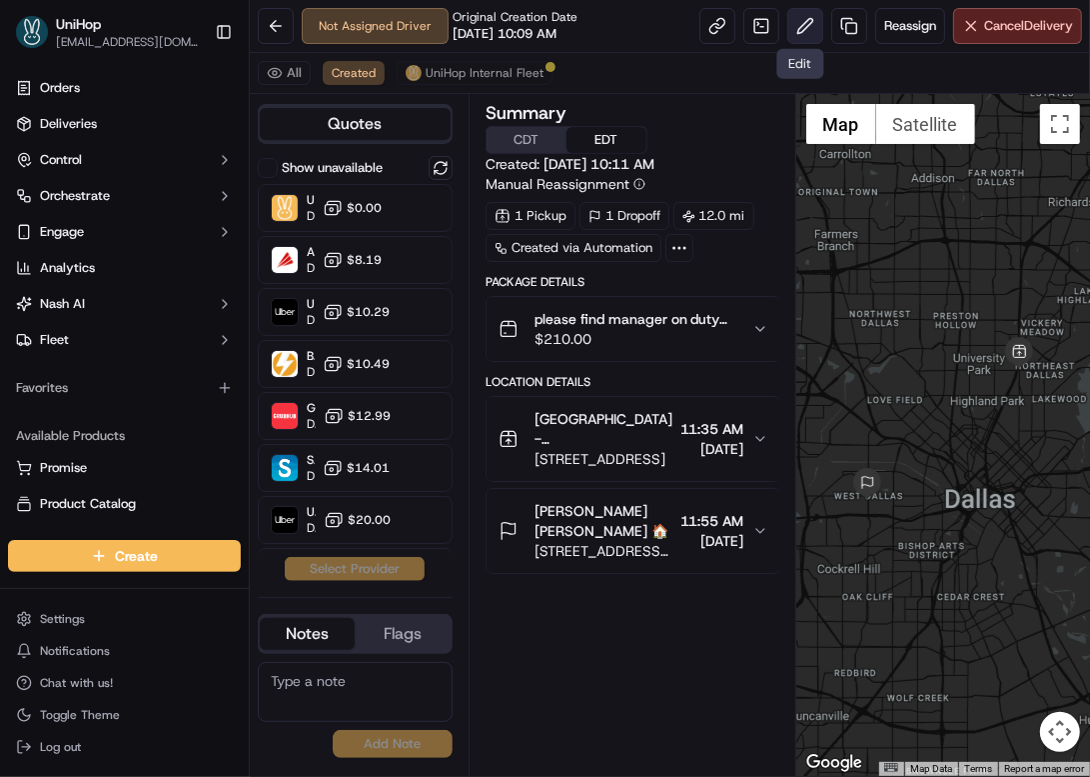
click at [788, 24] on button at bounding box center [806, 26] width 36 height 36
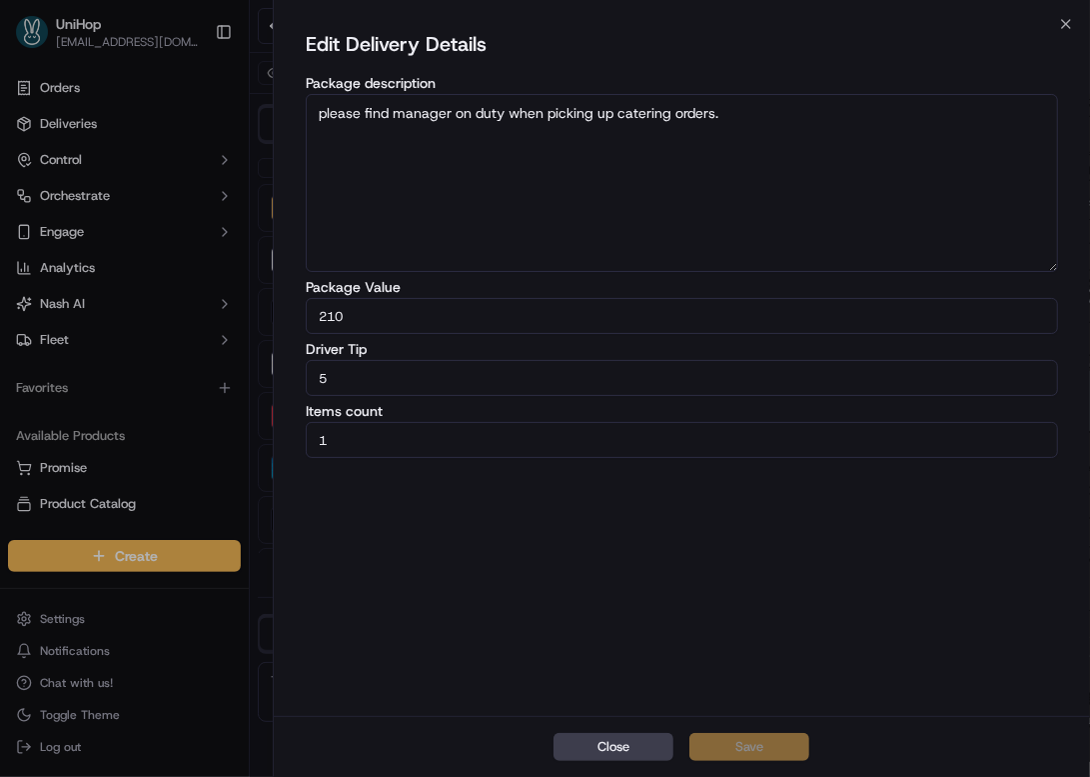
drag, startPoint x: 377, startPoint y: 381, endPoint x: 212, endPoint y: 399, distance: 165.9
click at [212, 399] on body "UniHop dispatch+j@unihop.app Toggle Sidebar Orders Deliveries Control Orchestra…" at bounding box center [545, 388] width 1090 height 777
type input "15"
click at [740, 739] on button "Save" at bounding box center [750, 747] width 120 height 28
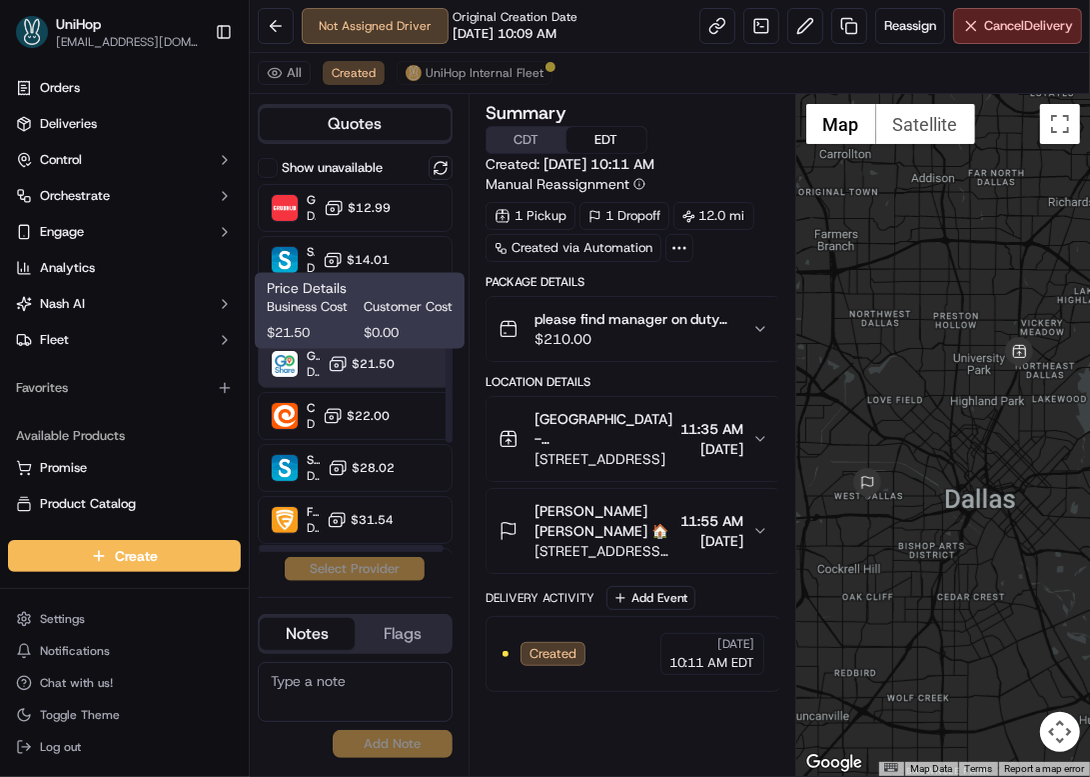
scroll to position [210, 0]
click at [354, 354] on span "$21.50" at bounding box center [373, 362] width 43 height 16
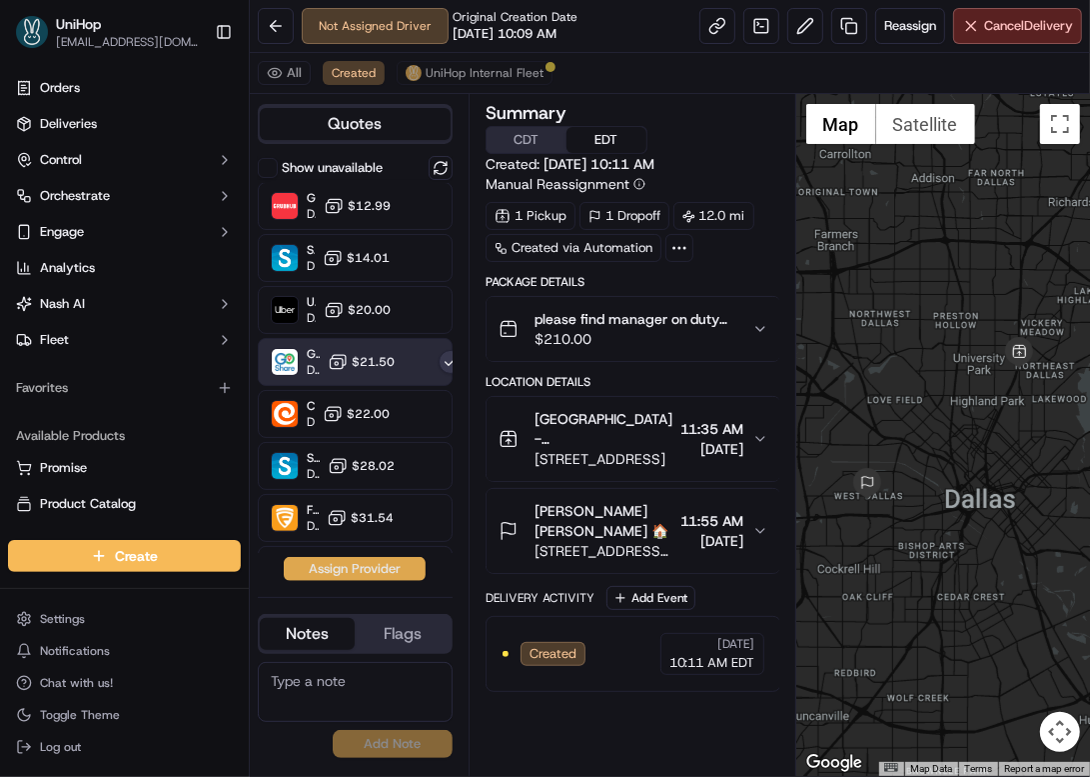
click at [304, 574] on button "Assign Provider" at bounding box center [355, 569] width 142 height 24
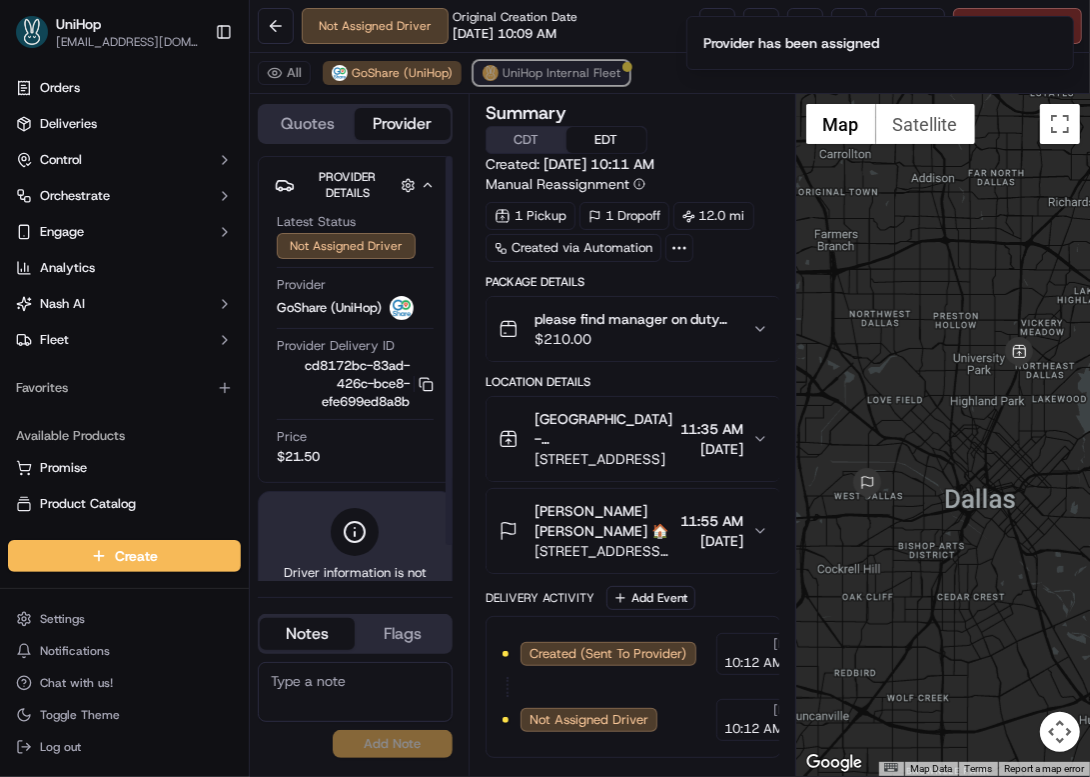
click at [507, 66] on span "UniHop Internal Fleet" at bounding box center [562, 73] width 118 height 16
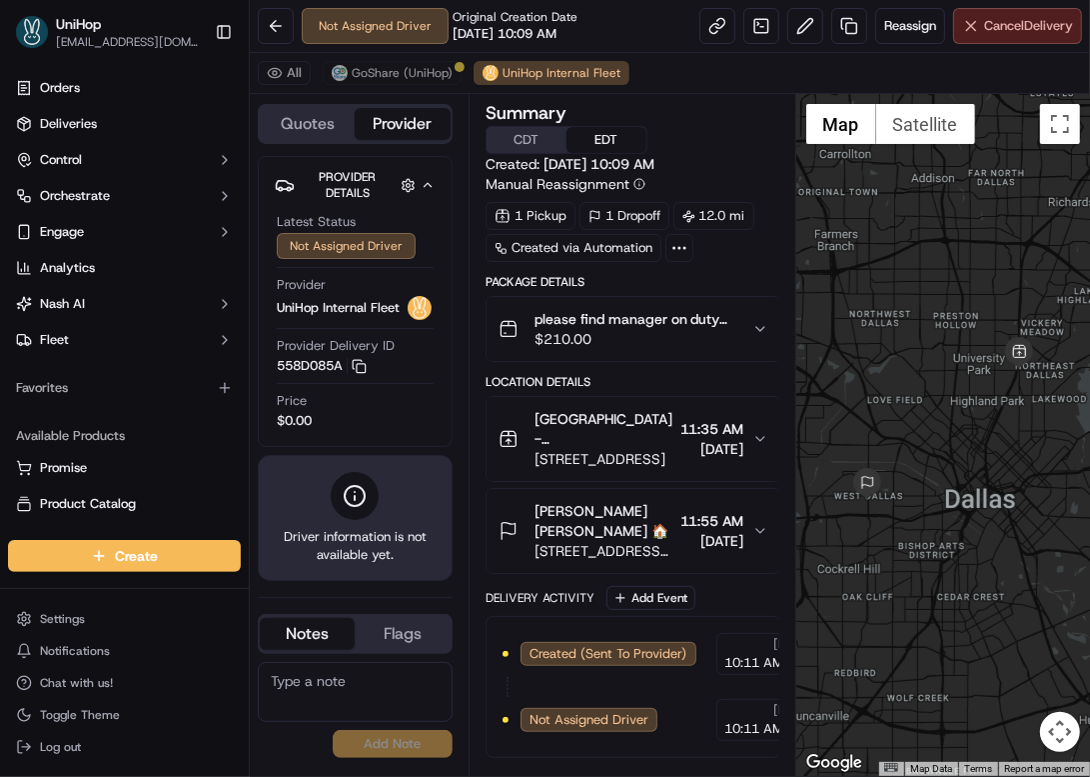
click at [987, 26] on span "Cancel Delivery" at bounding box center [1028, 26] width 89 height 18
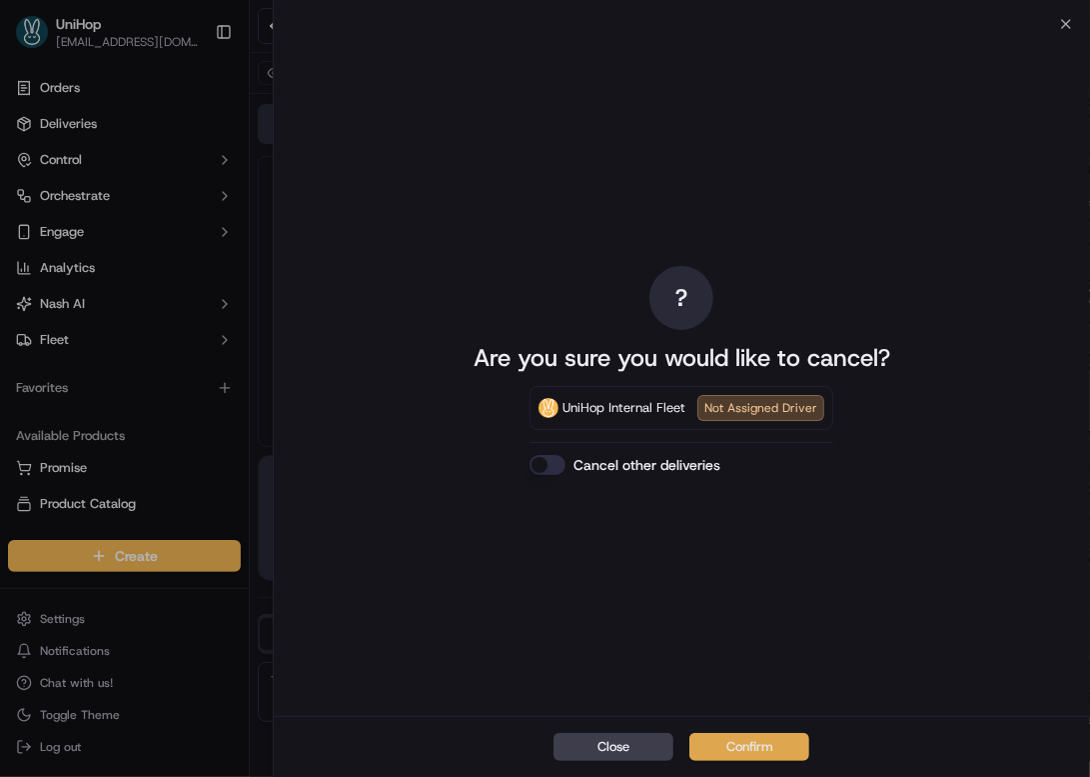
click at [736, 747] on button "Confirm" at bounding box center [750, 747] width 120 height 28
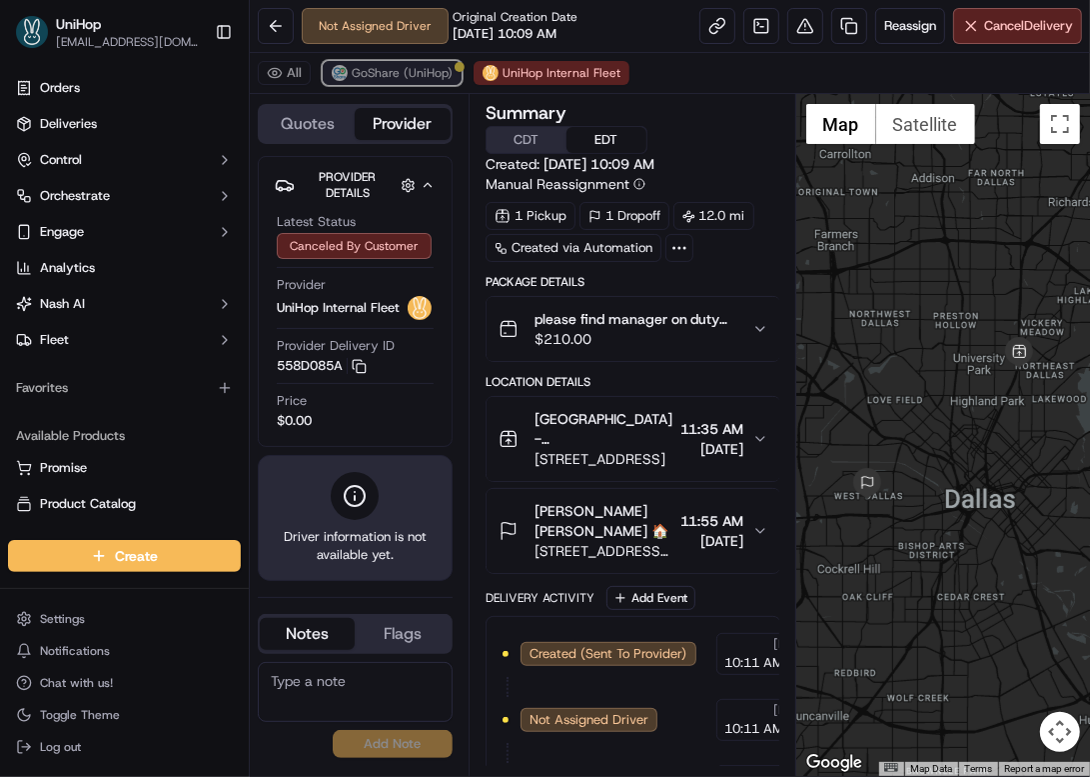
click at [423, 67] on span "GoShare (UniHop)" at bounding box center [402, 73] width 101 height 16
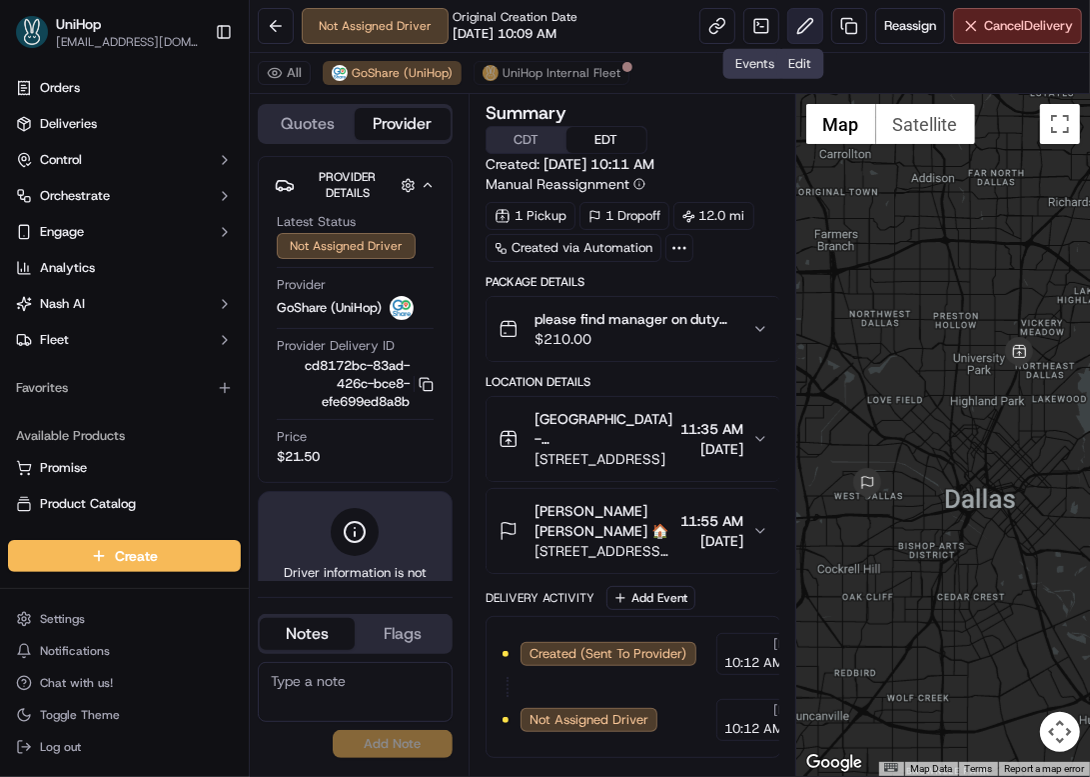
click at [793, 24] on button at bounding box center [806, 26] width 36 height 36
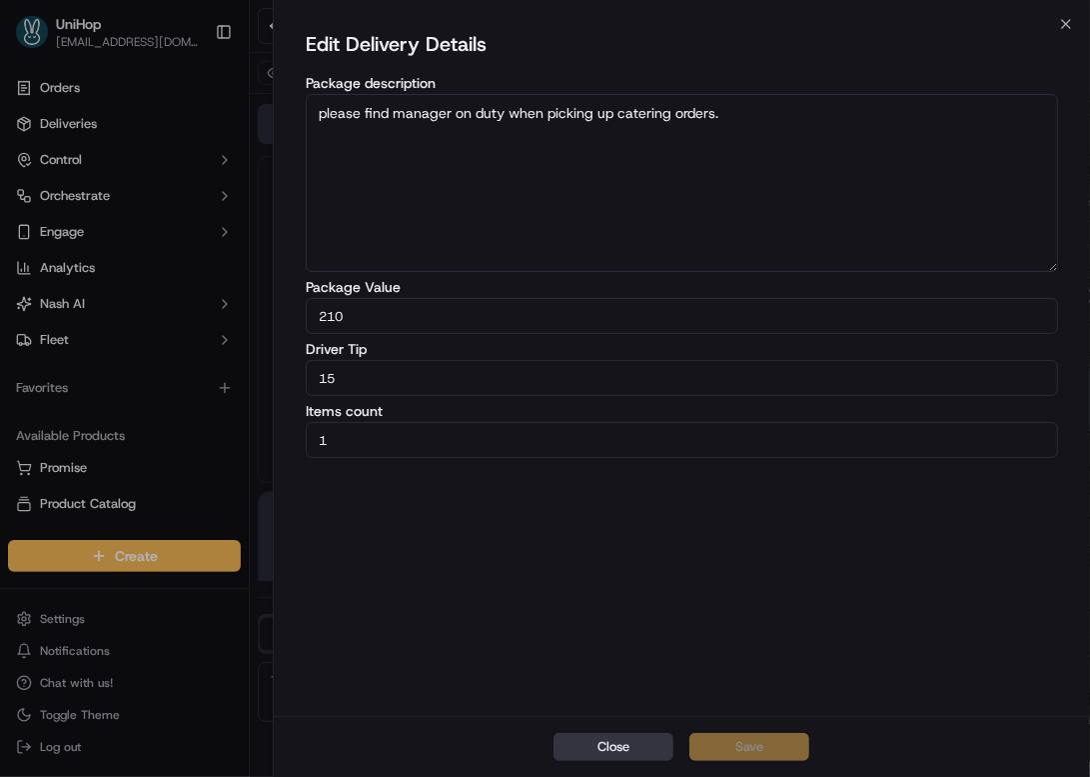
click at [625, 752] on button "Close" at bounding box center [614, 747] width 120 height 28
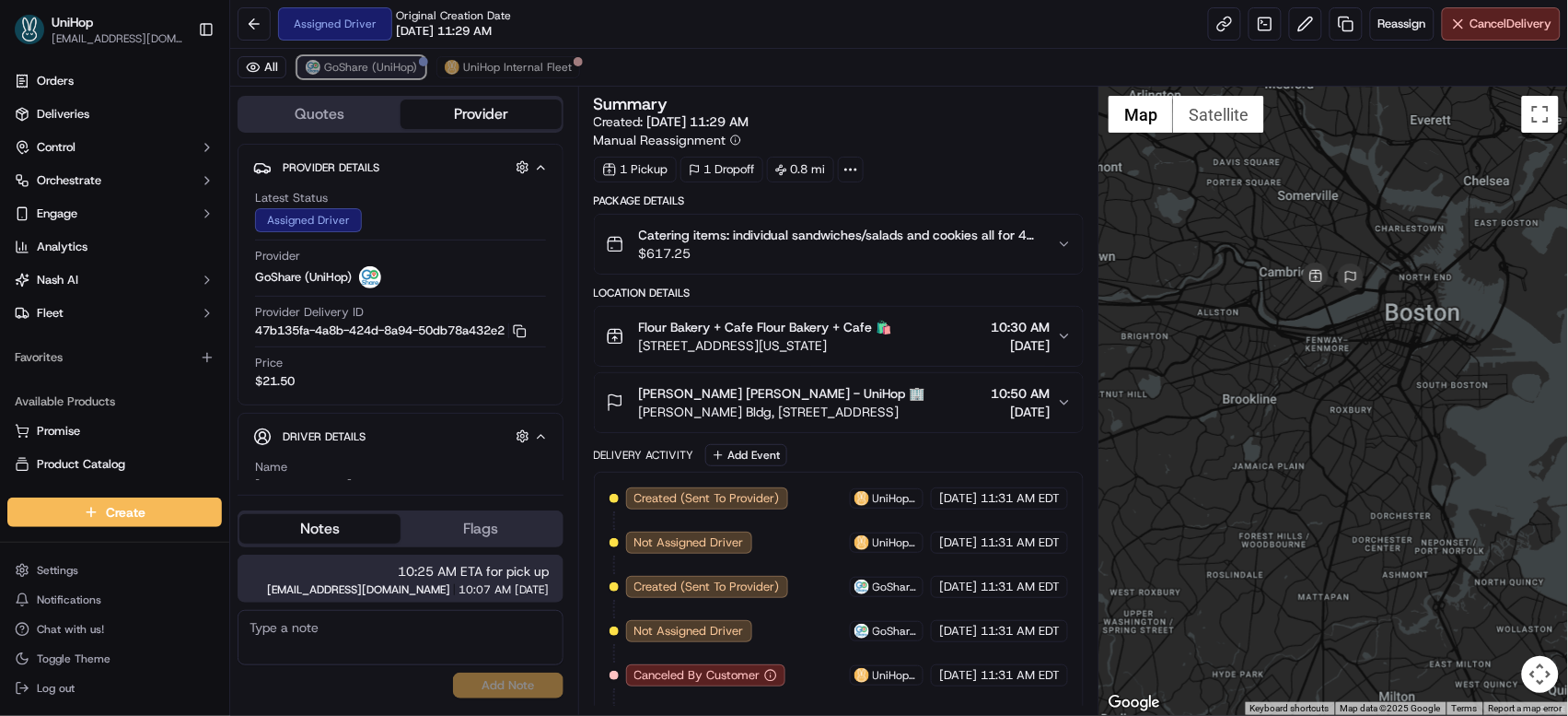
click at [404, 73] on span "GoShare (UniHop)" at bounding box center [370, 67] width 93 height 15
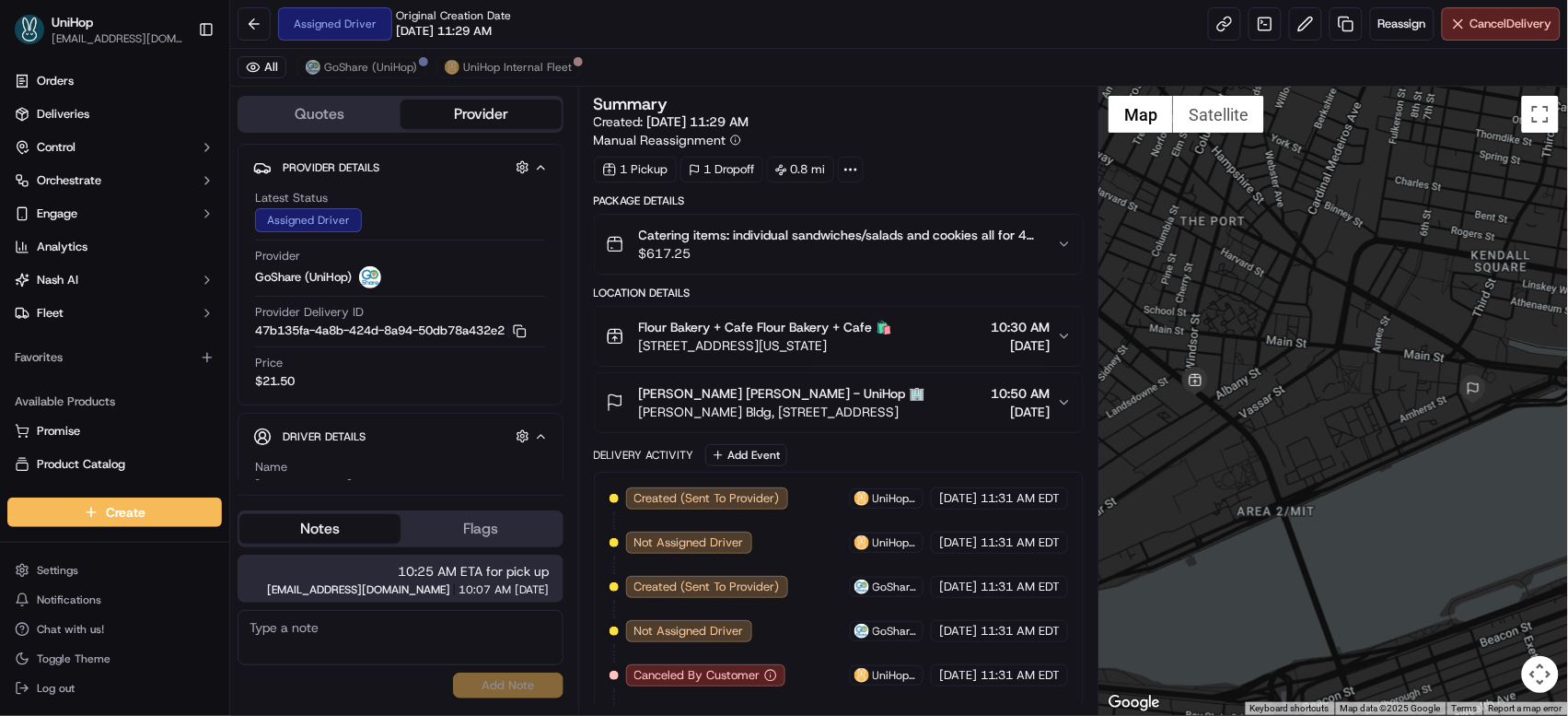
click at [353, 51] on div "All GoShare (UniHop) UniHop Internal Fleet" at bounding box center [899, 67] width 1338 height 38
click at [345, 66] on span "GoShare (UniHop)" at bounding box center [370, 67] width 93 height 15
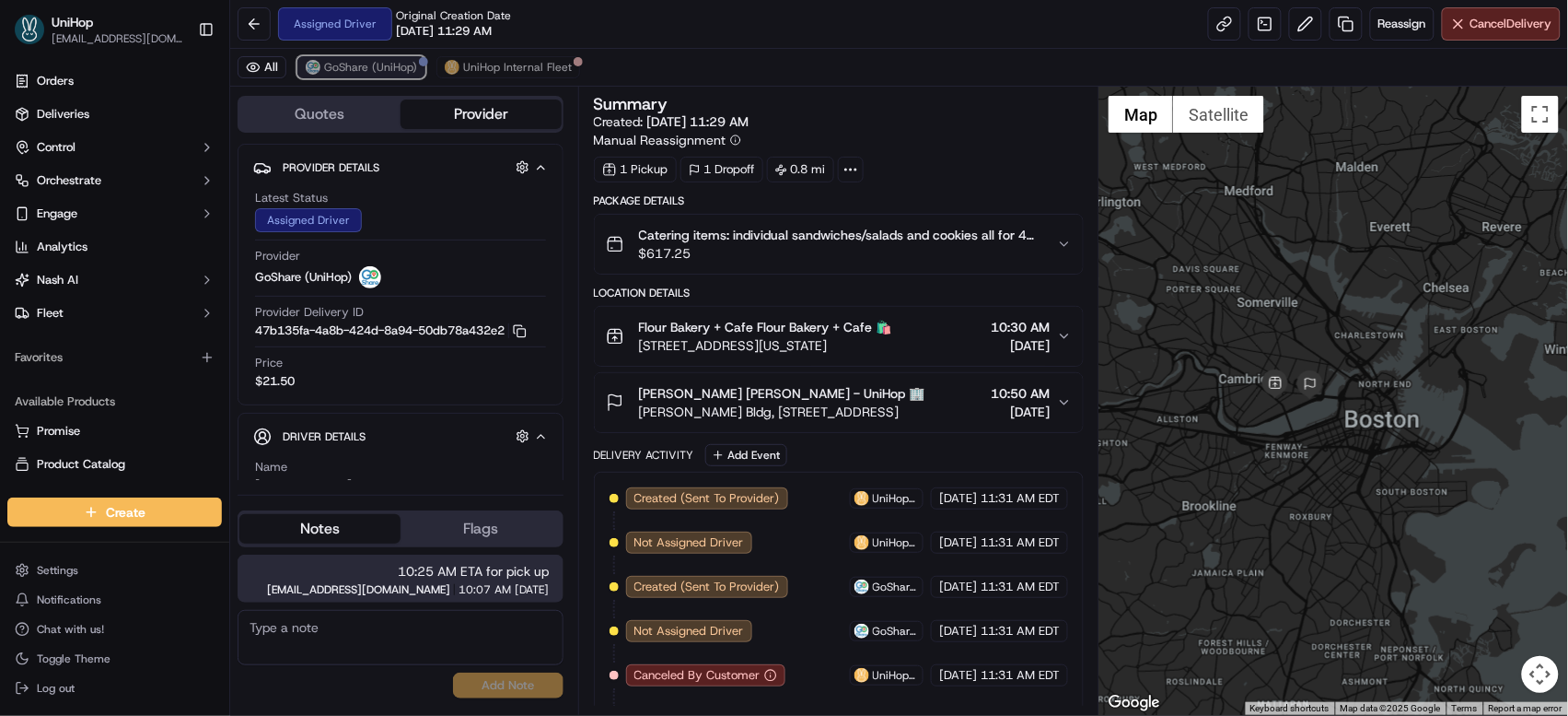
click at [333, 73] on span "GoShare (UniHop)" at bounding box center [370, 67] width 93 height 15
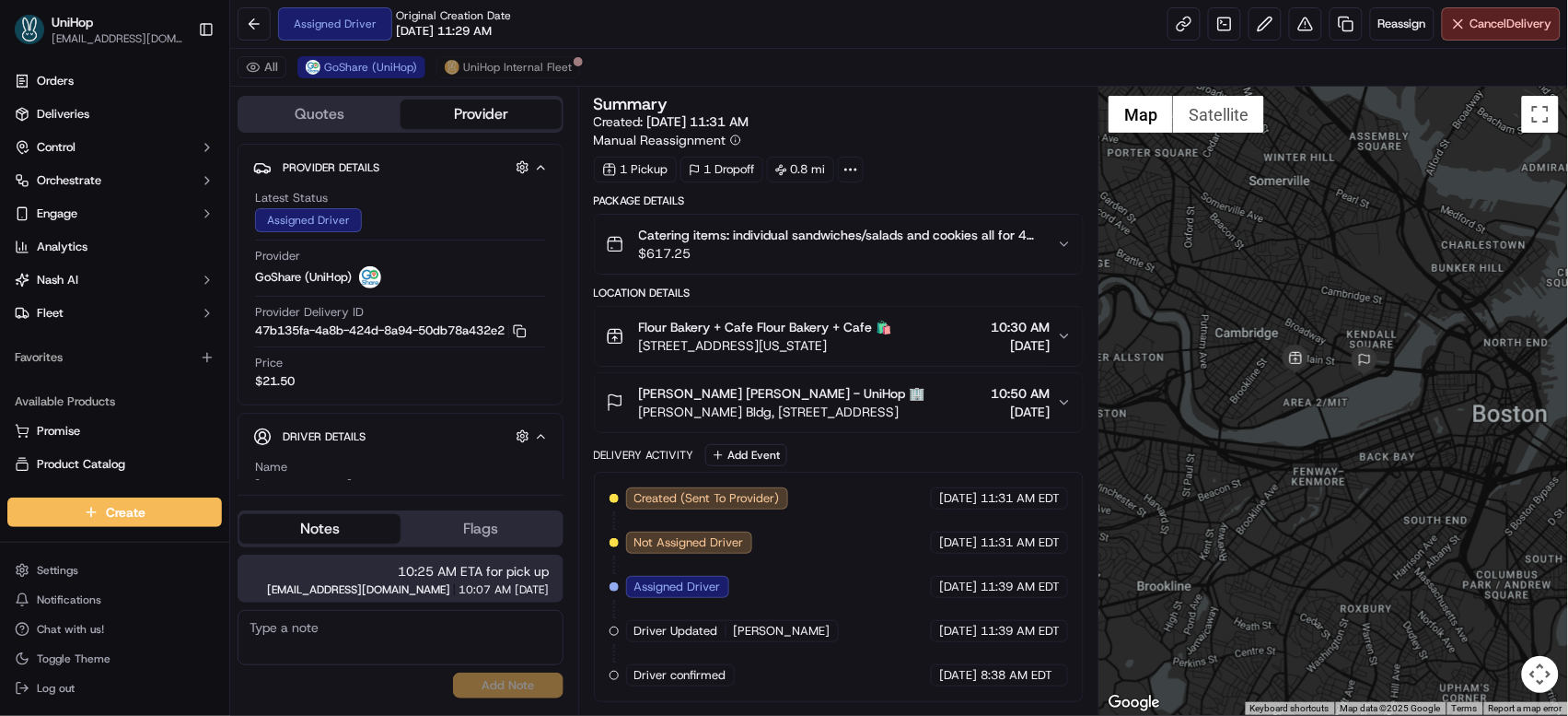
drag, startPoint x: 1286, startPoint y: 383, endPoint x: 1353, endPoint y: 279, distance: 123.7
click at [1353, 279] on div at bounding box center [1333, 401] width 469 height 628
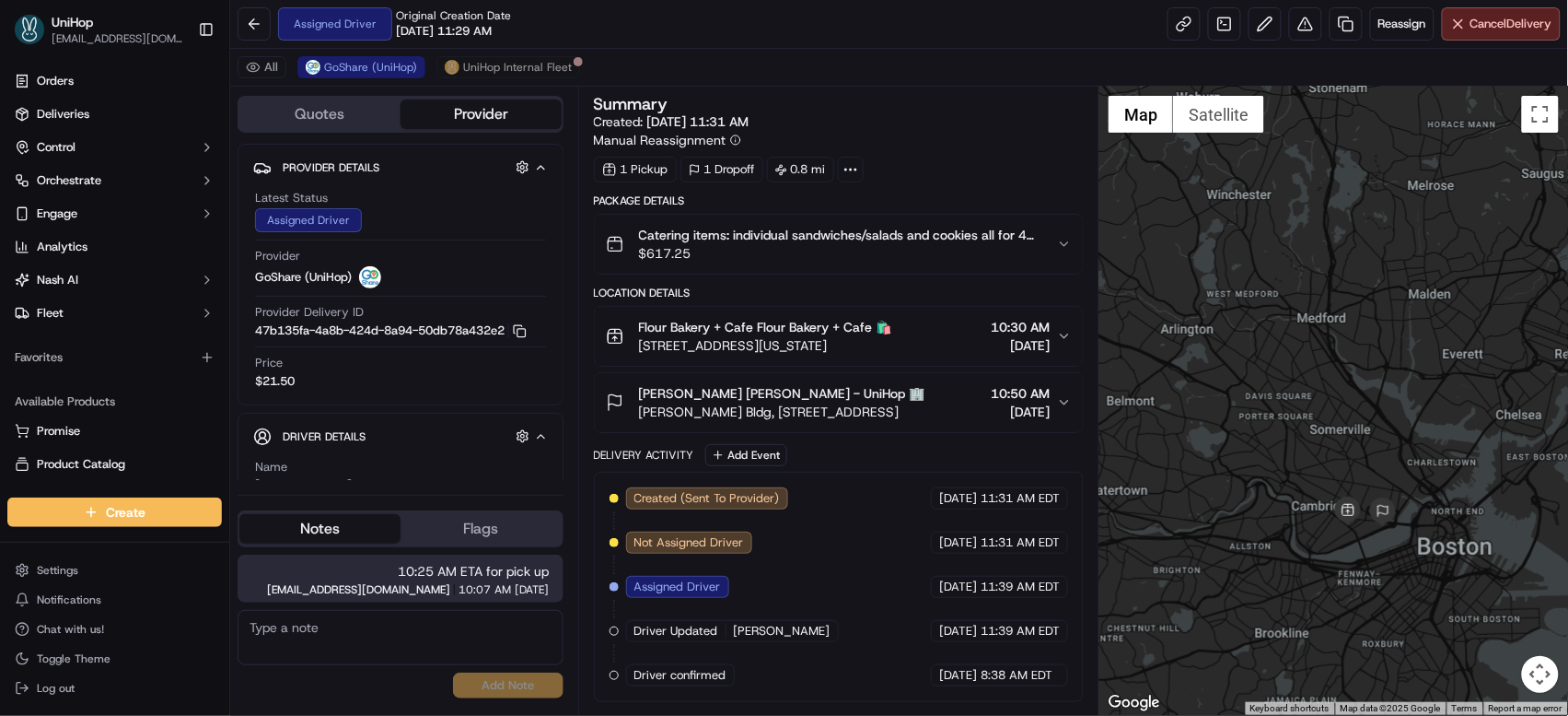
drag, startPoint x: 1273, startPoint y: 385, endPoint x: 1340, endPoint y: 276, distance: 127.9
click at [1340, 276] on div at bounding box center [1333, 401] width 469 height 628
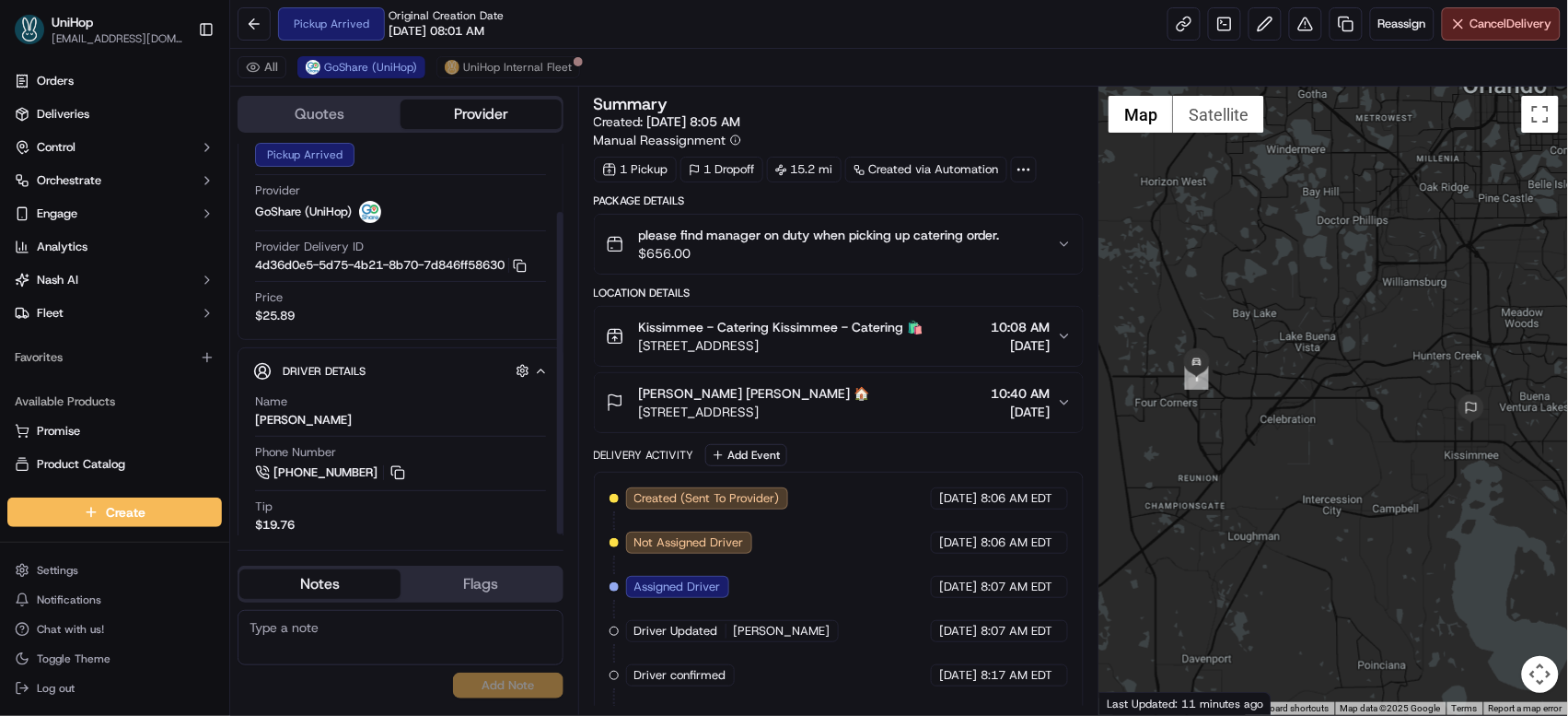
scroll to position [84, 0]
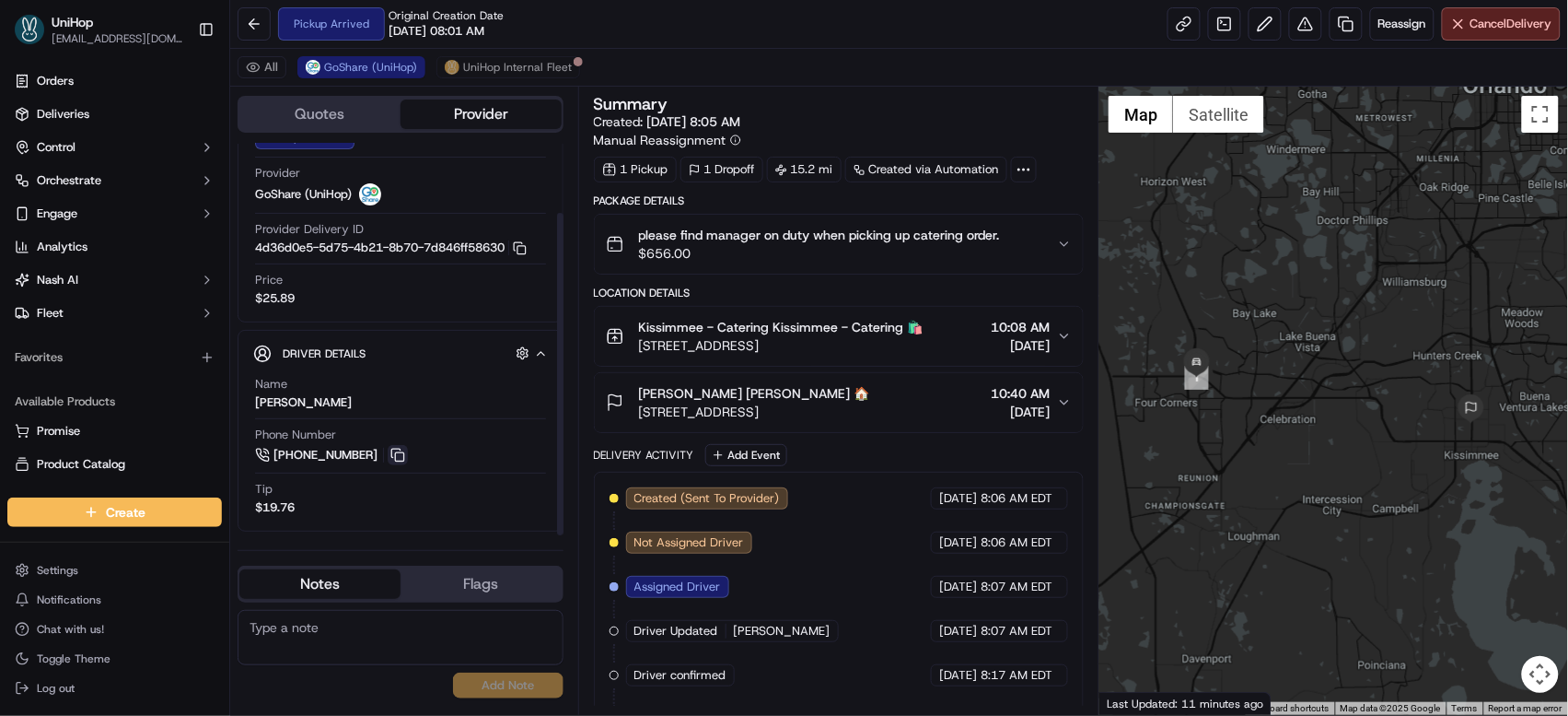
click at [404, 460] on button at bounding box center [398, 455] width 20 height 20
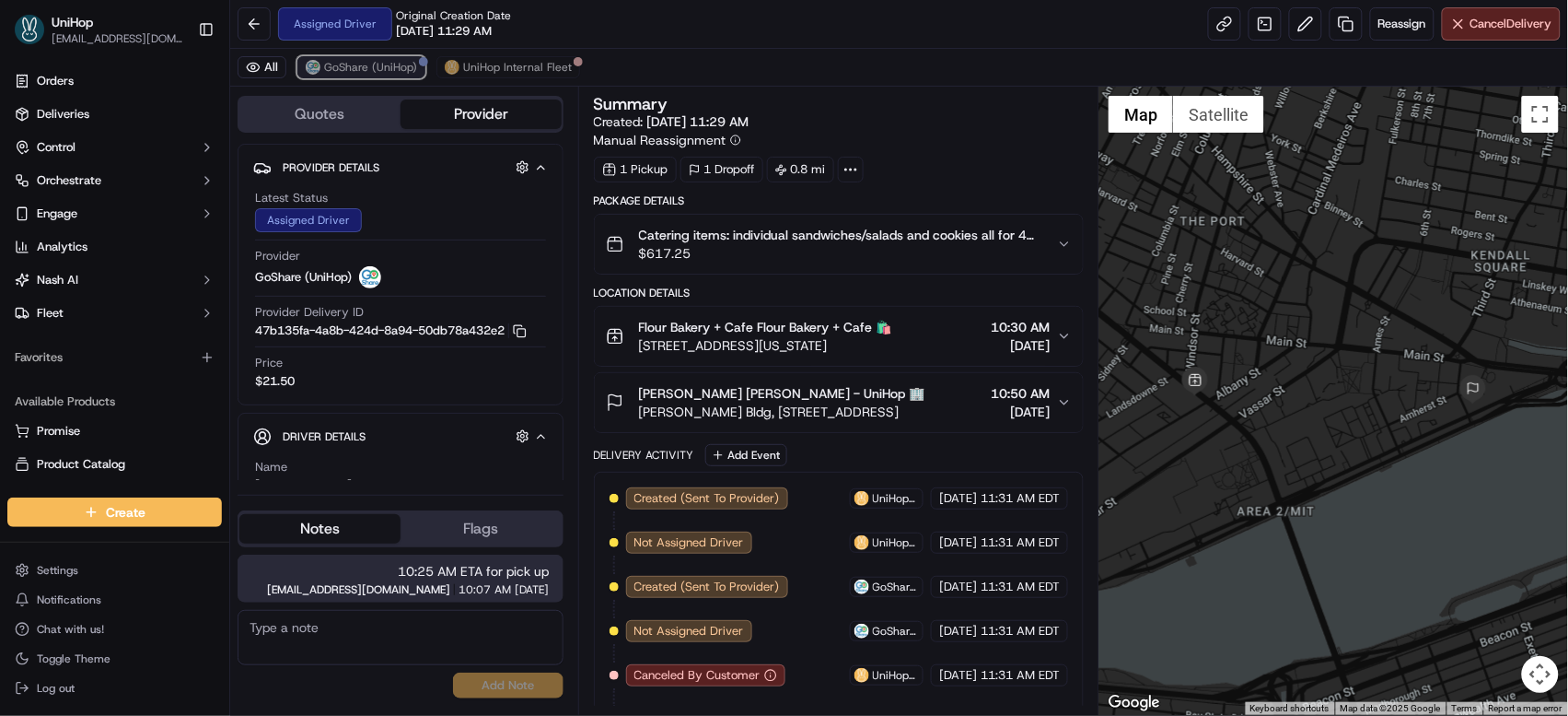
click at [324, 71] on span "GoShare (UniHop)" at bounding box center [370, 67] width 93 height 15
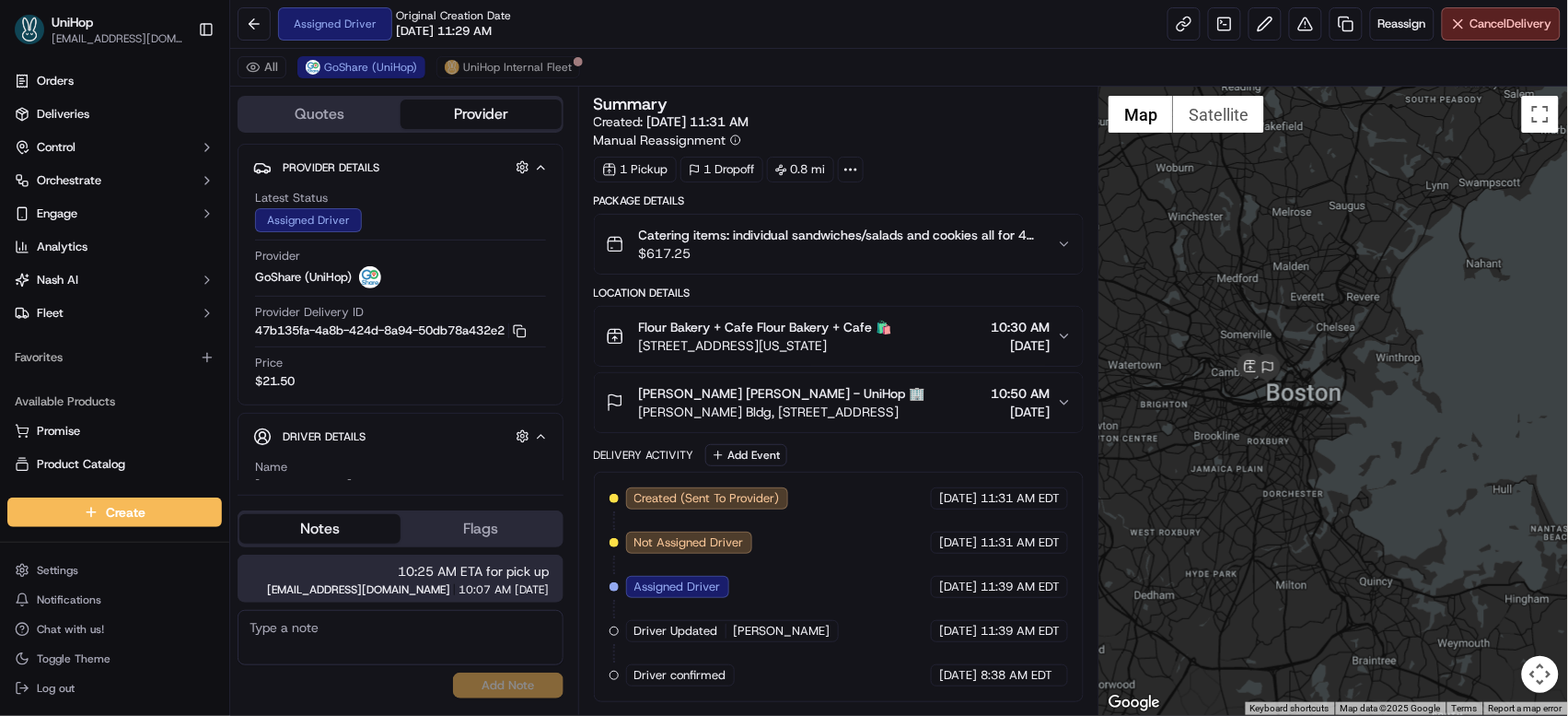
drag, startPoint x: 1274, startPoint y: 263, endPoint x: 1276, endPoint y: 419, distance: 156.0
click at [1276, 419] on div at bounding box center [1333, 401] width 469 height 628
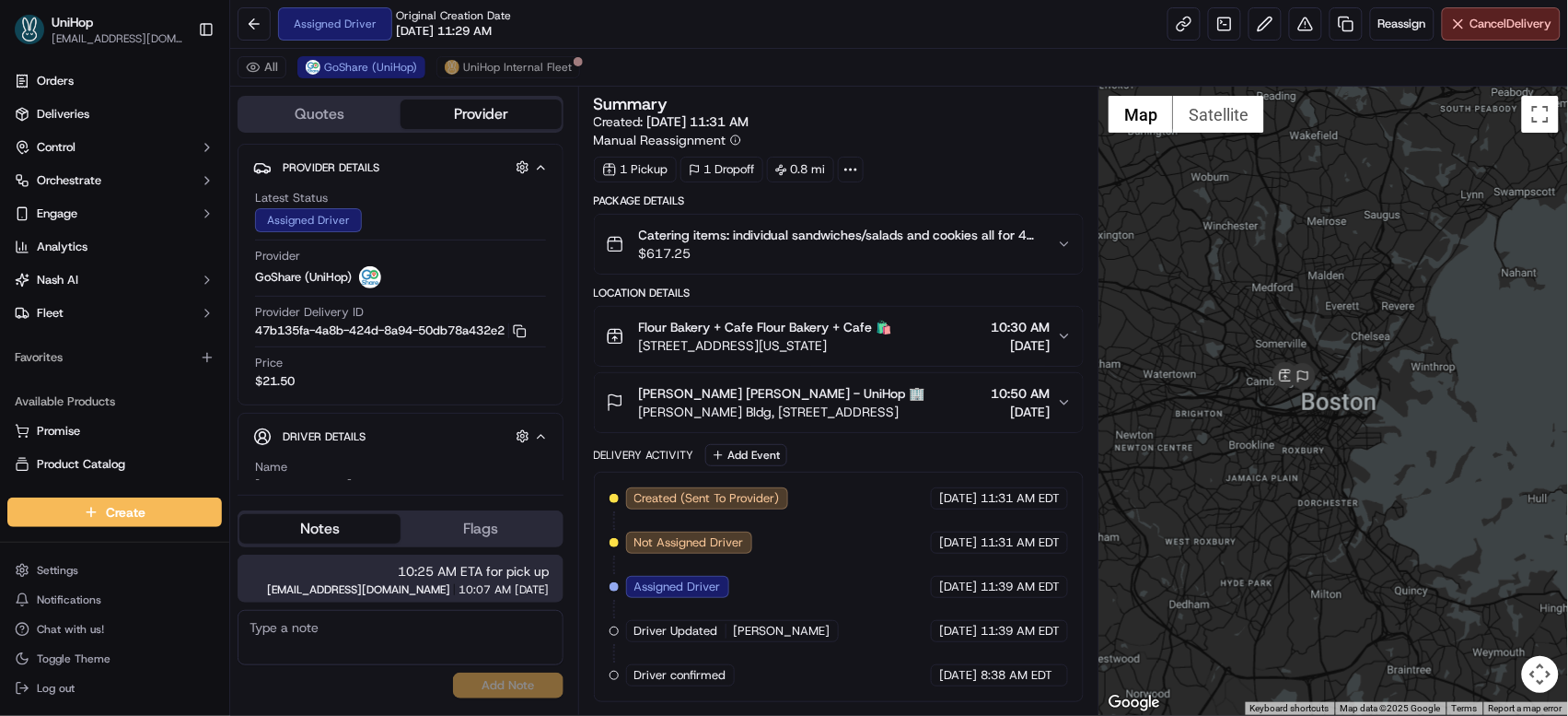
drag, startPoint x: 1267, startPoint y: 301, endPoint x: 1308, endPoint y: 282, distance: 45.2
click at [1308, 282] on div at bounding box center [1333, 401] width 469 height 628
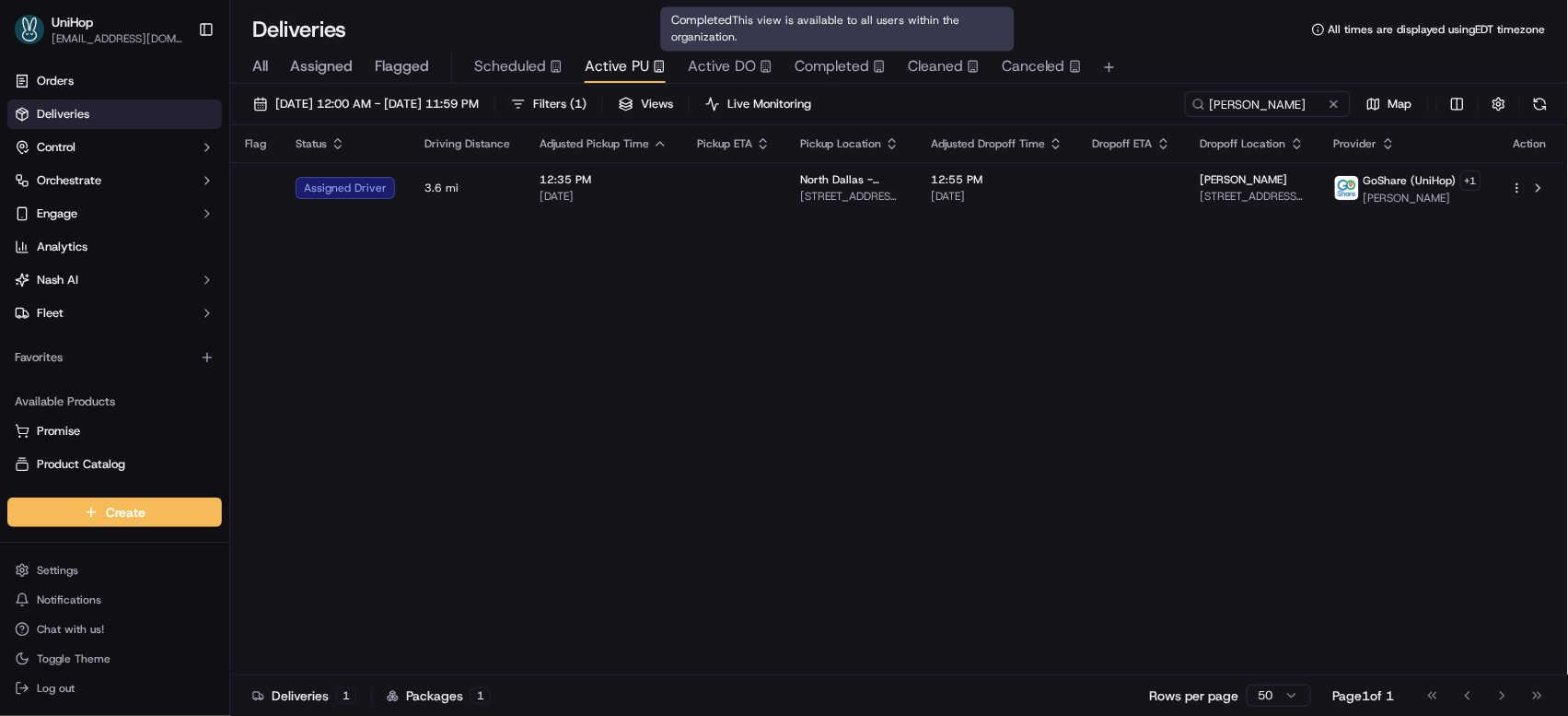
click at [860, 65] on span "Completed" at bounding box center [831, 66] width 75 height 22
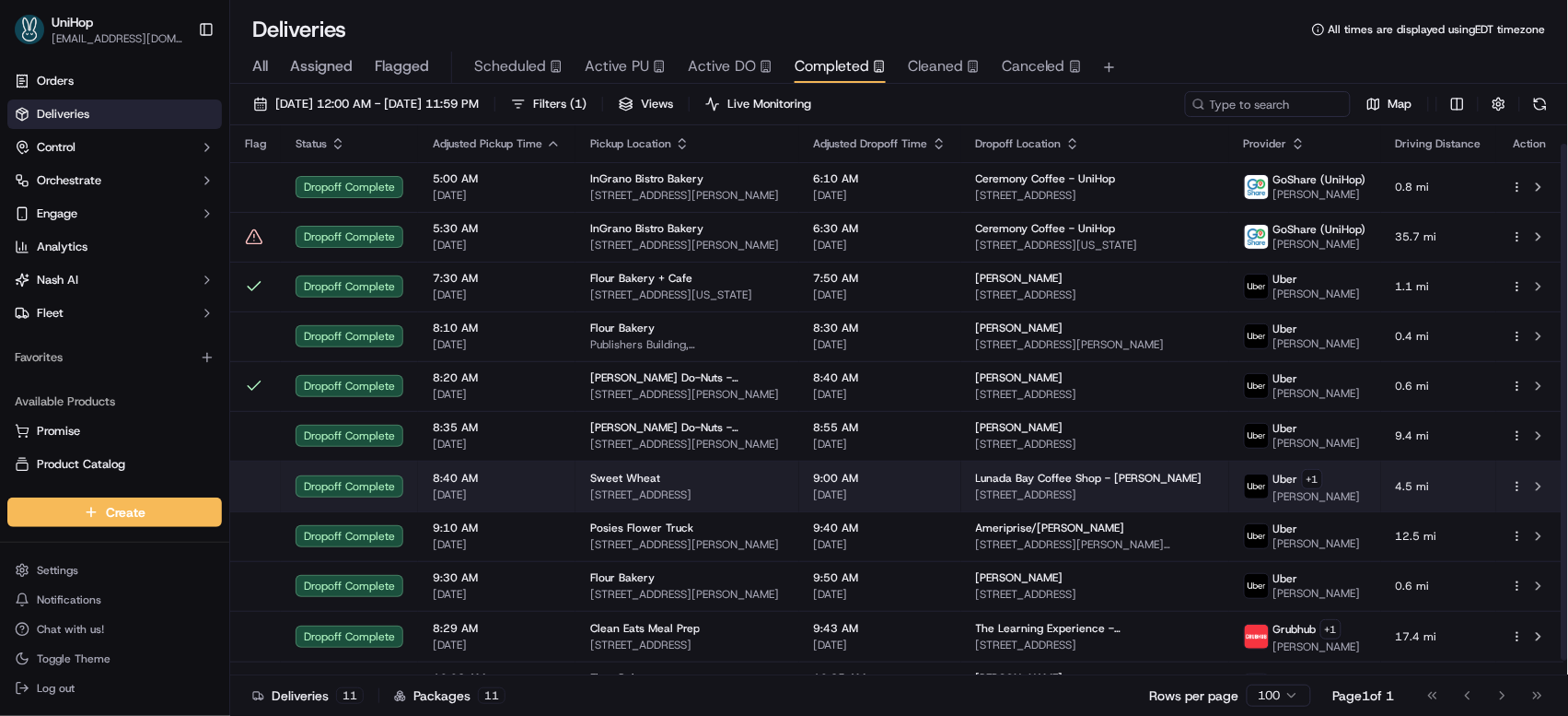
scroll to position [37, 0]
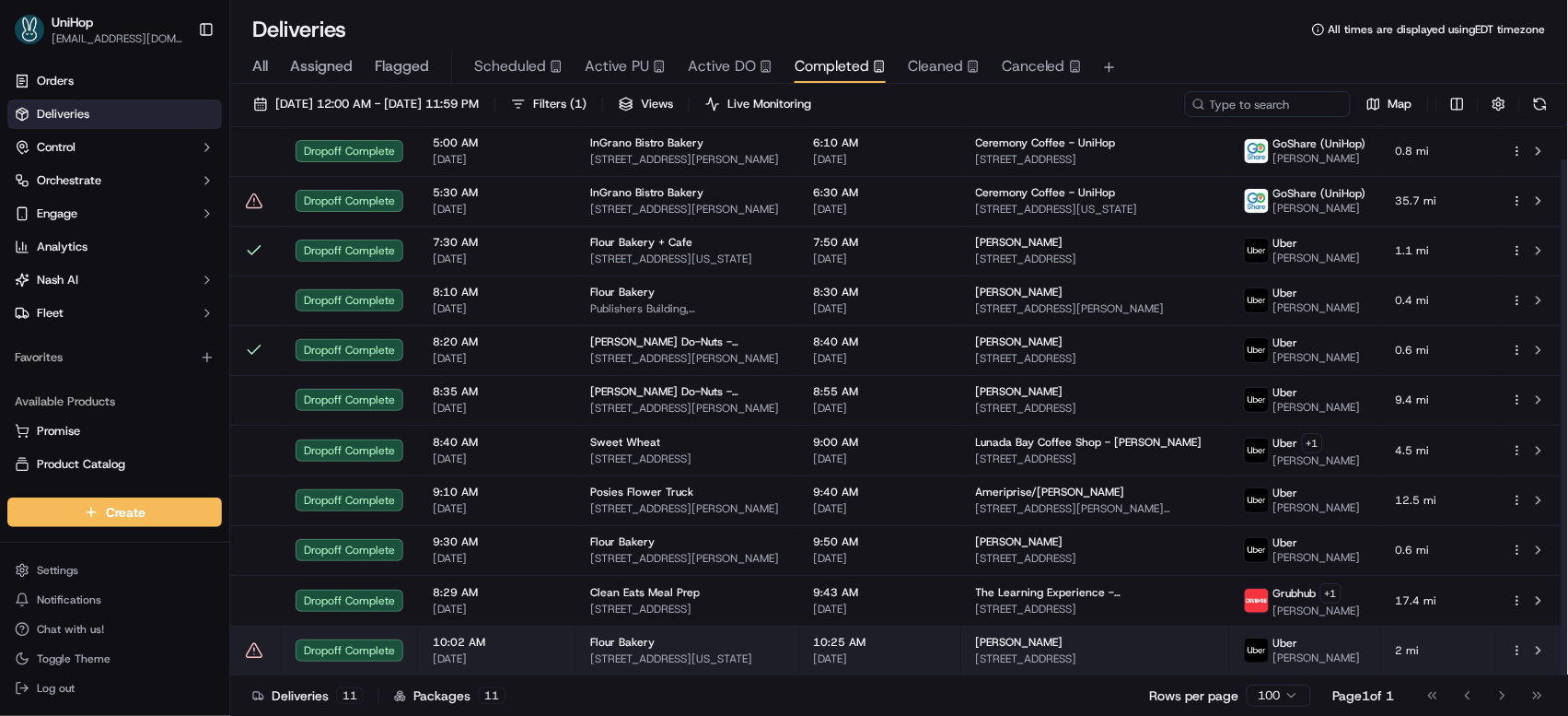
click at [824, 643] on td "10:25 AM [DATE]" at bounding box center [880, 651] width 162 height 50
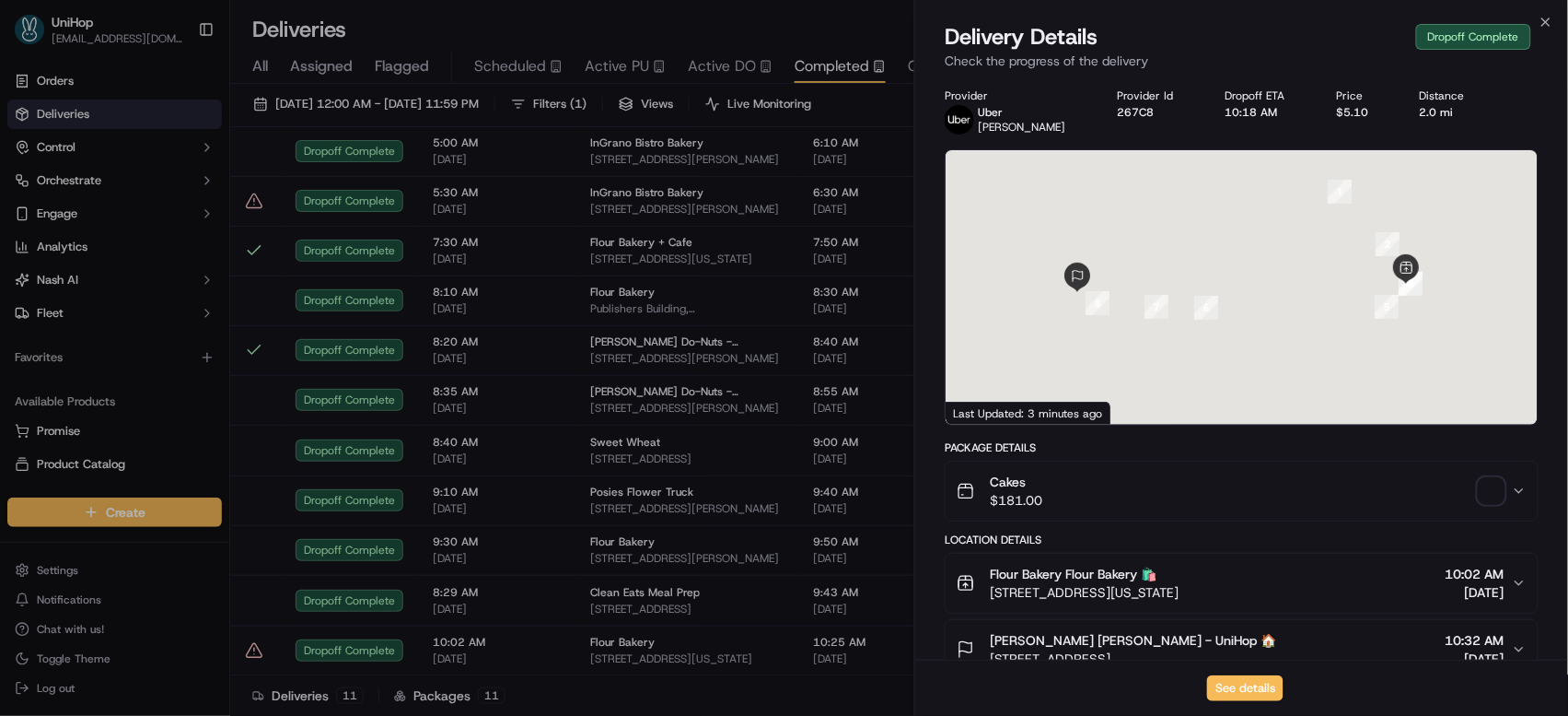
scroll to position [571, 0]
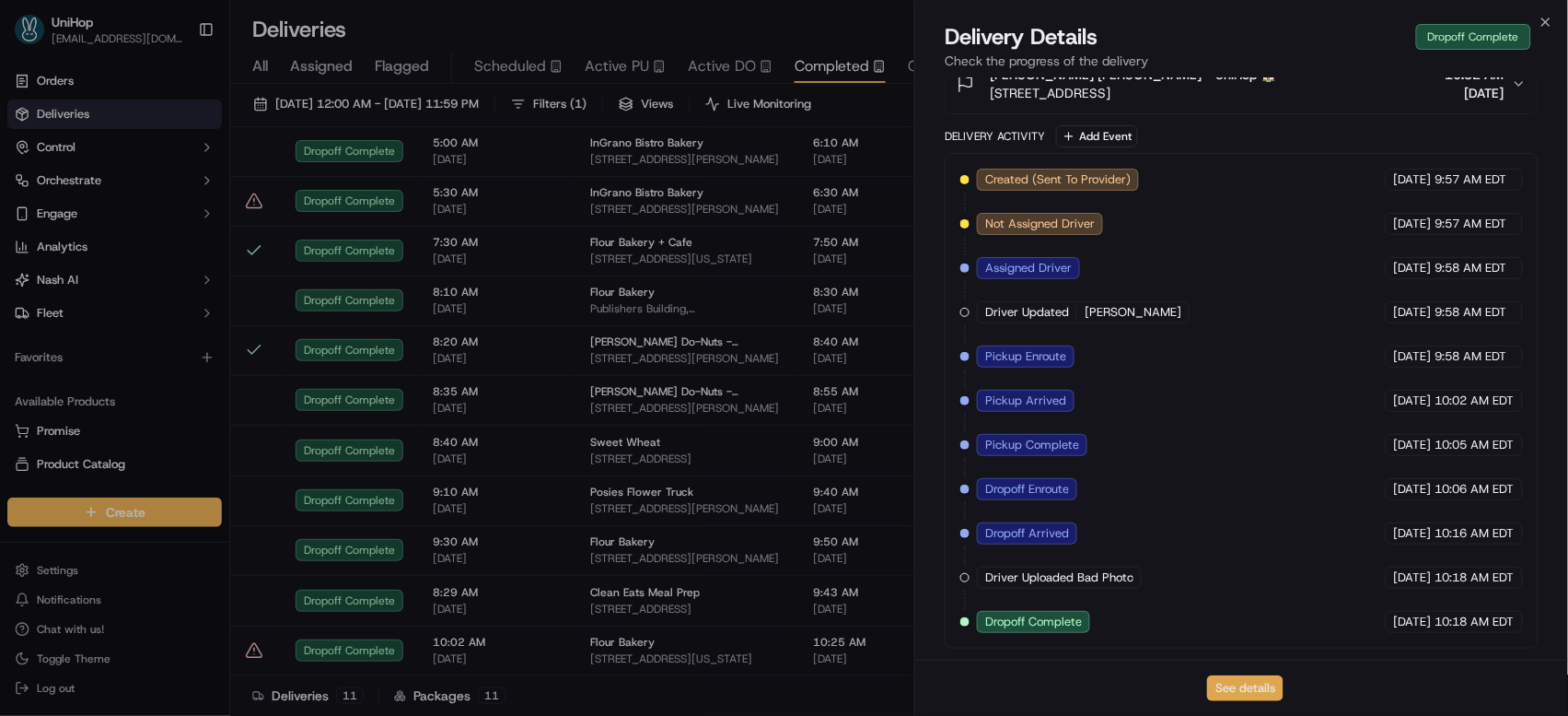
click at [1246, 687] on button "See details" at bounding box center [1245, 688] width 76 height 26
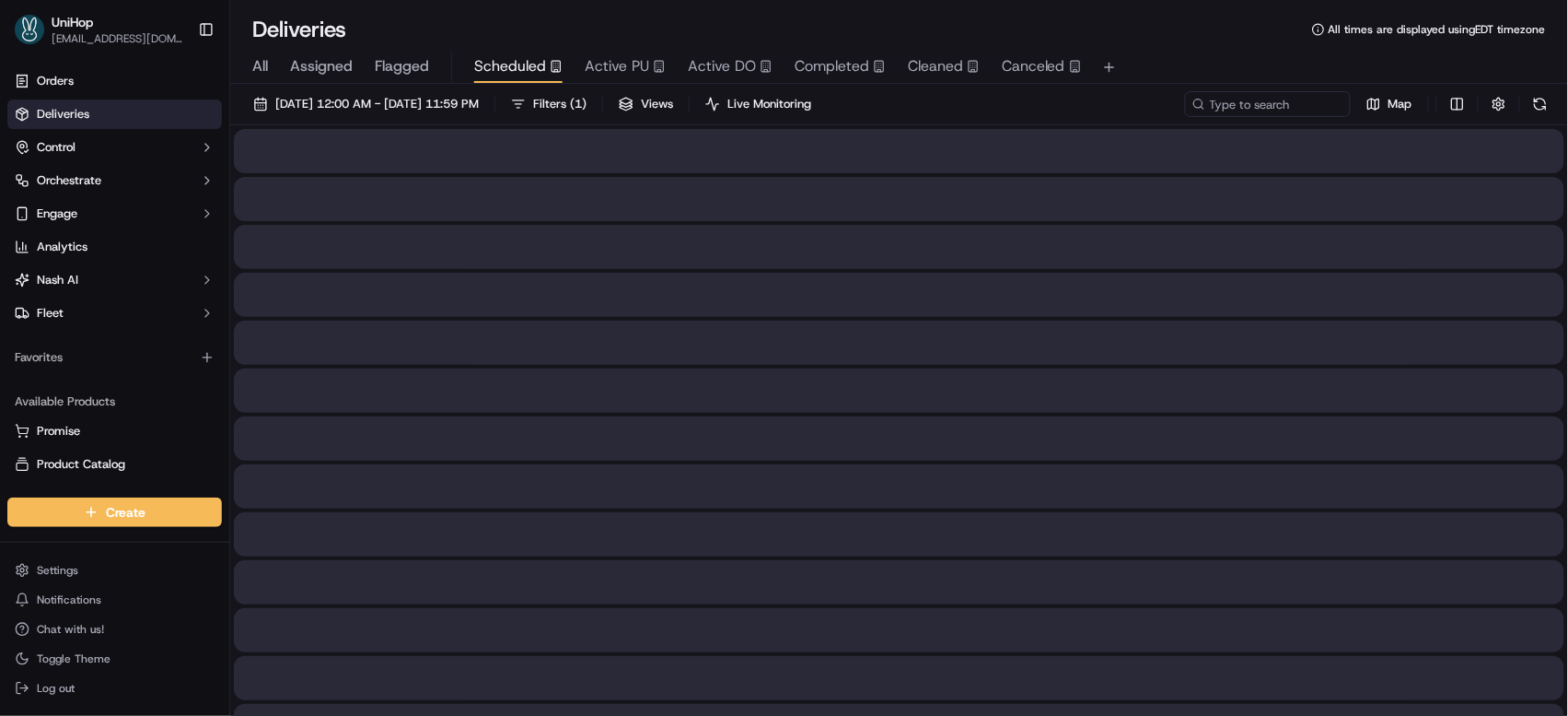
click at [542, 63] on span "Scheduled" at bounding box center [510, 66] width 72 height 22
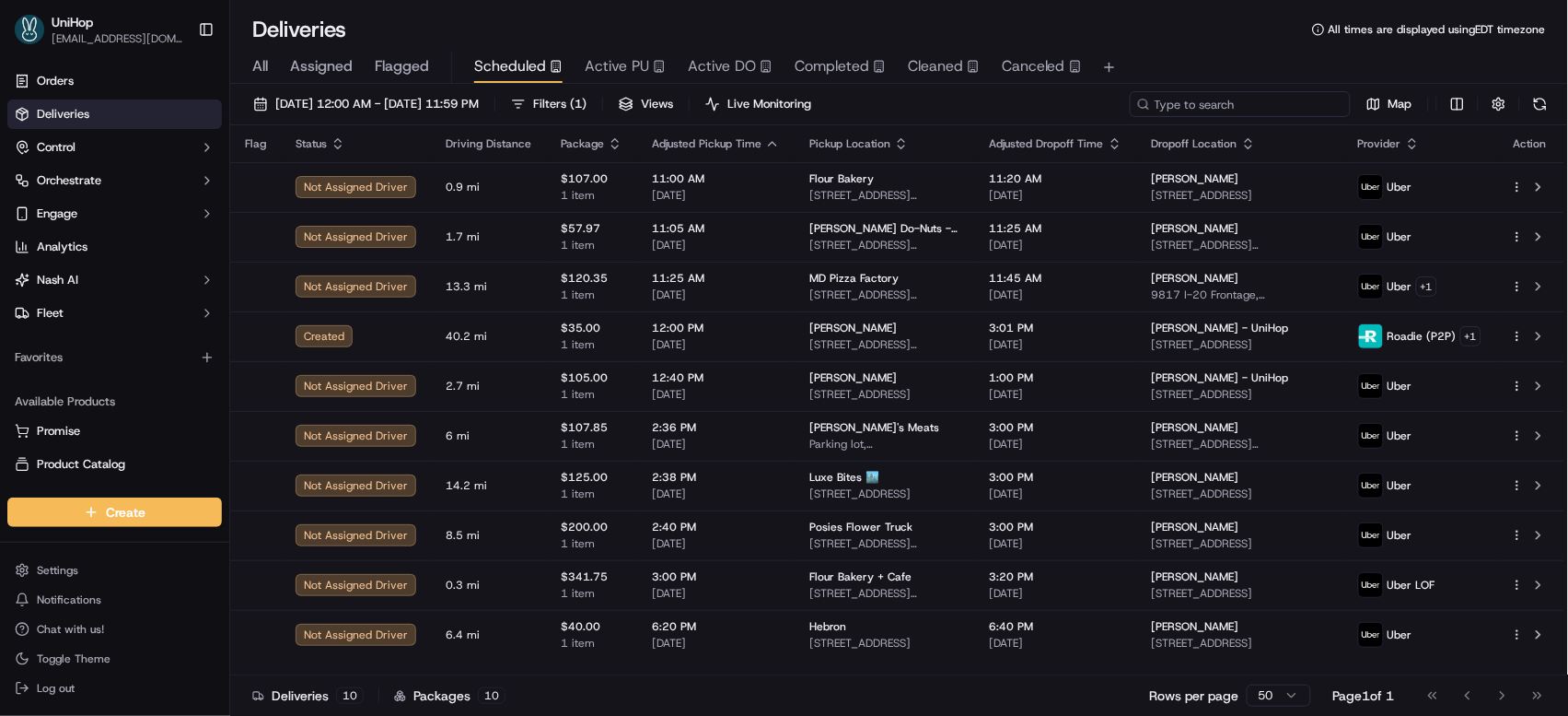
click at [1224, 97] on input at bounding box center [1240, 104] width 221 height 26
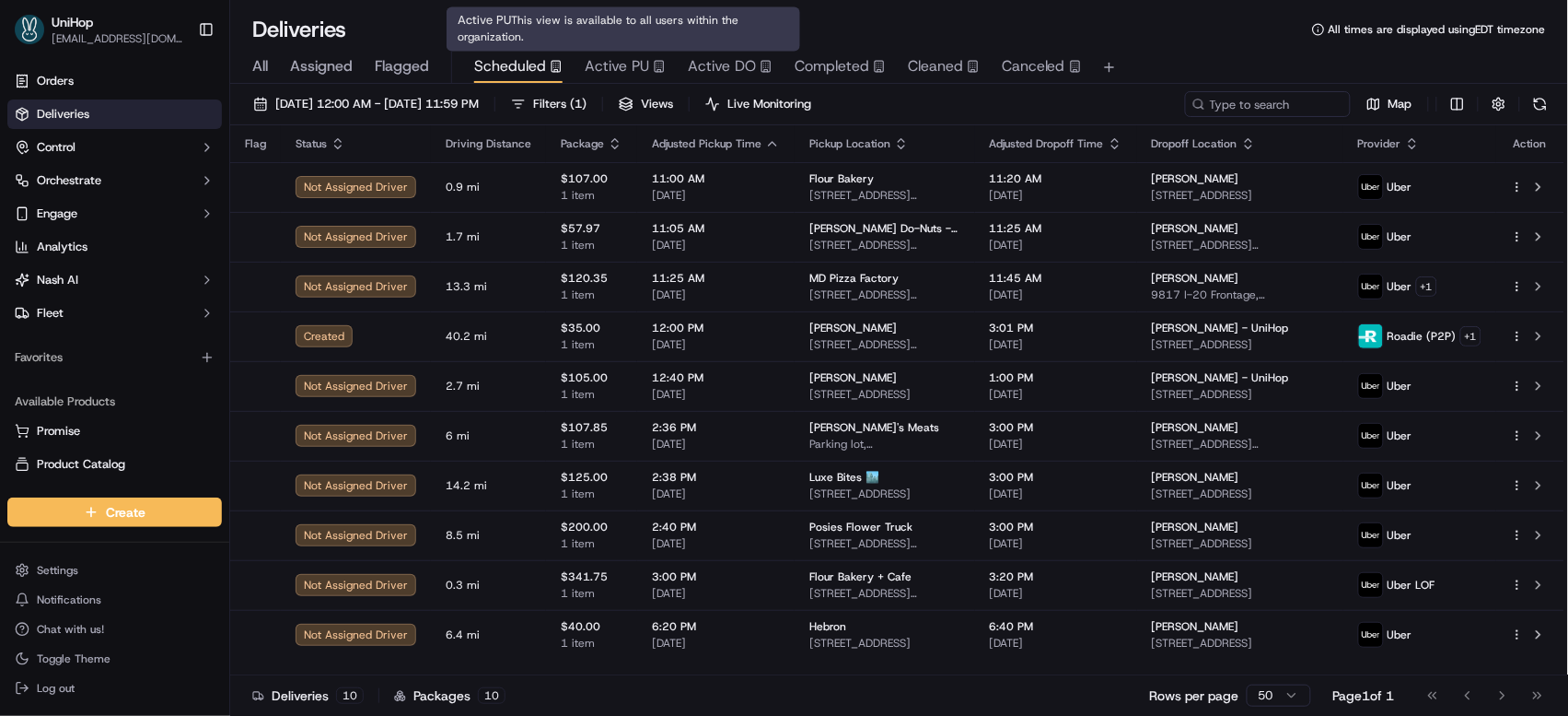
click at [627, 66] on span "Active PU" at bounding box center [617, 66] width 64 height 22
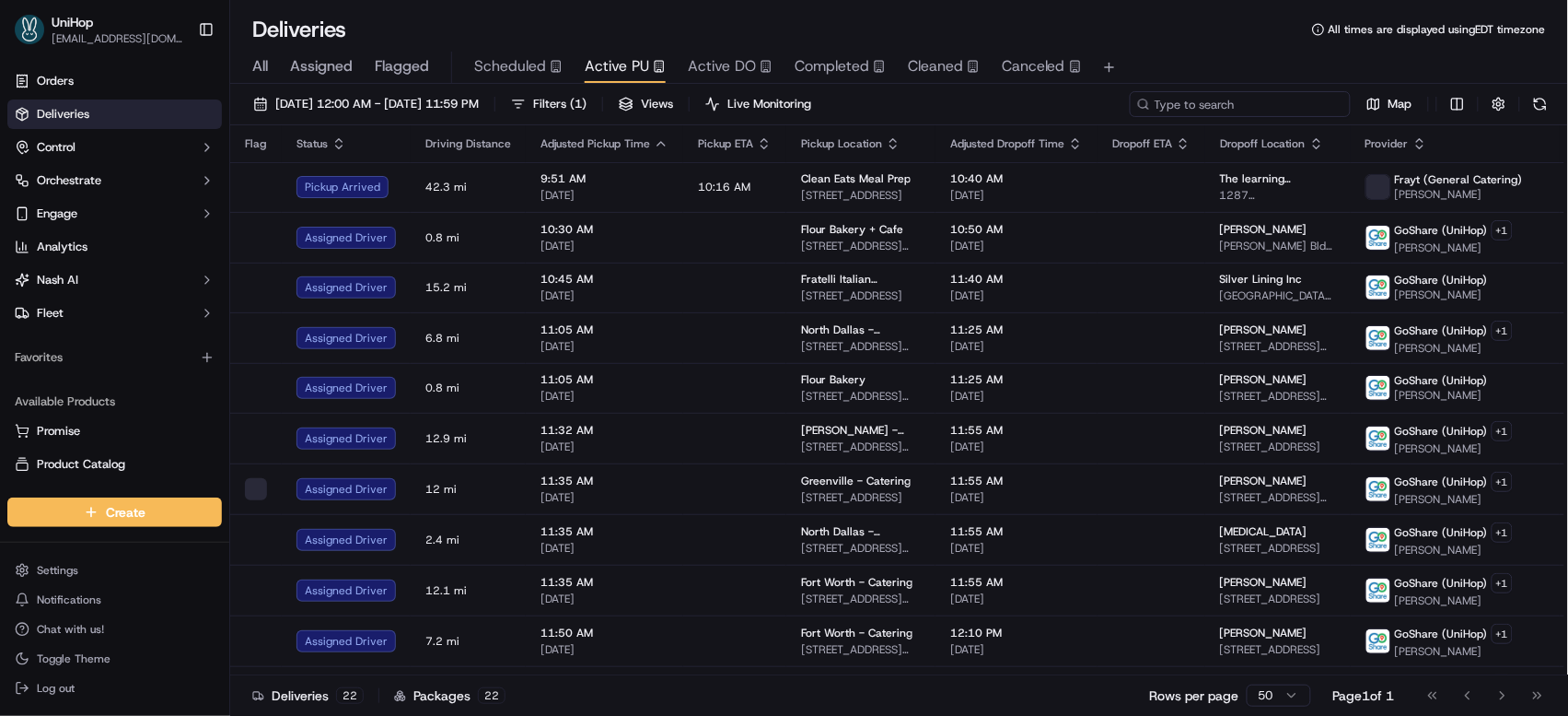
click at [1226, 104] on input at bounding box center [1240, 104] width 221 height 26
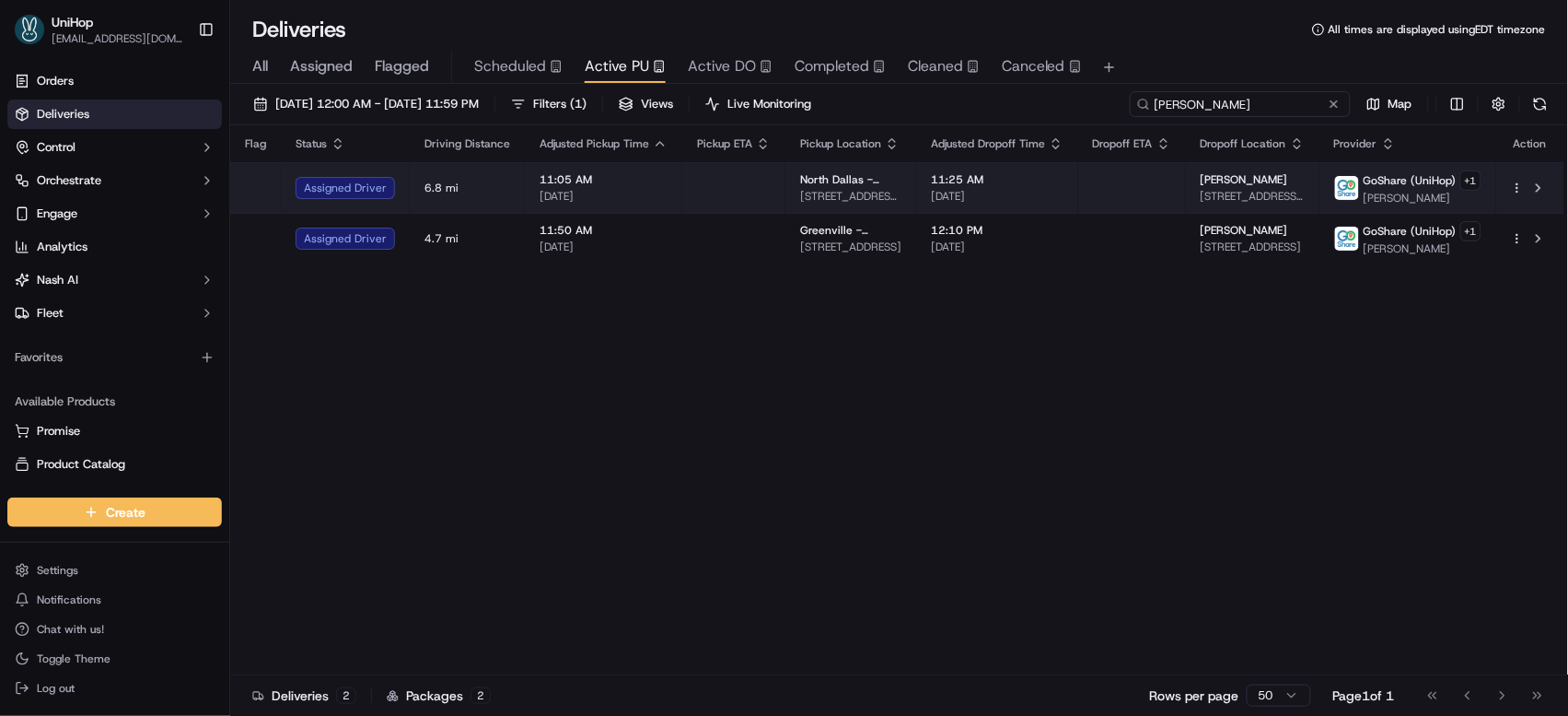
type input "[PERSON_NAME]"
click at [1166, 190] on td at bounding box center [1131, 187] width 108 height 51
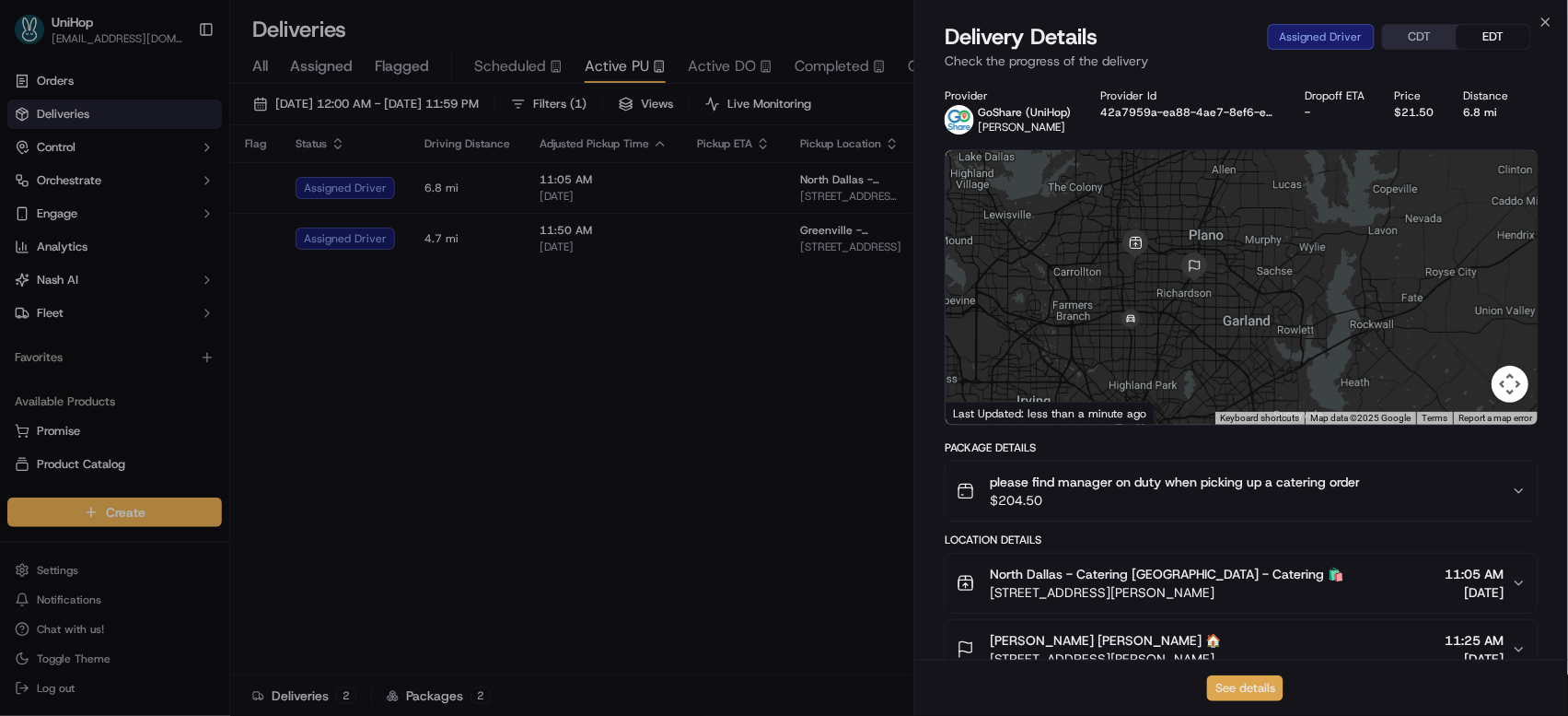
click at [1259, 690] on button "See details" at bounding box center [1245, 688] width 76 height 26
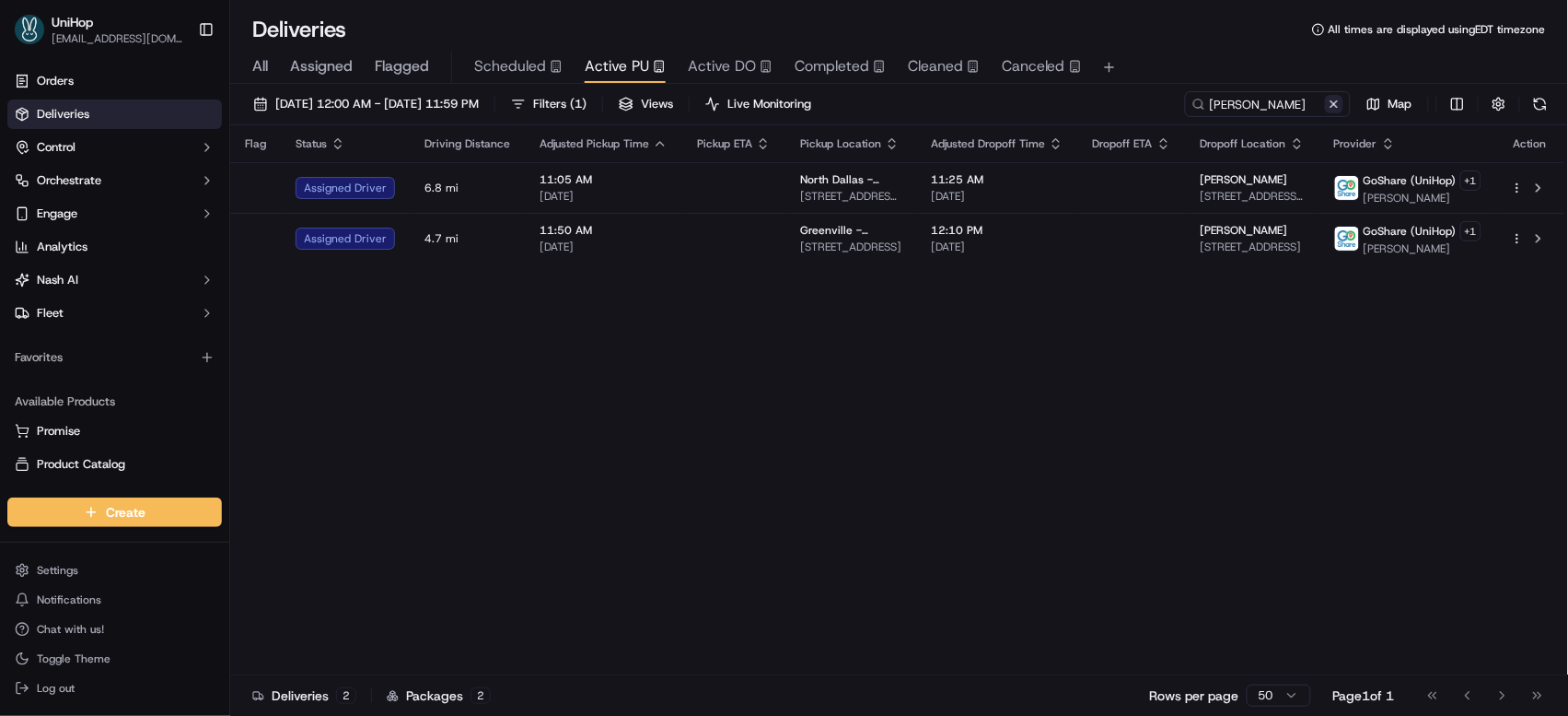
click at [1336, 105] on button at bounding box center [1334, 104] width 18 height 18
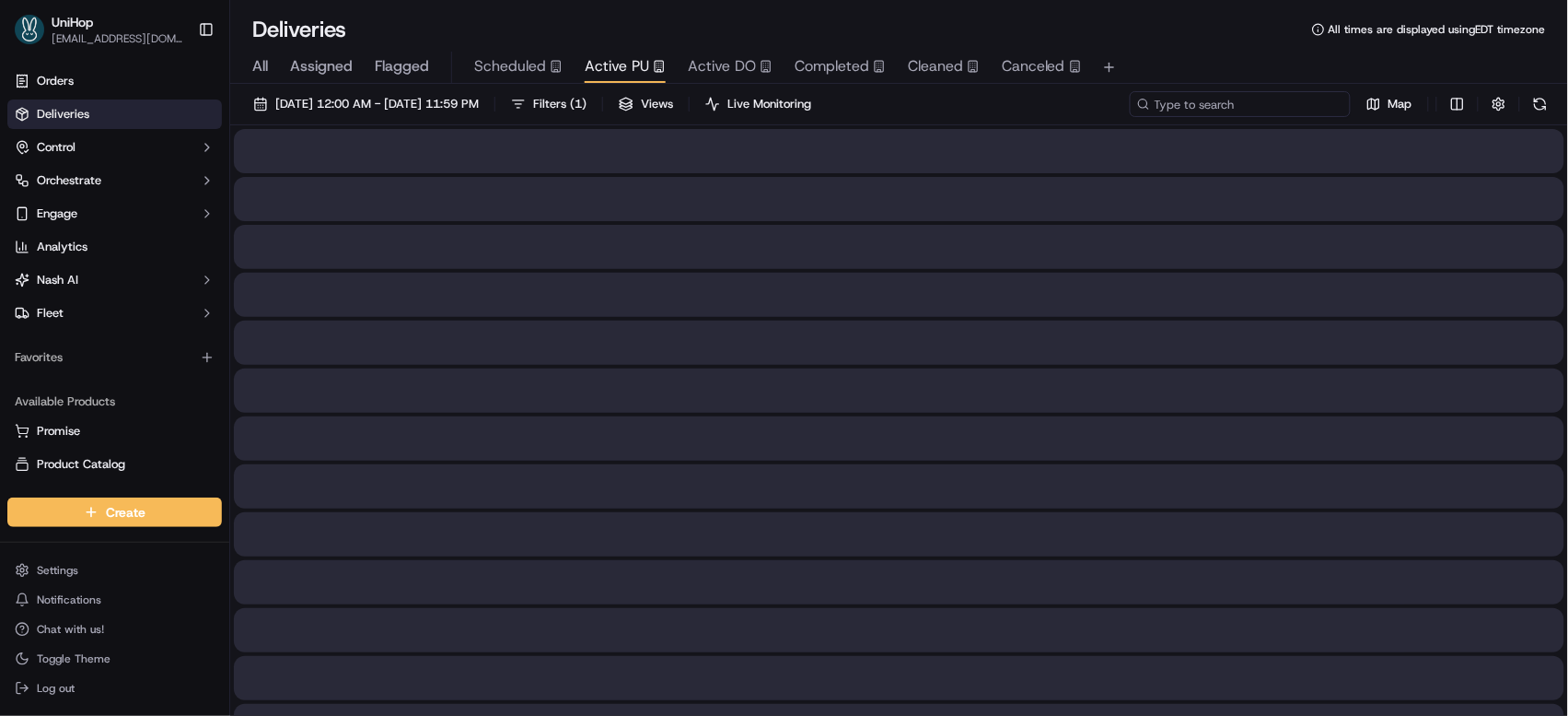
click at [1306, 101] on input at bounding box center [1240, 104] width 221 height 26
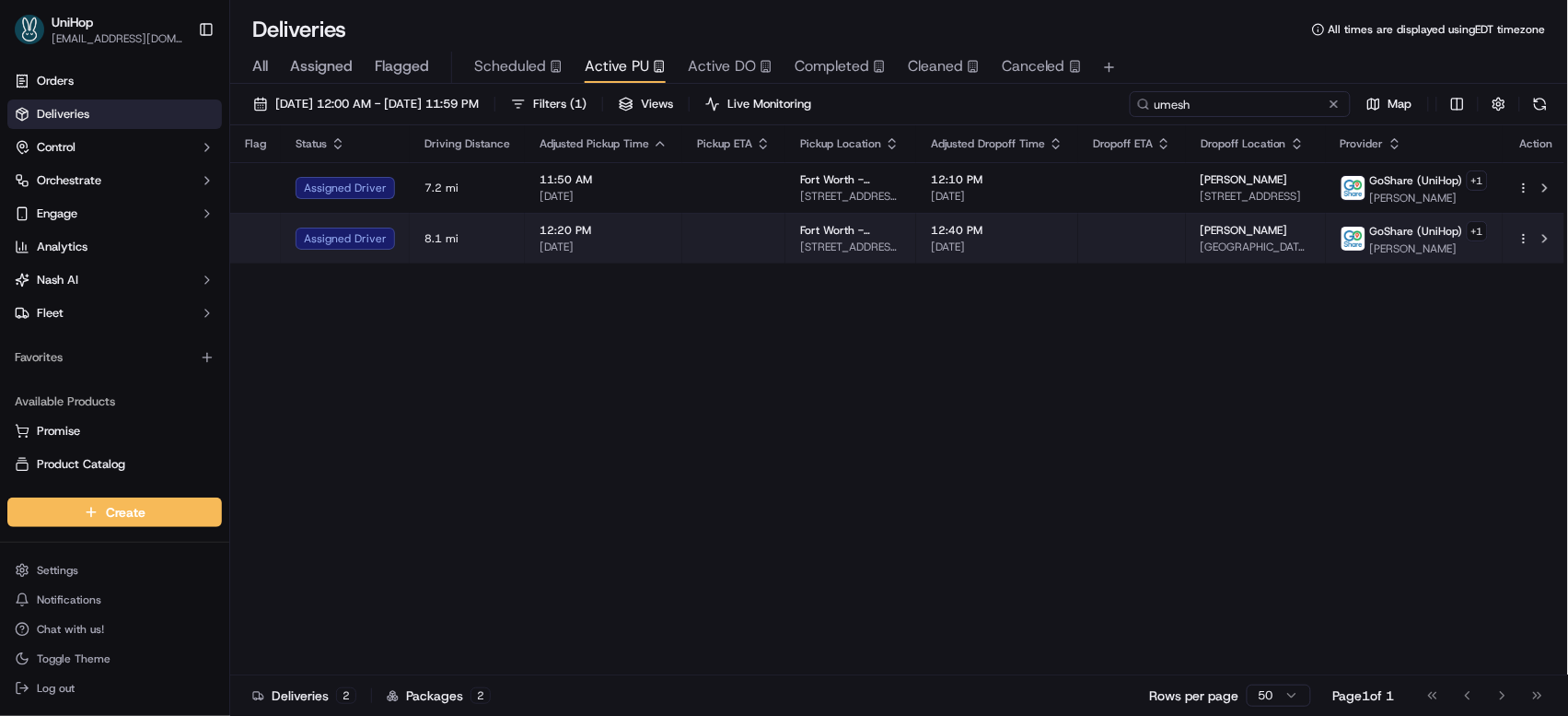
type input "umesh"
click at [1059, 248] on td "12:40 PM Sep 15 2025" at bounding box center [997, 238] width 162 height 51
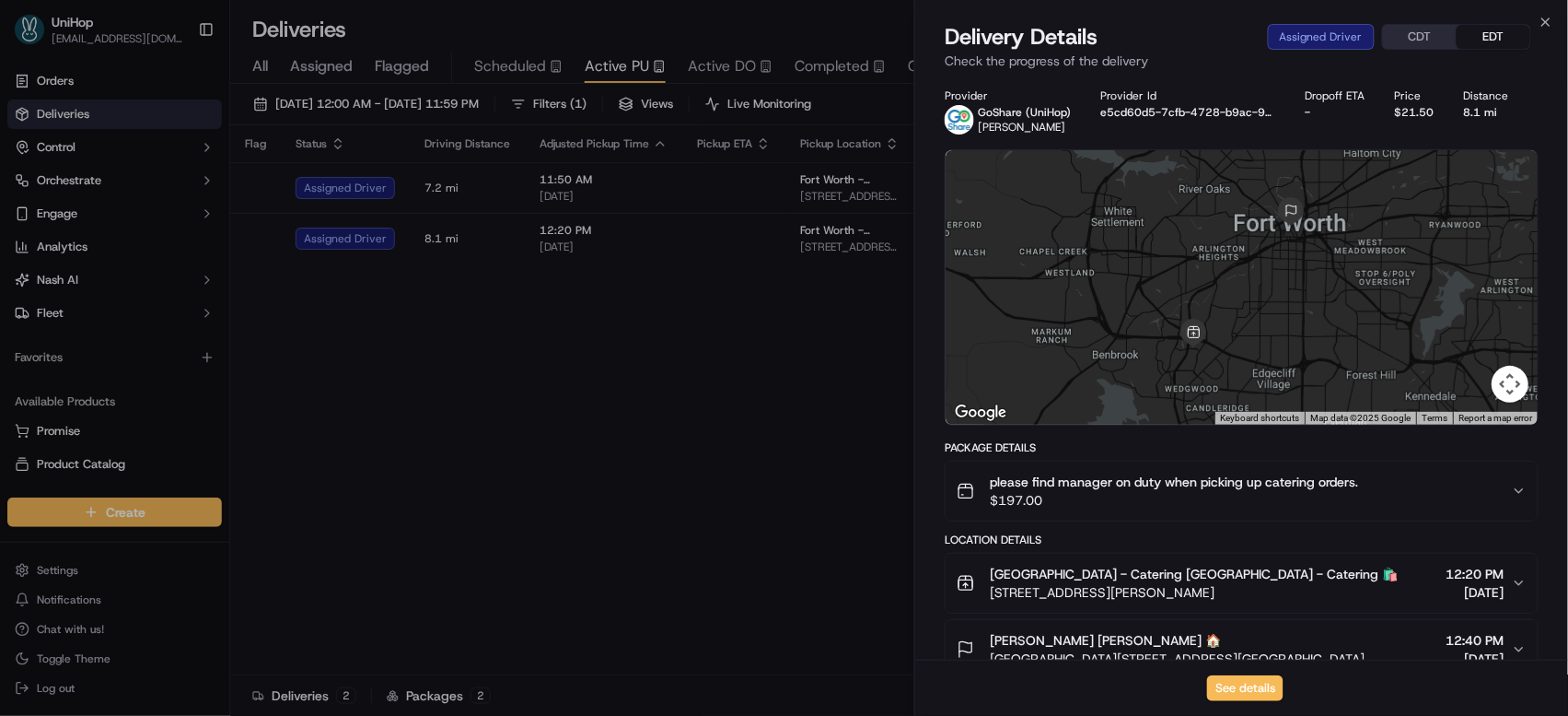
click at [1426, 44] on button "CDT" at bounding box center [1420, 37] width 74 height 24
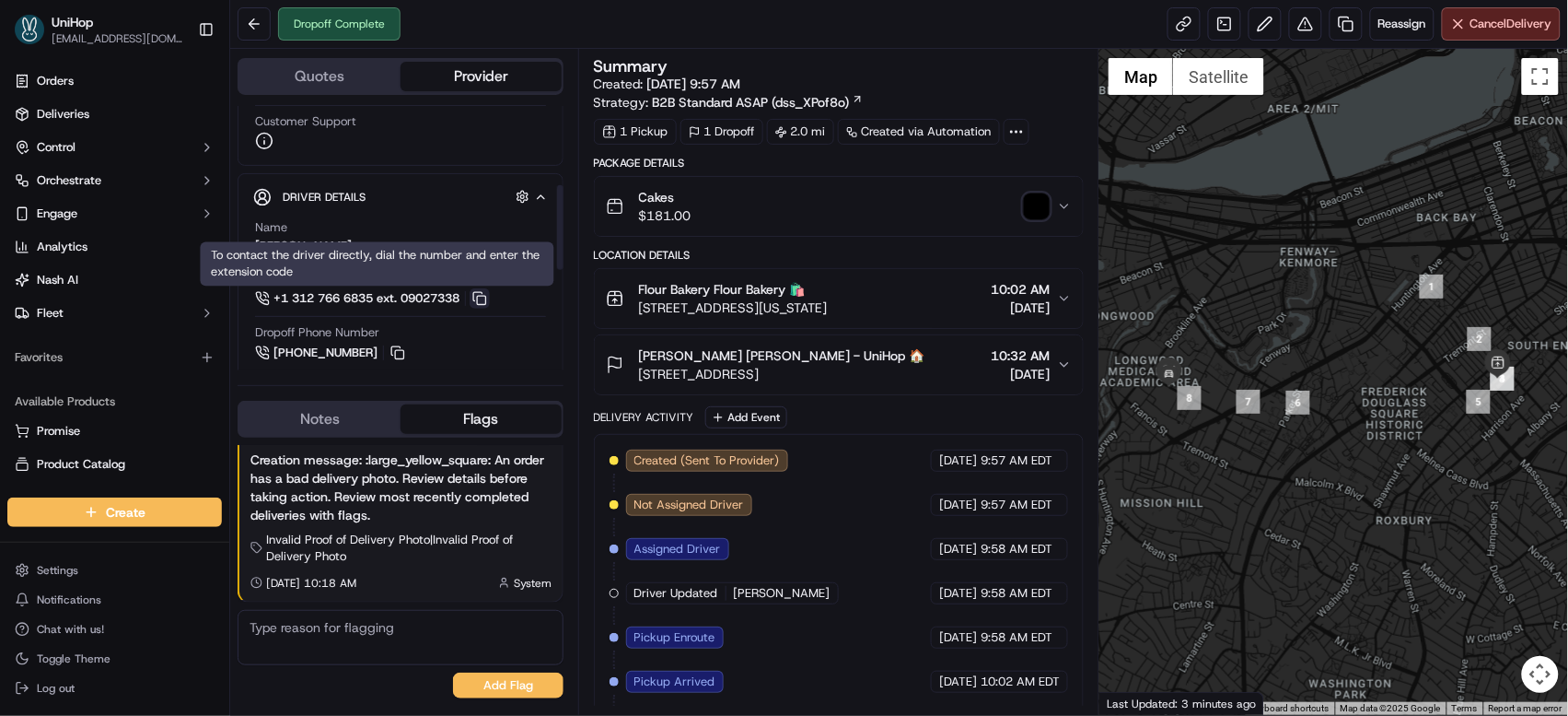
click at [486, 299] on button at bounding box center [480, 299] width 20 height 20
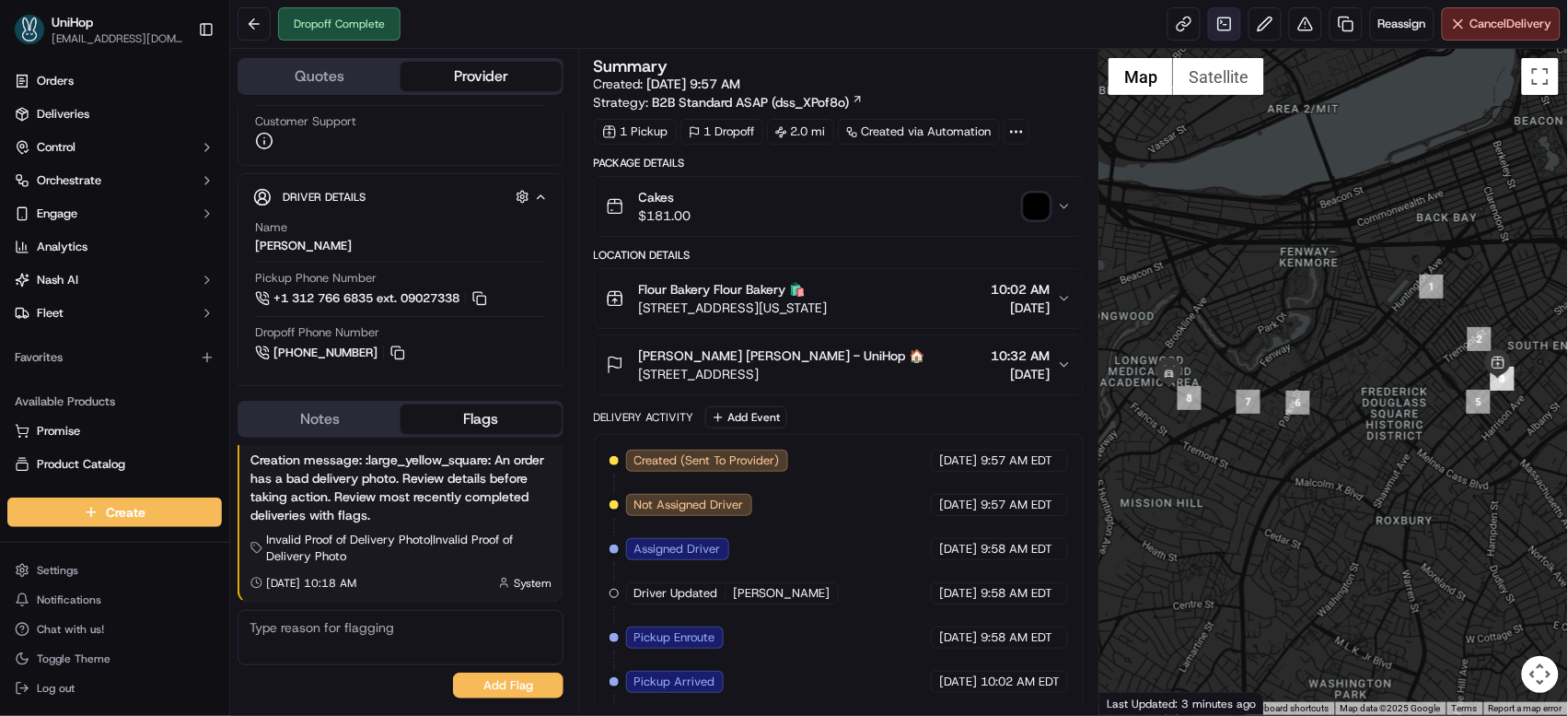
click at [1212, 29] on link at bounding box center [1224, 24] width 33 height 33
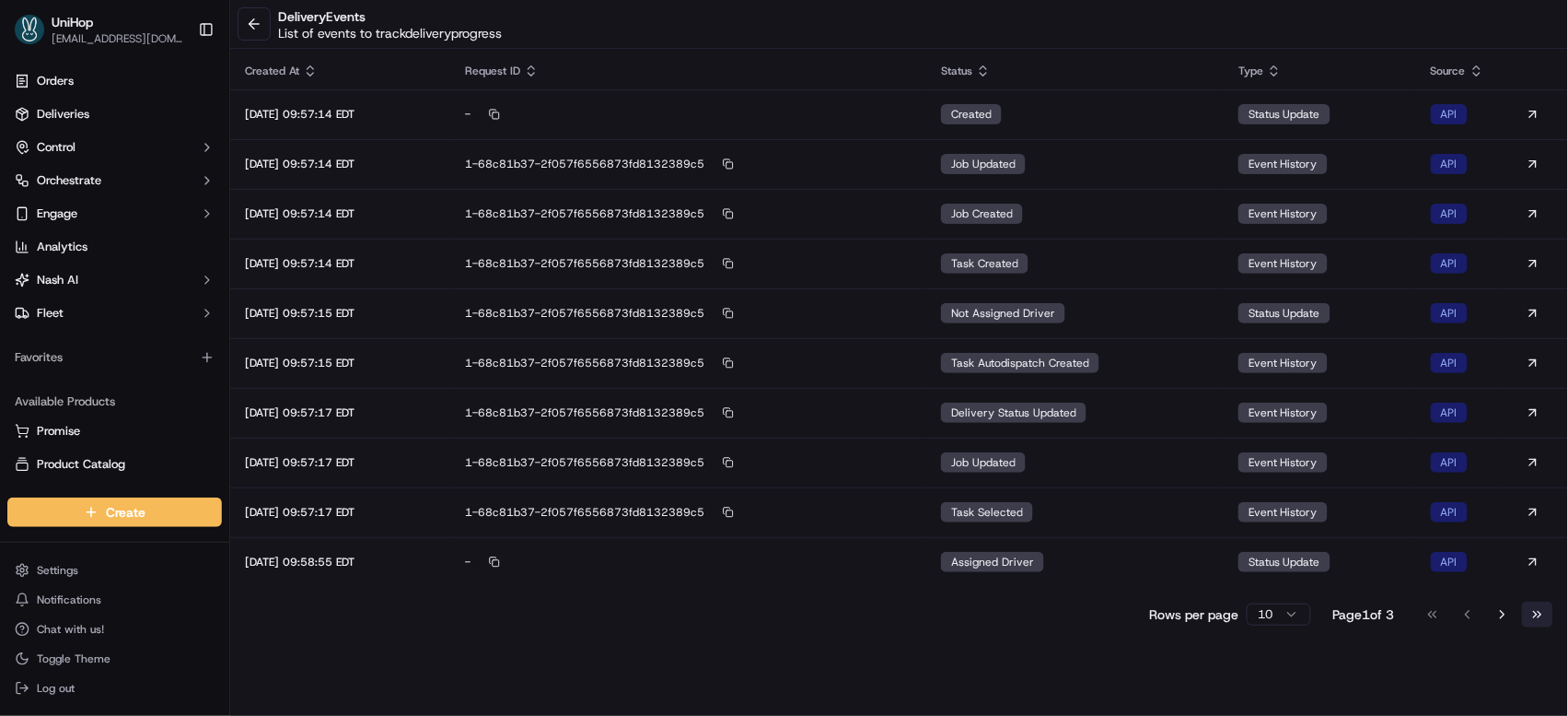
click at [1528, 610] on button "Go to last page" at bounding box center [1538, 615] width 31 height 26
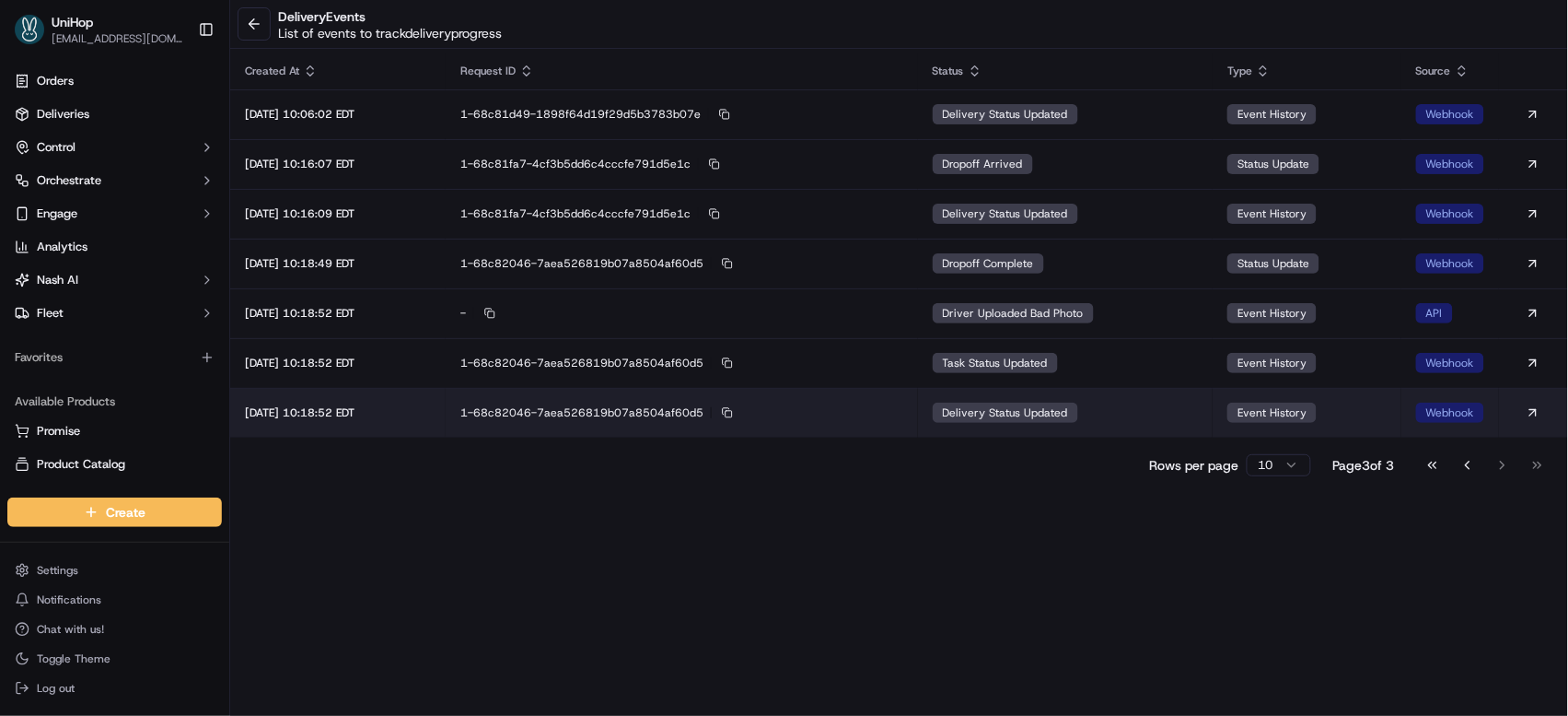
click at [1057, 418] on span "delivery status updated" at bounding box center [1005, 413] width 125 height 15
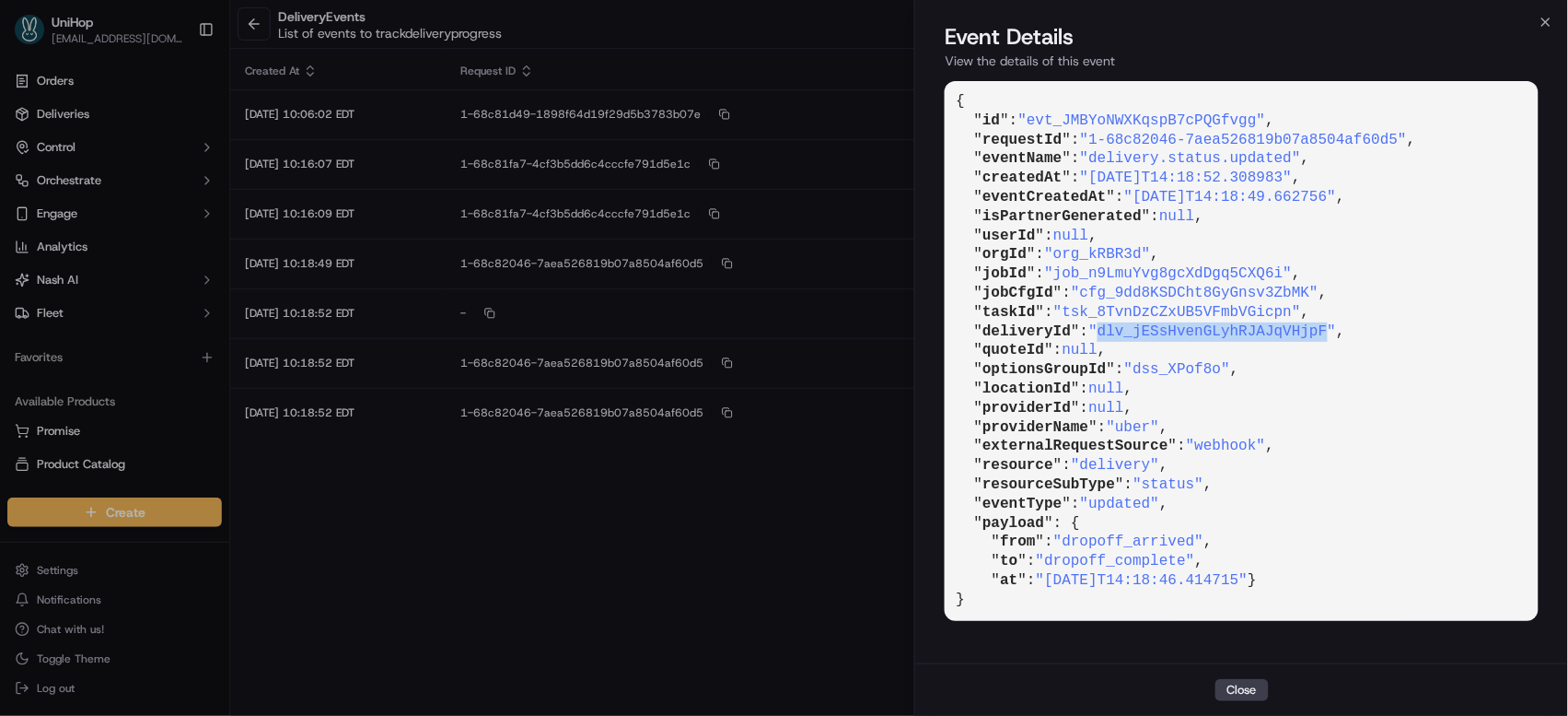
drag, startPoint x: 1107, startPoint y: 329, endPoint x: 1335, endPoint y: 330, distance: 228.0
click at [1335, 330] on span ""dlv_jESsHvenGLyhRJAJqVHjpF"" at bounding box center [1211, 332] width 248 height 17
copy span "dlv_jESsHvenGLyhRJAJqVHjpF"
